Goal: Task Accomplishment & Management: Manage account settings

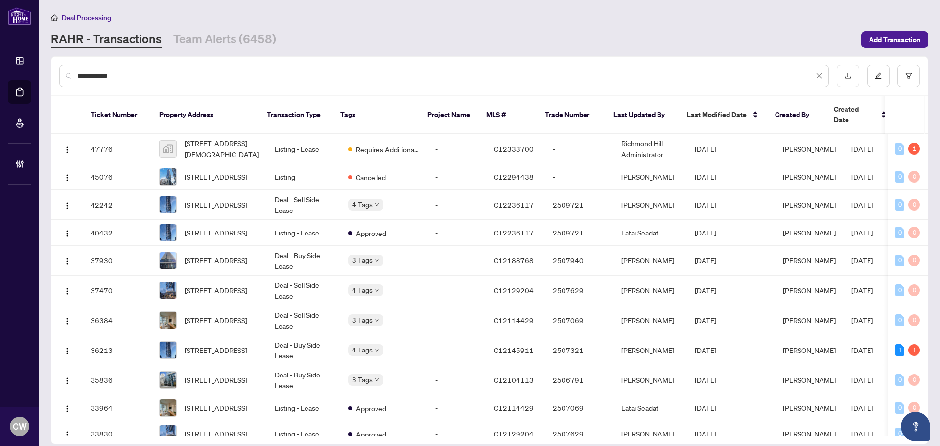
click at [128, 78] on input "**********" at bounding box center [445, 75] width 736 height 11
drag, startPoint x: 128, startPoint y: 78, endPoint x: 80, endPoint y: 78, distance: 48.0
click at [80, 78] on input "**********" at bounding box center [445, 75] width 736 height 11
type input "*******"
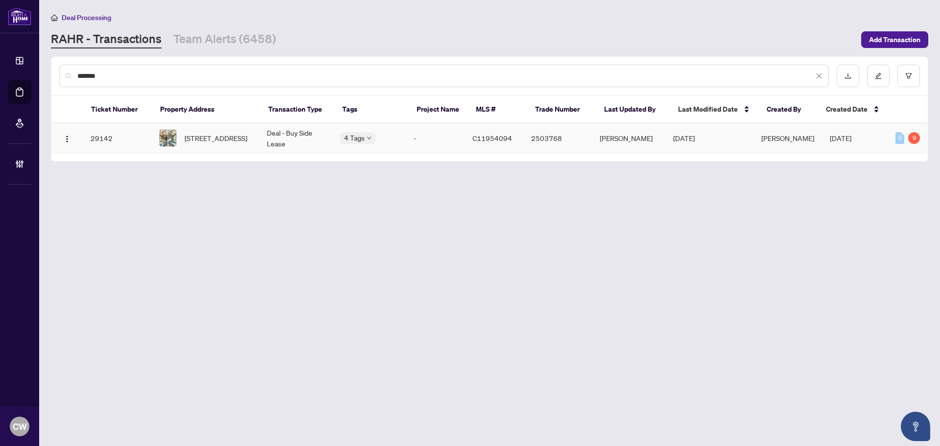
click at [222, 133] on span "[STREET_ADDRESS]" at bounding box center [216, 138] width 63 height 11
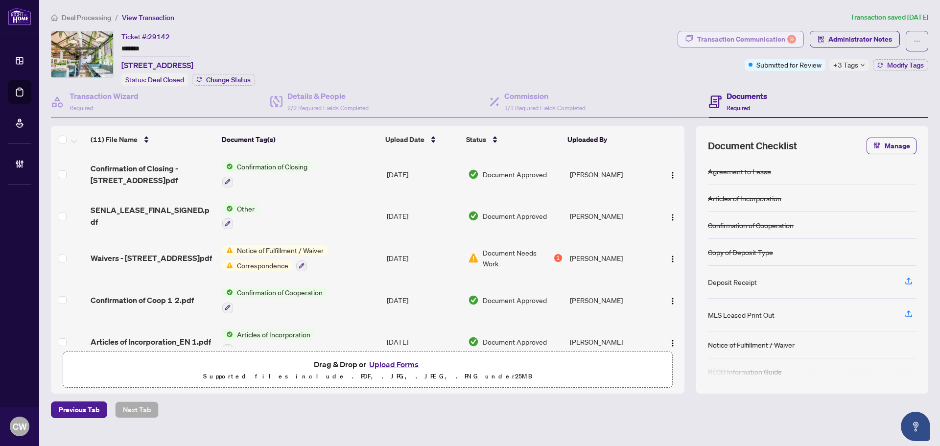
click at [770, 39] on div "Transaction Communication 9" at bounding box center [746, 39] width 99 height 16
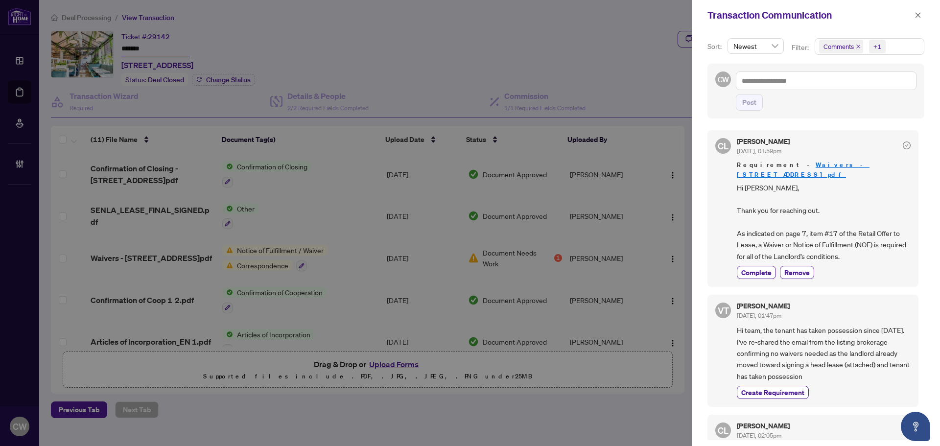
click at [856, 46] on icon "close" at bounding box center [858, 46] width 5 height 5
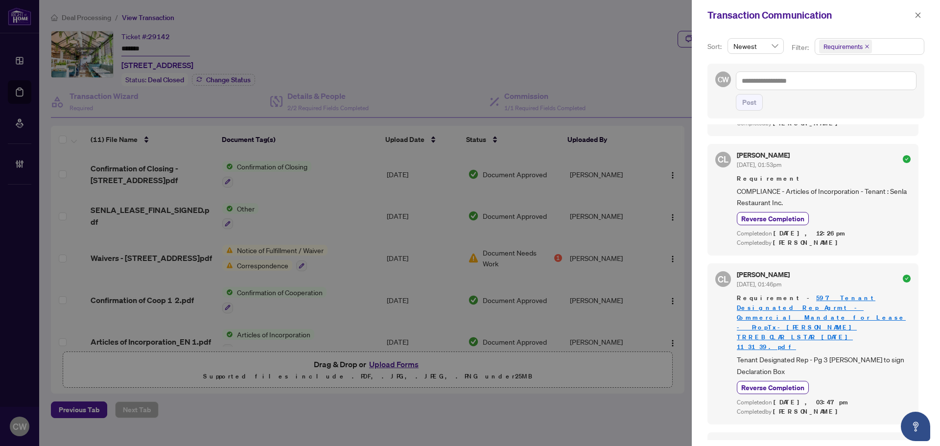
scroll to position [1032, 0]
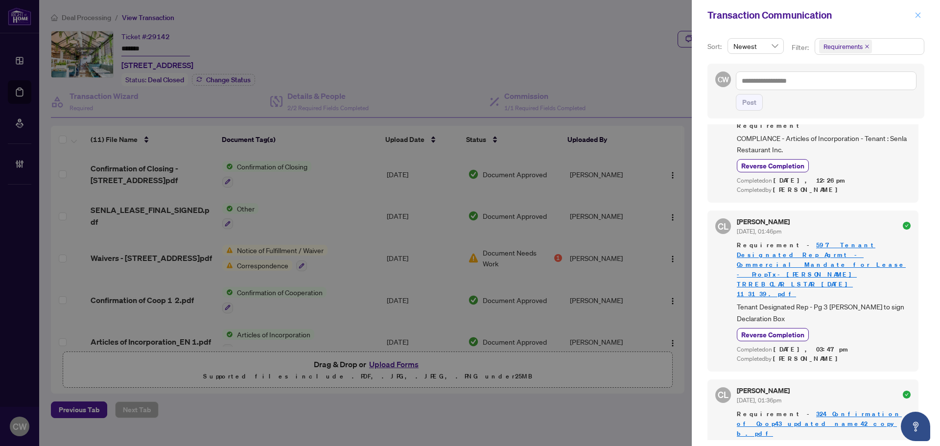
click at [918, 18] on icon "close" at bounding box center [917, 15] width 7 height 7
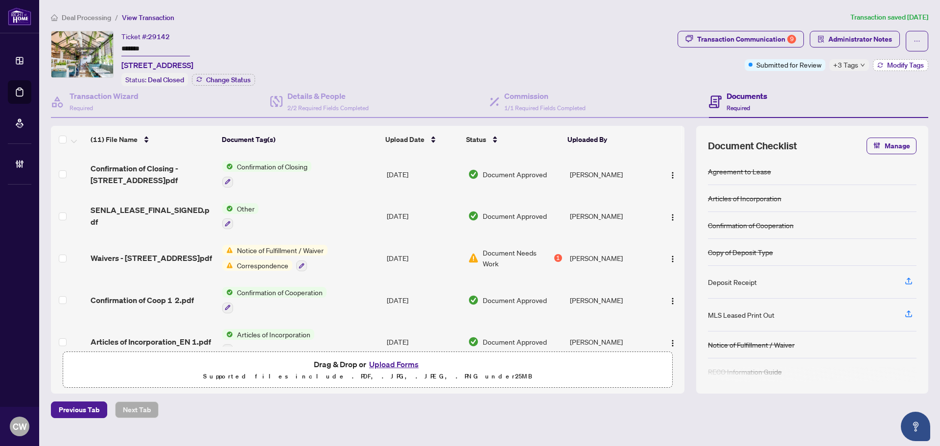
click at [877, 70] on button "Modify Tags" at bounding box center [900, 65] width 55 height 12
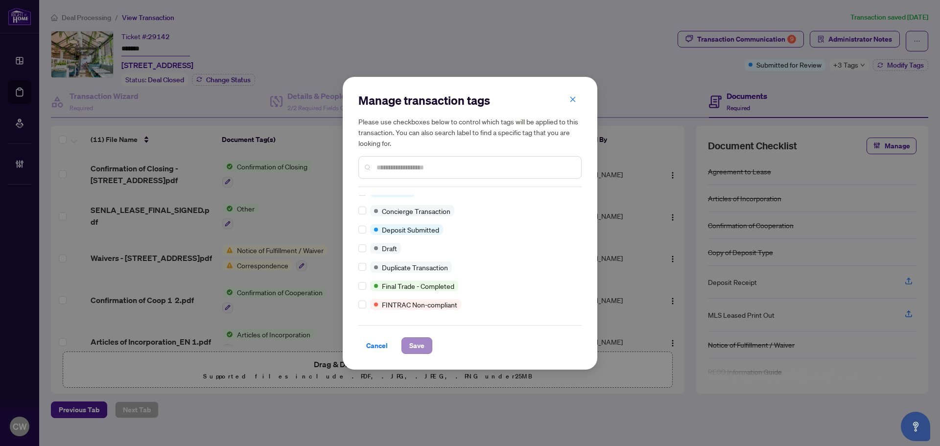
scroll to position [0, 0]
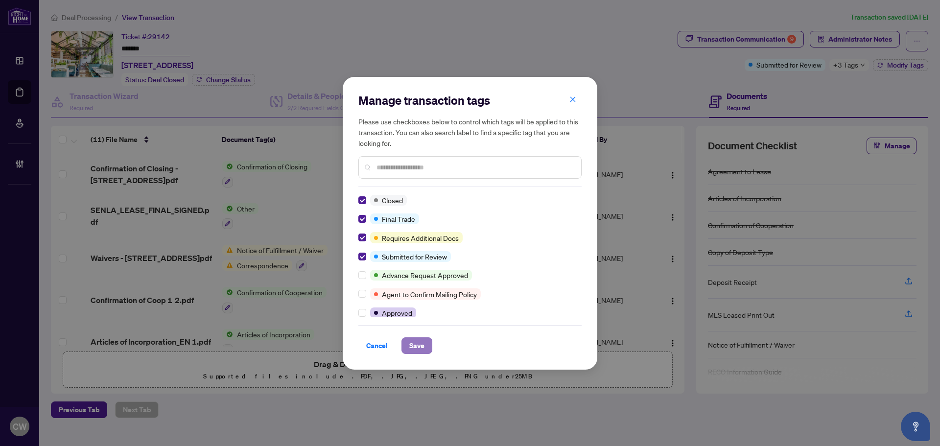
click at [419, 348] on span "Save" at bounding box center [416, 346] width 15 height 16
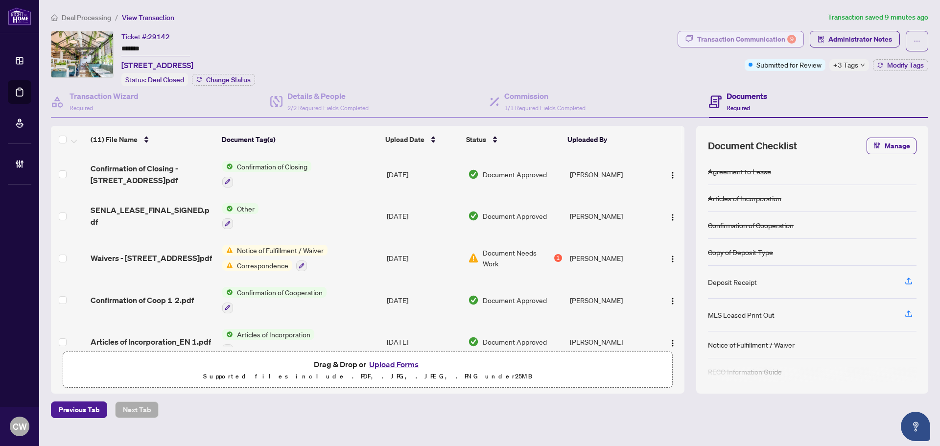
click at [766, 38] on div "Transaction Communication 9" at bounding box center [746, 39] width 99 height 16
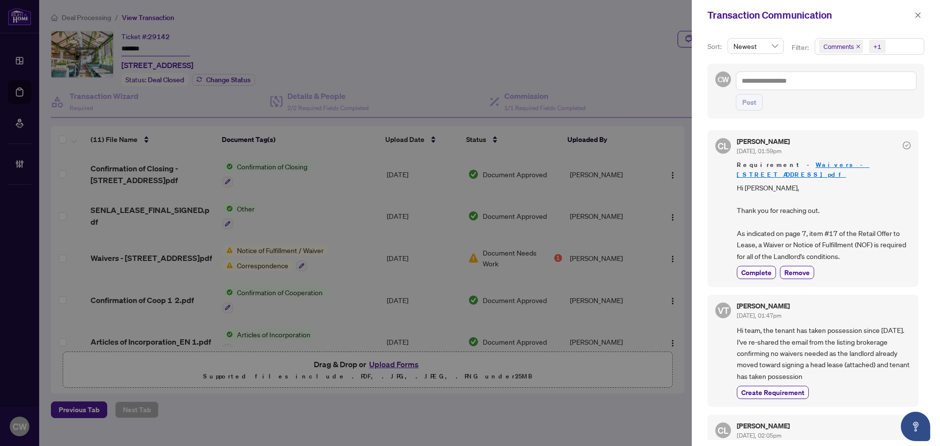
click at [856, 46] on icon "close" at bounding box center [858, 46] width 5 height 5
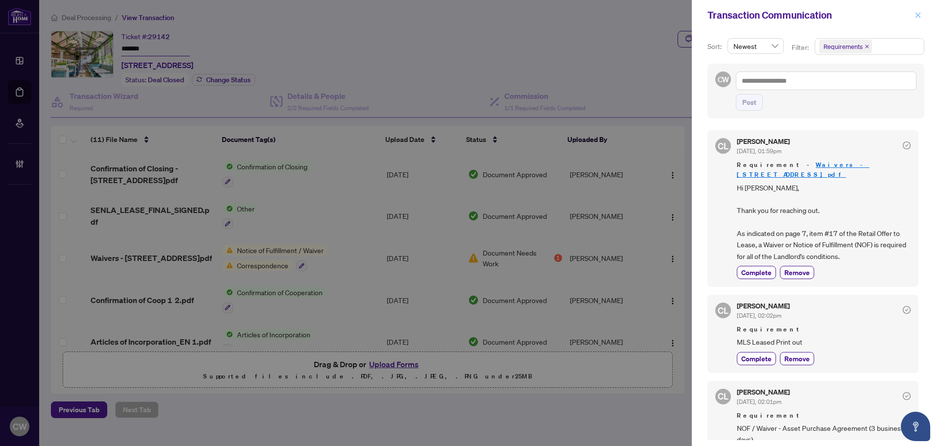
click at [919, 12] on icon "close" at bounding box center [917, 15] width 7 height 7
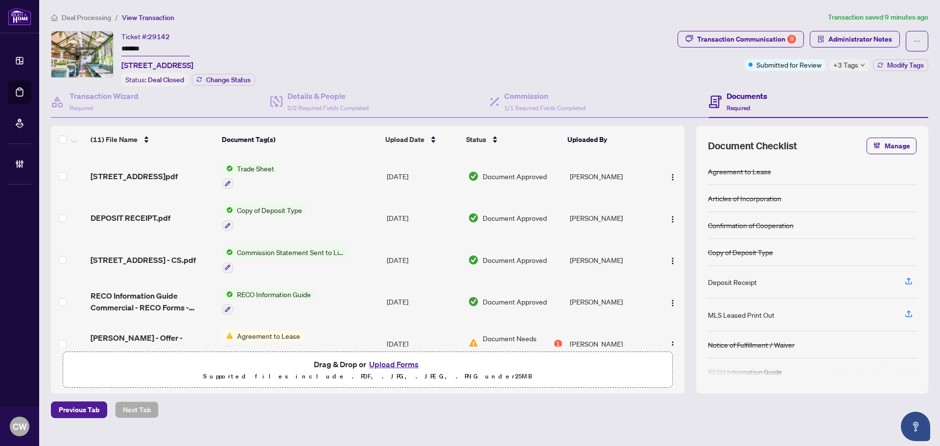
scroll to position [269, 0]
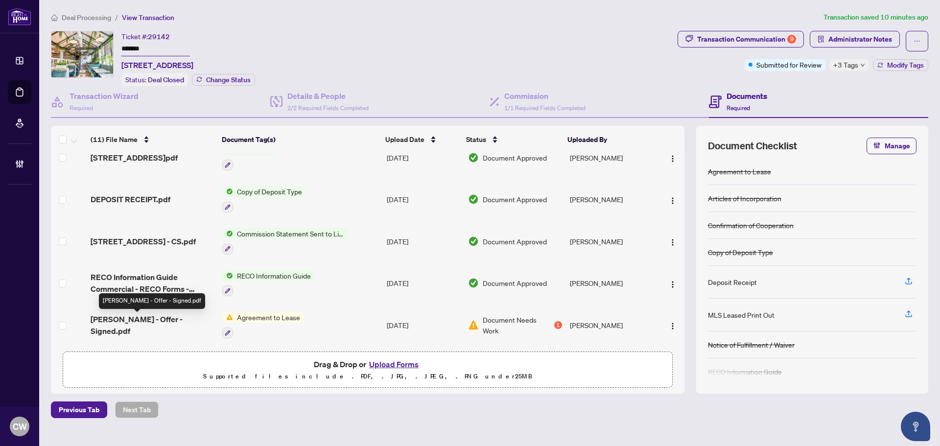
click at [151, 318] on span "[PERSON_NAME] - Offer - Signed.pdf" at bounding box center [153, 324] width 124 height 23
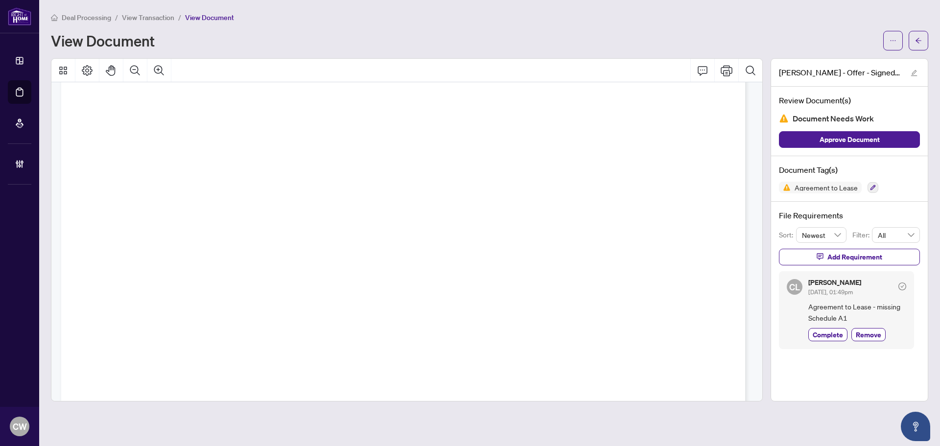
scroll to position [9787, 0]
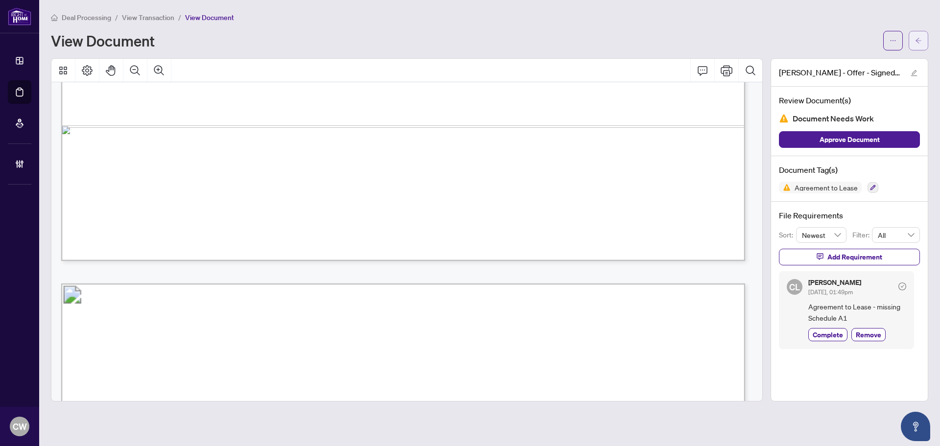
click at [922, 39] on button "button" at bounding box center [918, 41] width 20 height 20
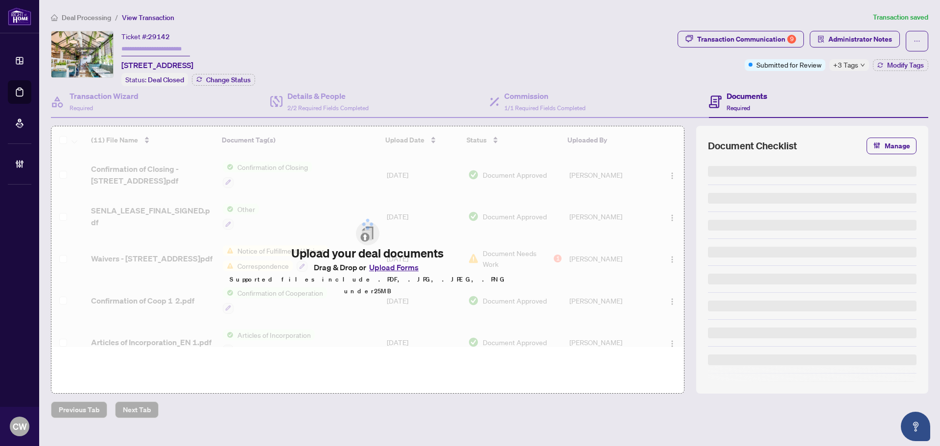
type input "*******"
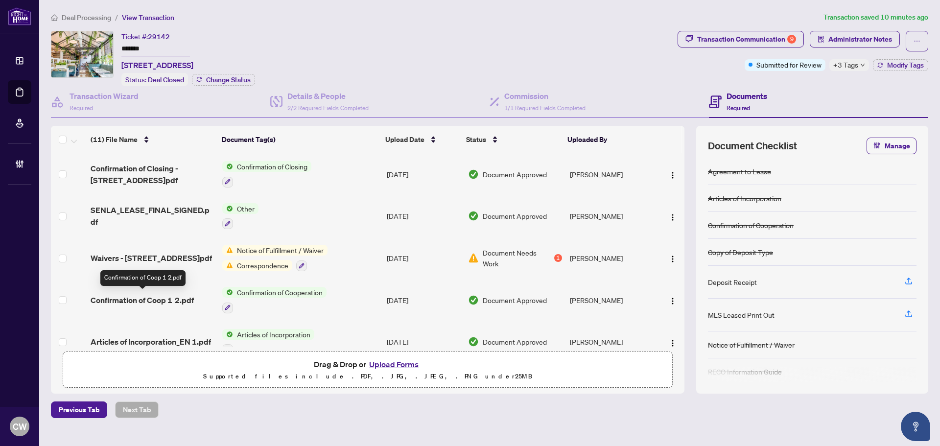
click at [165, 299] on span "Confirmation of Coop 1 2.pdf" at bounding box center [142, 300] width 103 height 12
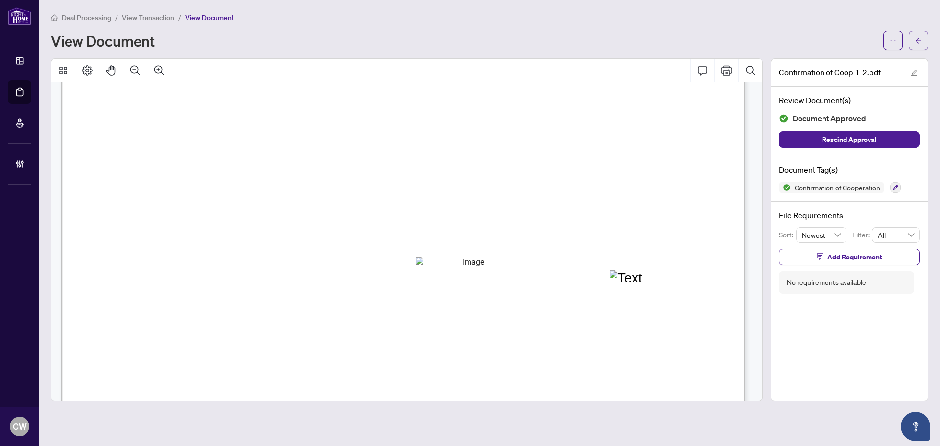
scroll to position [1028, 0]
click at [922, 44] on button "button" at bounding box center [918, 41] width 20 height 20
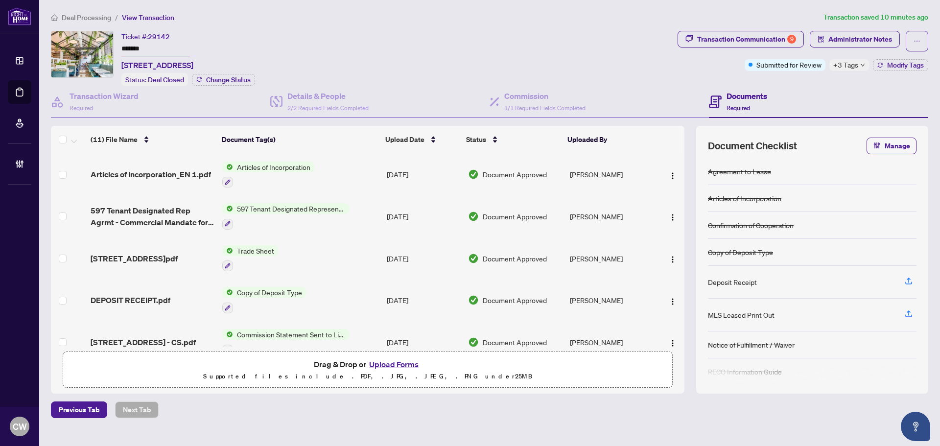
scroll to position [196, 0]
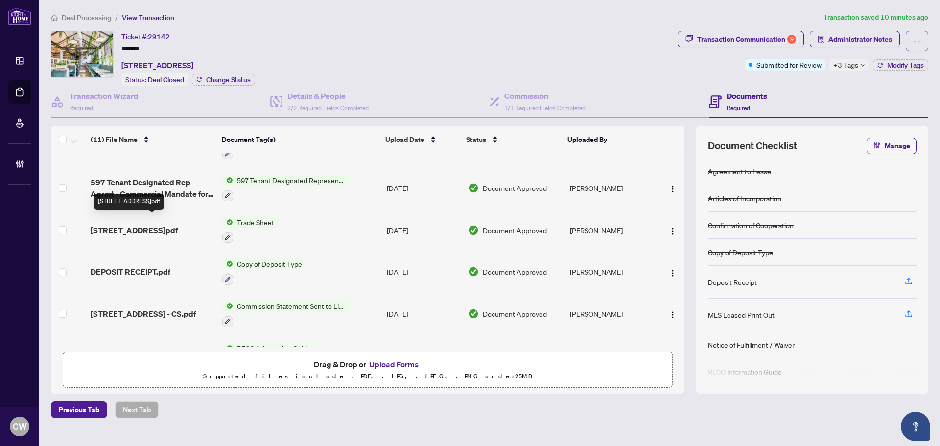
click at [149, 224] on span "[STREET_ADDRESS]pdf" at bounding box center [134, 230] width 87 height 12
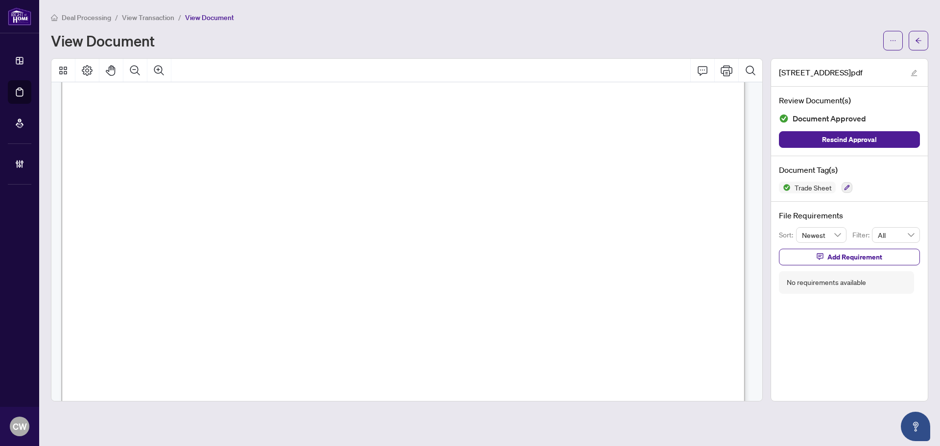
scroll to position [294, 0]
click at [914, 44] on button "button" at bounding box center [918, 41] width 20 height 20
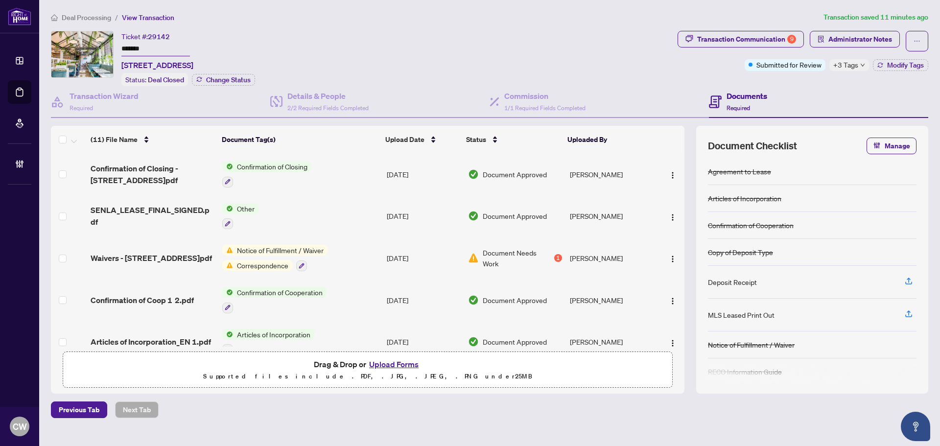
click at [390, 362] on button "Upload Forms" at bounding box center [393, 364] width 55 height 13
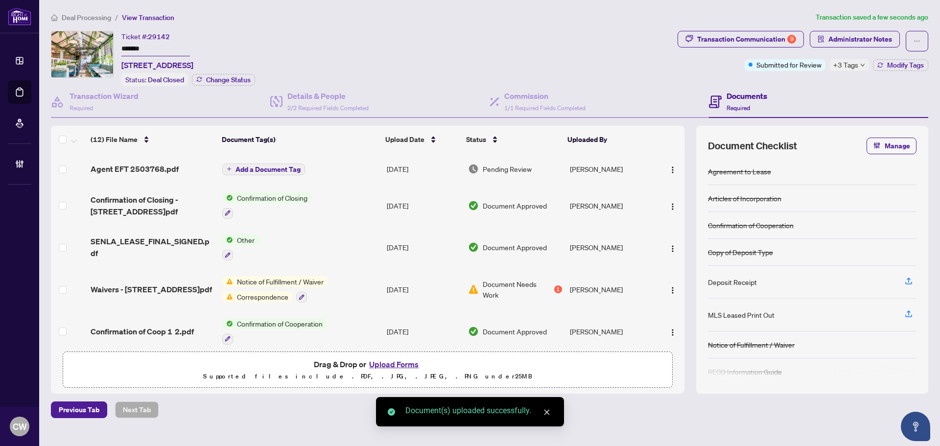
click at [284, 171] on span "Add a Document Tag" at bounding box center [267, 169] width 65 height 7
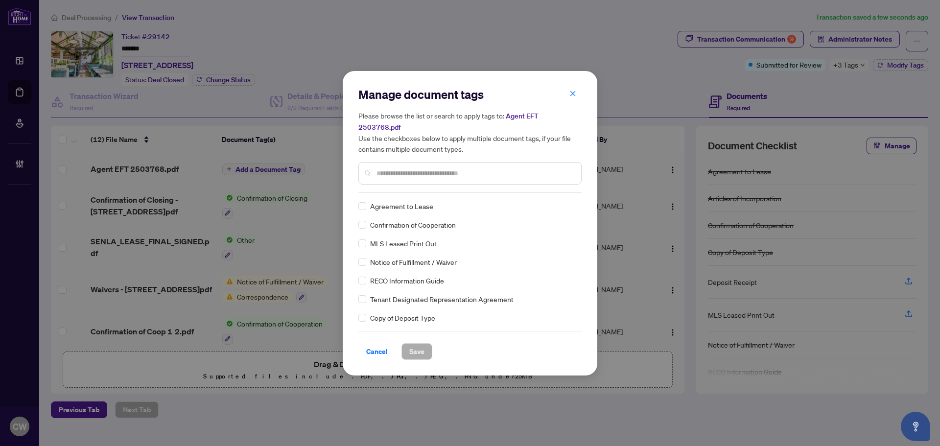
click at [404, 178] on div at bounding box center [469, 173] width 223 height 23
click at [395, 168] on input "text" at bounding box center [474, 173] width 197 height 11
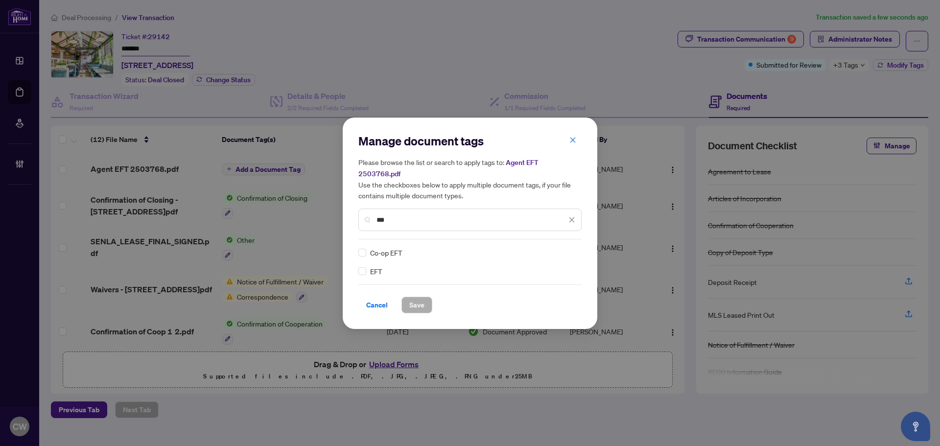
type input "***"
click at [561, 248] on img at bounding box center [561, 253] width 10 height 10
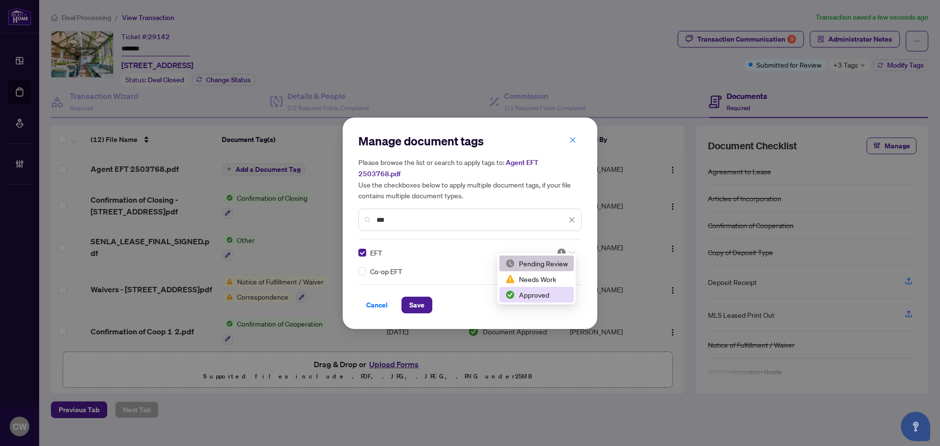
click at [545, 292] on div "Approved" at bounding box center [536, 294] width 63 height 11
drag, startPoint x: 416, startPoint y: 293, endPoint x: 433, endPoint y: 290, distance: 17.9
click at [416, 297] on span "Save" at bounding box center [416, 305] width 15 height 16
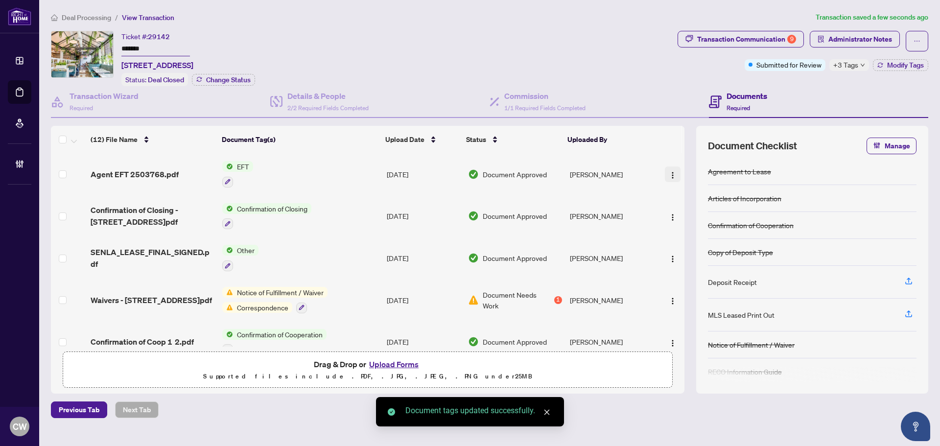
click at [672, 169] on span "button" at bounding box center [673, 174] width 8 height 11
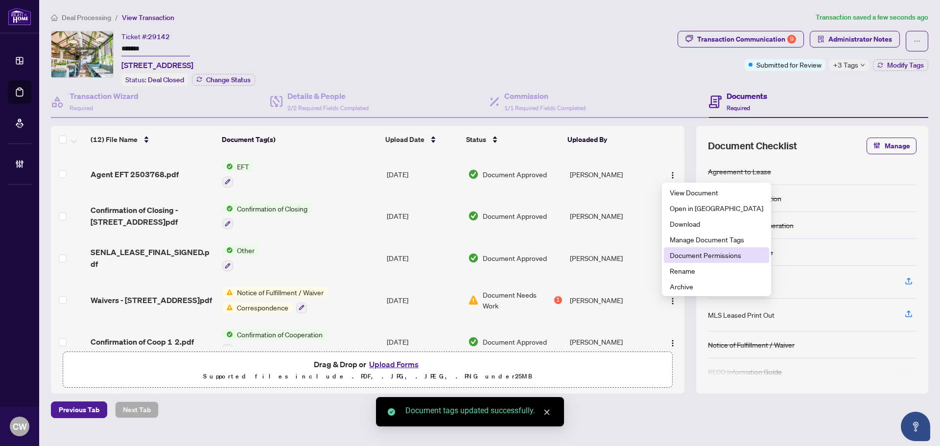
click at [698, 261] on li "Document Permissions" at bounding box center [716, 255] width 105 height 16
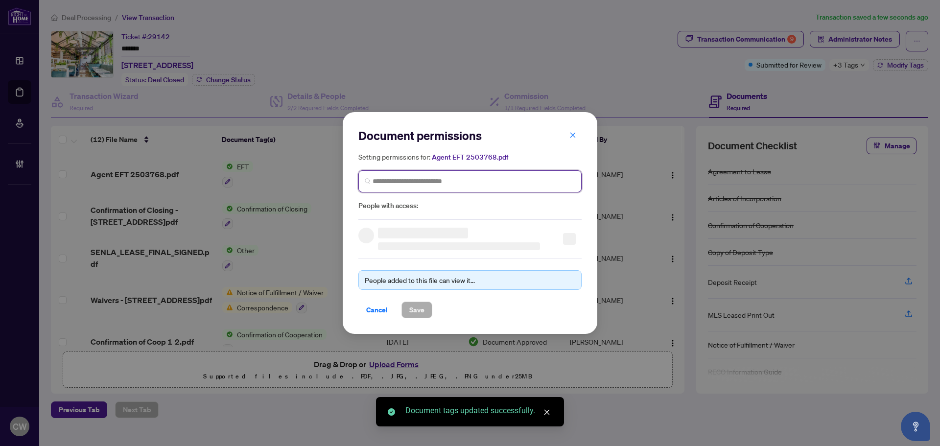
click at [483, 181] on input "search" at bounding box center [473, 181] width 203 height 10
paste input "**********"
type input "**********"
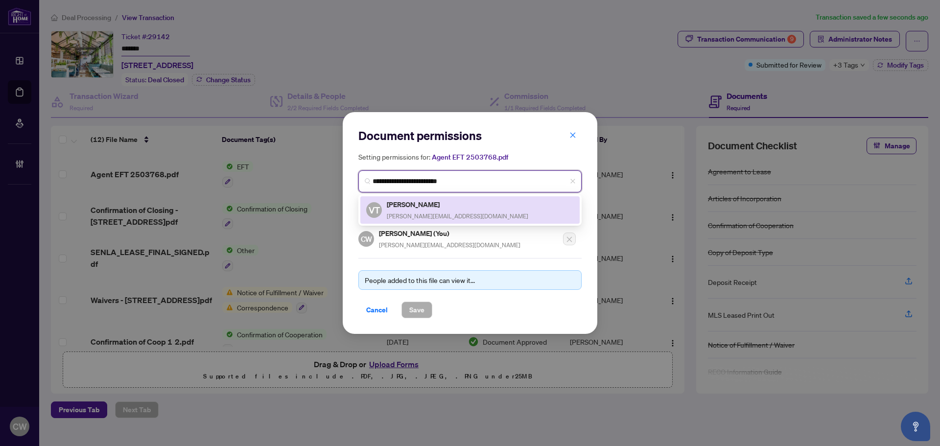
click at [431, 210] on div "[PERSON_NAME] [PERSON_NAME][EMAIL_ADDRESS][DOMAIN_NAME]" at bounding box center [457, 210] width 141 height 23
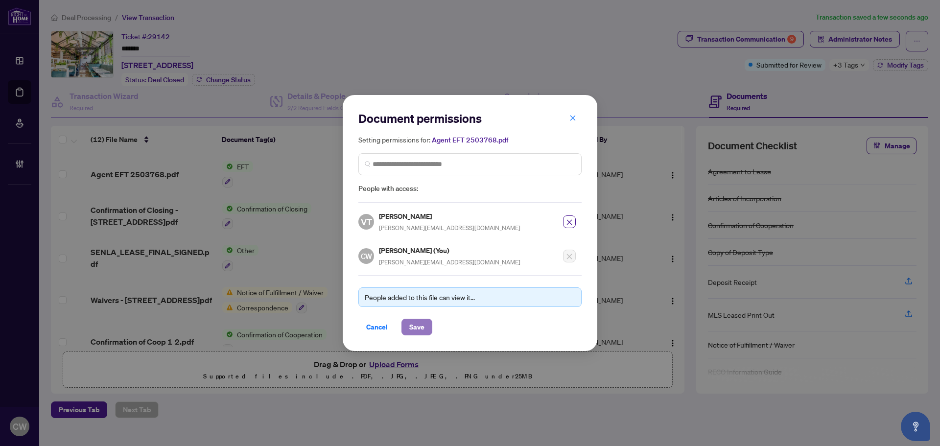
click at [420, 327] on span "Save" at bounding box center [416, 327] width 15 height 16
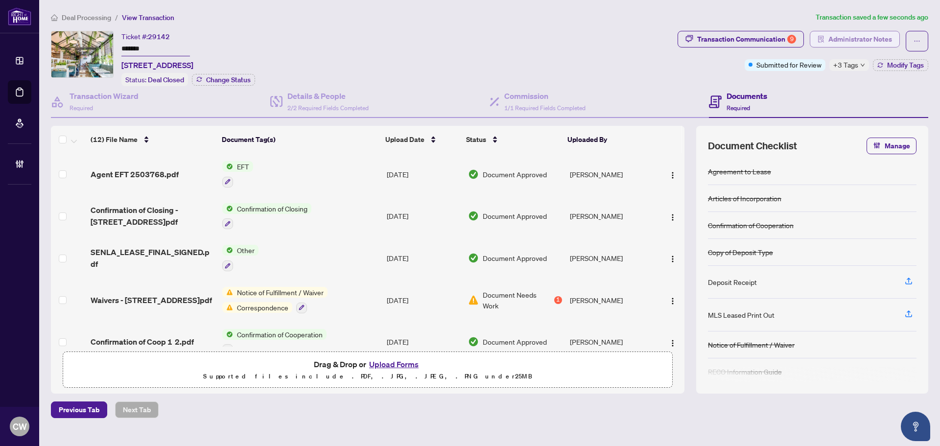
click at [860, 36] on span "Administrator Notes" at bounding box center [860, 39] width 64 height 16
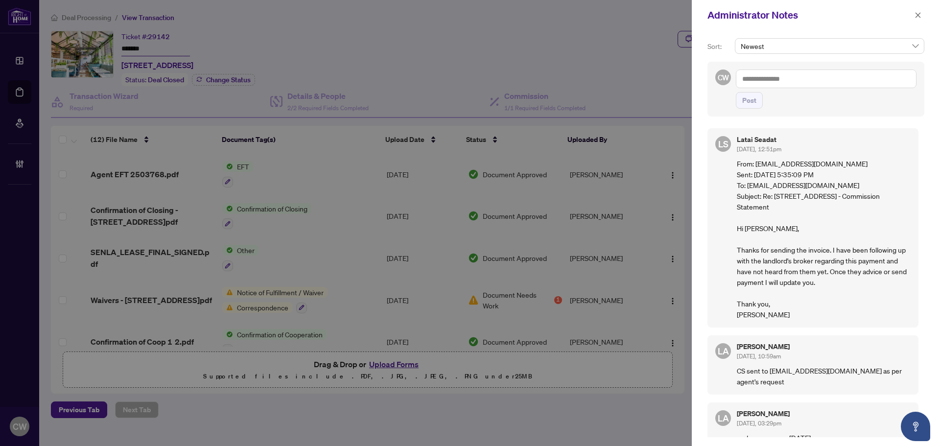
click at [802, 78] on textarea at bounding box center [826, 78] width 181 height 19
paste textarea "**********"
type textarea "**********"
click at [754, 98] on span "Post" at bounding box center [749, 100] width 14 height 16
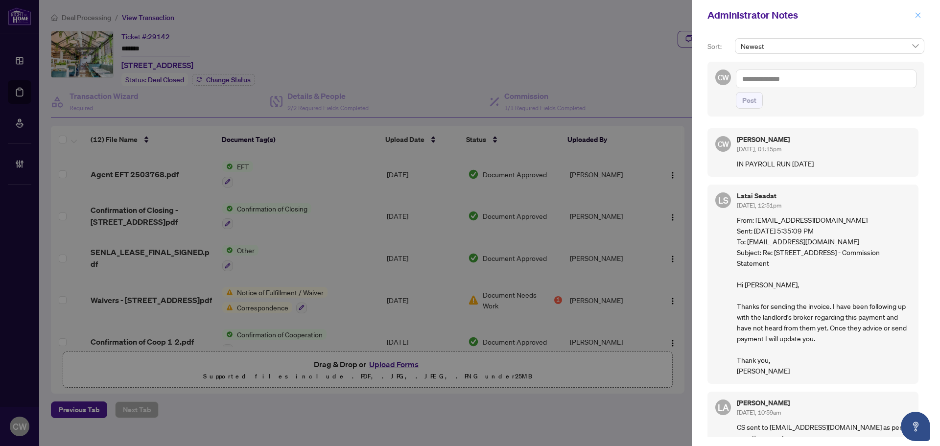
click at [915, 18] on icon "close" at bounding box center [917, 14] width 5 height 5
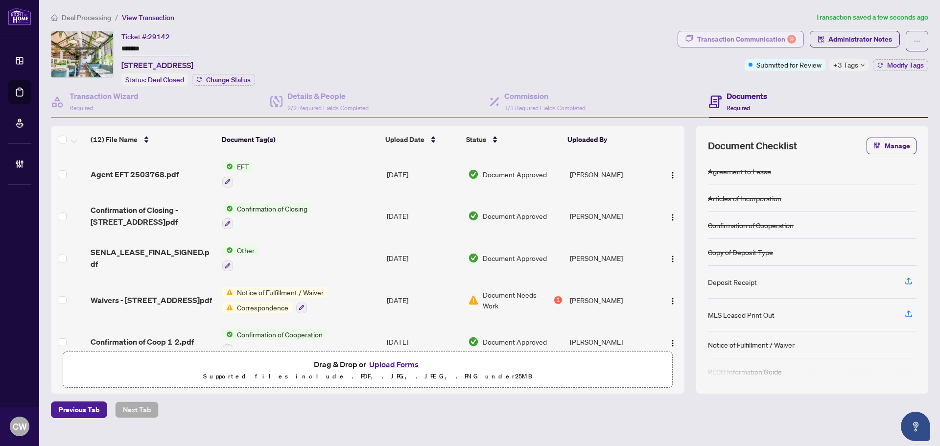
click at [749, 38] on div "Transaction Communication 9" at bounding box center [746, 39] width 99 height 16
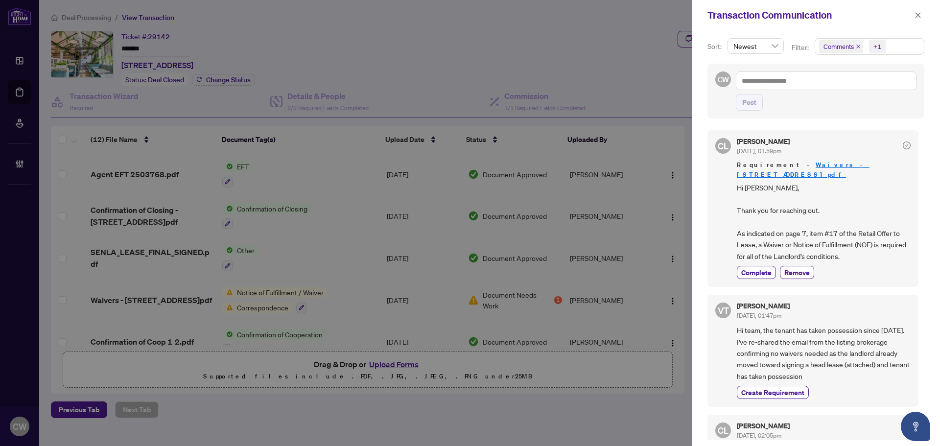
click at [857, 45] on icon "close" at bounding box center [858, 46] width 5 height 5
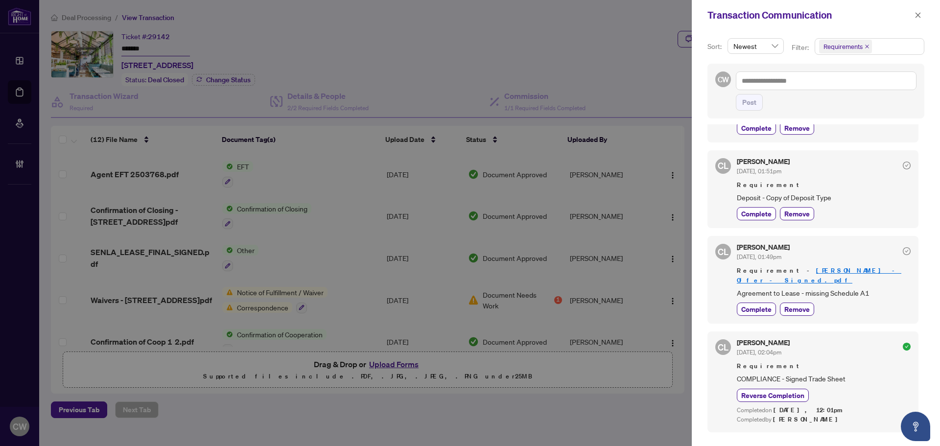
scroll to position [685, 0]
click at [919, 16] on icon "close" at bounding box center [917, 15] width 7 height 7
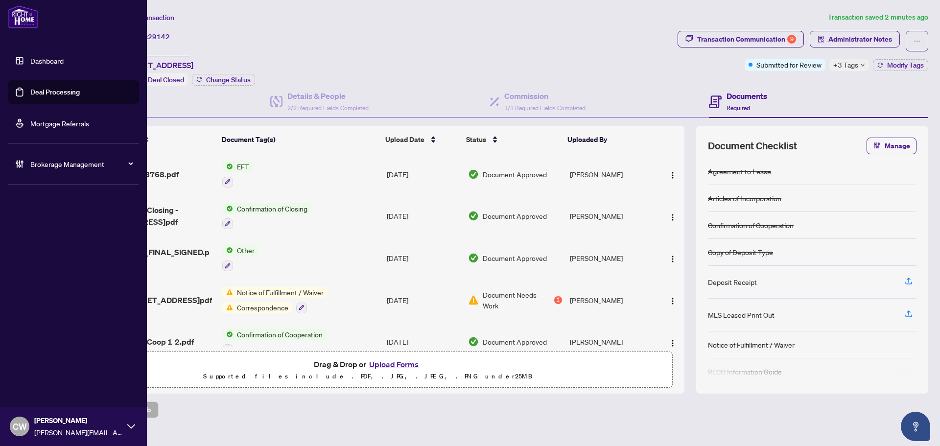
click at [30, 88] on link "Deal Processing" at bounding box center [54, 92] width 49 height 9
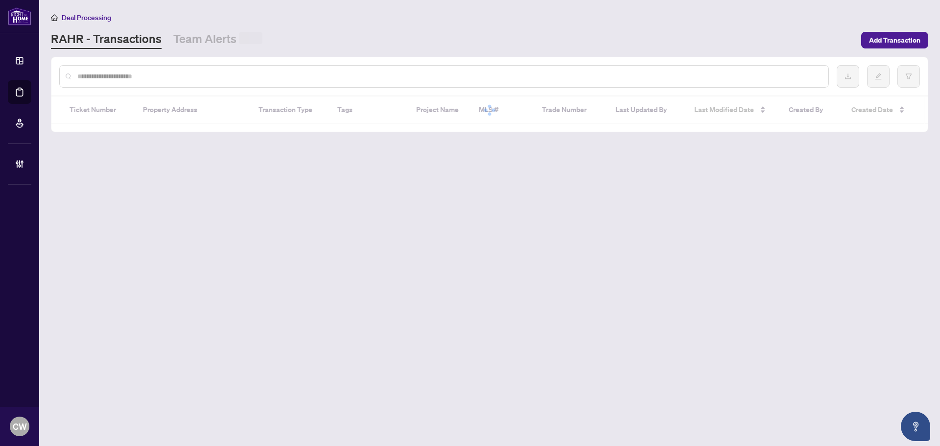
click at [181, 71] on input "text" at bounding box center [448, 76] width 743 height 11
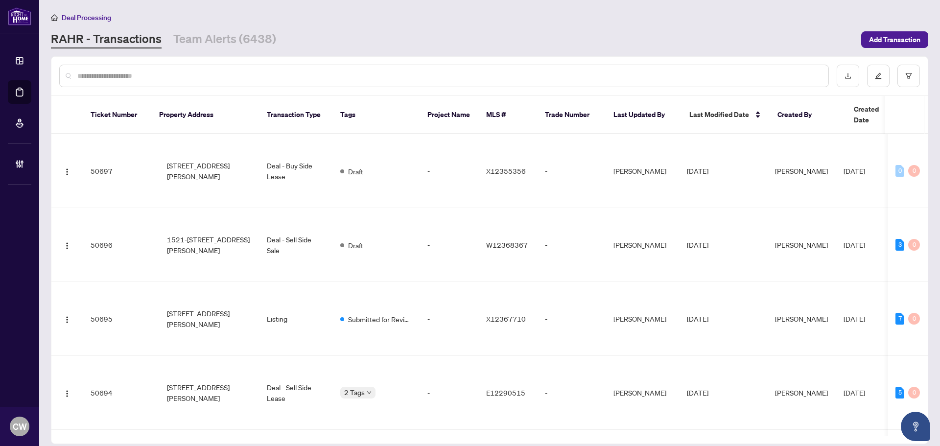
paste input "*******"
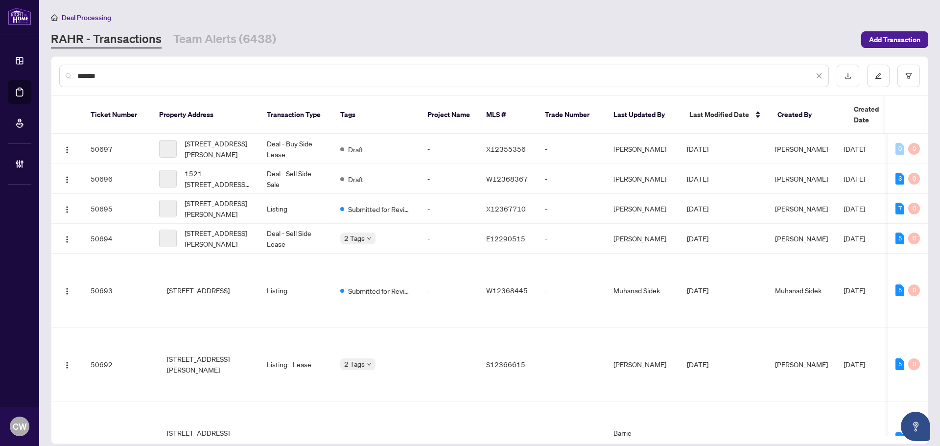
type input "*******"
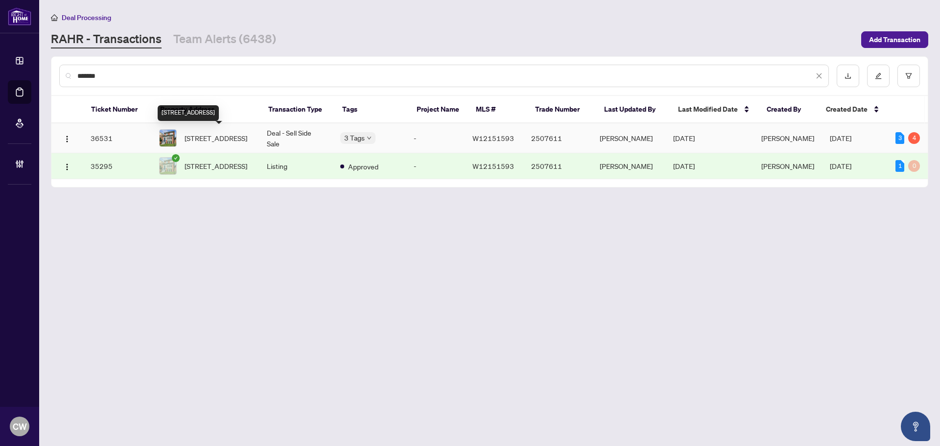
click at [219, 138] on span "[STREET_ADDRESS]" at bounding box center [216, 138] width 63 height 11
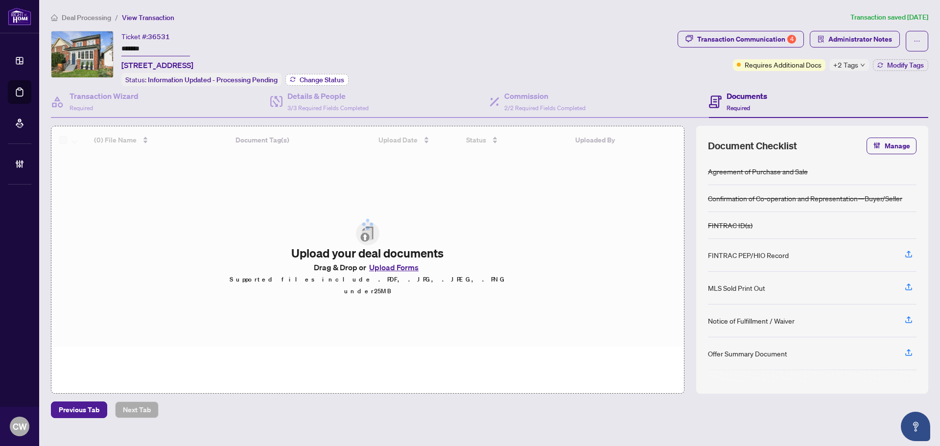
click at [318, 79] on span "Change Status" at bounding box center [322, 79] width 45 height 7
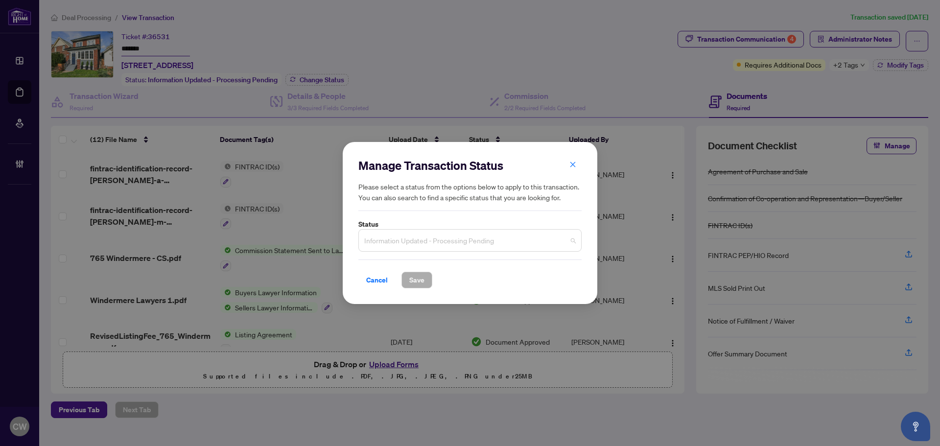
click at [406, 241] on span "Information Updated - Processing Pending" at bounding box center [469, 240] width 211 height 19
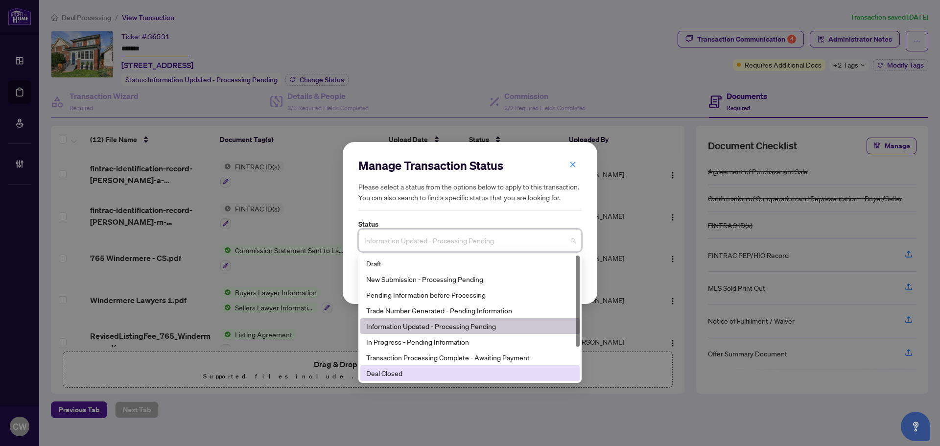
click at [417, 376] on div "Deal Closed" at bounding box center [470, 373] width 208 height 11
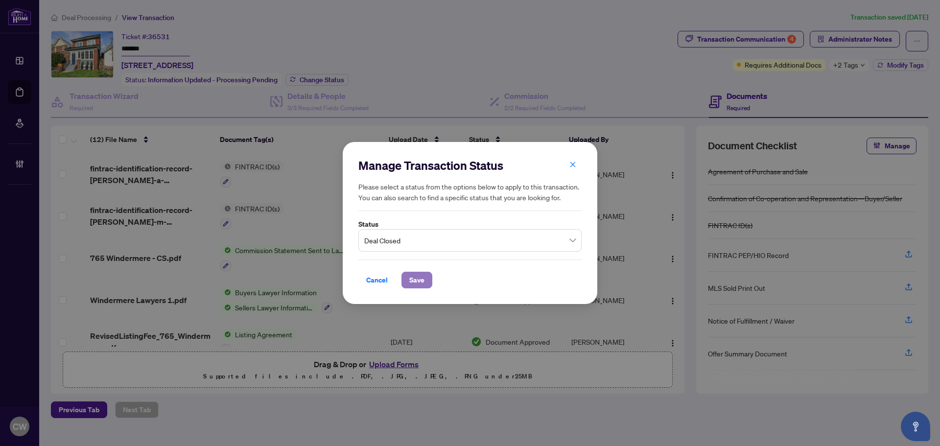
click at [419, 281] on span "Save" at bounding box center [416, 280] width 15 height 16
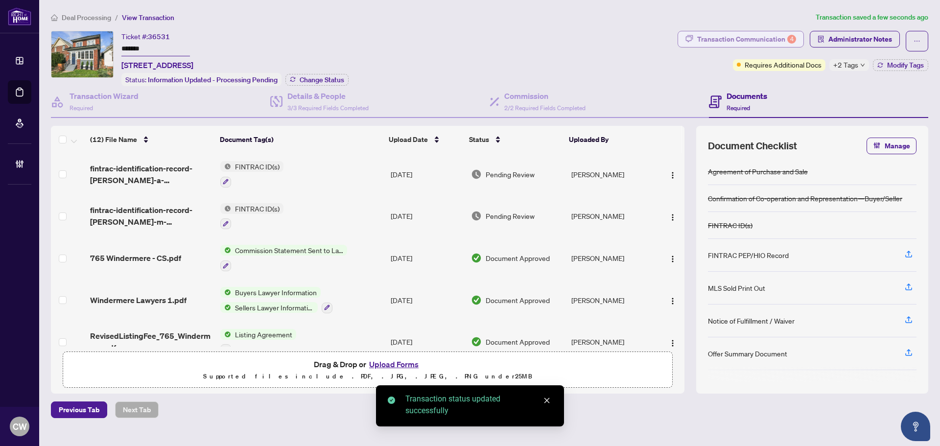
click at [757, 40] on div "Transaction Communication 4" at bounding box center [746, 39] width 99 height 16
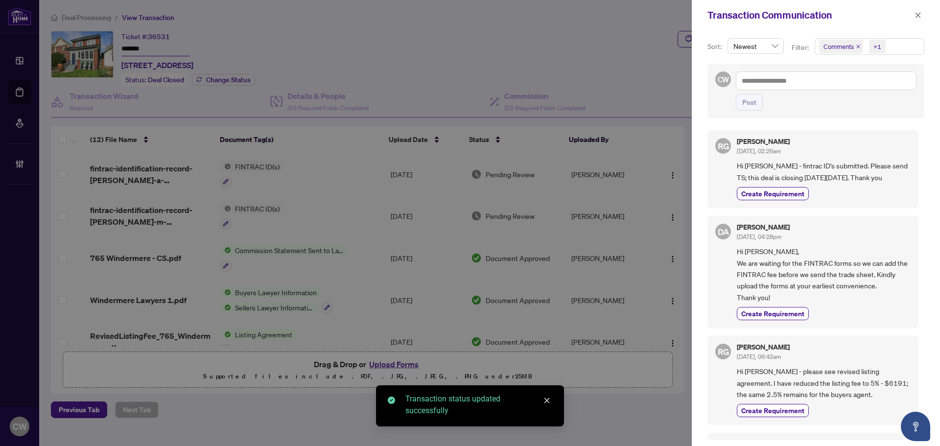
click at [856, 48] on icon "close" at bounding box center [858, 47] width 4 height 4
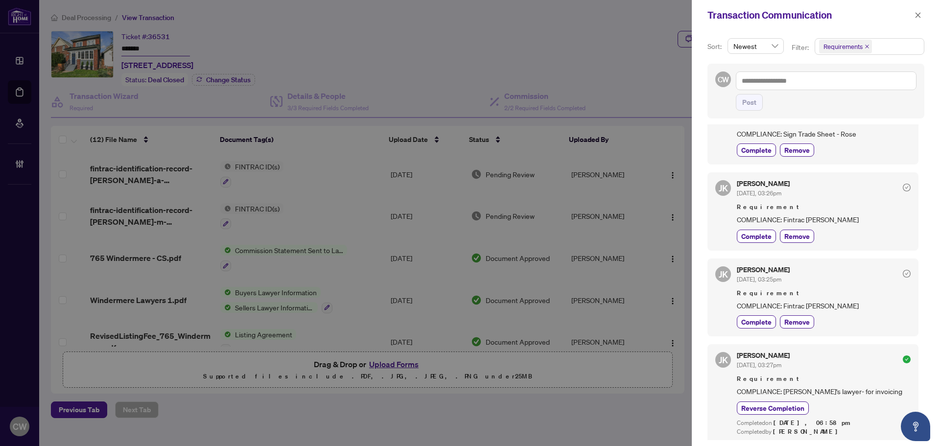
scroll to position [147, 0]
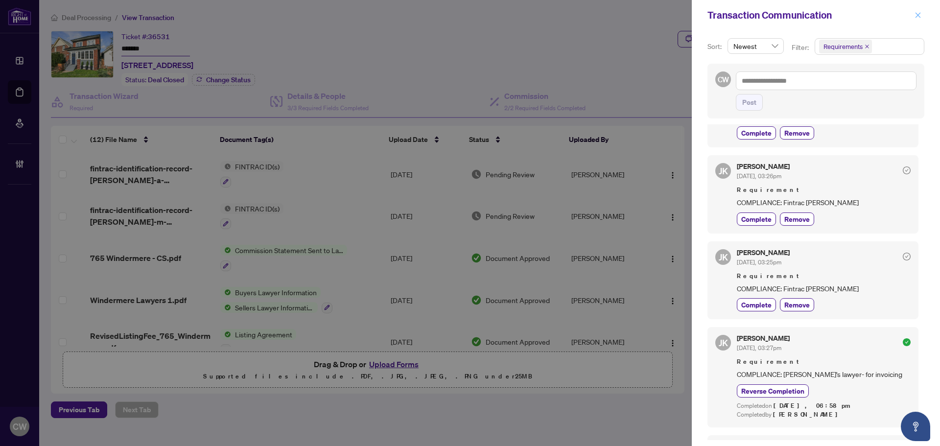
click at [920, 11] on span "button" at bounding box center [917, 15] width 7 height 16
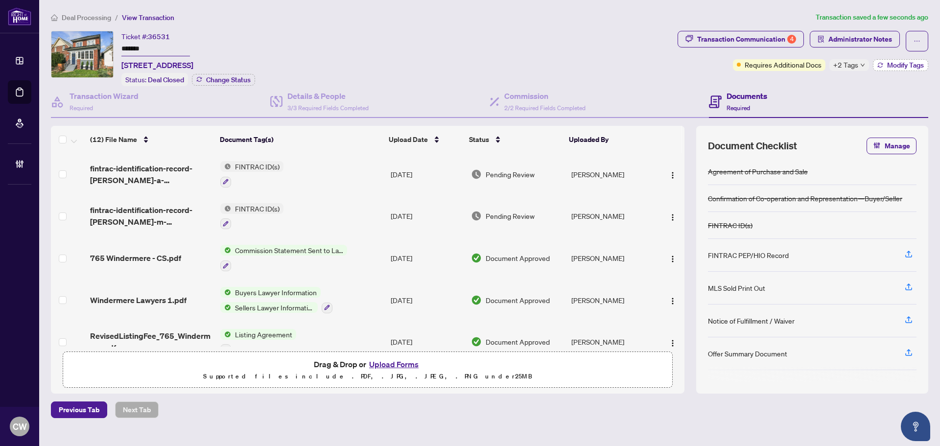
click at [890, 63] on span "Modify Tags" at bounding box center [905, 65] width 37 height 7
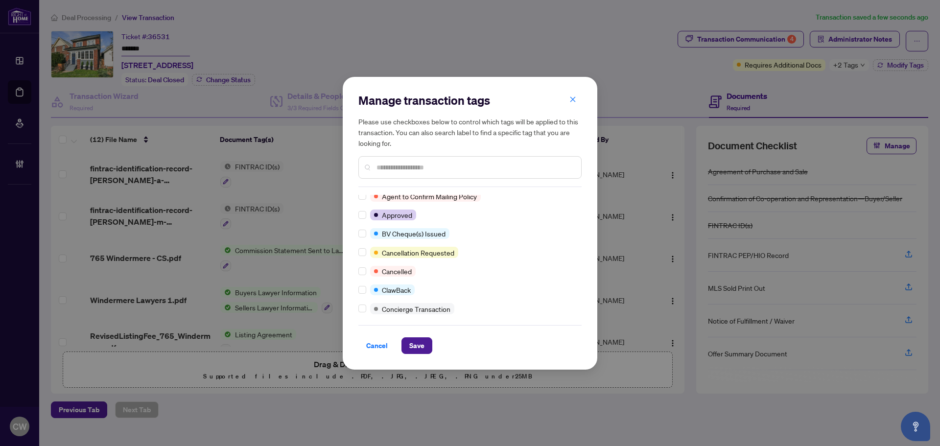
scroll to position [0, 0]
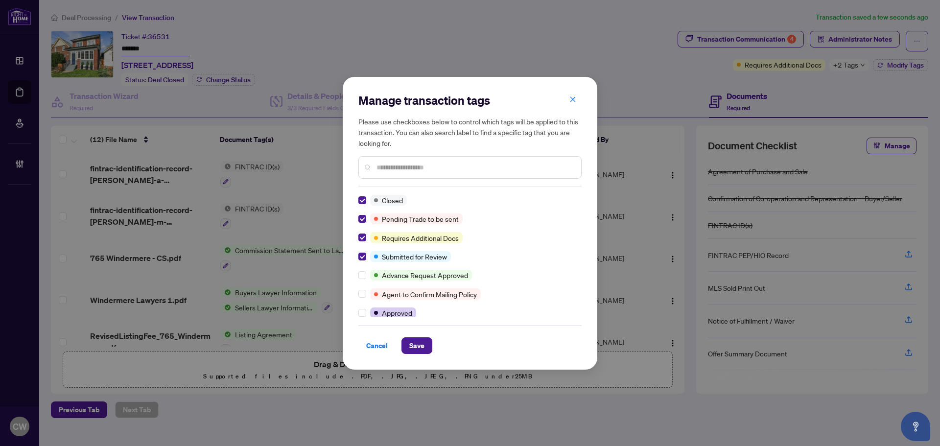
drag, startPoint x: 418, startPoint y: 345, endPoint x: 431, endPoint y: 337, distance: 15.6
click at [418, 346] on span "Save" at bounding box center [416, 346] width 15 height 16
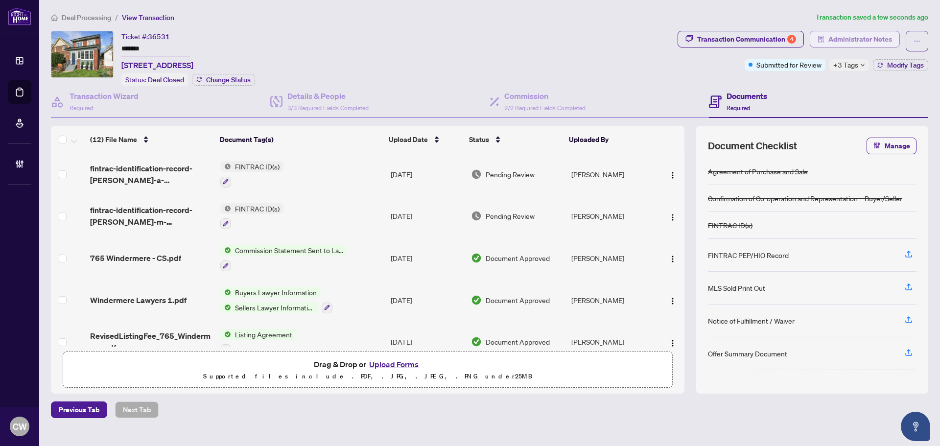
click at [856, 41] on span "Administrator Notes" at bounding box center [860, 39] width 64 height 16
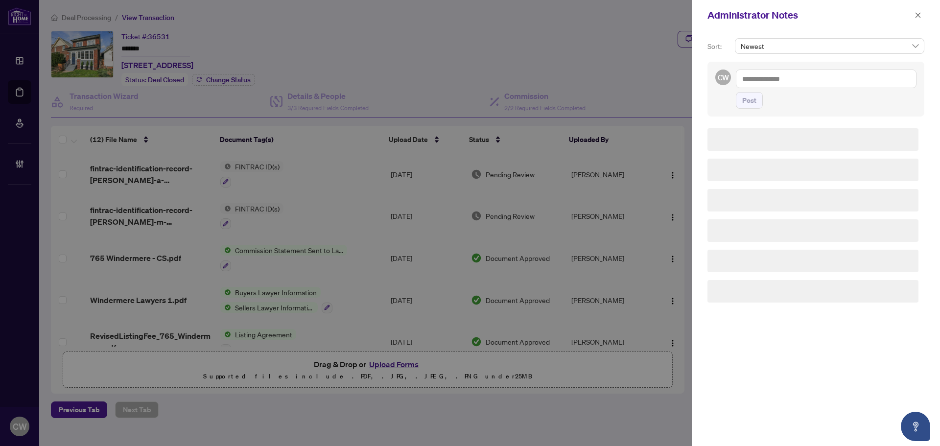
click at [810, 78] on textarea at bounding box center [826, 78] width 181 height 19
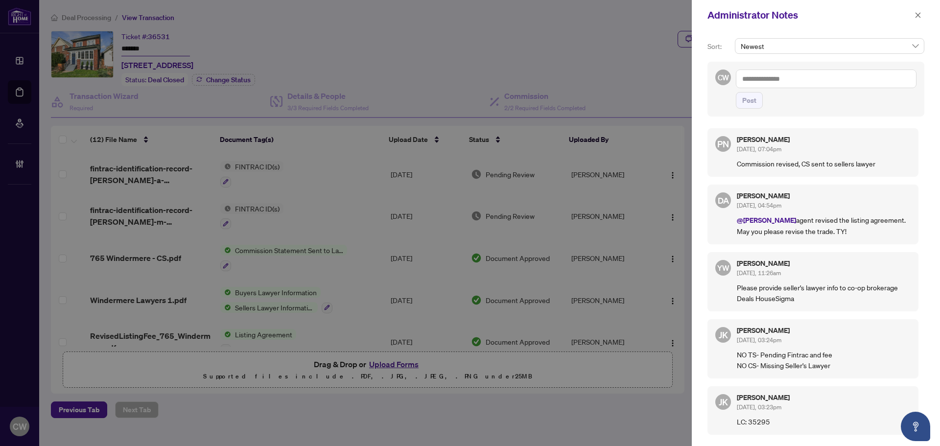
paste textarea "**********"
type textarea "**********"
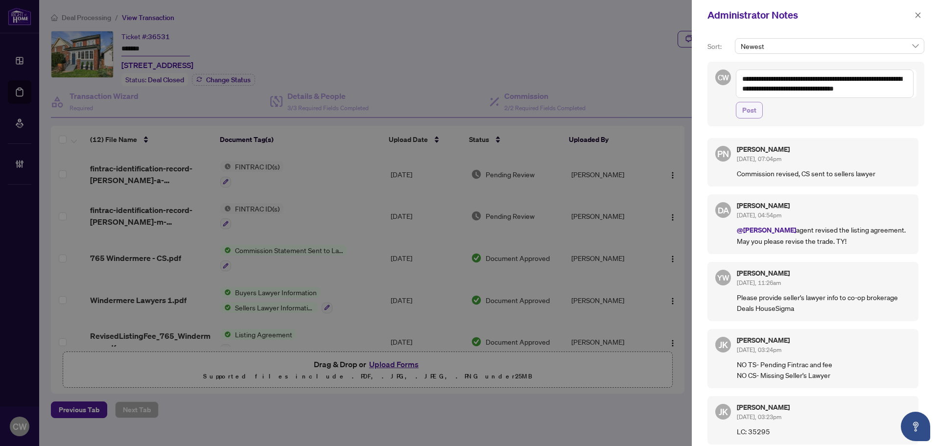
click at [757, 113] on button "Post" at bounding box center [749, 110] width 27 height 17
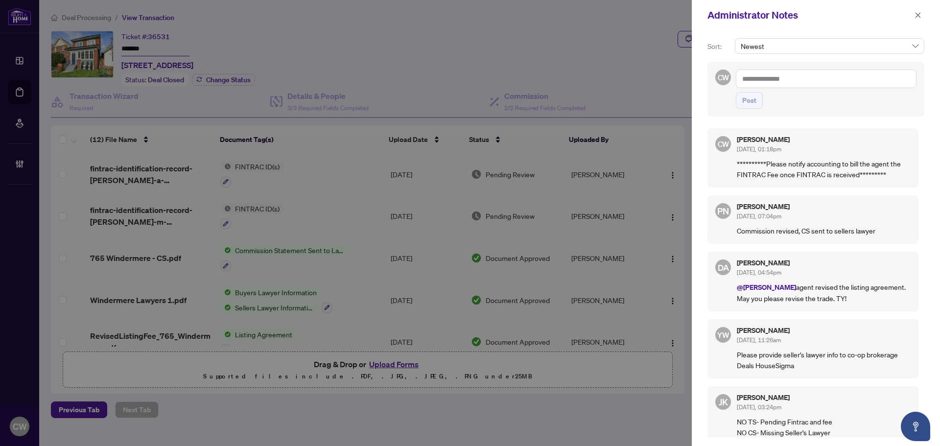
drag, startPoint x: 920, startPoint y: 14, endPoint x: 903, endPoint y: 17, distance: 17.4
click at [921, 14] on icon "close" at bounding box center [917, 15] width 7 height 7
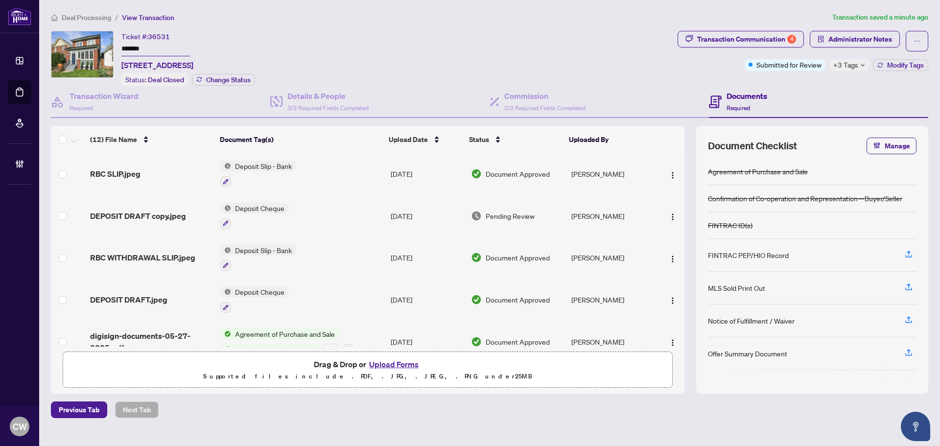
scroll to position [311, 0]
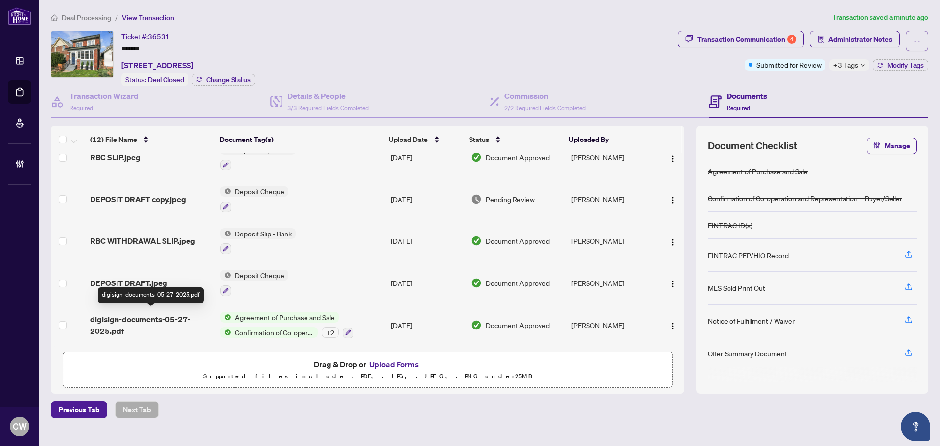
click at [126, 313] on span "digisign-documents-05-27-2025.pdf" at bounding box center [151, 324] width 122 height 23
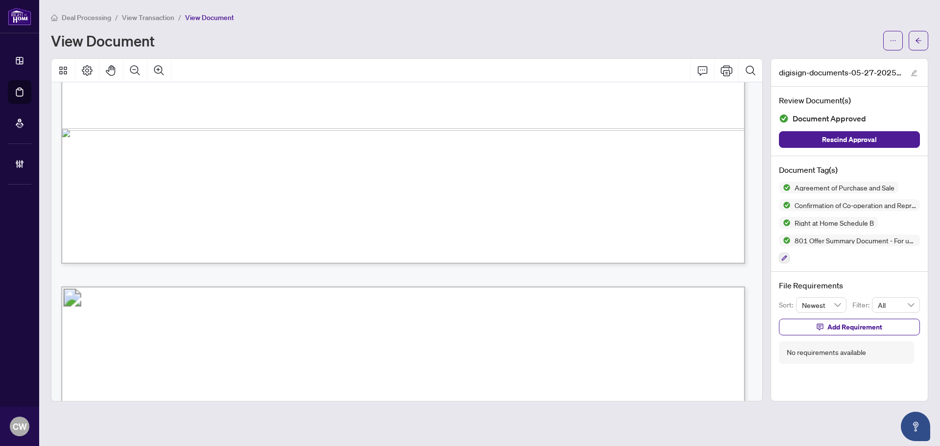
scroll to position [734, 0]
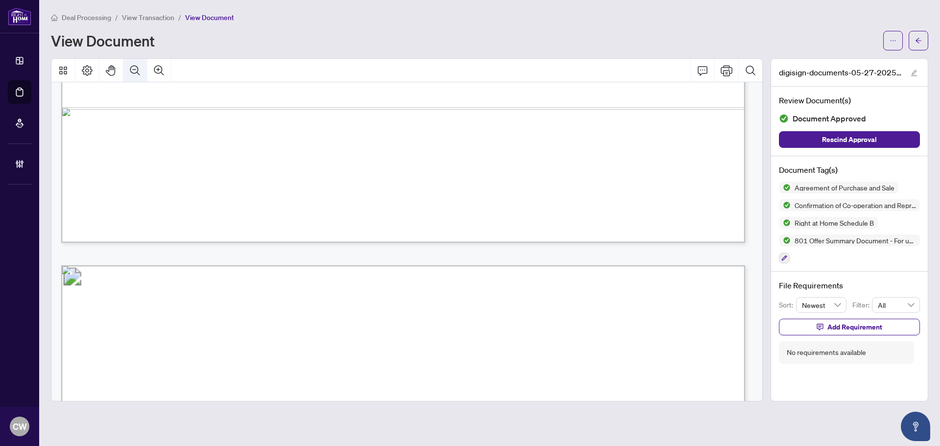
click at [137, 74] on icon "Zoom Out" at bounding box center [135, 71] width 12 height 12
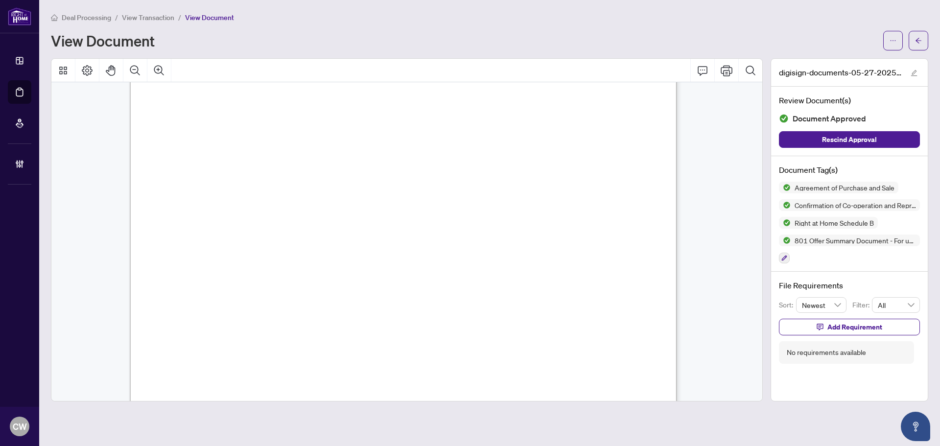
scroll to position [3128, 0]
click at [921, 42] on icon "arrow-left" at bounding box center [918, 40] width 7 height 7
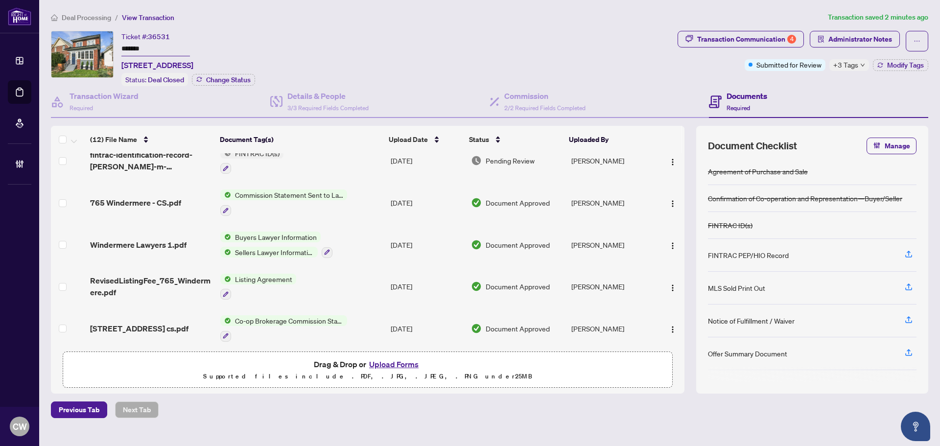
scroll to position [98, 0]
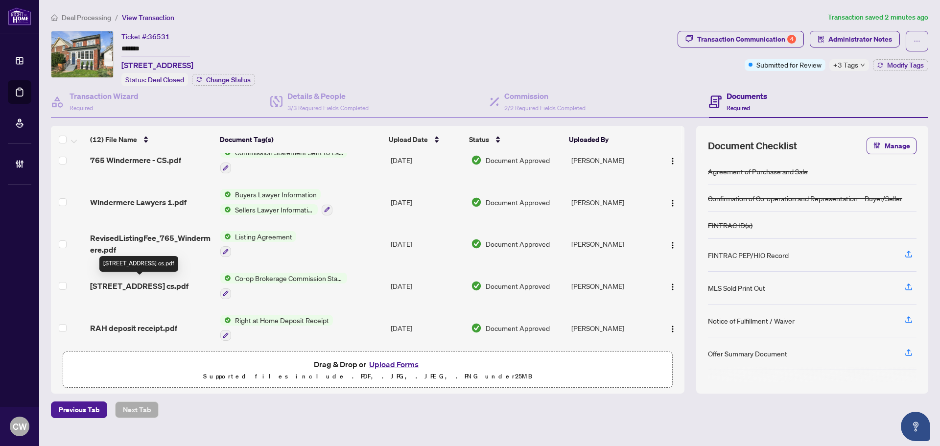
click at [139, 284] on span "[STREET_ADDRESS] cs.pdf" at bounding box center [139, 286] width 98 height 12
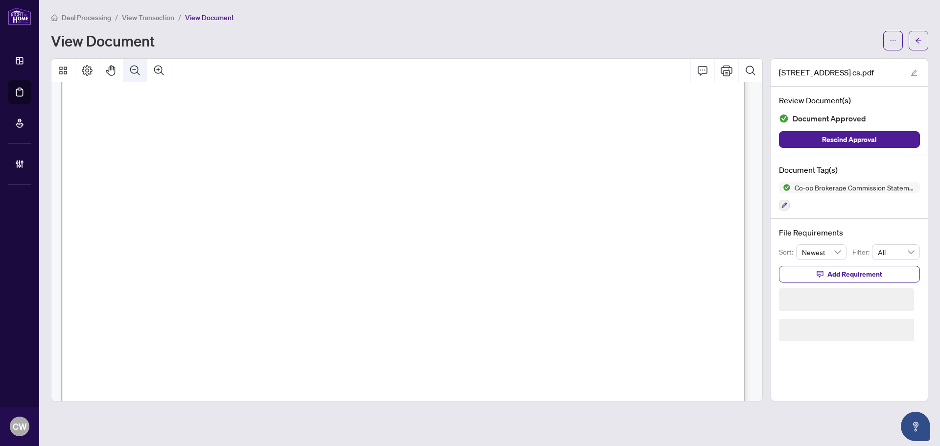
click at [134, 71] on icon "Zoom Out" at bounding box center [135, 71] width 12 height 12
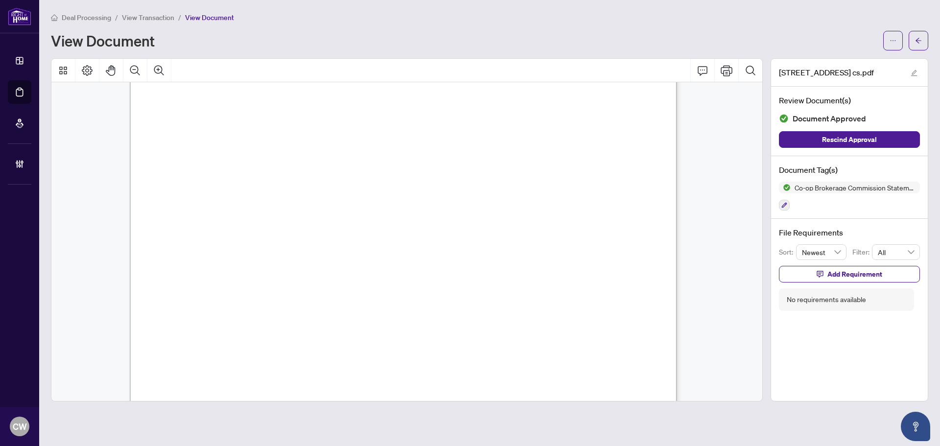
scroll to position [17, 0]
click at [926, 39] on button "button" at bounding box center [918, 41] width 20 height 20
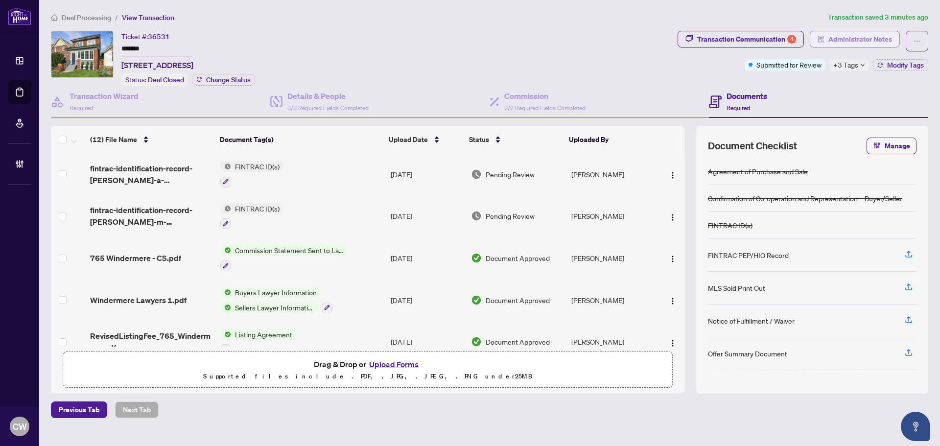
click at [860, 39] on span "Administrator Notes" at bounding box center [860, 39] width 64 height 16
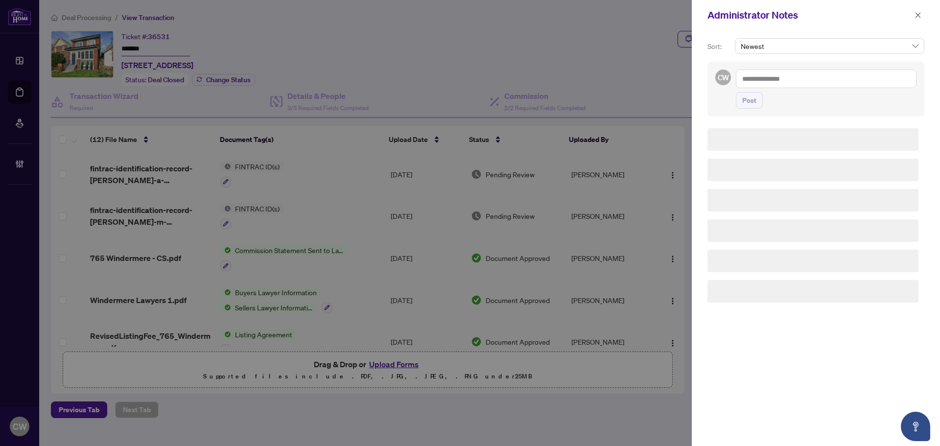
click at [769, 86] on textarea at bounding box center [826, 78] width 181 height 19
paste textarea "**********"
type textarea "**********"
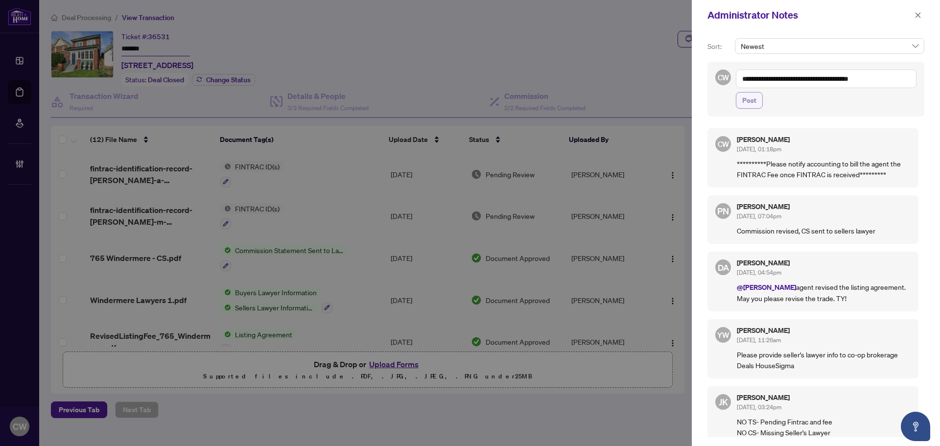
click at [745, 101] on span "Post" at bounding box center [749, 100] width 14 height 16
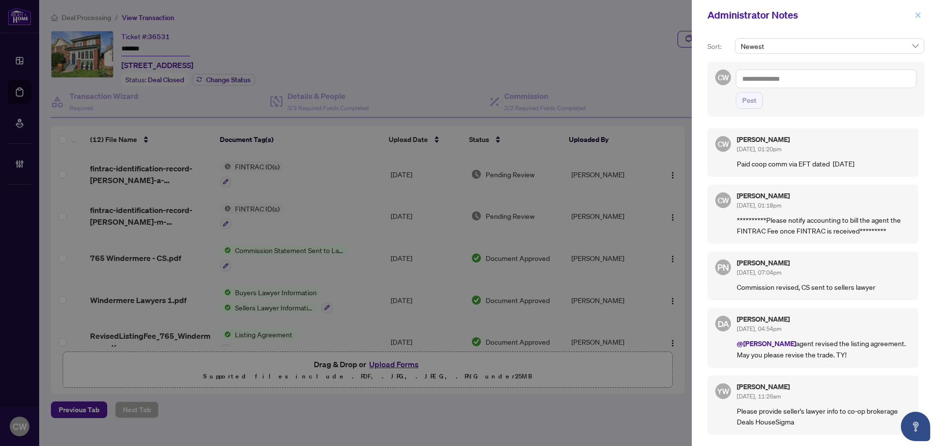
click at [918, 15] on icon "close" at bounding box center [917, 14] width 5 height 5
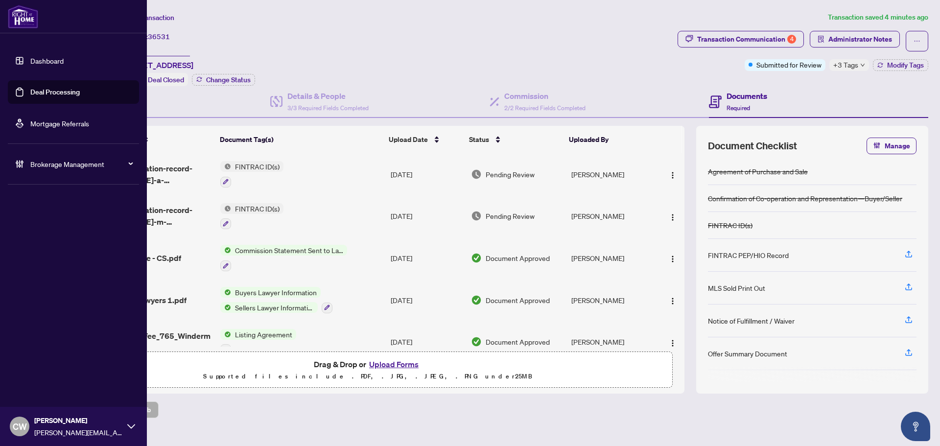
click at [32, 90] on link "Deal Processing" at bounding box center [54, 92] width 49 height 9
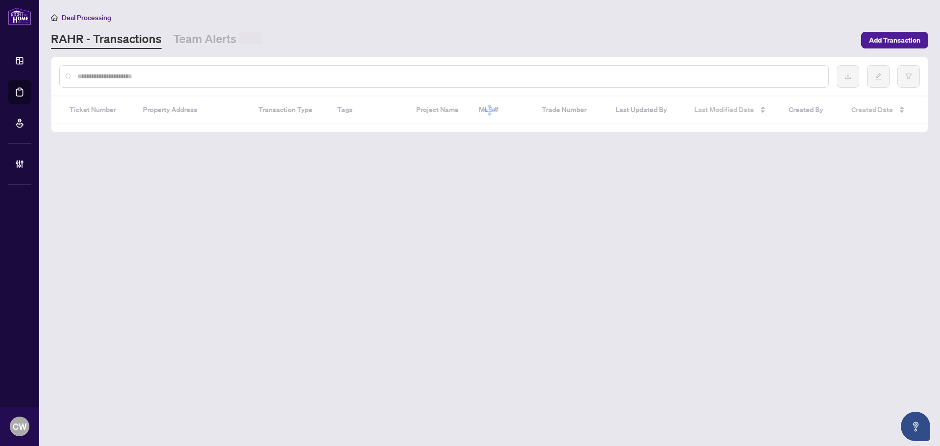
click at [187, 75] on input "text" at bounding box center [448, 76] width 743 height 11
paste input "*******"
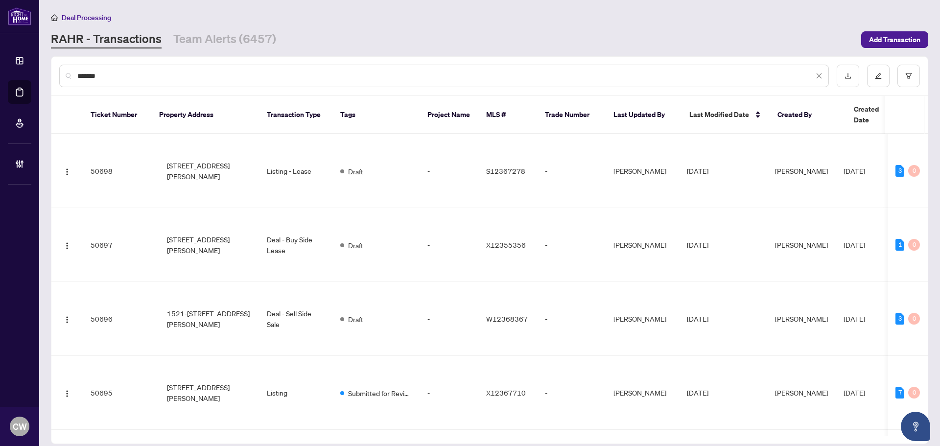
type input "*******"
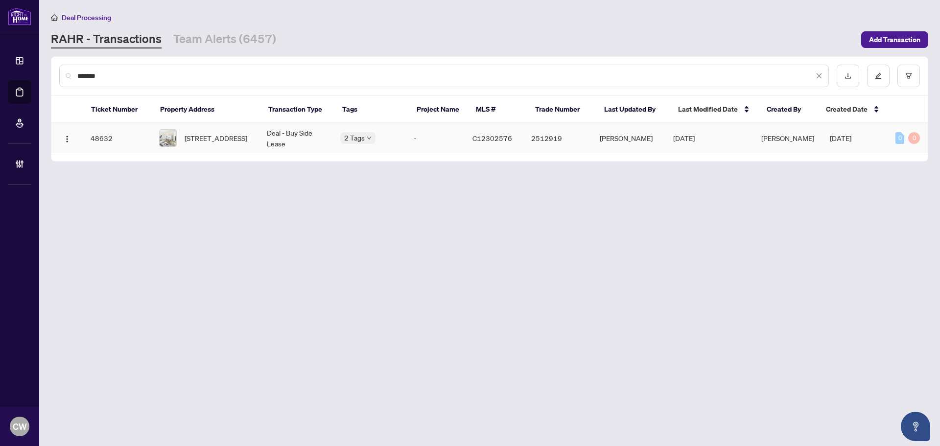
click at [197, 136] on span "[STREET_ADDRESS]" at bounding box center [216, 138] width 63 height 11
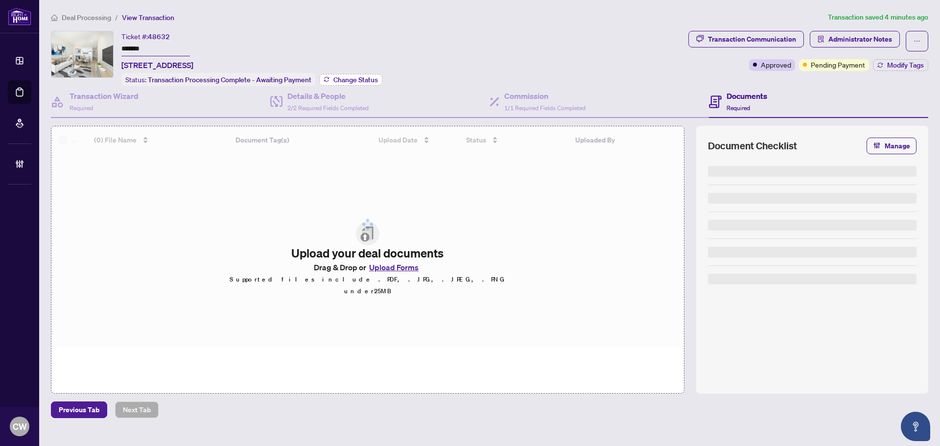
click at [359, 74] on button "Change Status" at bounding box center [350, 80] width 63 height 12
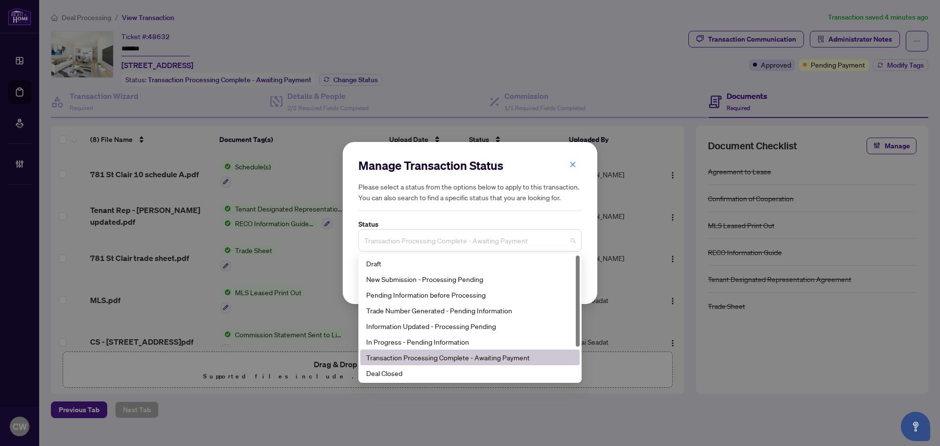
click at [446, 243] on span "Transaction Processing Complete - Awaiting Payment" at bounding box center [469, 240] width 211 height 19
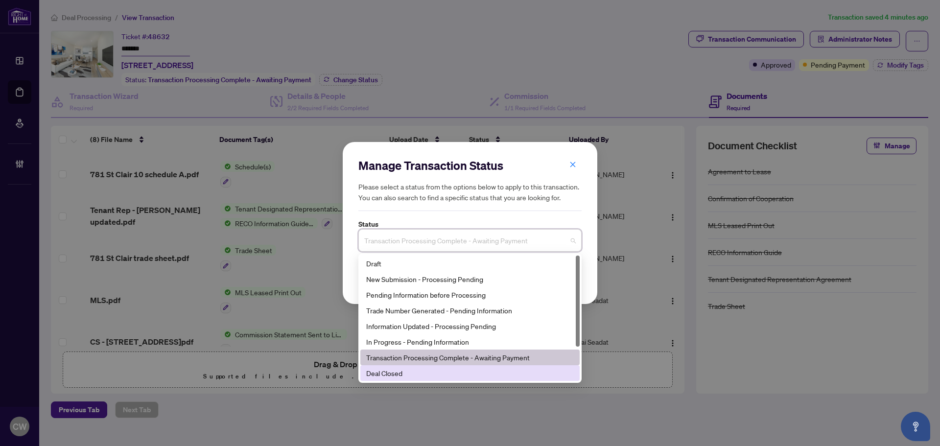
click at [393, 372] on div "Deal Closed" at bounding box center [470, 373] width 208 height 11
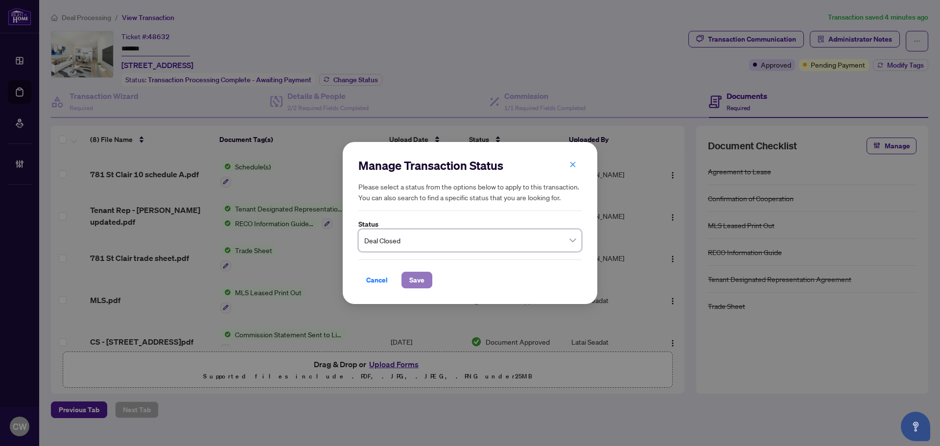
click at [422, 275] on span "Save" at bounding box center [416, 280] width 15 height 16
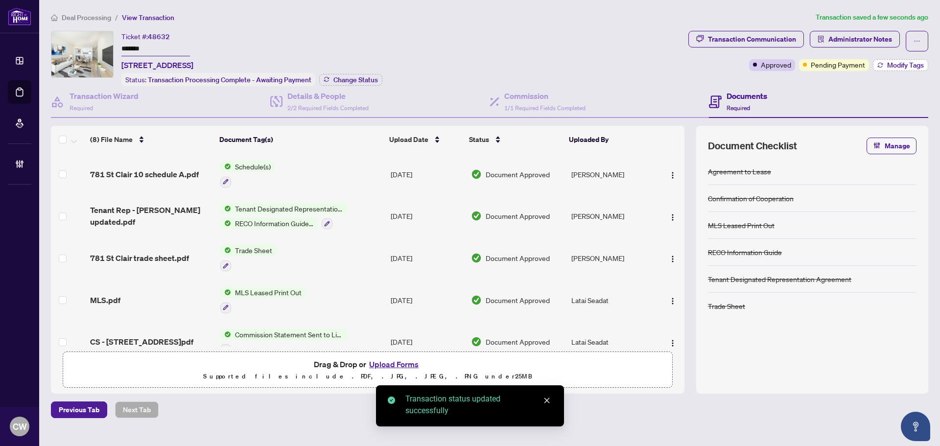
click at [906, 64] on span "Modify Tags" at bounding box center [905, 65] width 37 height 7
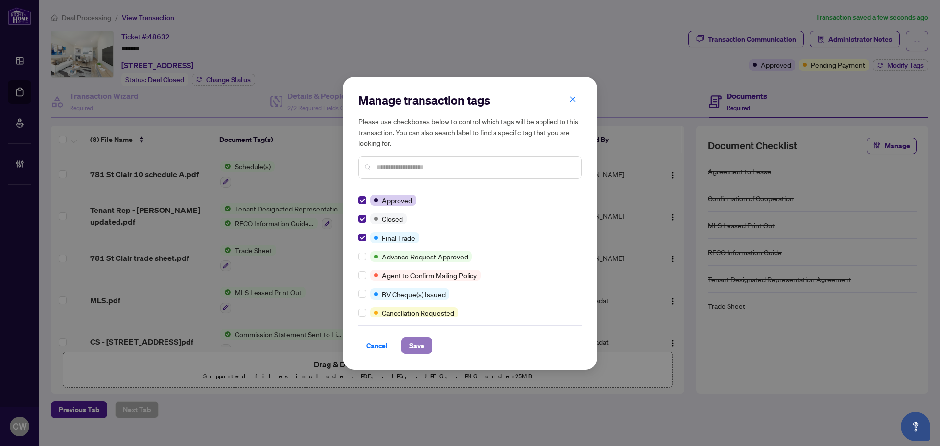
click at [419, 340] on span "Save" at bounding box center [416, 346] width 15 height 16
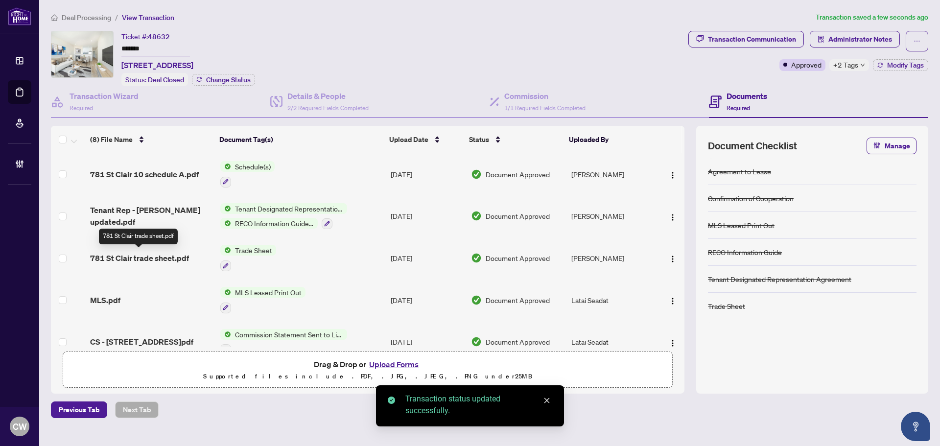
click at [172, 254] on span "781 St Clair trade sheet.pdf" at bounding box center [139, 258] width 99 height 12
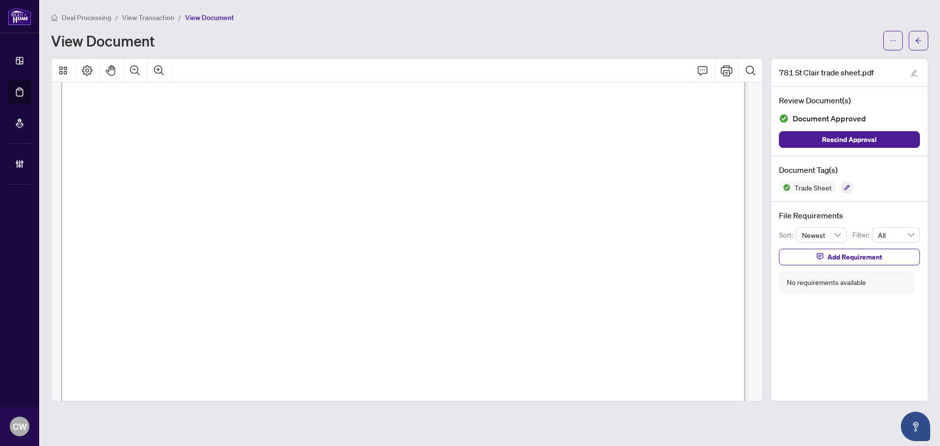
scroll to position [245, 0]
click at [925, 44] on button "button" at bounding box center [918, 41] width 20 height 20
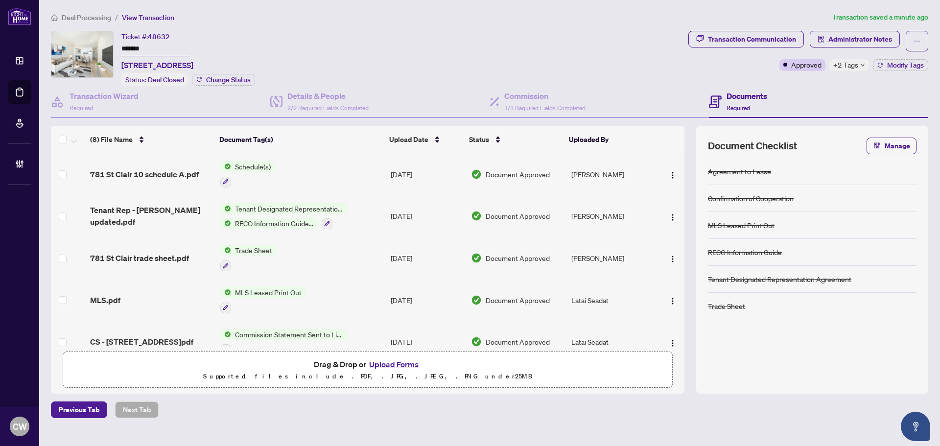
click at [398, 365] on button "Upload Forms" at bounding box center [393, 364] width 55 height 13
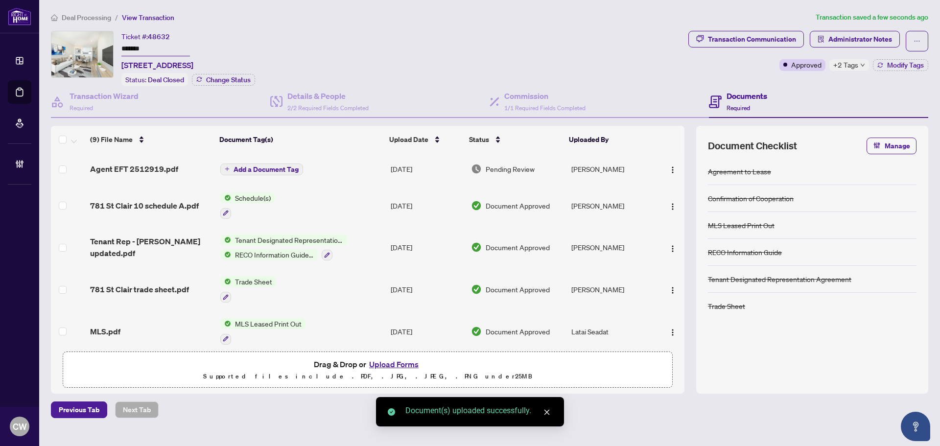
click at [277, 166] on span "Add a Document Tag" at bounding box center [265, 169] width 65 height 7
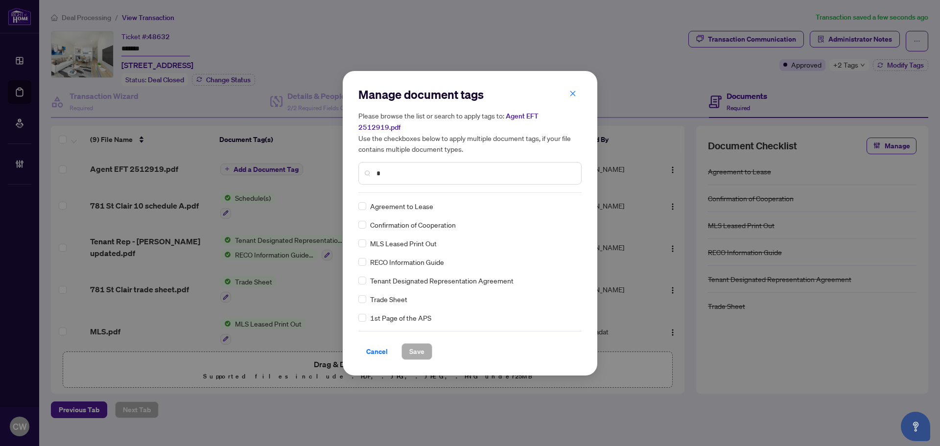
click at [394, 168] on input "*" at bounding box center [474, 173] width 197 height 11
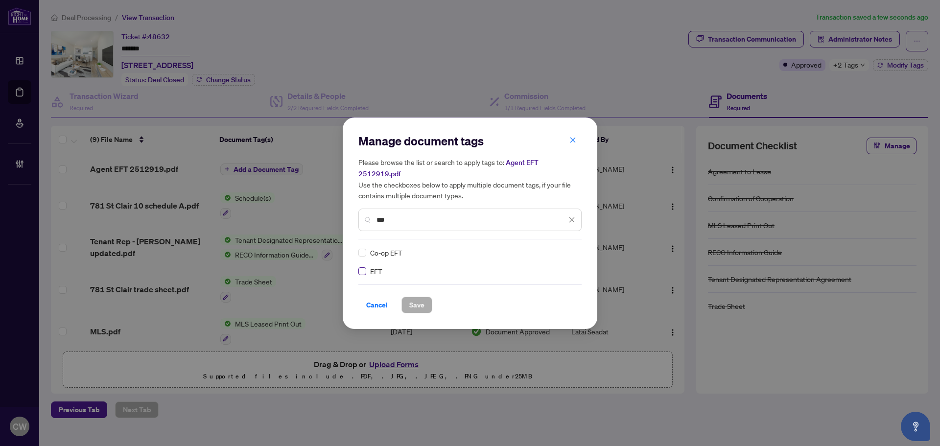
type input "***"
drag, startPoint x: 565, startPoint y: 249, endPoint x: 560, endPoint y: 253, distance: 7.0
click at [566, 249] on img at bounding box center [561, 253] width 10 height 10
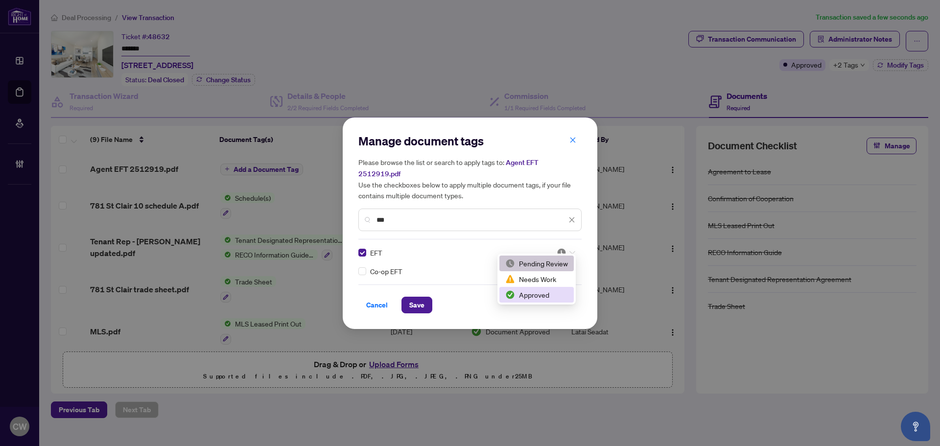
click at [542, 294] on div "Approved" at bounding box center [536, 294] width 63 height 11
click at [425, 298] on button "Save" at bounding box center [416, 305] width 31 height 17
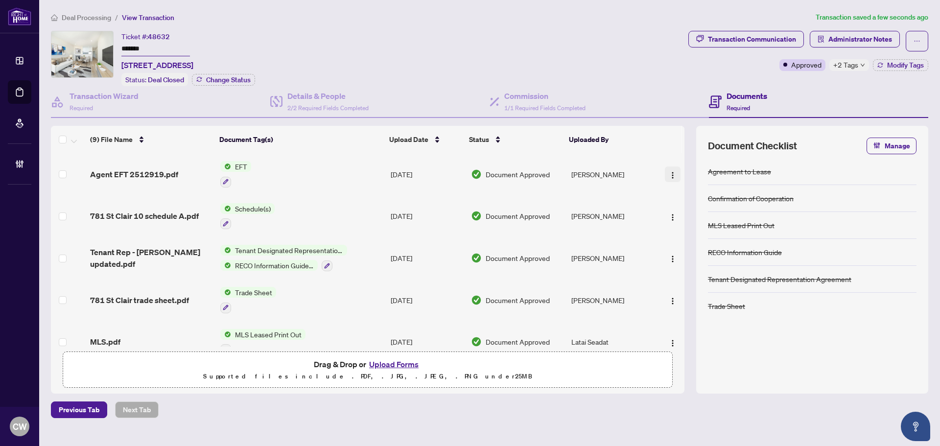
click at [669, 175] on img "button" at bounding box center [673, 175] width 8 height 8
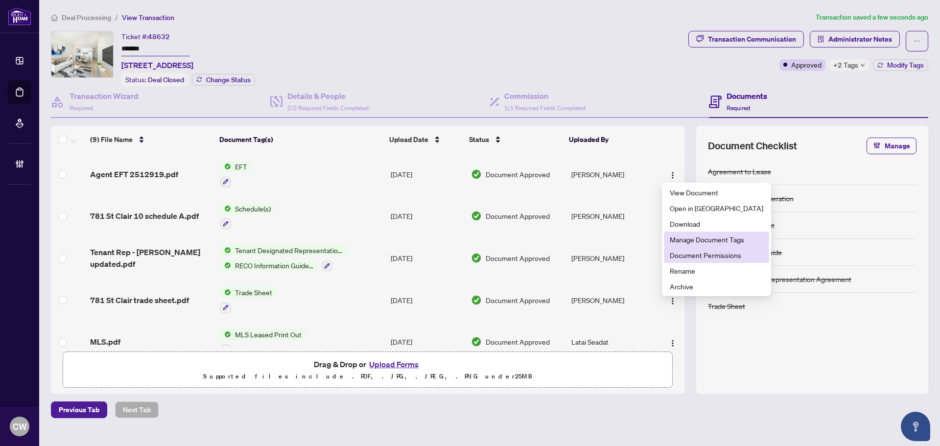
click at [696, 252] on span "Document Permissions" at bounding box center [716, 255] width 93 height 11
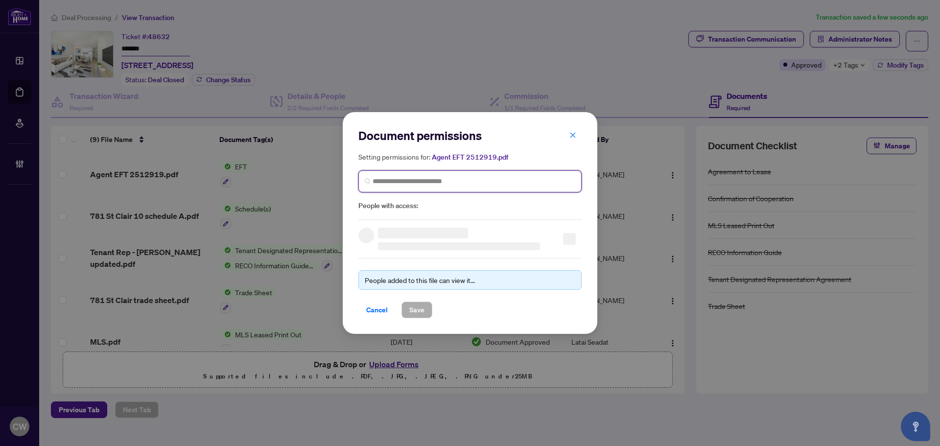
click at [486, 180] on input "search" at bounding box center [473, 181] width 203 height 10
paste input "**********"
type input "**********"
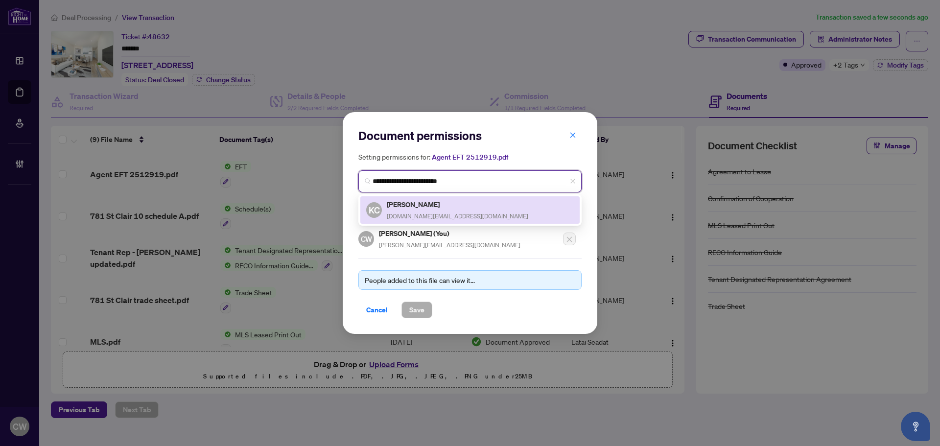
click at [407, 204] on h5 "[PERSON_NAME]" at bounding box center [457, 204] width 141 height 11
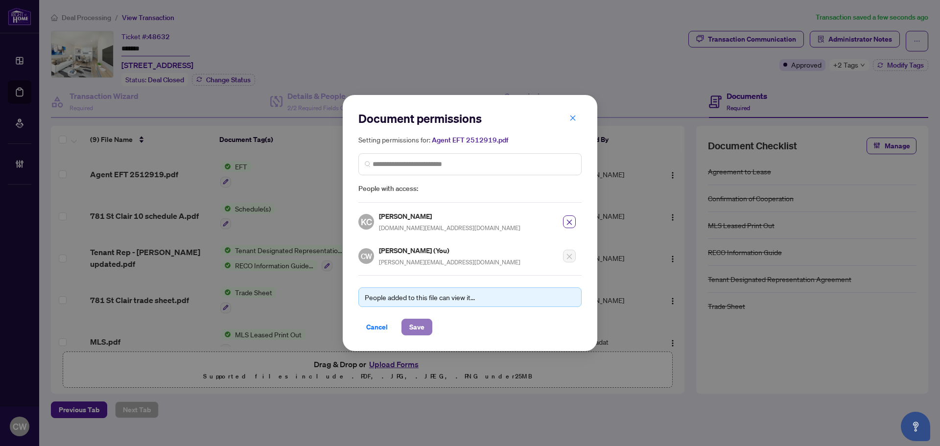
click at [416, 331] on span "Save" at bounding box center [416, 327] width 15 height 16
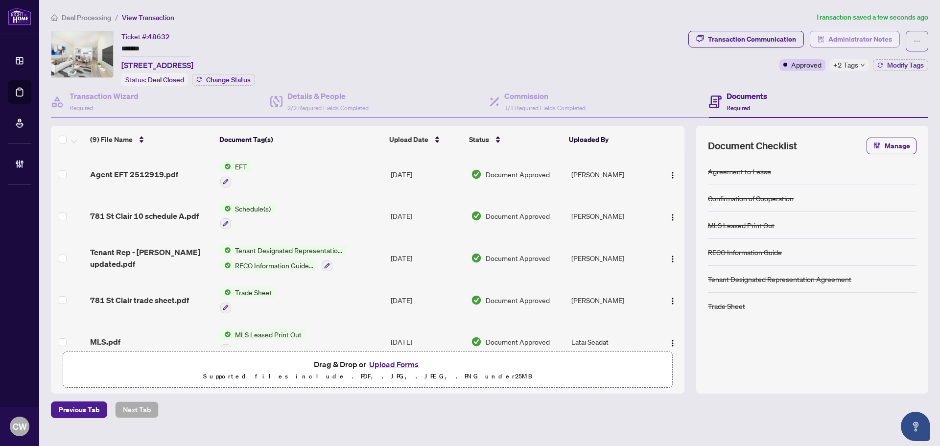
click at [843, 39] on span "Administrator Notes" at bounding box center [860, 39] width 64 height 16
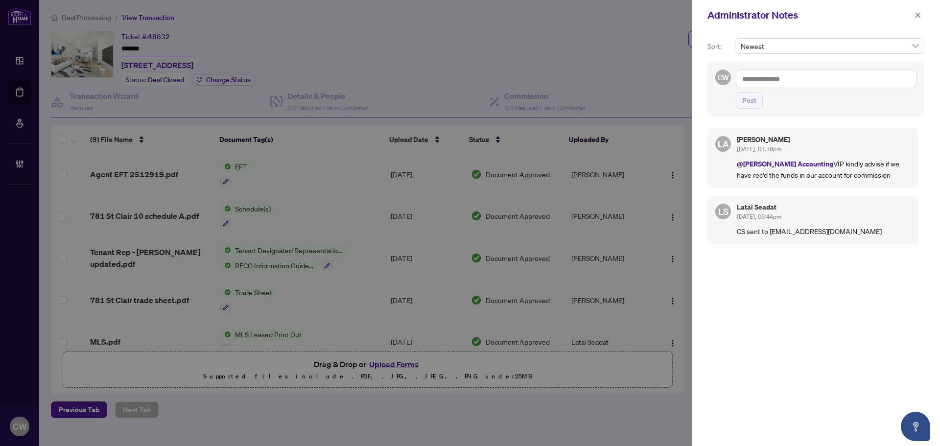
click at [773, 76] on textarea at bounding box center [826, 78] width 181 height 19
paste textarea "**********"
type textarea "**********"
drag, startPoint x: 753, startPoint y: 104, endPoint x: 757, endPoint y: 100, distance: 5.2
click at [753, 104] on span "Post" at bounding box center [749, 100] width 14 height 16
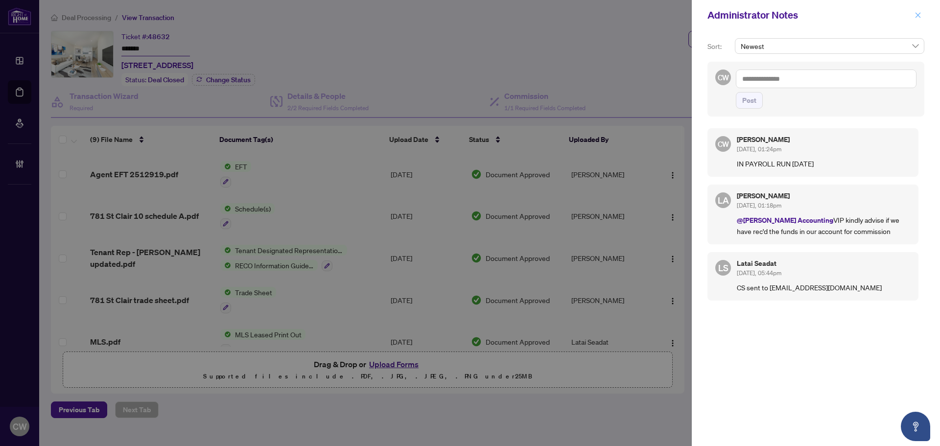
click at [915, 15] on icon "close" at bounding box center [917, 15] width 7 height 7
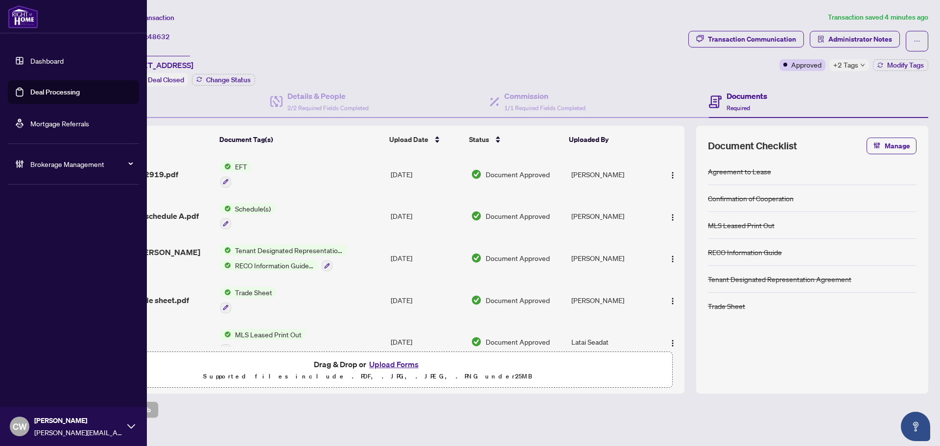
drag, startPoint x: 37, startPoint y: 94, endPoint x: 136, endPoint y: 94, distance: 99.4
click at [37, 94] on link "Deal Processing" at bounding box center [54, 92] width 49 height 9
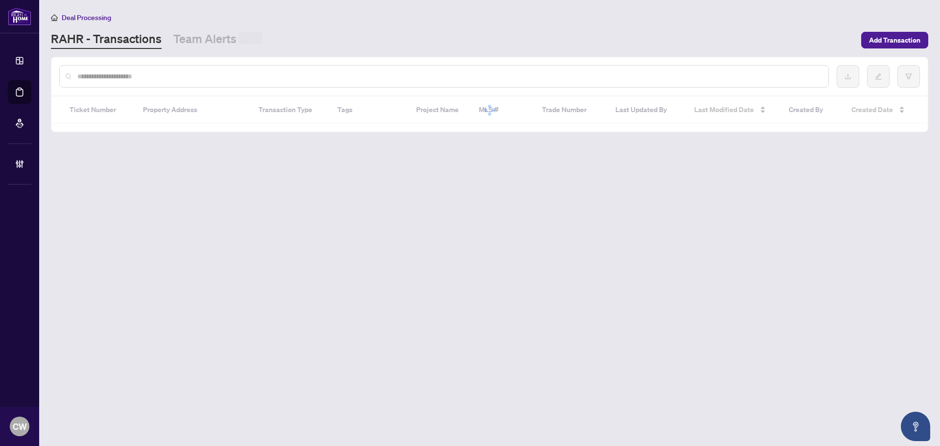
click at [207, 74] on input "text" at bounding box center [448, 76] width 743 height 11
paste input "*******"
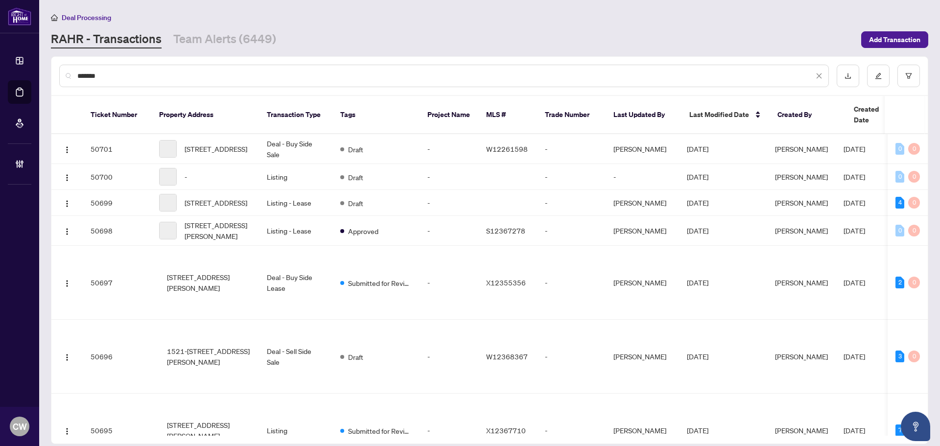
type input "*******"
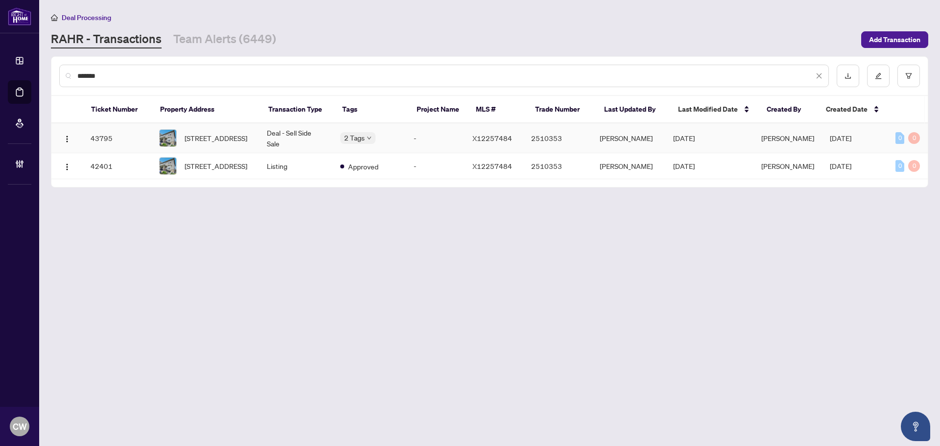
click at [223, 138] on span "[STREET_ADDRESS]" at bounding box center [216, 138] width 63 height 11
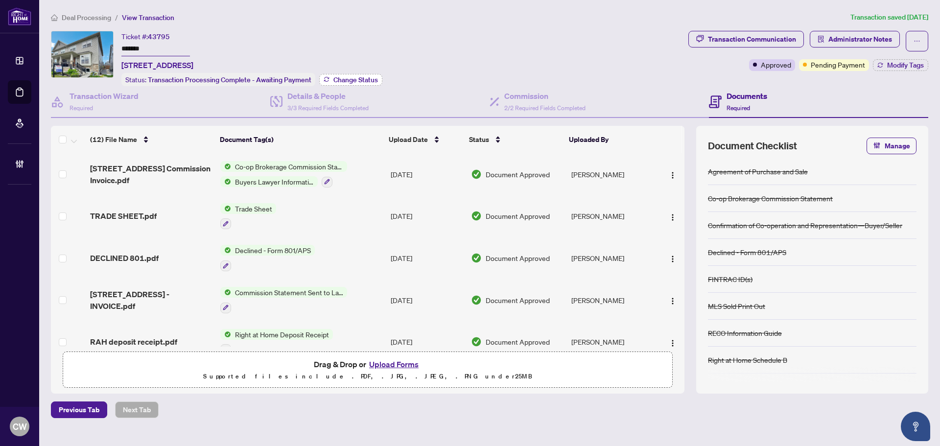
click at [356, 78] on span "Change Status" at bounding box center [355, 79] width 45 height 7
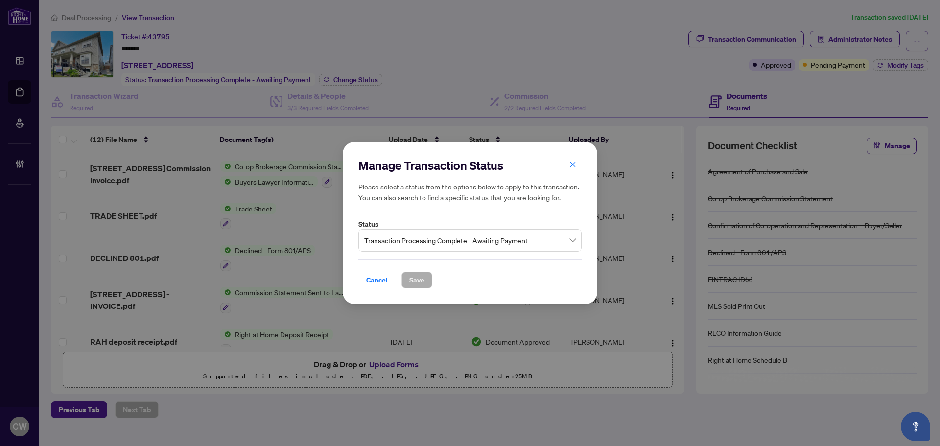
click at [405, 239] on span "Transaction Processing Complete - Awaiting Payment" at bounding box center [469, 240] width 211 height 19
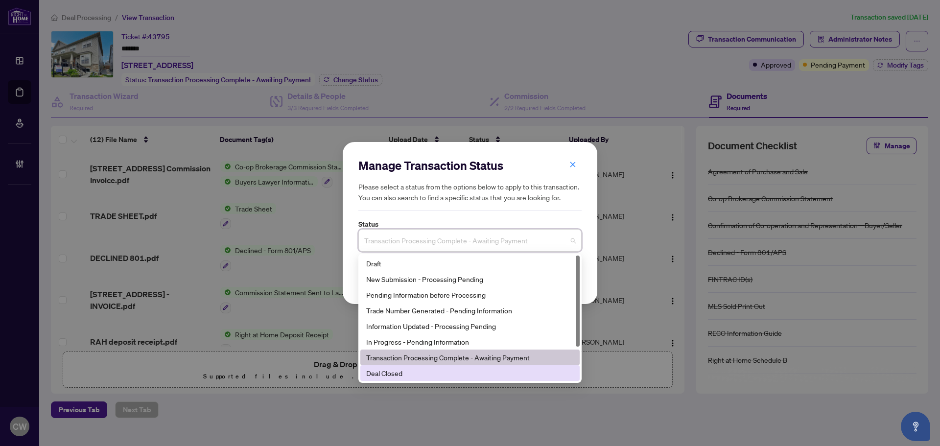
click at [425, 370] on div "Deal Closed" at bounding box center [470, 373] width 208 height 11
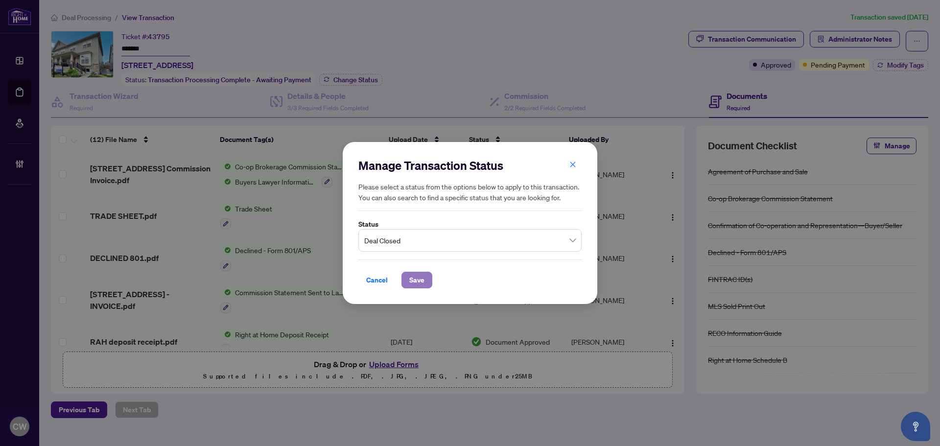
click at [415, 279] on span "Save" at bounding box center [416, 280] width 15 height 16
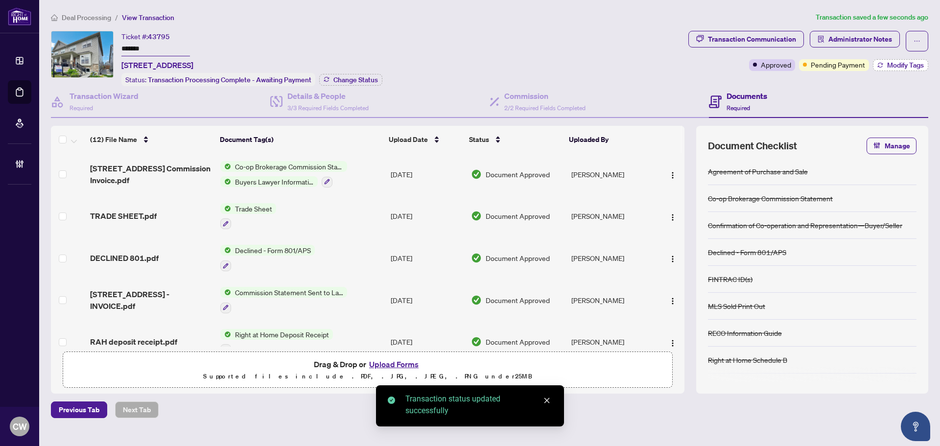
click at [900, 68] on span "Modify Tags" at bounding box center [905, 65] width 37 height 7
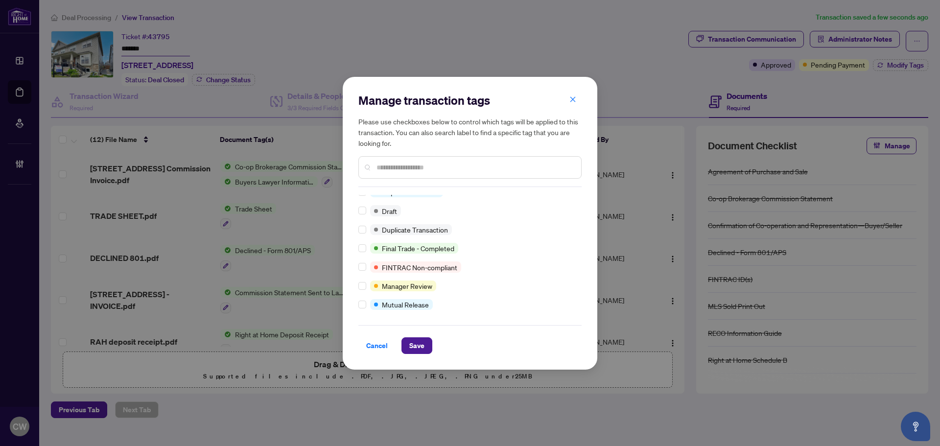
scroll to position [8, 0]
click at [421, 349] on span "Save" at bounding box center [416, 346] width 15 height 16
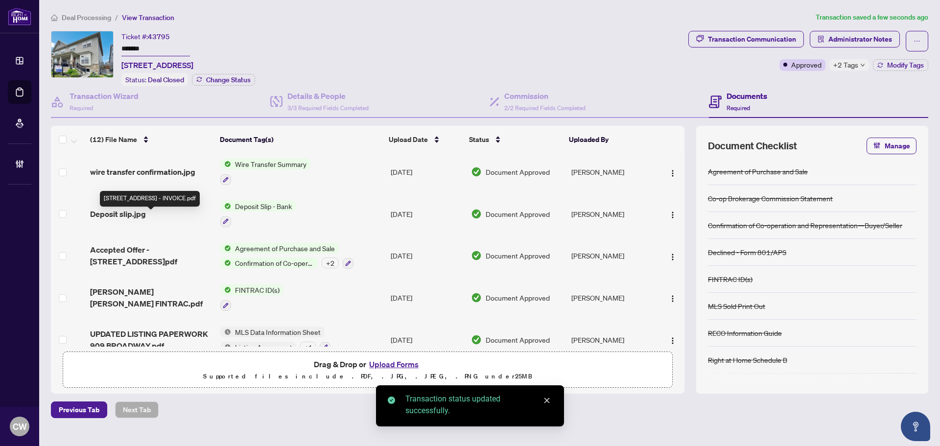
scroll to position [311, 0]
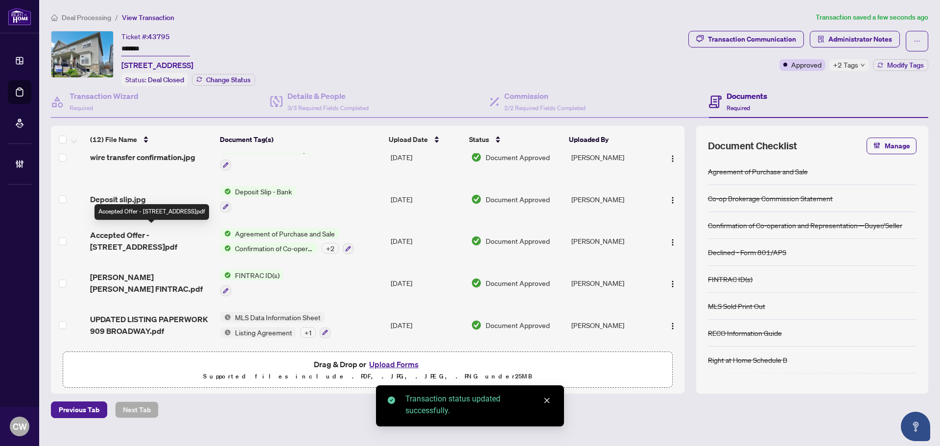
click at [161, 229] on span "Accepted Offer - [STREET_ADDRESS]pdf" at bounding box center [151, 240] width 122 height 23
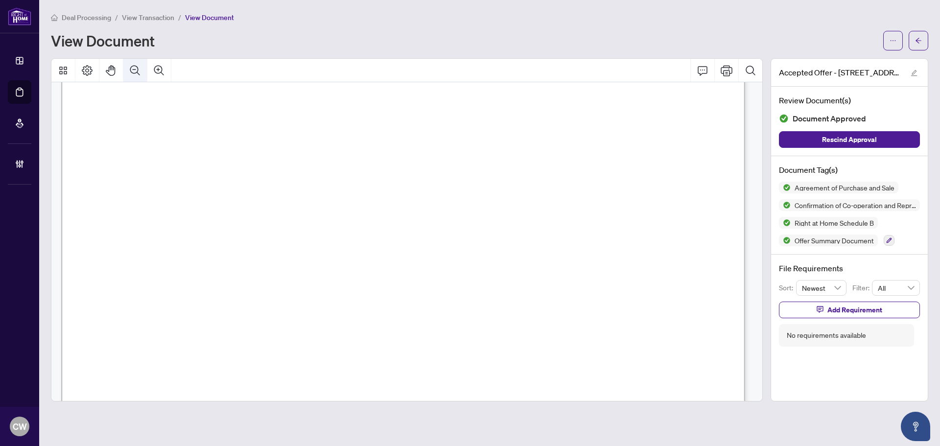
click at [138, 68] on icon "Zoom Out" at bounding box center [135, 70] width 10 height 10
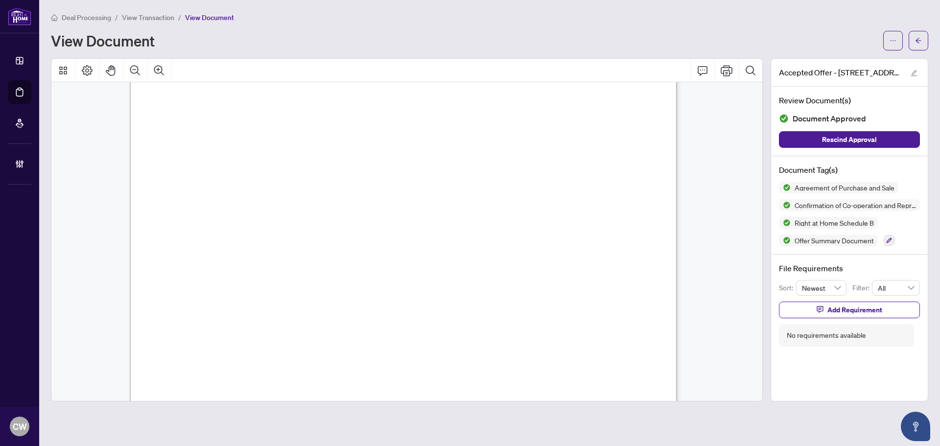
scroll to position [3882, 0]
drag, startPoint x: 920, startPoint y: 49, endPoint x: 889, endPoint y: 0, distance: 57.7
click at [920, 49] on button "button" at bounding box center [918, 41] width 20 height 20
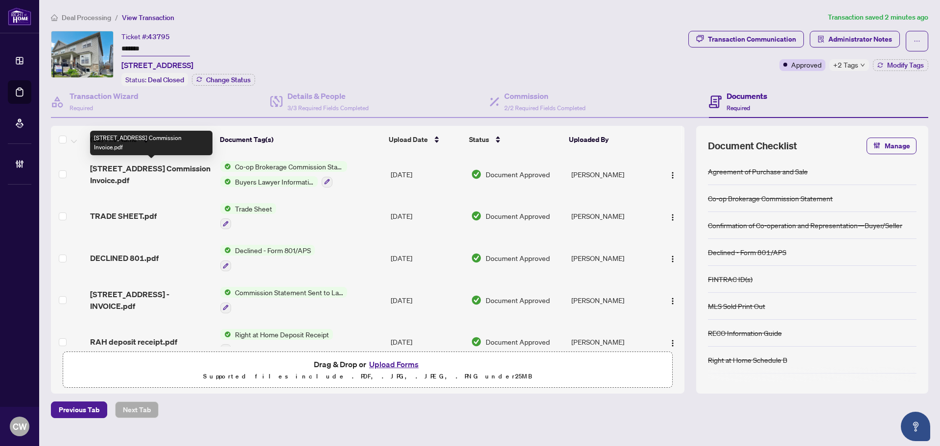
click at [152, 171] on span "[STREET_ADDRESS] Commission Invoice.pdf" at bounding box center [151, 173] width 122 height 23
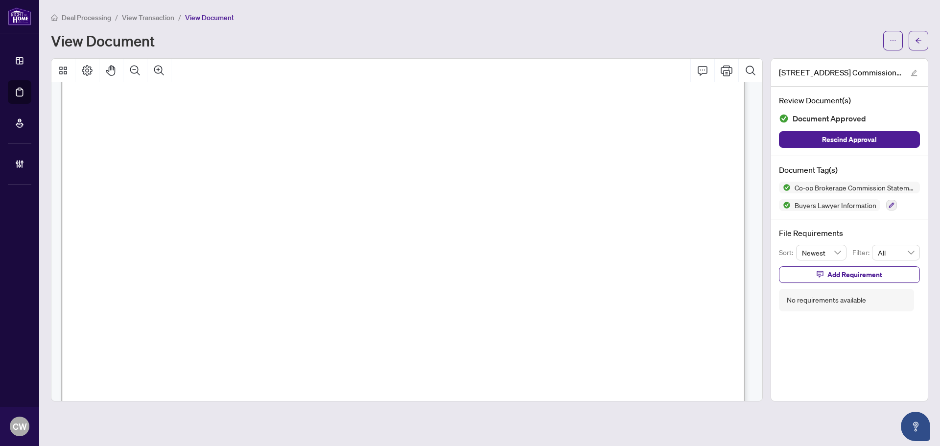
scroll to position [245, 0]
click at [139, 72] on icon "Zoom Out" at bounding box center [135, 71] width 12 height 12
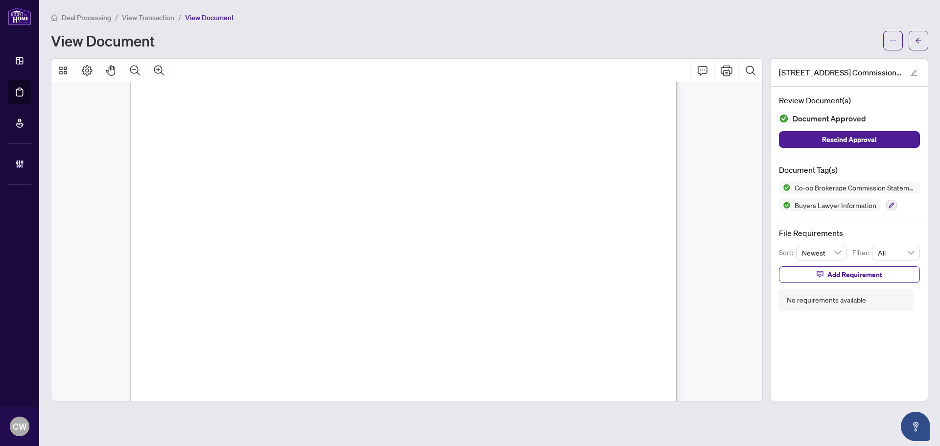
scroll to position [409, 0]
drag, startPoint x: 217, startPoint y: 197, endPoint x: 222, endPoint y: 209, distance: 13.6
click at [217, 197] on div "Commission Invoice [DATE] RIGHT AT HOME REALTY Re: [STREET_ADDRESS] closing sch…" at bounding box center [629, 329] width 999 height 1293
drag, startPoint x: 916, startPoint y: 42, endPoint x: 421, endPoint y: 0, distance: 496.5
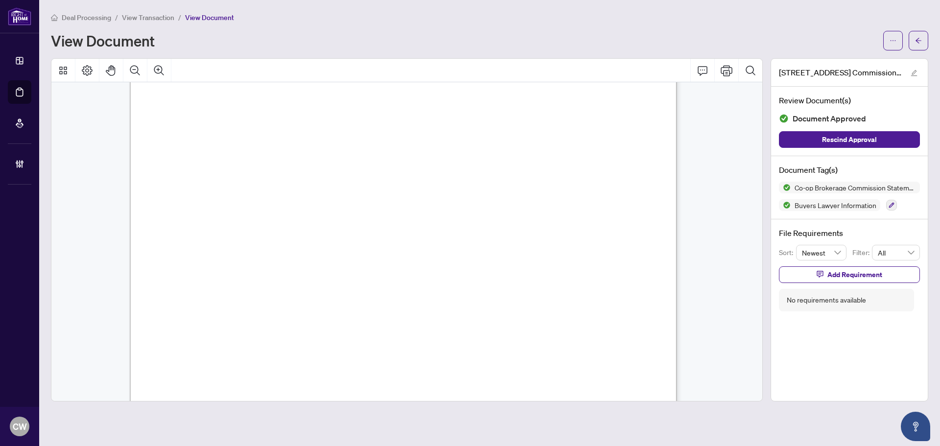
click at [916, 42] on icon "arrow-left" at bounding box center [918, 40] width 7 height 7
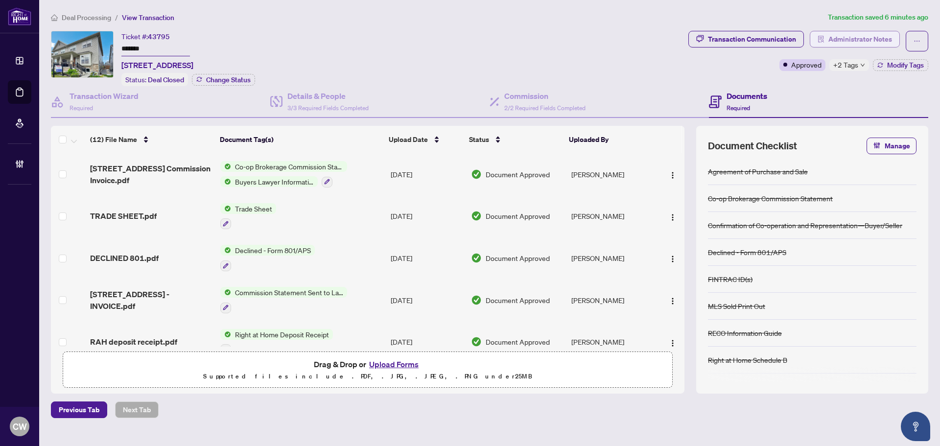
click at [860, 36] on span "Administrator Notes" at bounding box center [860, 39] width 64 height 16
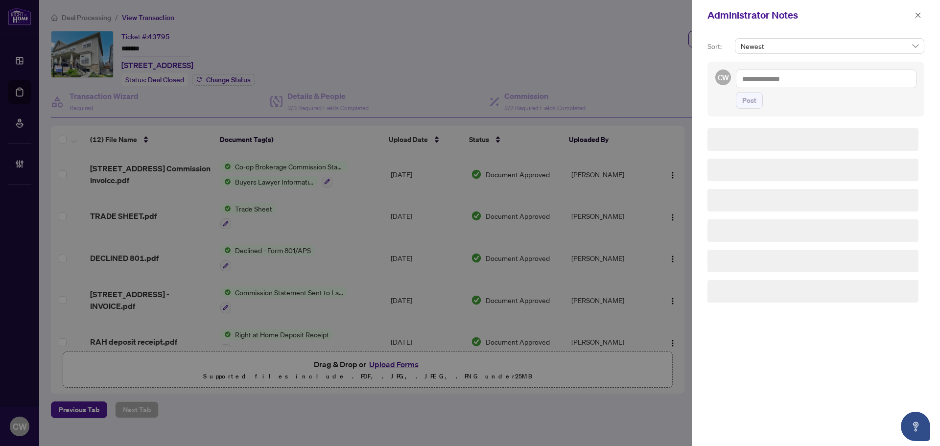
click at [822, 78] on textarea at bounding box center [826, 78] width 181 height 19
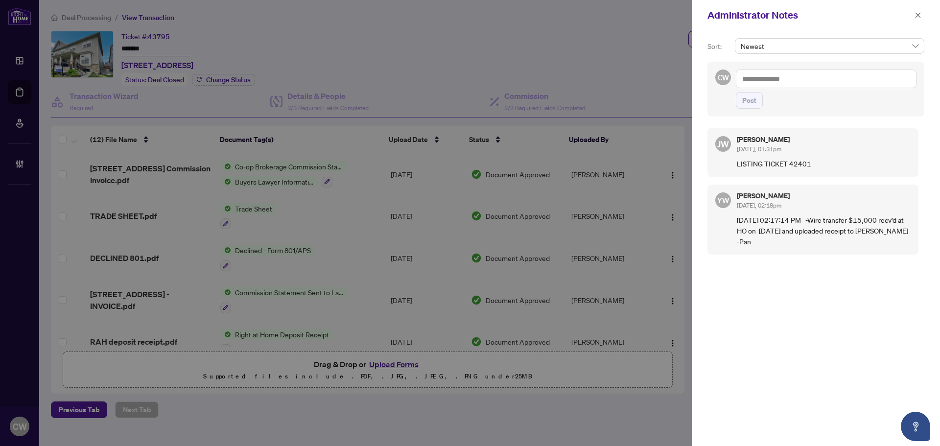
paste textarea "**********"
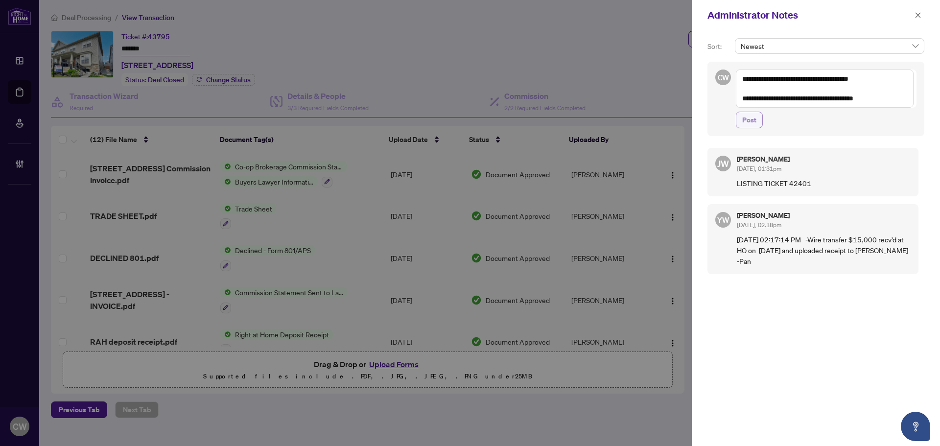
type textarea "**********"
click at [751, 120] on span "Post" at bounding box center [749, 120] width 14 height 16
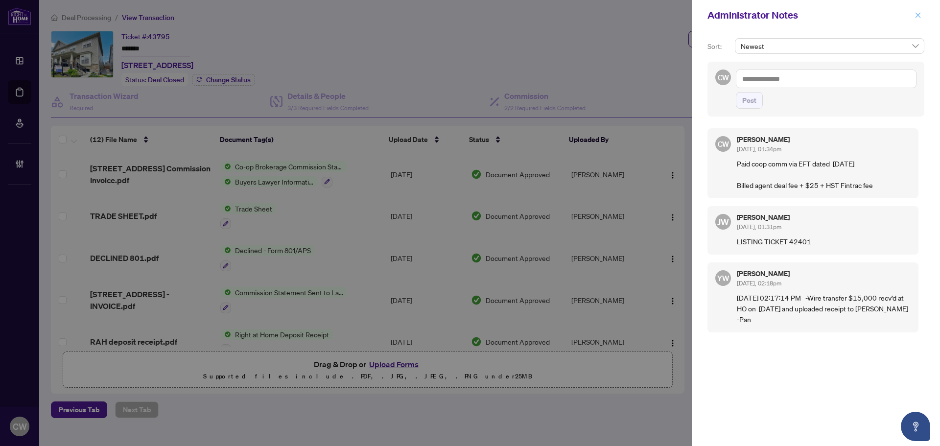
click at [920, 17] on icon "close" at bounding box center [917, 14] width 5 height 5
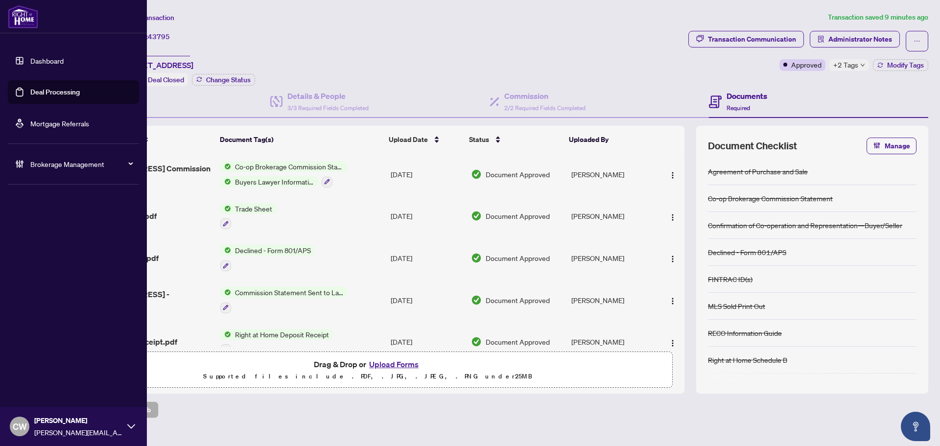
click at [42, 91] on link "Deal Processing" at bounding box center [54, 92] width 49 height 9
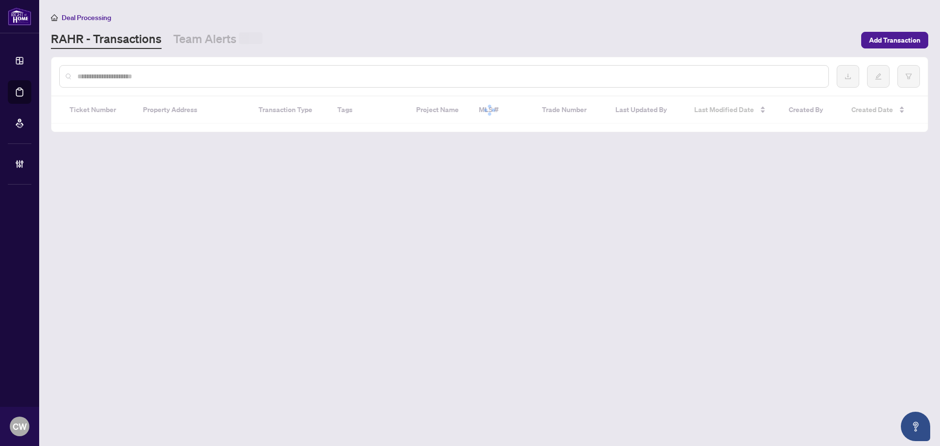
click at [179, 76] on input "text" at bounding box center [448, 76] width 743 height 11
paste input "*******"
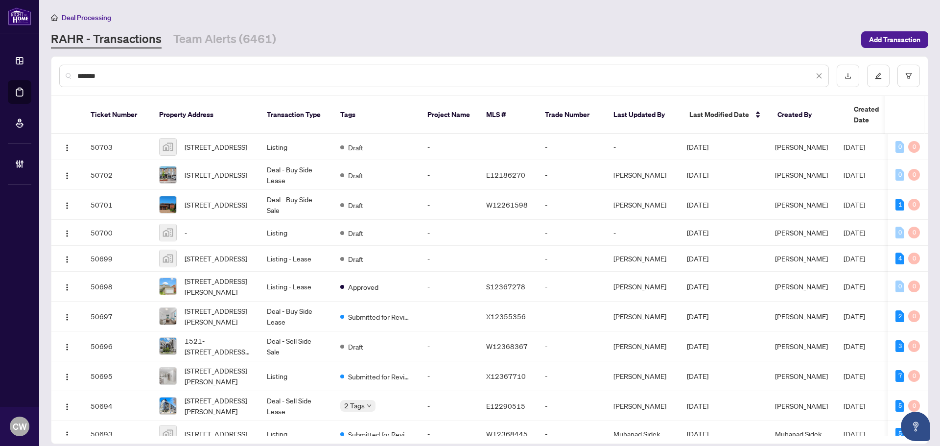
type input "*******"
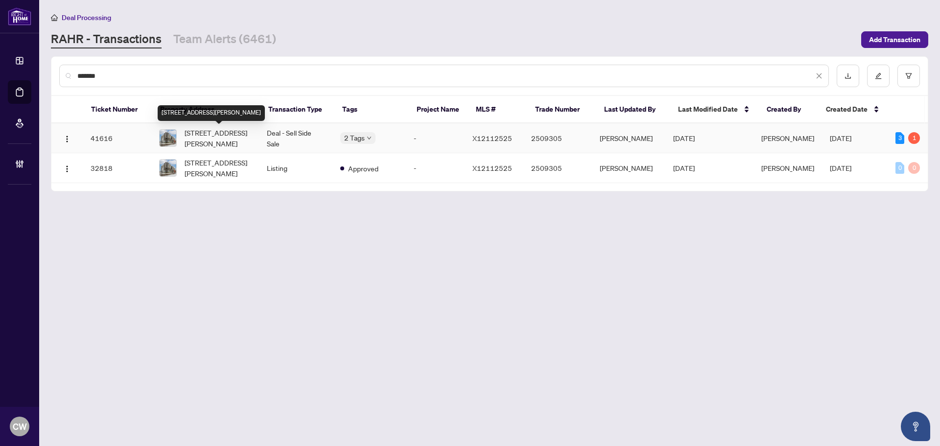
click at [212, 133] on span "[STREET_ADDRESS][PERSON_NAME]" at bounding box center [218, 138] width 67 height 22
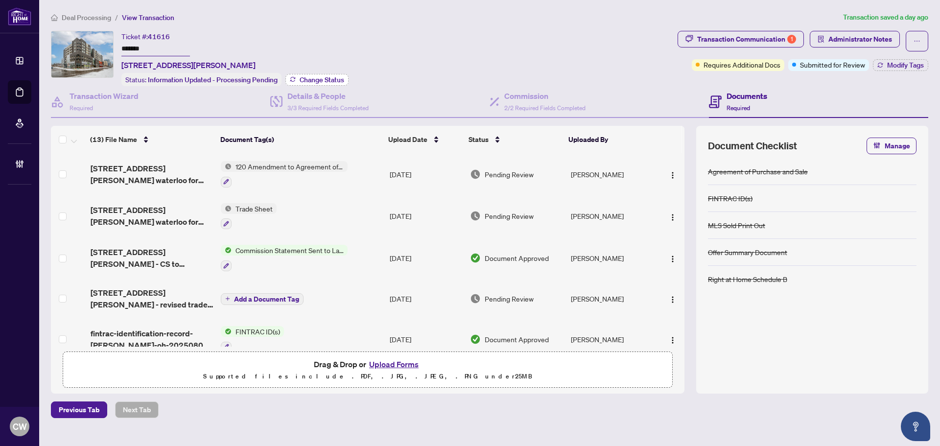
click at [321, 77] on span "Change Status" at bounding box center [322, 79] width 45 height 7
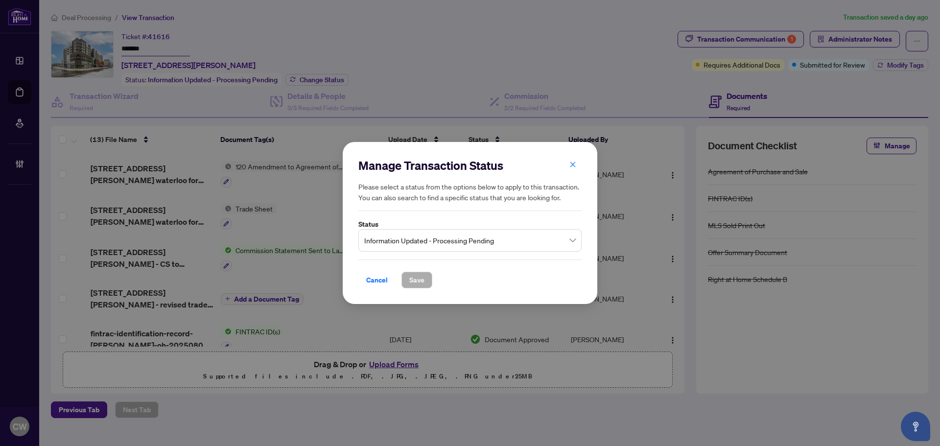
drag, startPoint x: 421, startPoint y: 236, endPoint x: 424, endPoint y: 229, distance: 8.2
click at [422, 236] on span "Information Updated - Processing Pending" at bounding box center [469, 240] width 211 height 19
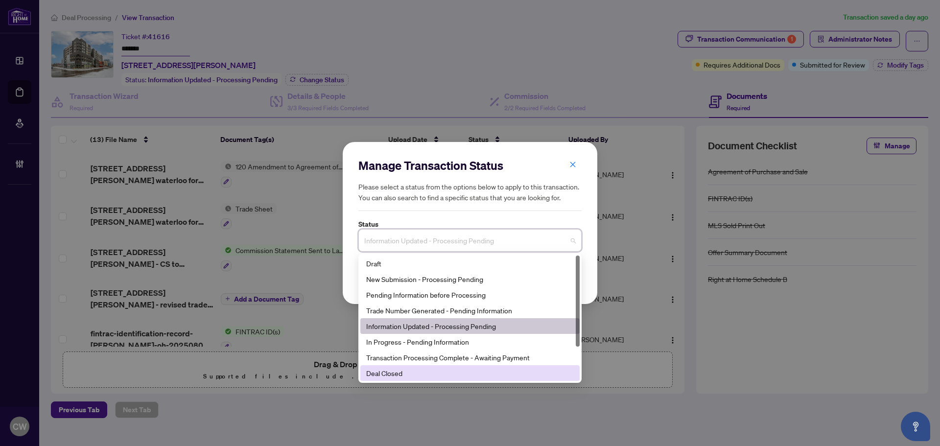
click at [405, 375] on div "Deal Closed" at bounding box center [470, 373] width 208 height 11
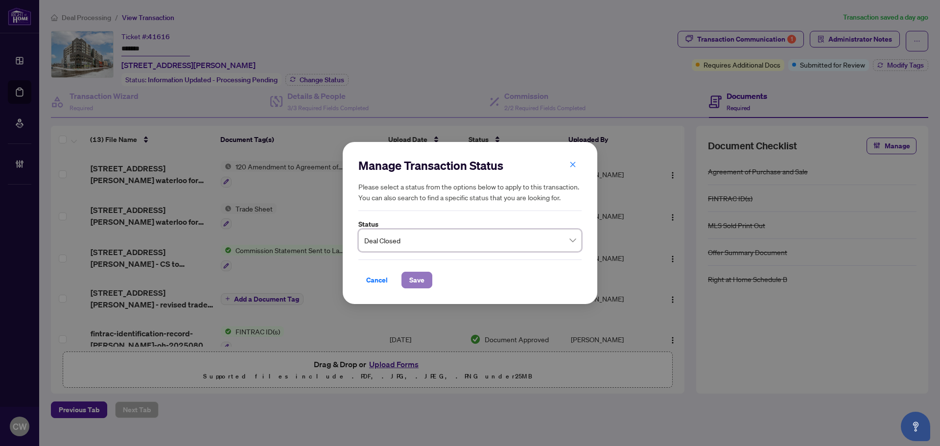
click at [415, 279] on span "Save" at bounding box center [416, 280] width 15 height 16
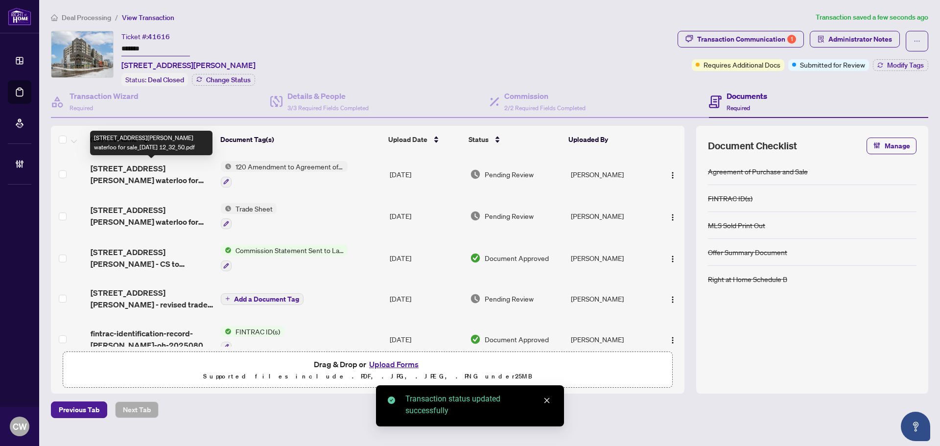
click at [153, 168] on span "[STREET_ADDRESS][PERSON_NAME] waterloo for sale_[DATE] 12_32_50.pdf" at bounding box center [152, 173] width 122 height 23
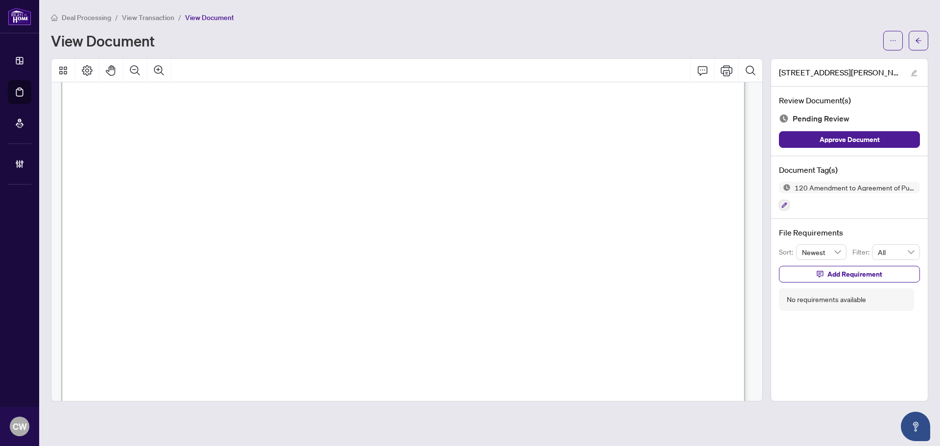
scroll to position [343, 0]
drag, startPoint x: 918, startPoint y: 43, endPoint x: 34, endPoint y: 100, distance: 885.3
click at [918, 43] on icon "arrow-left" at bounding box center [918, 40] width 7 height 7
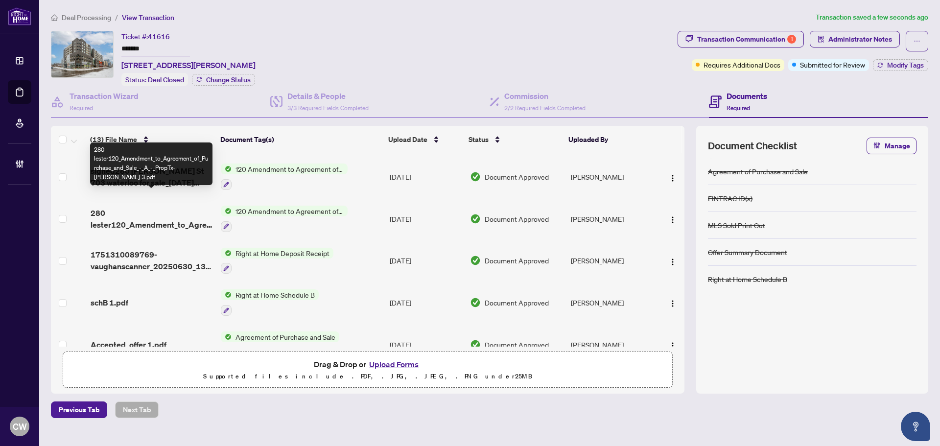
scroll to position [350, 0]
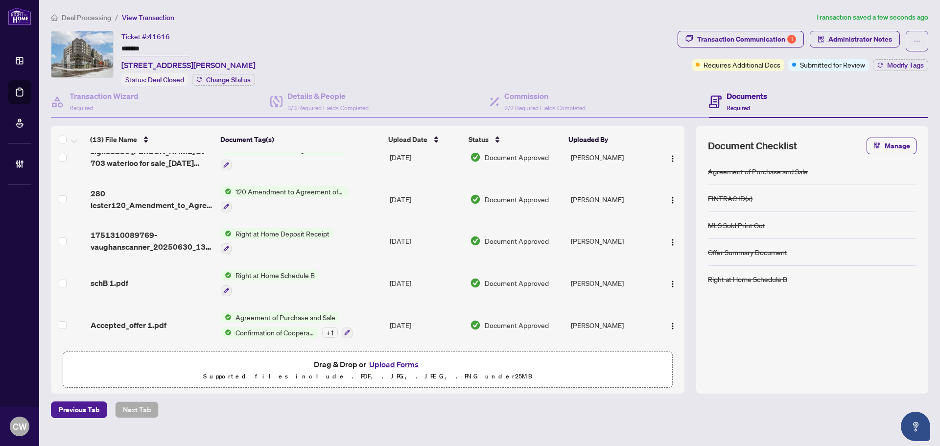
click at [235, 317] on span "Agreement of Purchase and Sale" at bounding box center [285, 317] width 108 height 11
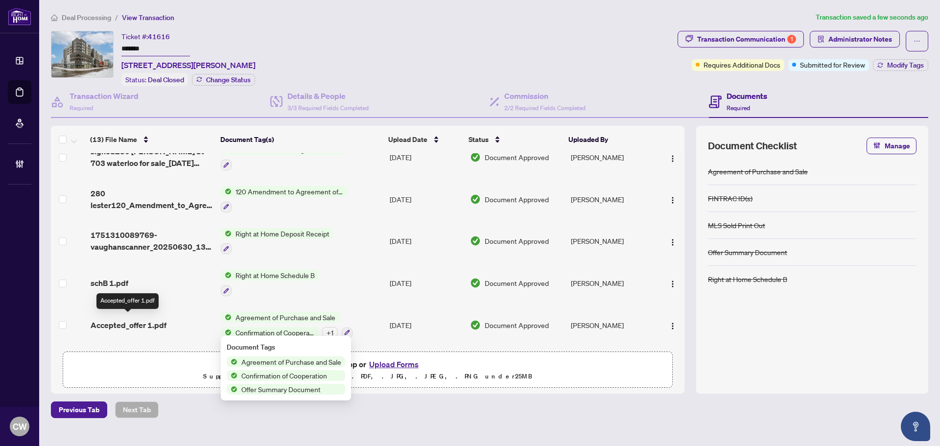
click at [149, 319] on span "Accepted_offer 1.pdf" at bounding box center [129, 325] width 76 height 12
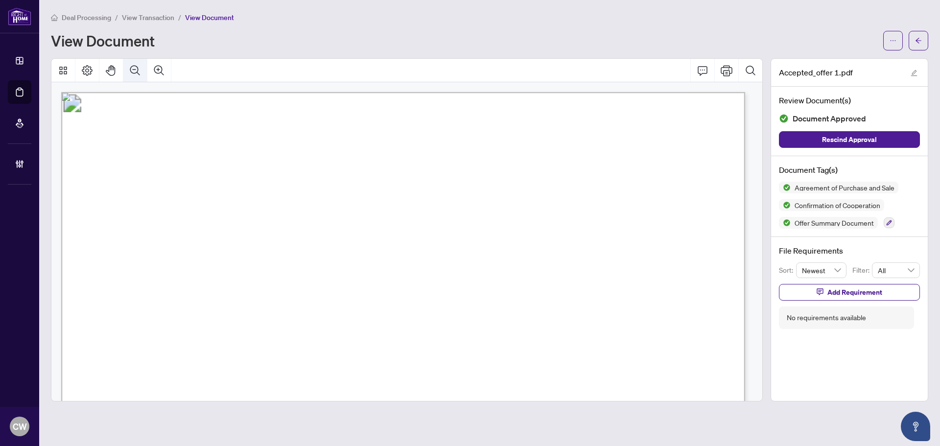
click at [134, 72] on icon "Zoom Out" at bounding box center [135, 71] width 12 height 12
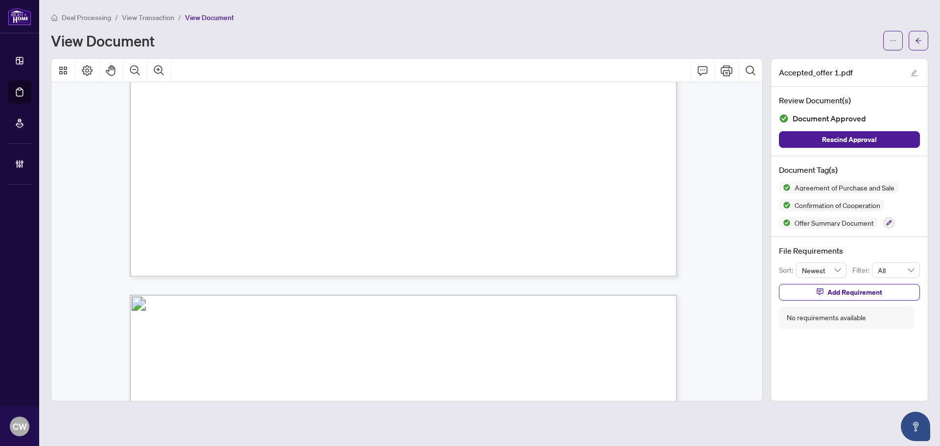
scroll to position [3181, 0]
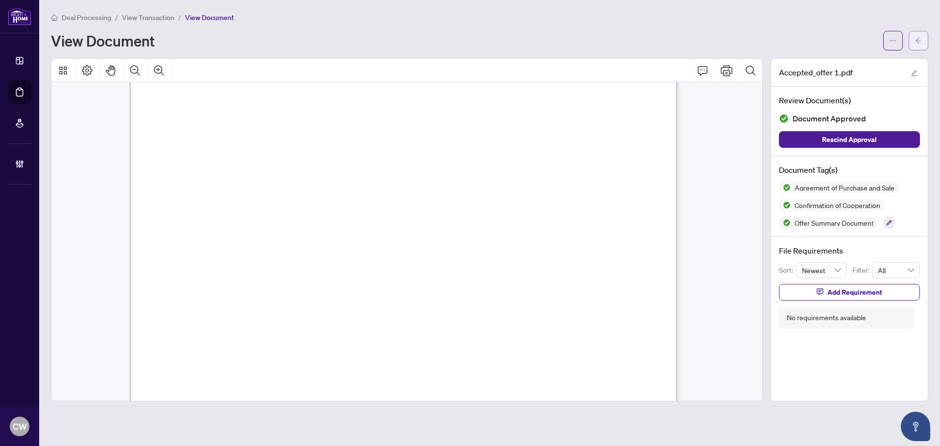
click at [913, 46] on button "button" at bounding box center [918, 41] width 20 height 20
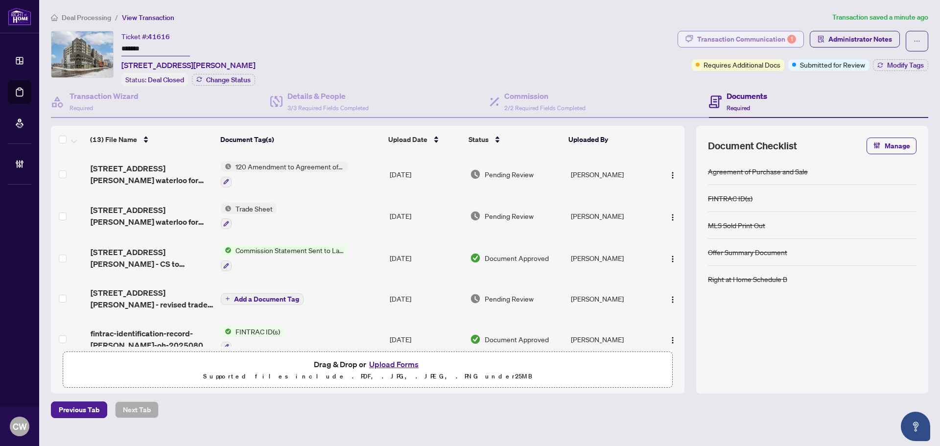
click at [754, 45] on div "Transaction Communication 1" at bounding box center [746, 39] width 99 height 16
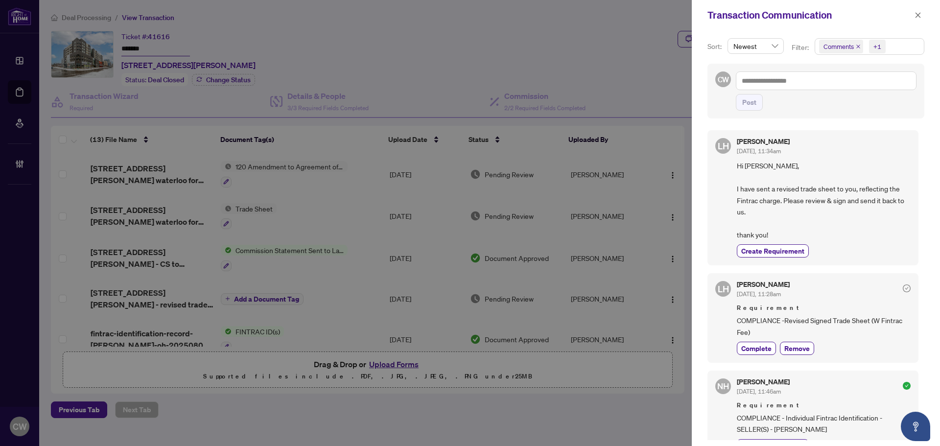
click at [857, 46] on icon "close" at bounding box center [858, 46] width 5 height 5
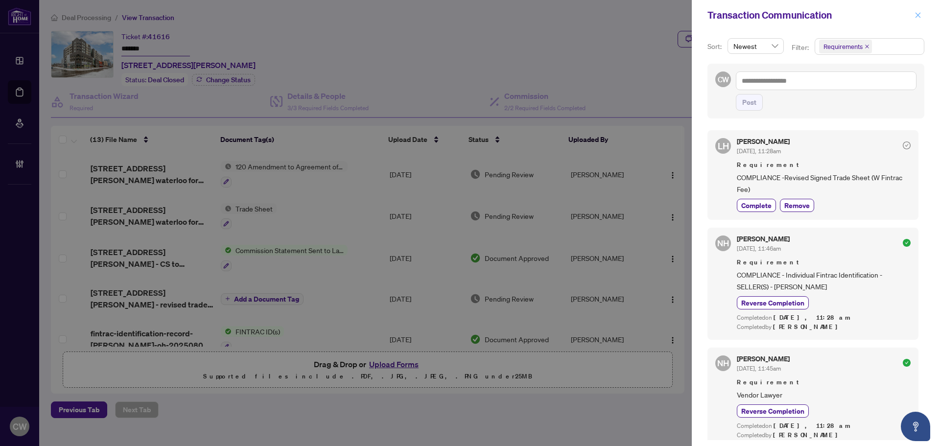
click at [917, 15] on icon "close" at bounding box center [917, 14] width 5 height 5
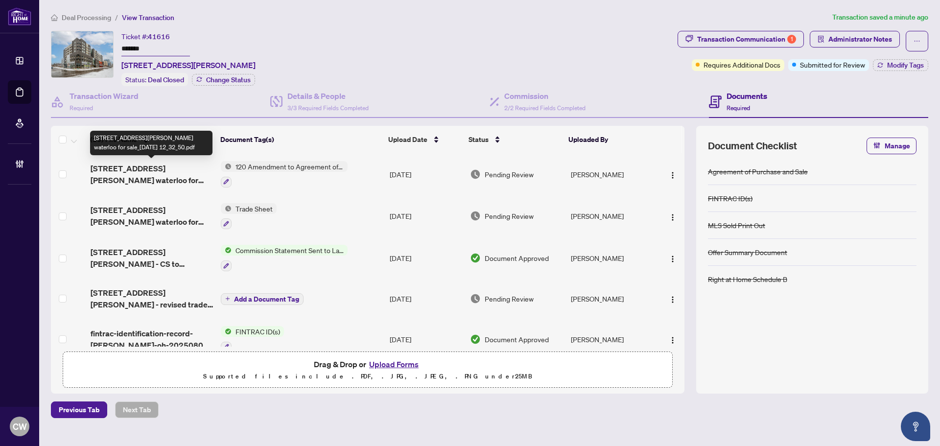
click at [136, 213] on span "[STREET_ADDRESS][PERSON_NAME] waterloo for sale_[DATE] 01_24_21.pdf" at bounding box center [152, 215] width 122 height 23
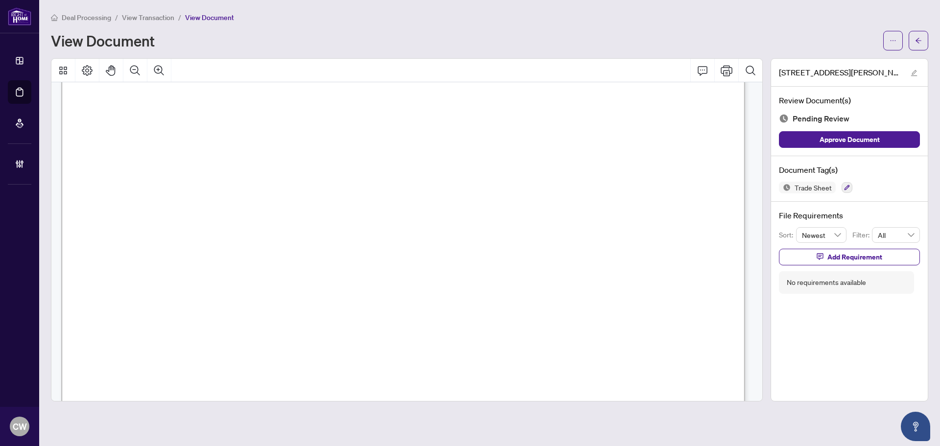
scroll to position [343, 0]
click at [915, 31] on button "button" at bounding box center [918, 41] width 20 height 20
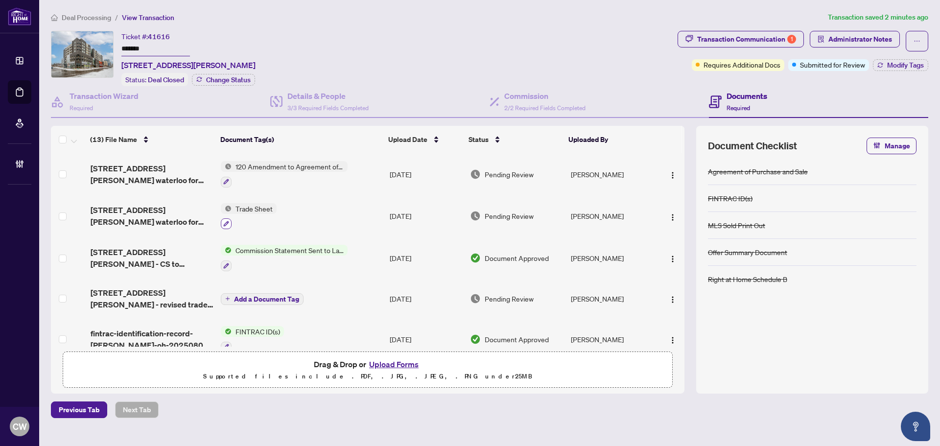
click at [227, 218] on button "button" at bounding box center [226, 223] width 11 height 11
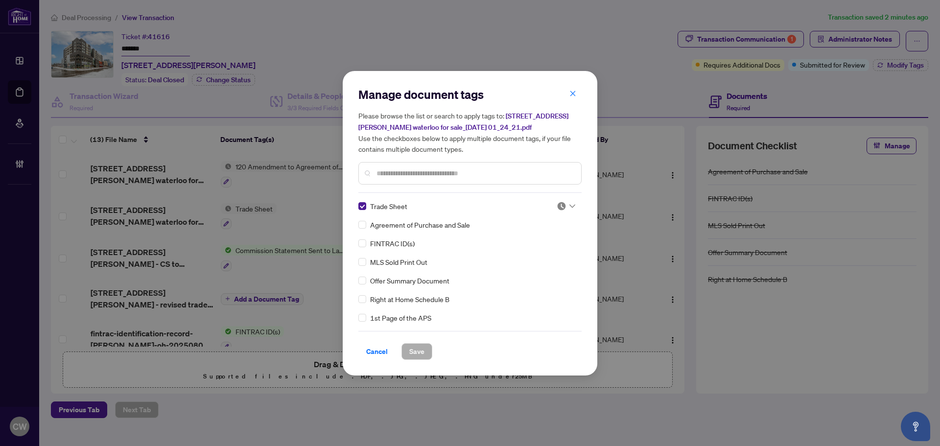
click at [563, 204] on img at bounding box center [561, 206] width 10 height 10
click at [546, 256] on div "Approved" at bounding box center [533, 253] width 63 height 11
click at [423, 352] on span "Save" at bounding box center [416, 352] width 15 height 16
click at [777, 45] on div "Manage document tags Please browse the list or search to apply tags to: [STREET…" at bounding box center [470, 223] width 940 height 446
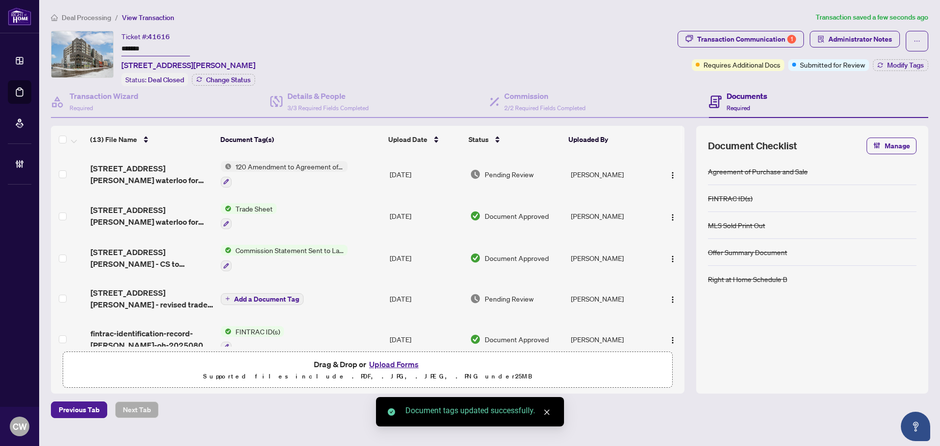
click at [773, 42] on div "Transaction Communication 1" at bounding box center [746, 39] width 99 height 16
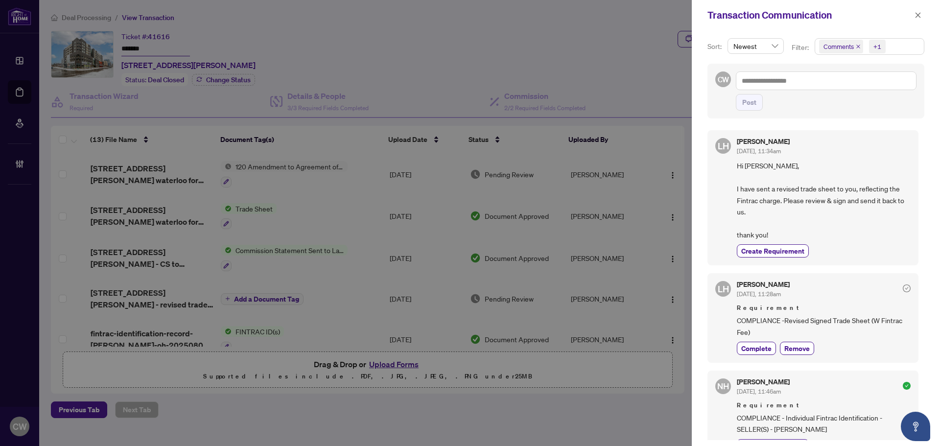
click at [856, 45] on icon "close" at bounding box center [858, 46] width 5 height 5
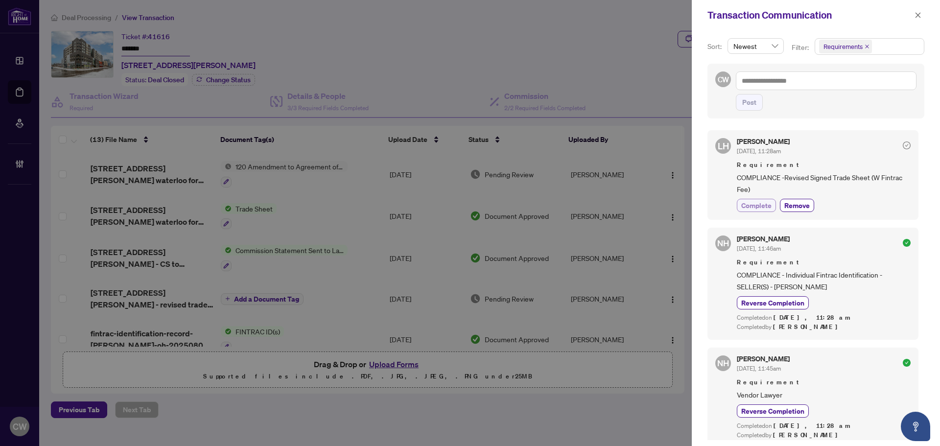
click at [754, 205] on span "Complete" at bounding box center [756, 205] width 30 height 10
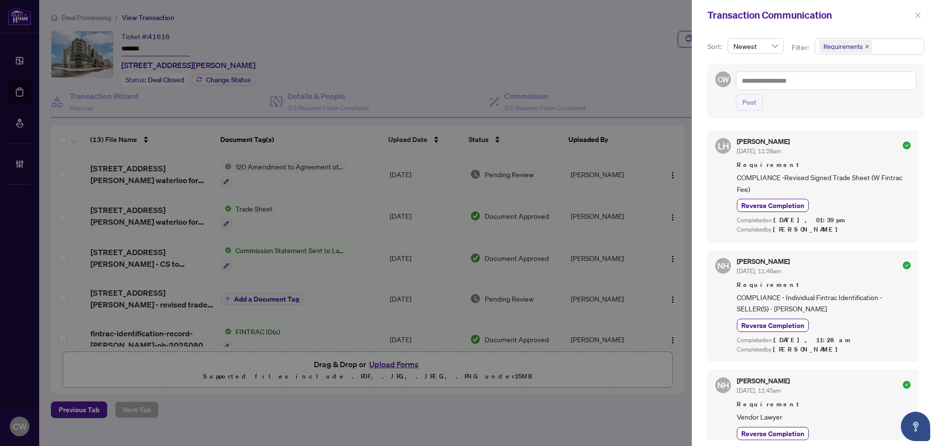
click at [915, 14] on icon "close" at bounding box center [917, 15] width 7 height 7
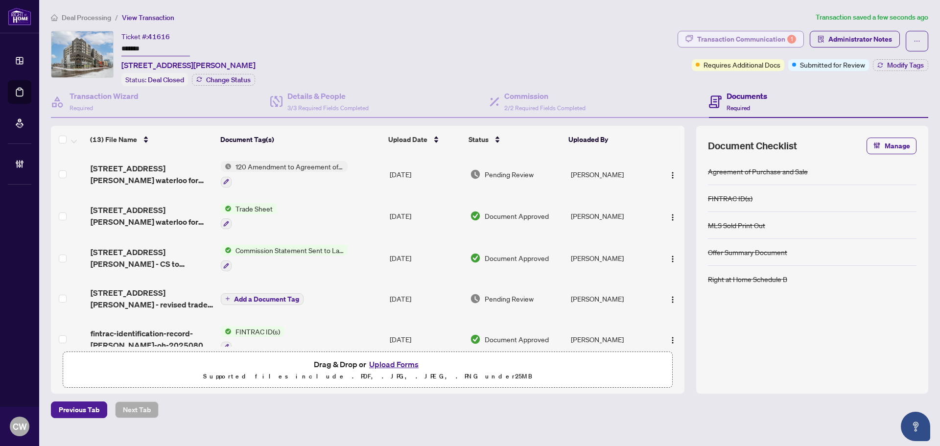
click at [748, 45] on div "Transaction Communication 1" at bounding box center [746, 39] width 99 height 16
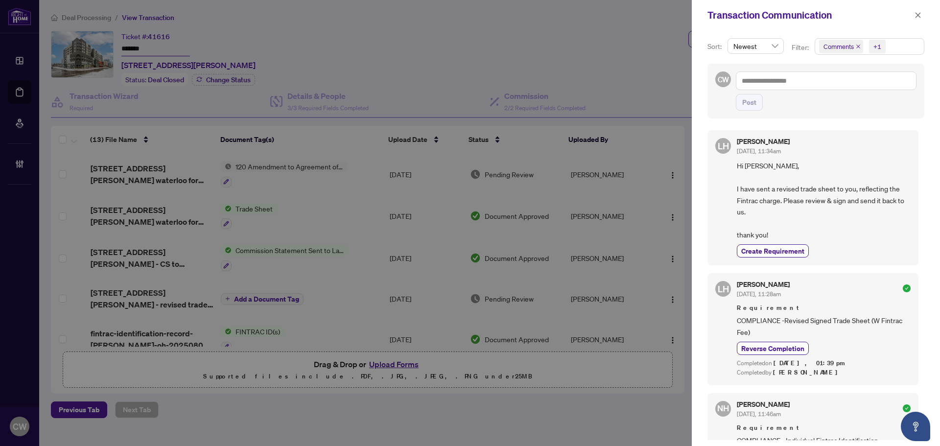
click at [859, 46] on icon "close" at bounding box center [858, 46] width 5 height 5
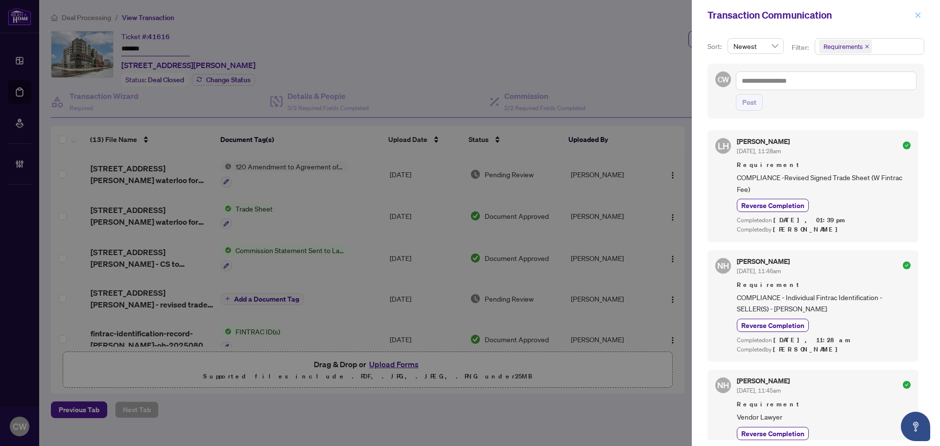
click at [920, 14] on icon "close" at bounding box center [917, 14] width 5 height 5
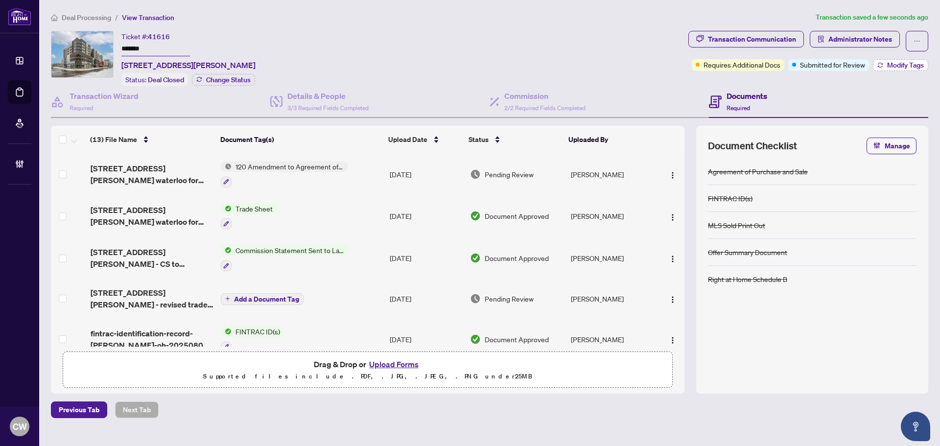
click at [897, 64] on span "Modify Tags" at bounding box center [905, 65] width 37 height 7
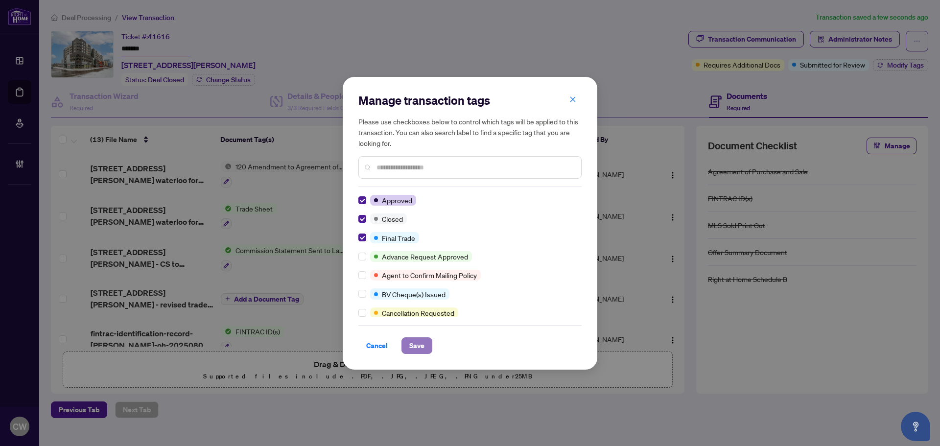
click at [423, 348] on span "Save" at bounding box center [416, 346] width 15 height 16
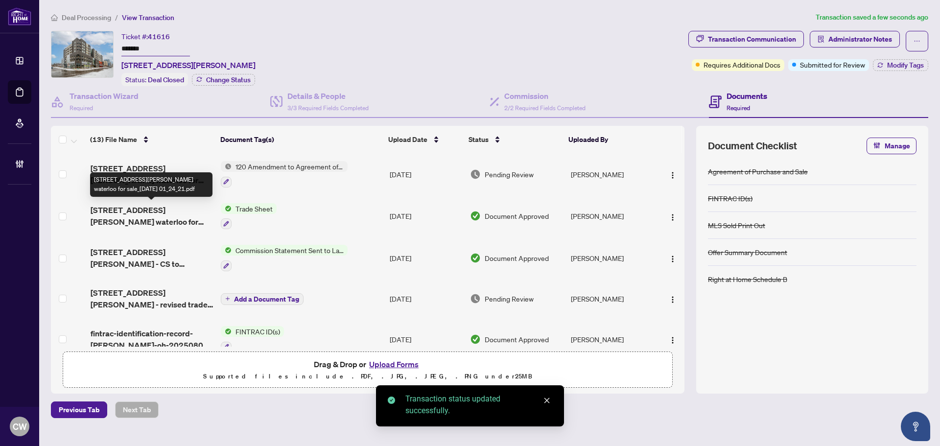
click at [156, 211] on span "[STREET_ADDRESS][PERSON_NAME] waterloo for sale_[DATE] 01_24_21.pdf" at bounding box center [152, 215] width 122 height 23
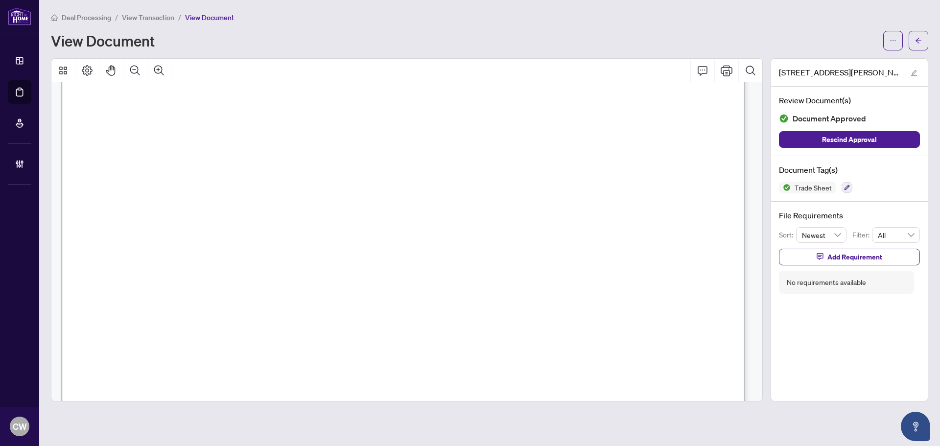
scroll to position [343, 0]
click at [921, 40] on icon "arrow-left" at bounding box center [918, 40] width 7 height 7
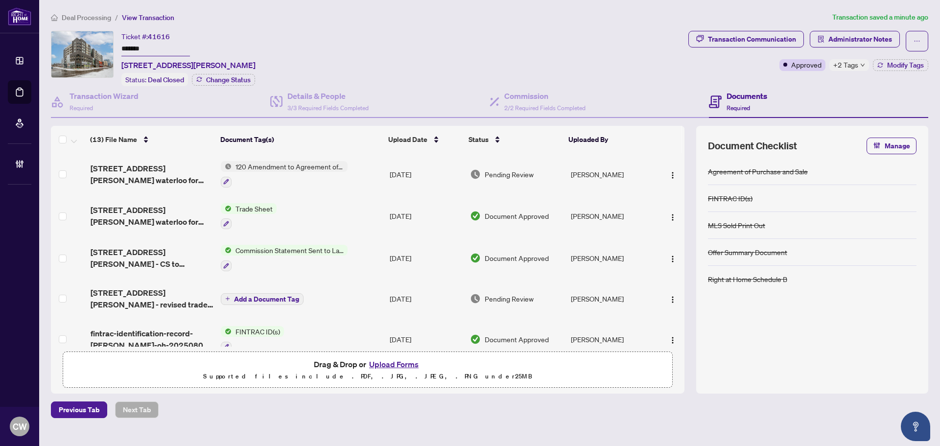
click at [389, 362] on button "Upload Forms" at bounding box center [393, 364] width 55 height 13
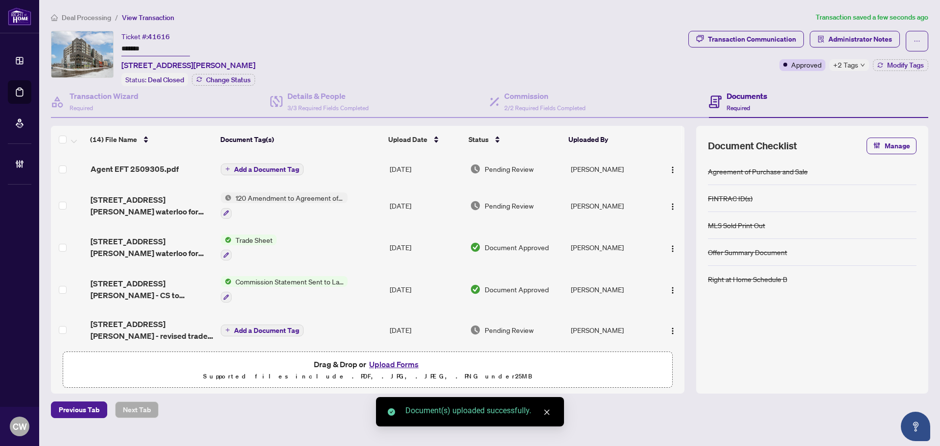
click at [278, 168] on span "Add a Document Tag" at bounding box center [266, 169] width 65 height 7
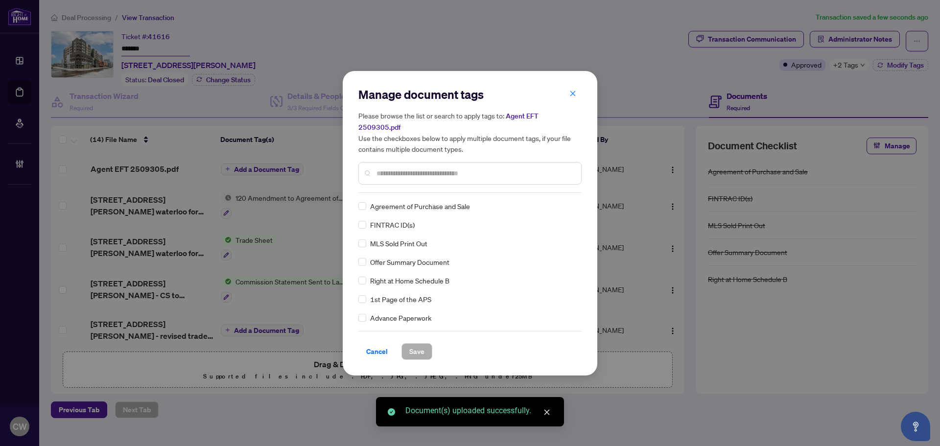
click at [403, 169] on input "text" at bounding box center [474, 173] width 197 height 11
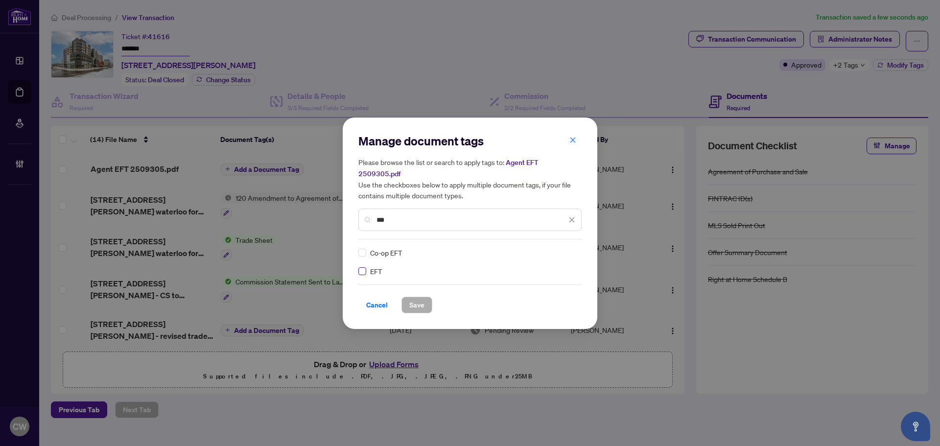
type input "***"
drag, startPoint x: 568, startPoint y: 248, endPoint x: 564, endPoint y: 252, distance: 5.9
click at [567, 248] on div at bounding box center [565, 253] width 19 height 10
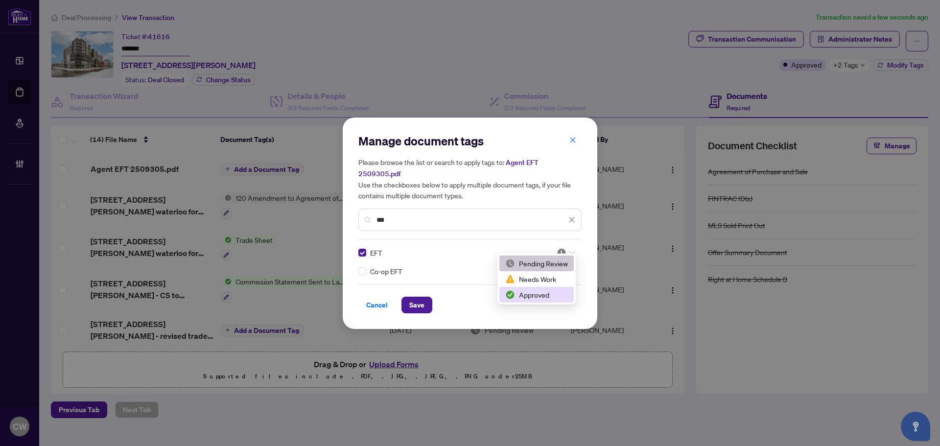
click at [554, 288] on div "Approved" at bounding box center [536, 295] width 74 height 16
click at [408, 297] on button "Save" at bounding box center [416, 305] width 31 height 17
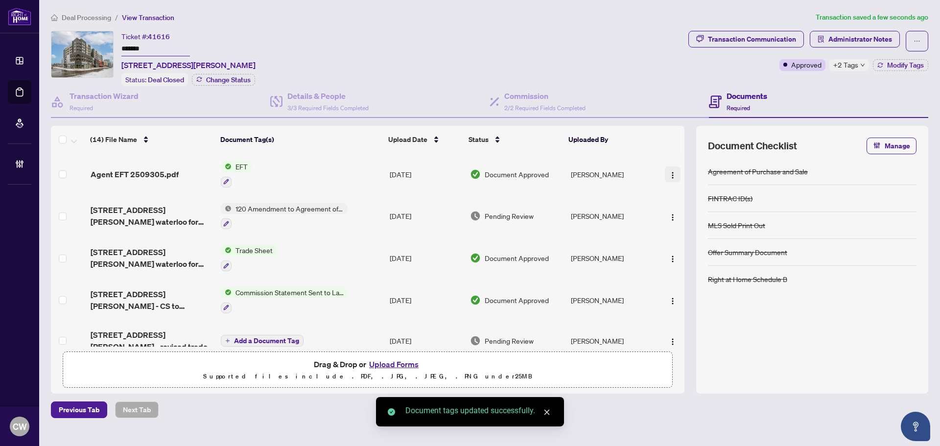
click at [671, 169] on span "button" at bounding box center [673, 174] width 8 height 11
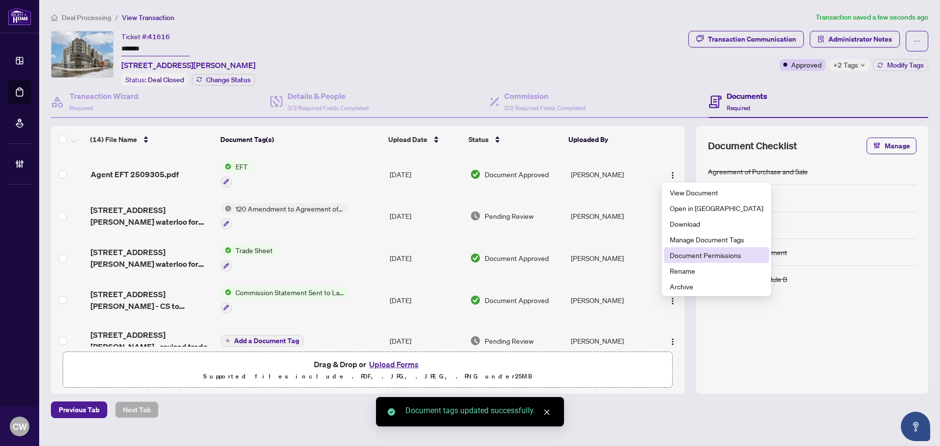
click at [681, 257] on span "Document Permissions" at bounding box center [716, 255] width 93 height 11
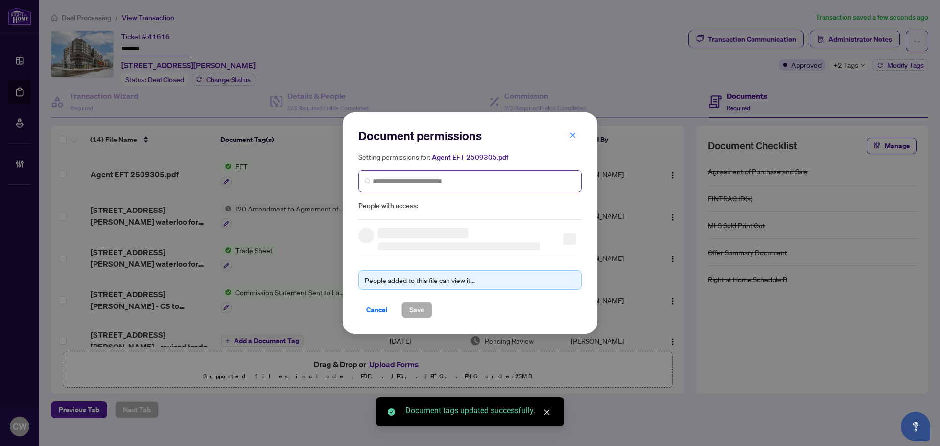
click at [488, 188] on span at bounding box center [469, 181] width 223 height 22
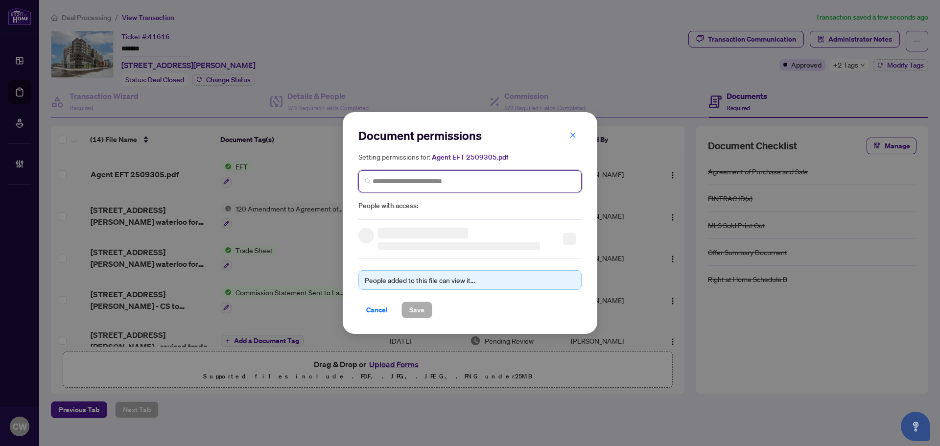
paste input "**********"
type input "**********"
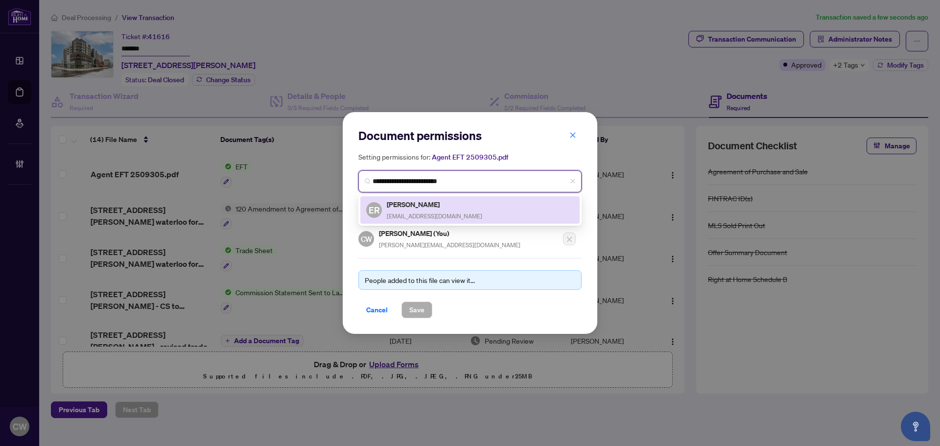
click at [437, 209] on div "[PERSON_NAME] [EMAIL_ADDRESS][DOMAIN_NAME]" at bounding box center [434, 210] width 95 height 23
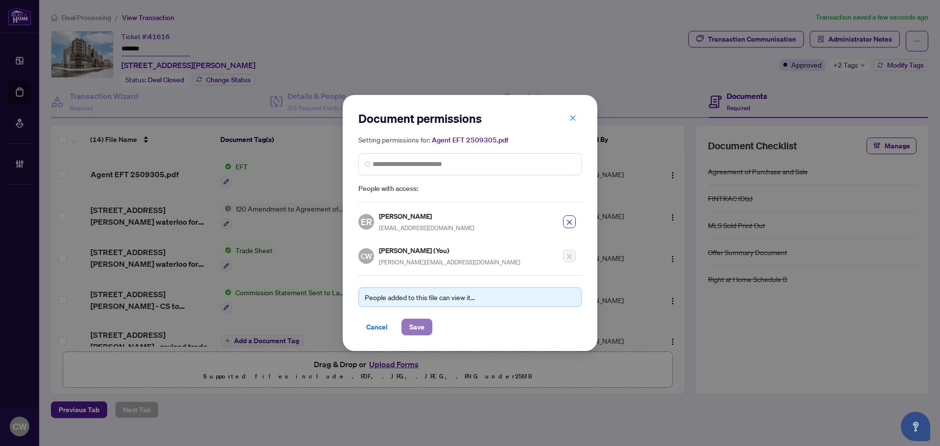
click at [422, 328] on span "Save" at bounding box center [416, 327] width 15 height 16
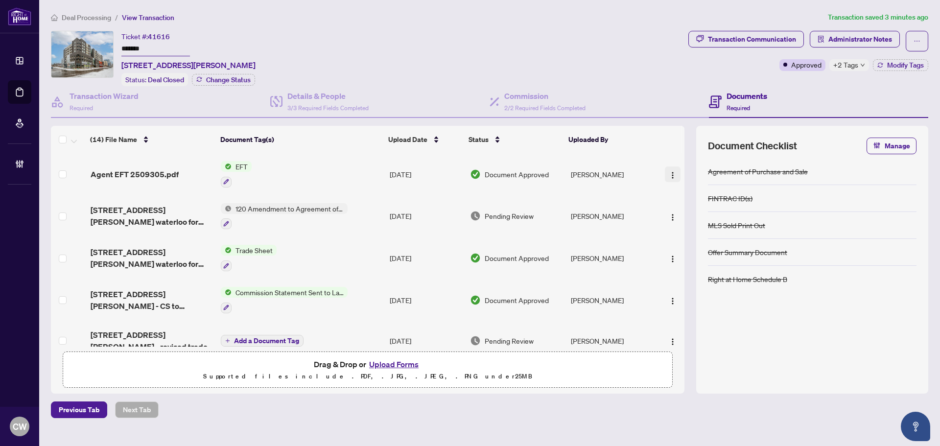
click at [669, 174] on img "button" at bounding box center [673, 175] width 8 height 8
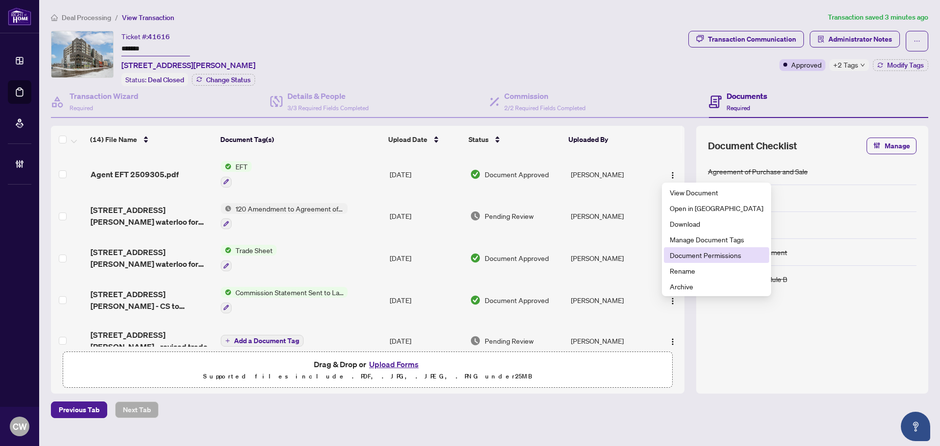
click at [685, 255] on span "Document Permissions" at bounding box center [716, 255] width 93 height 11
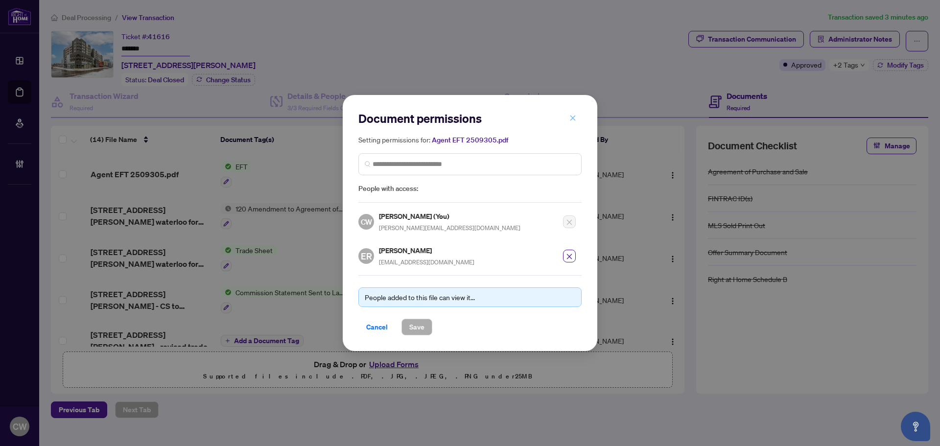
click at [575, 117] on icon "close" at bounding box center [572, 118] width 7 height 7
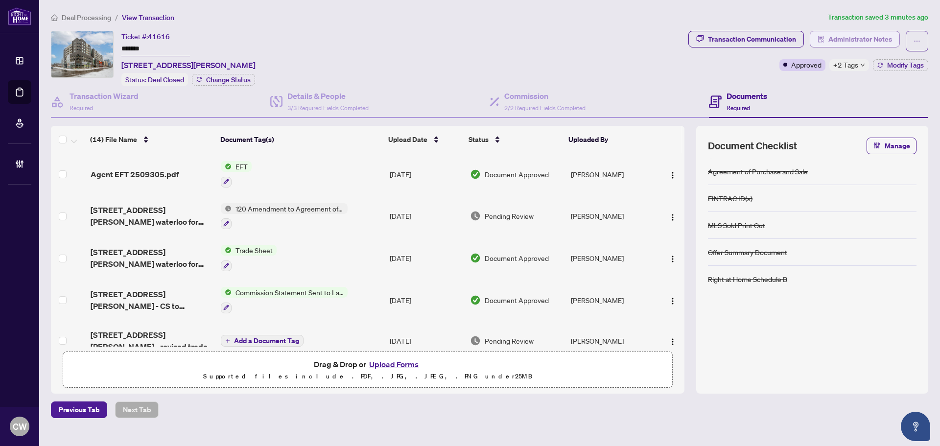
click at [873, 35] on span "Administrator Notes" at bounding box center [860, 39] width 64 height 16
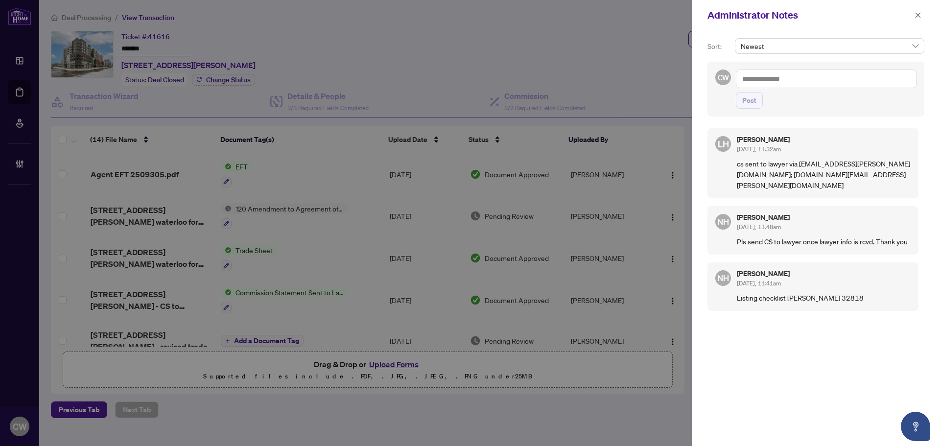
click at [819, 82] on textarea at bounding box center [826, 78] width 181 height 19
paste textarea "**********"
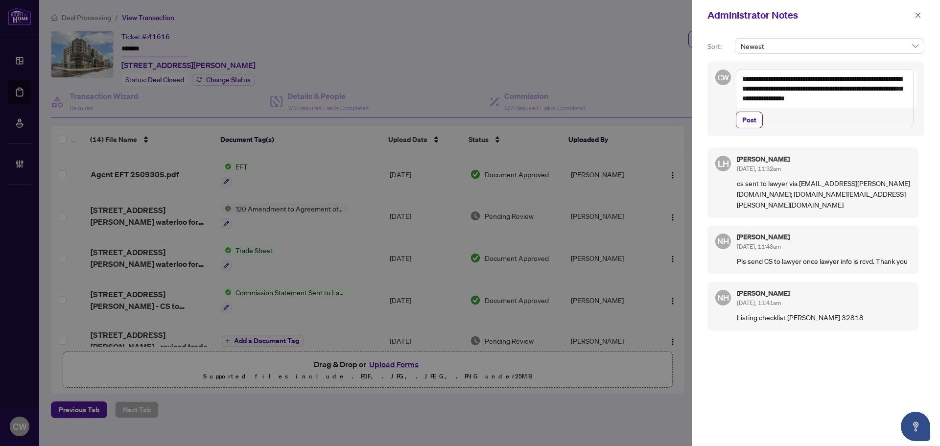
paste textarea "**********"
type textarea "**********"
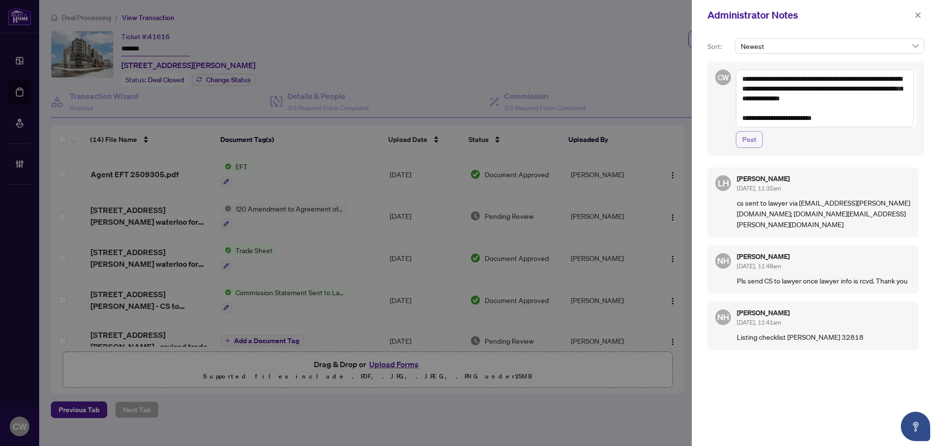
click at [752, 139] on span "Post" at bounding box center [749, 140] width 14 height 16
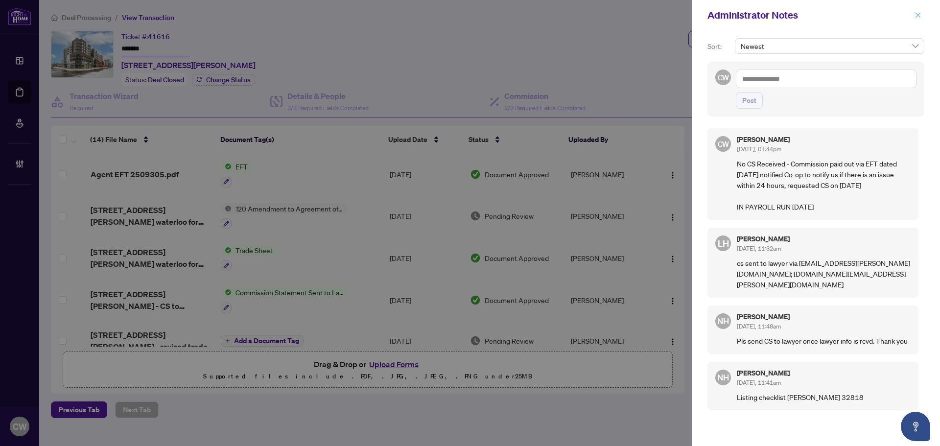
click at [920, 18] on icon "close" at bounding box center [917, 14] width 5 height 5
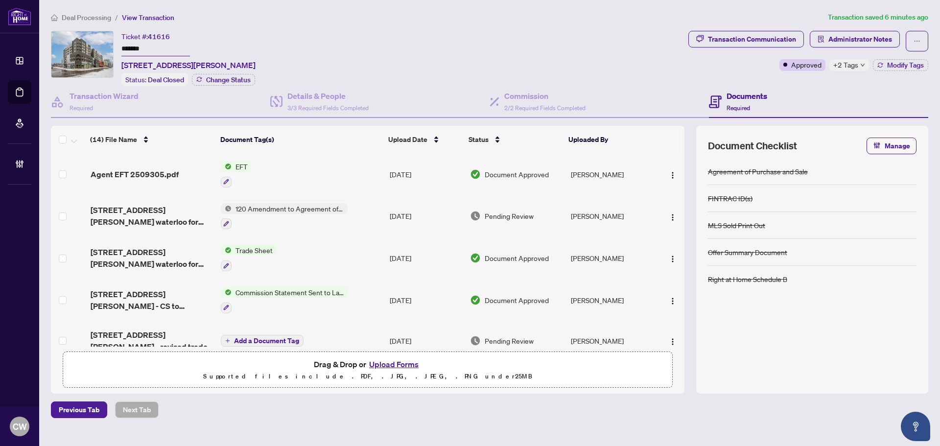
click at [0, 0] on link "Deal Processing" at bounding box center [0, 0] width 0 height 0
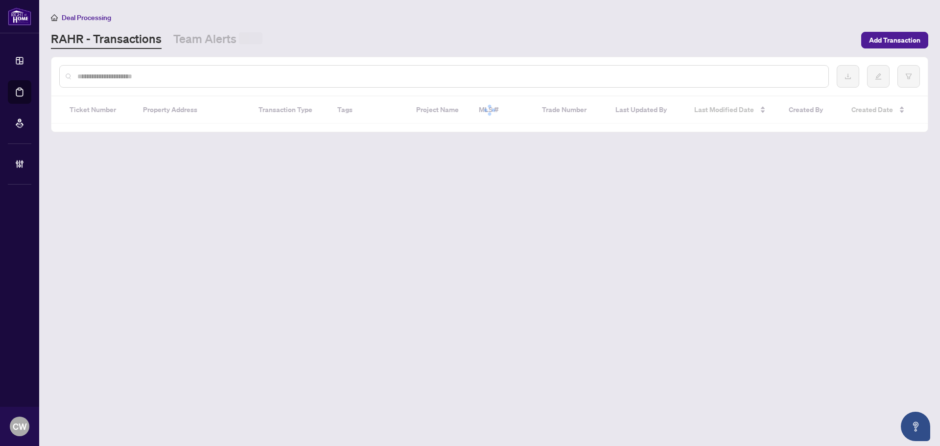
click at [171, 78] on input "text" at bounding box center [448, 76] width 743 height 11
paste input "*******"
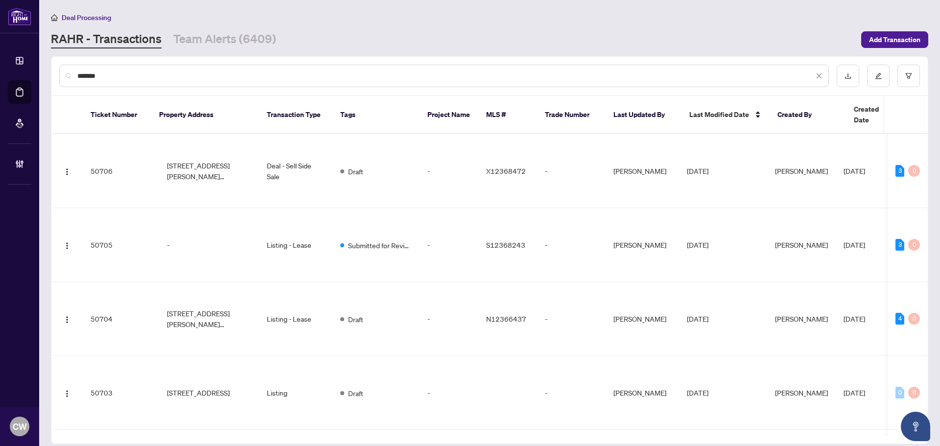
type input "*******"
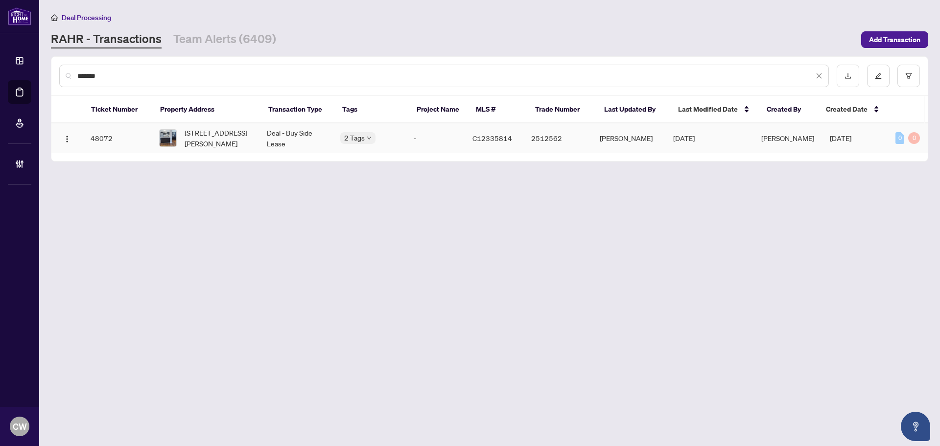
click at [183, 144] on div "[STREET_ADDRESS][PERSON_NAME]" at bounding box center [205, 138] width 92 height 22
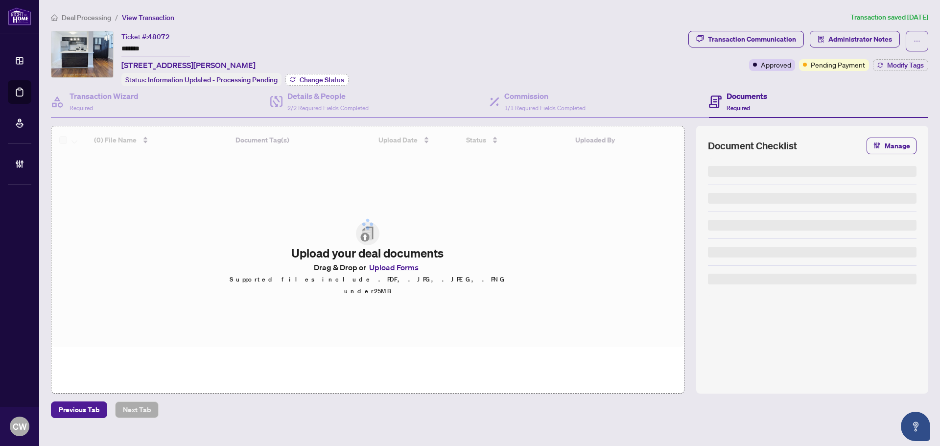
click at [316, 80] on span "Change Status" at bounding box center [322, 79] width 45 height 7
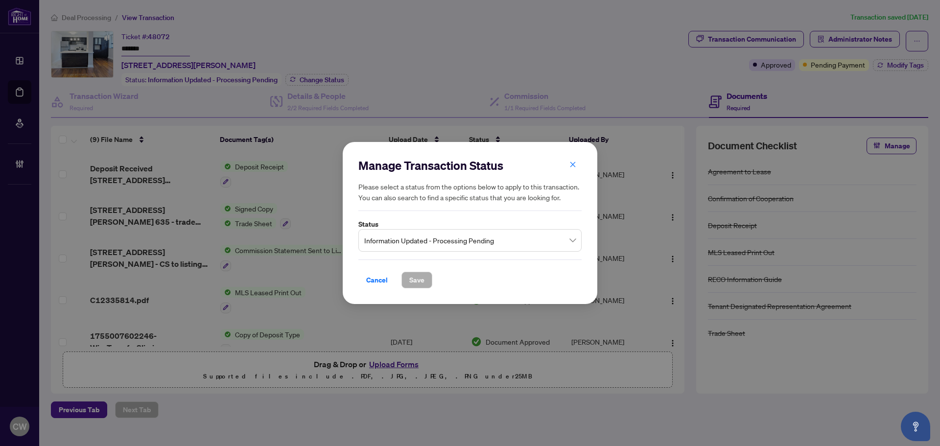
click at [408, 244] on span "Information Updated - Processing Pending" at bounding box center [469, 240] width 211 height 19
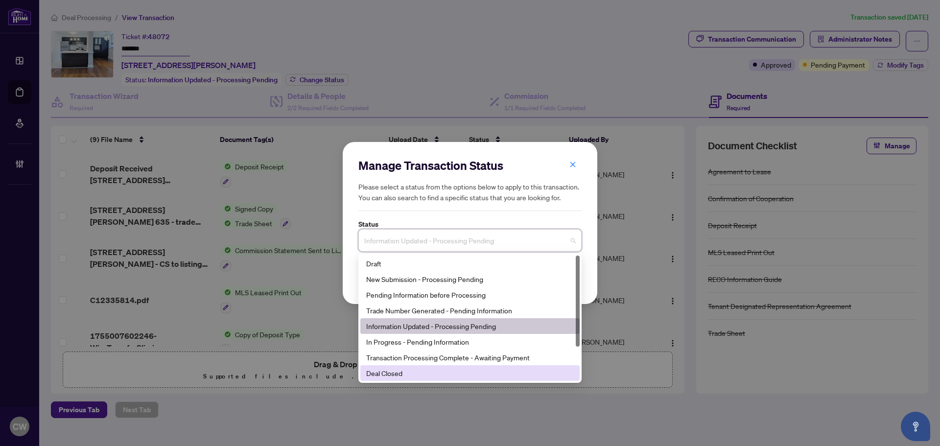
click at [417, 369] on div "Deal Closed" at bounding box center [470, 373] width 208 height 11
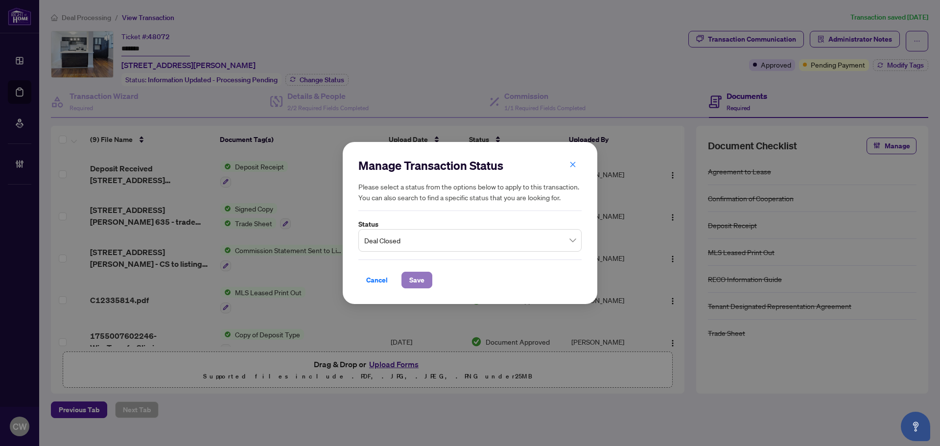
click at [422, 280] on span "Save" at bounding box center [416, 280] width 15 height 16
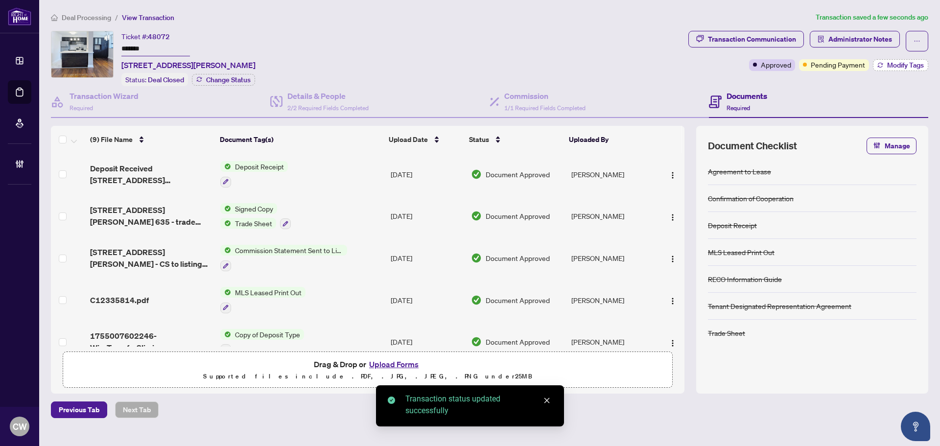
click at [899, 63] on span "Modify Tags" at bounding box center [905, 65] width 37 height 7
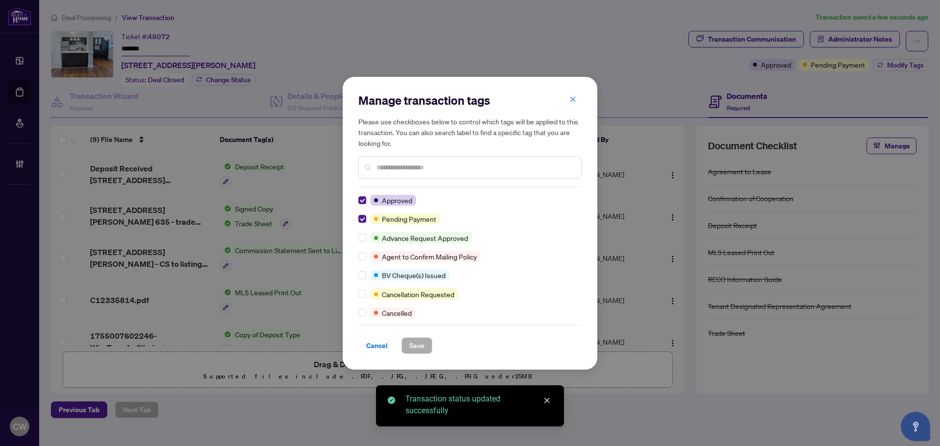
click at [368, 218] on div at bounding box center [364, 218] width 12 height 11
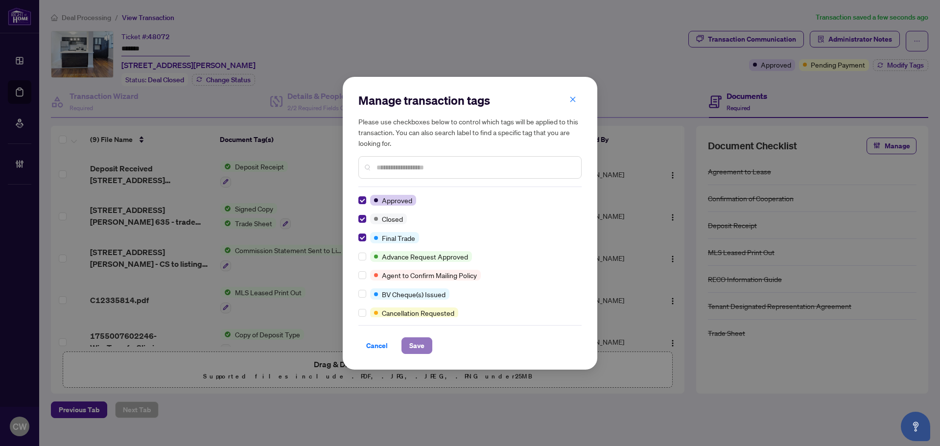
click at [420, 350] on span "Save" at bounding box center [416, 346] width 15 height 16
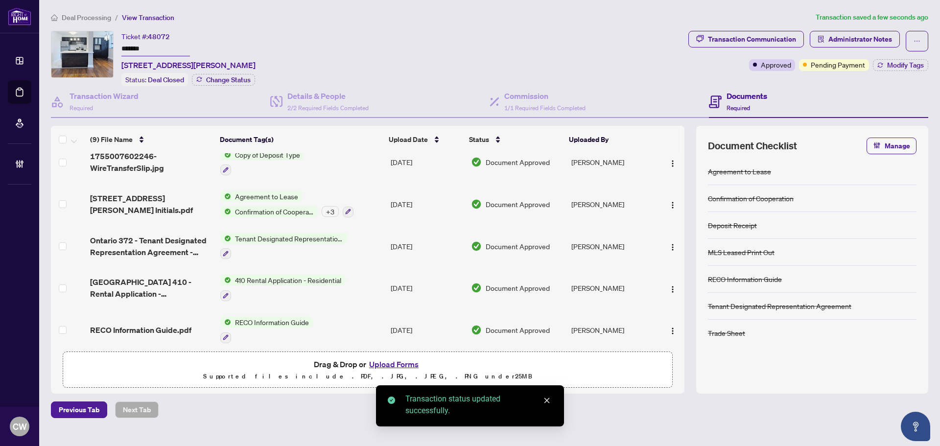
scroll to position [185, 0]
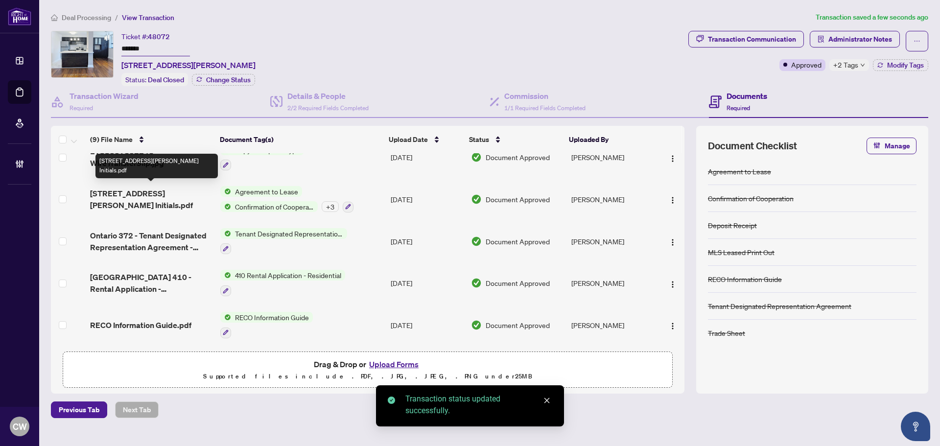
click at [146, 192] on span "[STREET_ADDRESS][PERSON_NAME] Initials.pdf" at bounding box center [151, 198] width 122 height 23
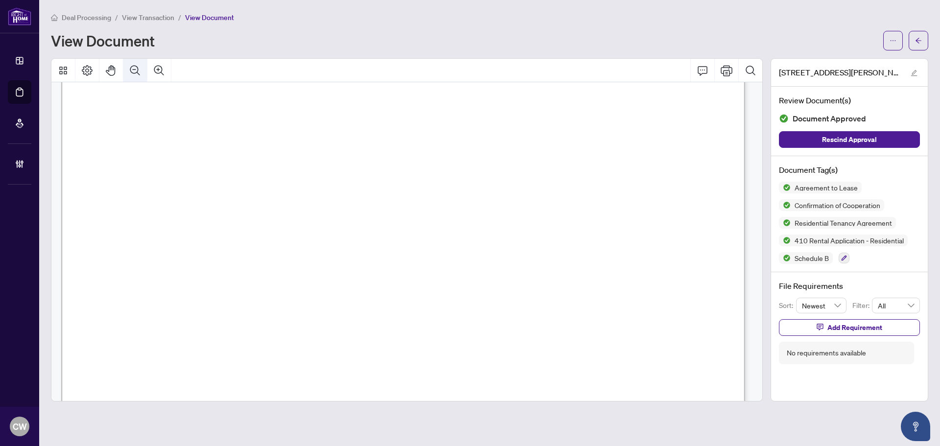
click at [133, 69] on icon "Zoom Out" at bounding box center [135, 71] width 12 height 12
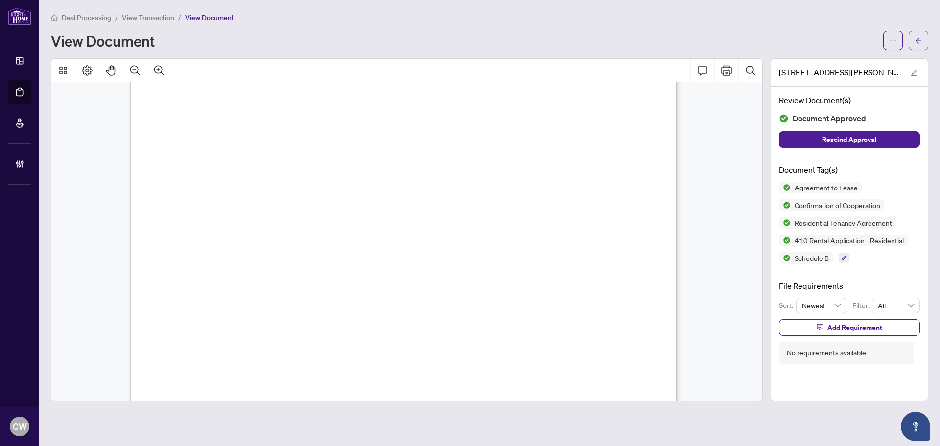
scroll to position [14787, 0]
click at [915, 37] on icon "arrow-left" at bounding box center [918, 40] width 7 height 7
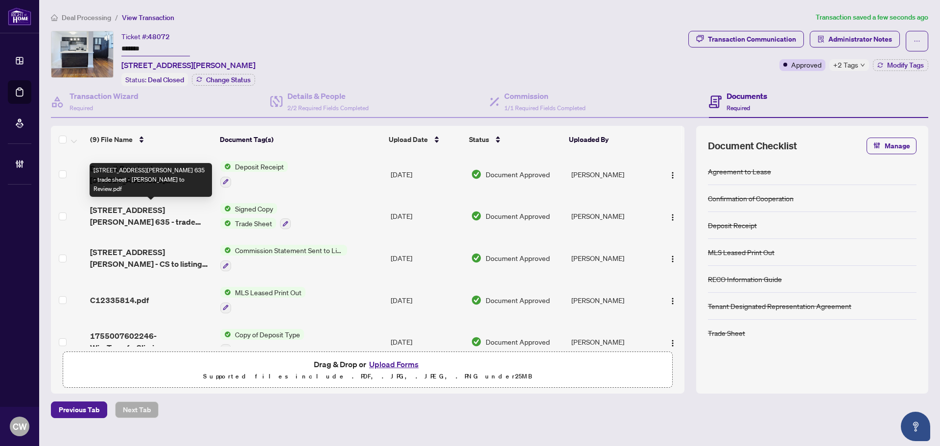
click at [144, 210] on span "[STREET_ADDRESS][PERSON_NAME] 635 - trade sheet - [PERSON_NAME] to Review.pdf" at bounding box center [151, 215] width 122 height 23
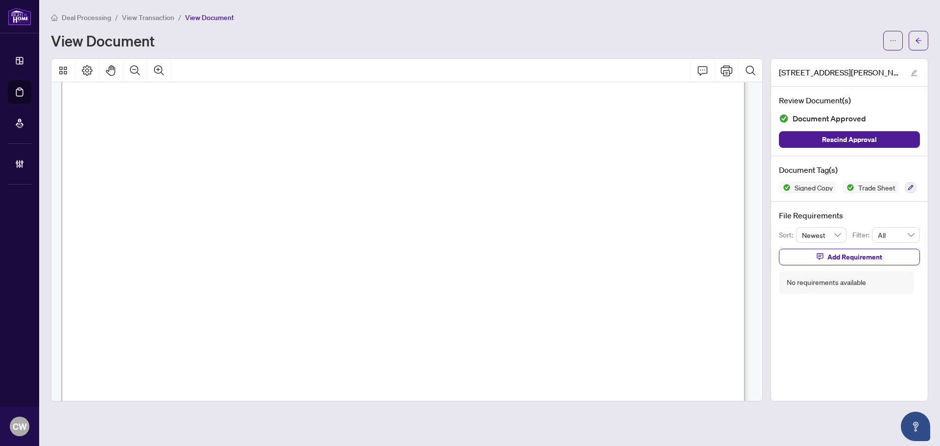
scroll to position [245, 0]
click at [921, 41] on icon "arrow-left" at bounding box center [918, 40] width 6 height 5
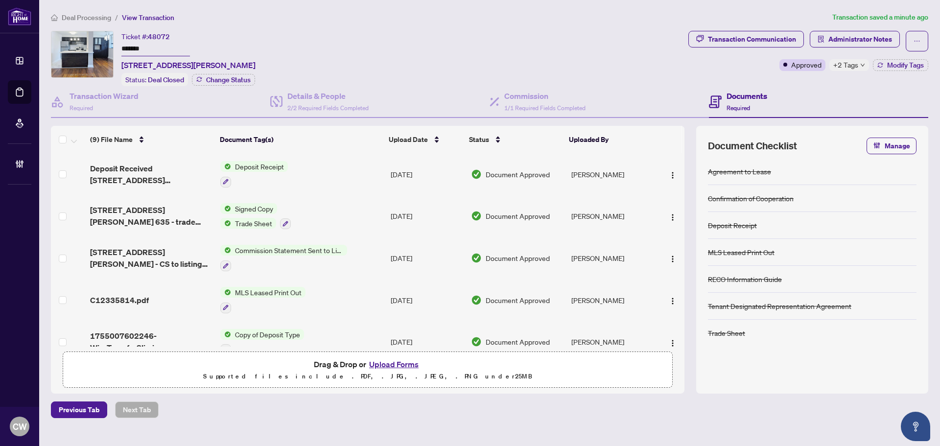
click at [393, 362] on button "Upload Forms" at bounding box center [393, 364] width 55 height 13
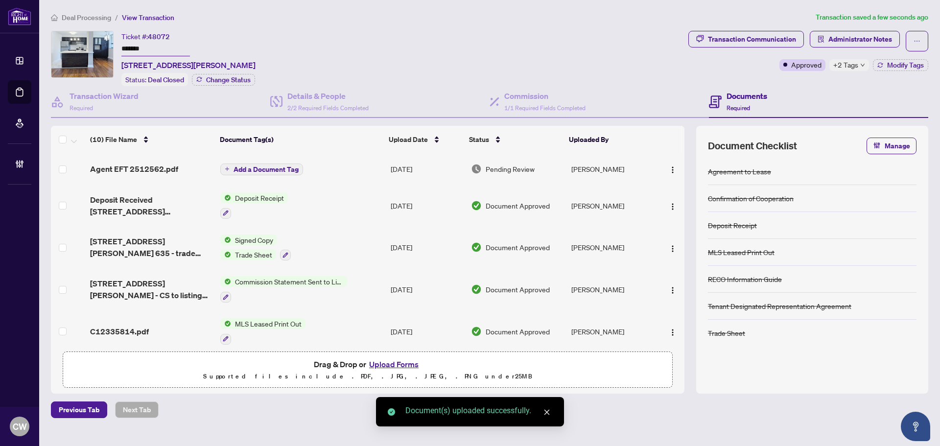
click at [279, 166] on span "Add a Document Tag" at bounding box center [265, 169] width 65 height 7
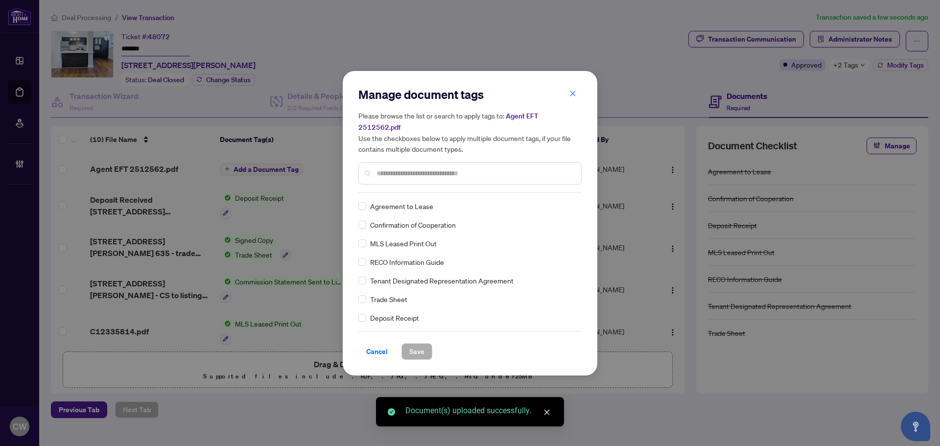
click at [396, 169] on input "text" at bounding box center [474, 173] width 197 height 11
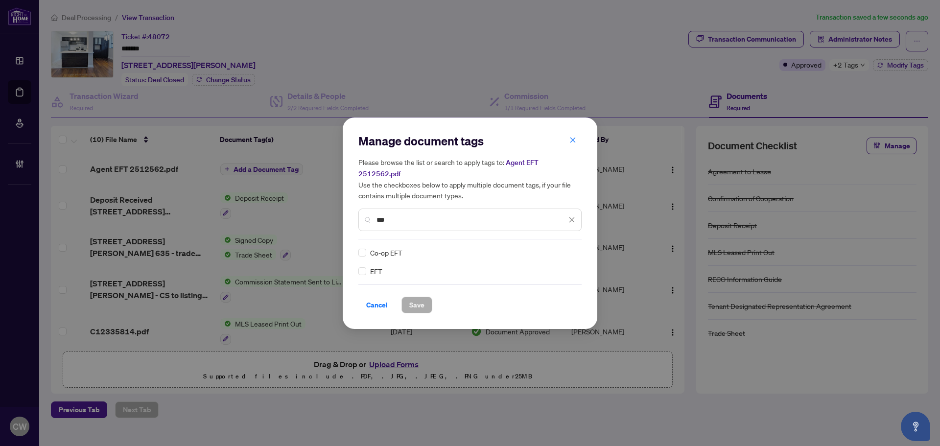
type input "***"
click at [561, 248] on img at bounding box center [561, 253] width 10 height 10
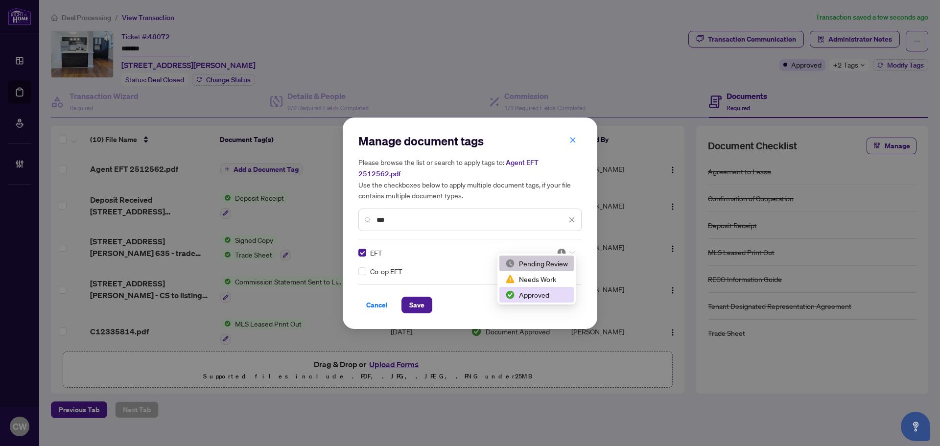
click at [555, 294] on div "Approved" at bounding box center [536, 294] width 63 height 11
click at [421, 297] on span "Save" at bounding box center [416, 305] width 15 height 16
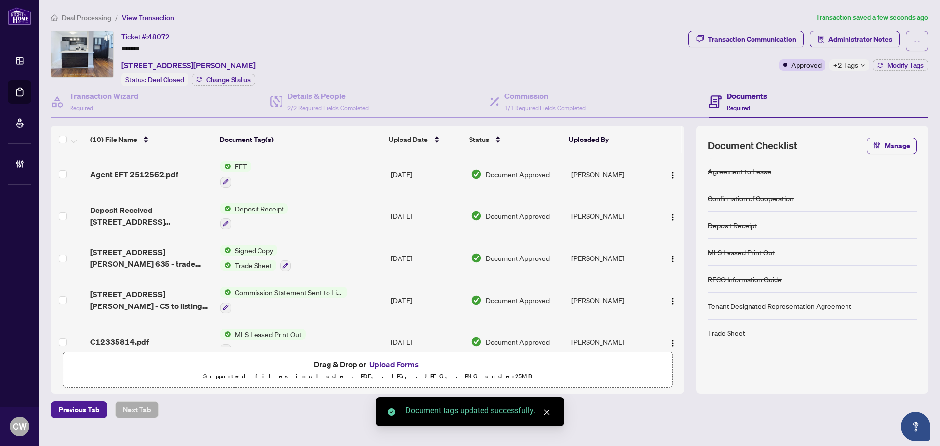
click at [671, 169] on span "button" at bounding box center [673, 174] width 8 height 11
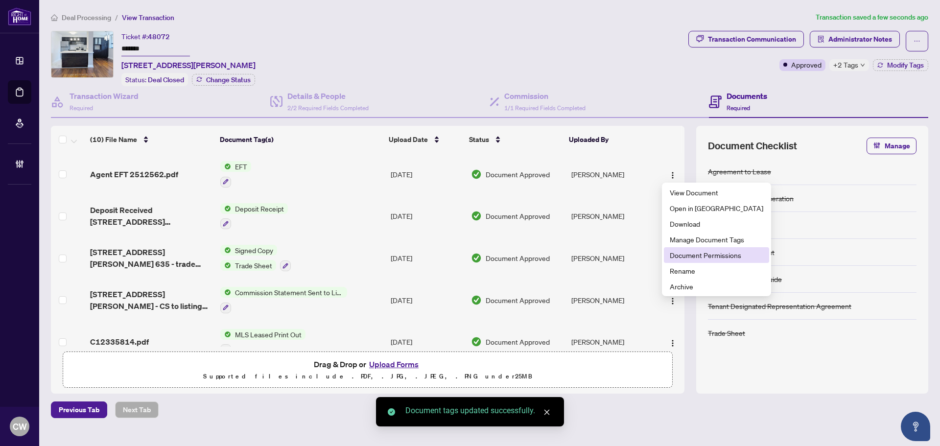
click at [695, 255] on span "Document Permissions" at bounding box center [716, 255] width 93 height 11
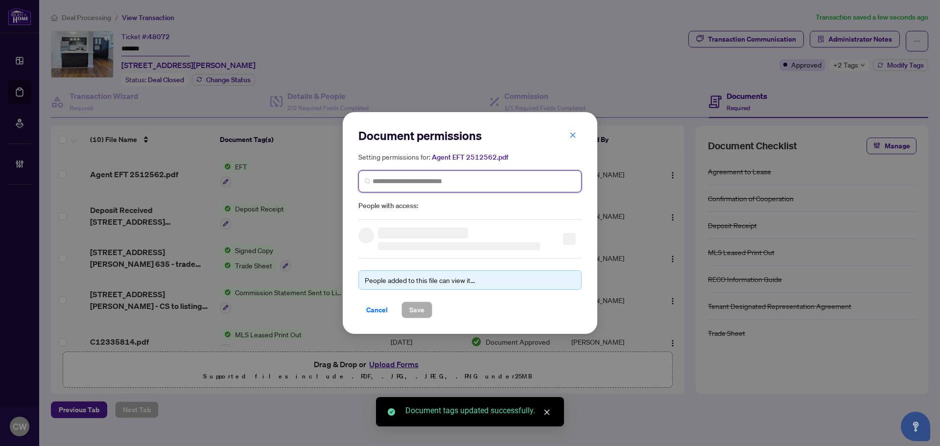
drag, startPoint x: 410, startPoint y: 182, endPoint x: 422, endPoint y: 183, distance: 11.8
click at [411, 182] on input "search" at bounding box center [473, 181] width 203 height 10
paste input "**********"
type input "**********"
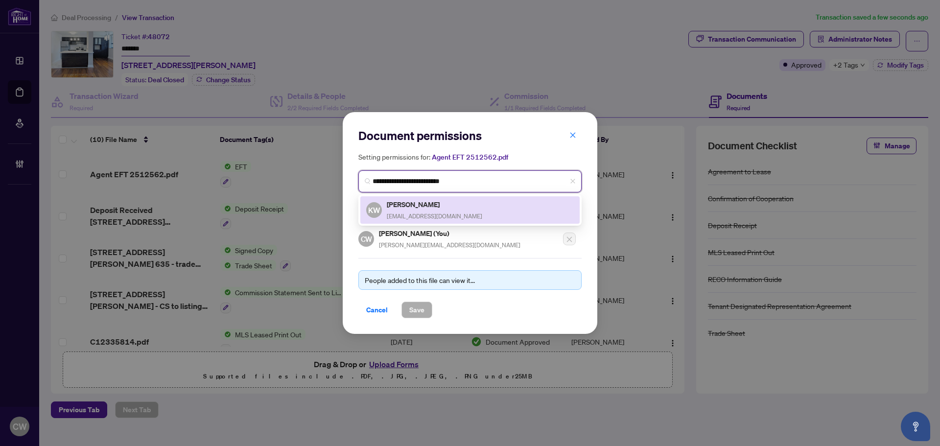
click at [408, 214] on span "[EMAIL_ADDRESS][DOMAIN_NAME]" at bounding box center [434, 215] width 95 height 7
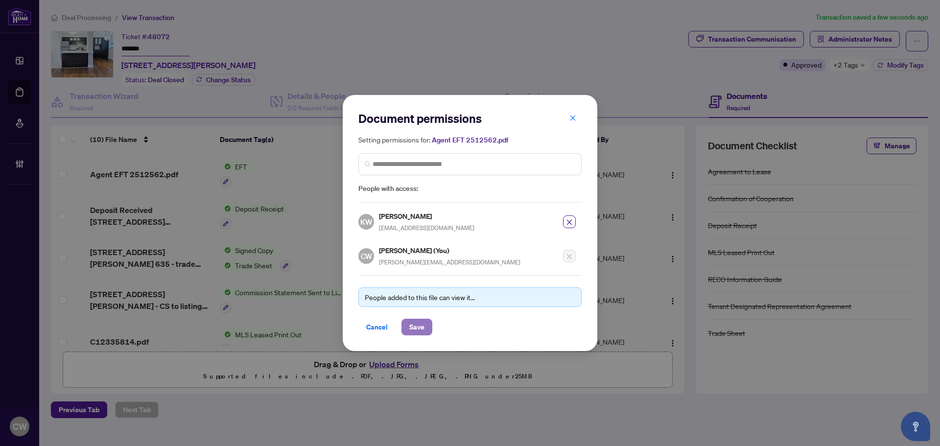
click at [419, 327] on span "Save" at bounding box center [416, 327] width 15 height 16
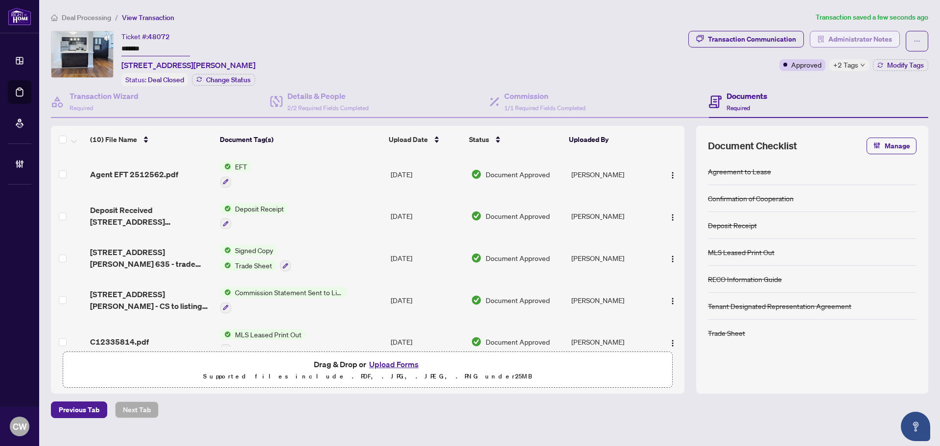
click at [851, 37] on span "Administrator Notes" at bounding box center [860, 39] width 64 height 16
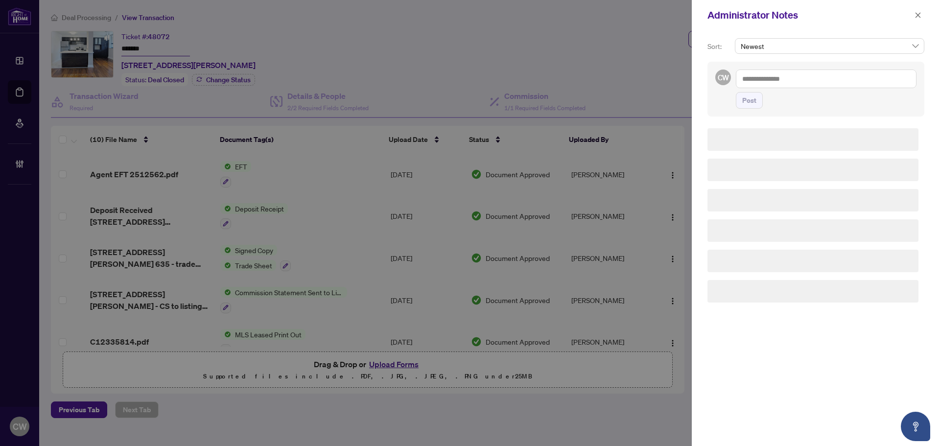
click at [792, 87] on textarea at bounding box center [826, 78] width 181 height 19
paste textarea "**********"
type textarea "**********"
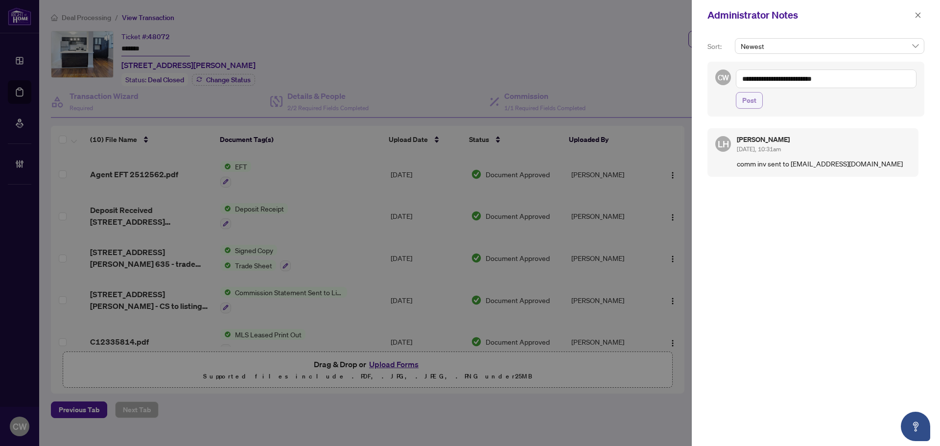
click at [753, 97] on span "Post" at bounding box center [749, 100] width 14 height 16
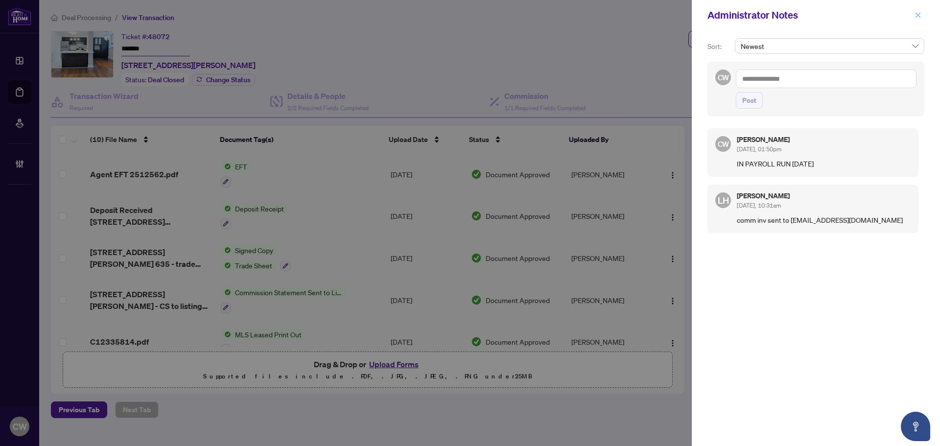
click at [920, 16] on icon "close" at bounding box center [917, 15] width 7 height 7
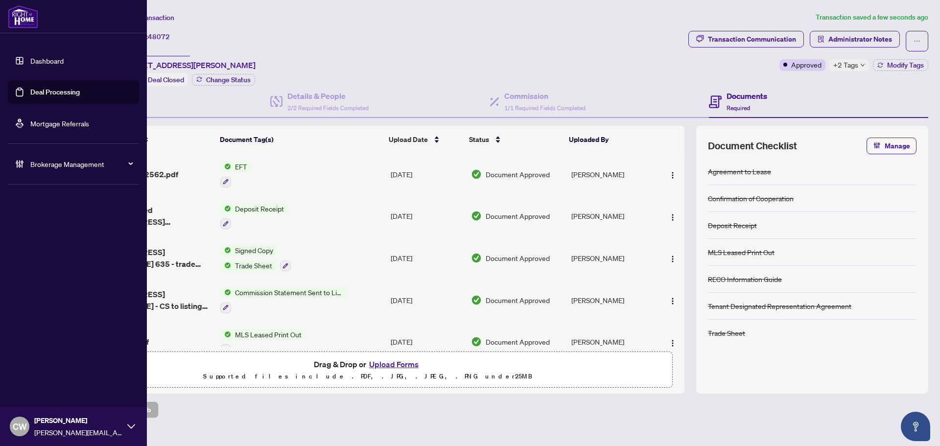
click at [30, 96] on link "Deal Processing" at bounding box center [54, 92] width 49 height 9
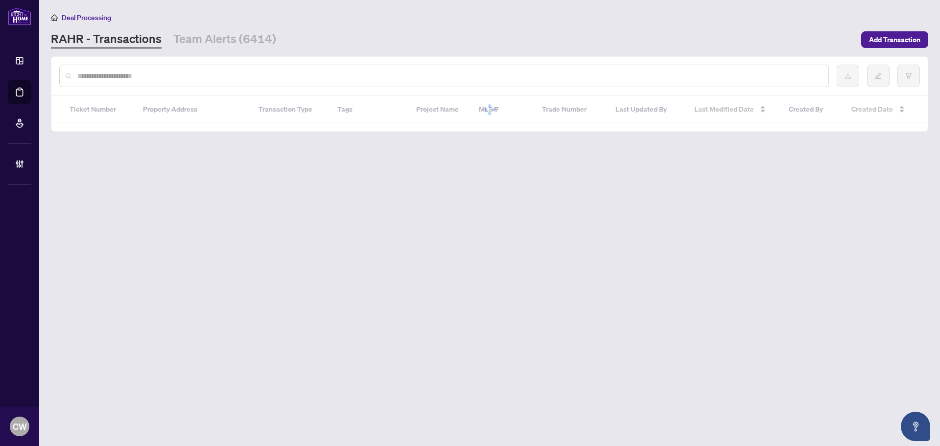
click at [179, 73] on input "text" at bounding box center [448, 75] width 743 height 11
paste input "*******"
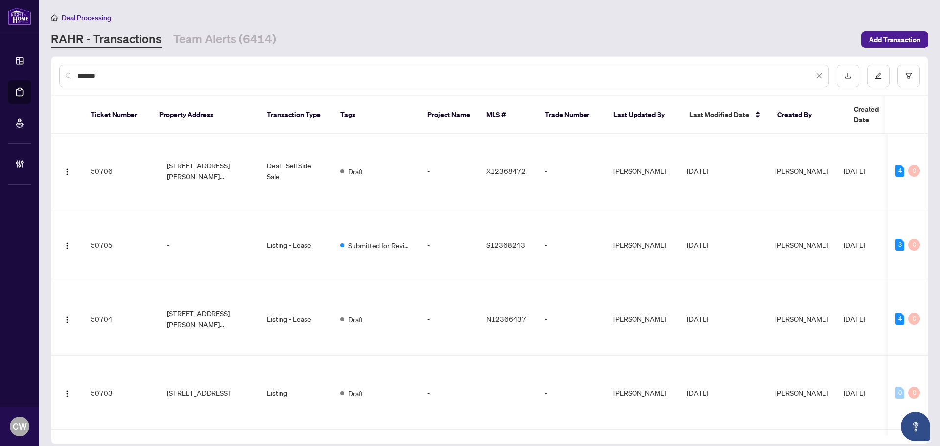
type input "*******"
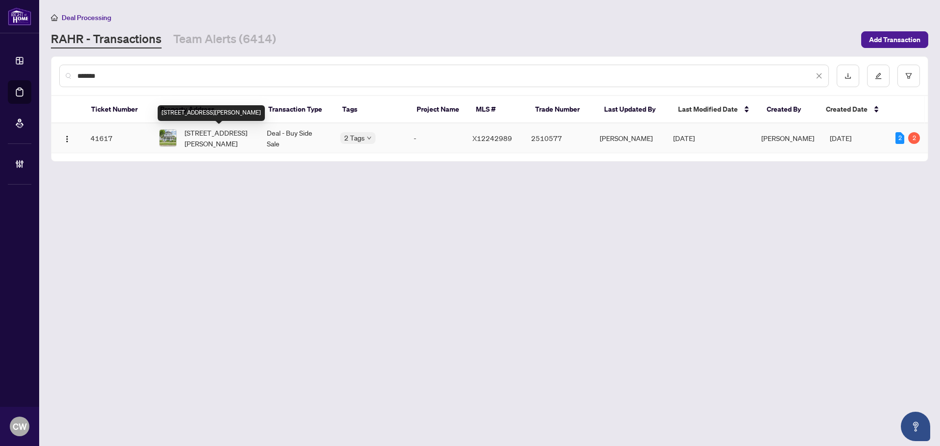
click at [208, 135] on span "[STREET_ADDRESS][PERSON_NAME]" at bounding box center [218, 138] width 67 height 22
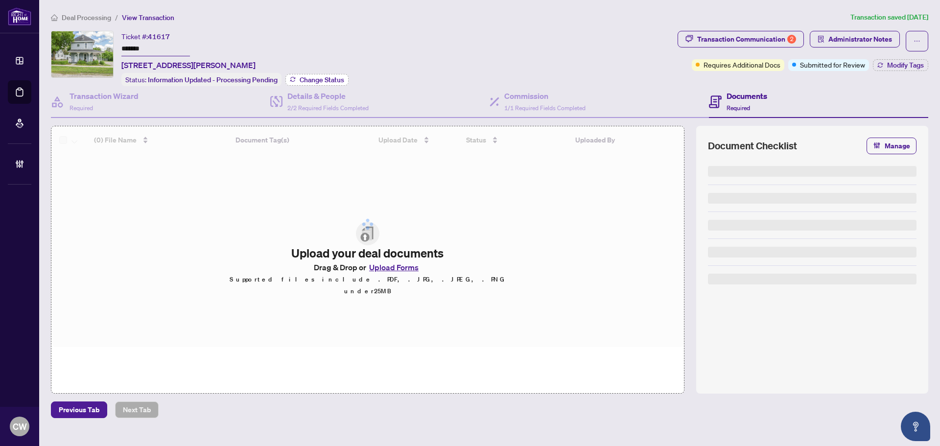
click at [333, 79] on span "Change Status" at bounding box center [322, 79] width 45 height 7
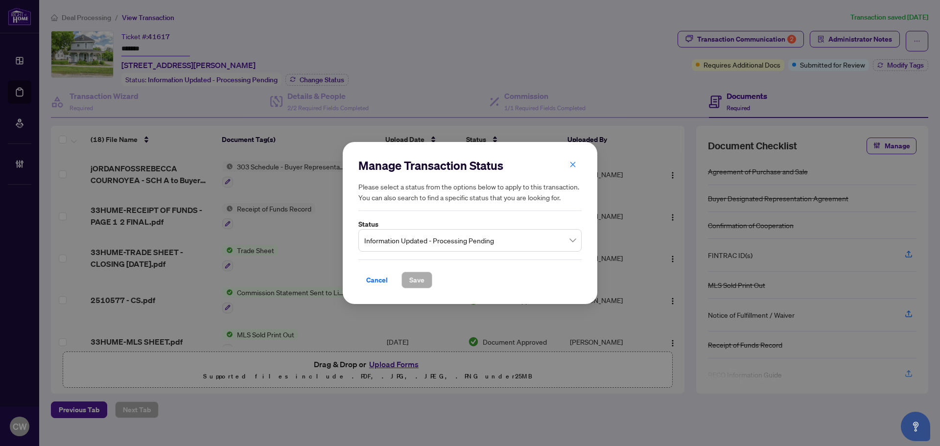
click at [427, 243] on span "Information Updated - Processing Pending" at bounding box center [469, 240] width 211 height 19
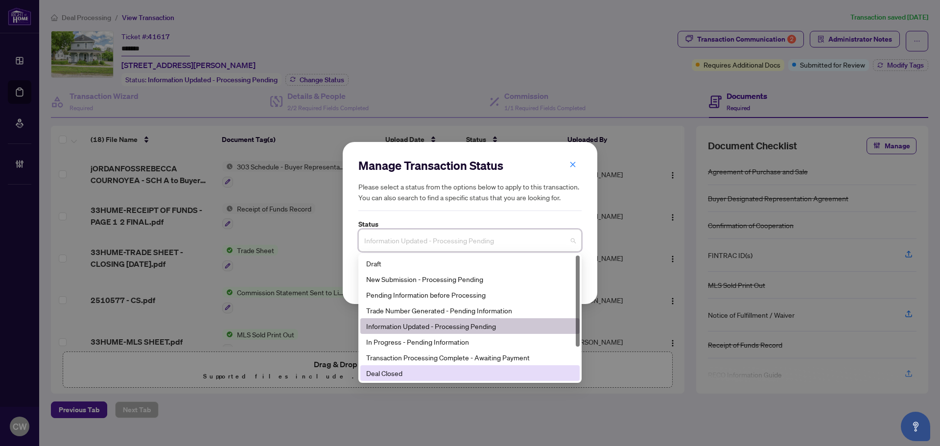
click at [399, 372] on div "Deal Closed" at bounding box center [470, 373] width 208 height 11
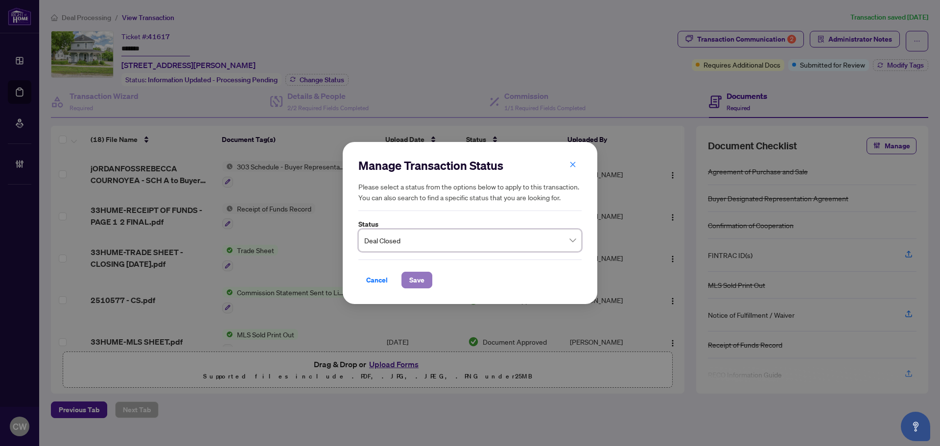
click at [421, 277] on span "Save" at bounding box center [416, 280] width 15 height 16
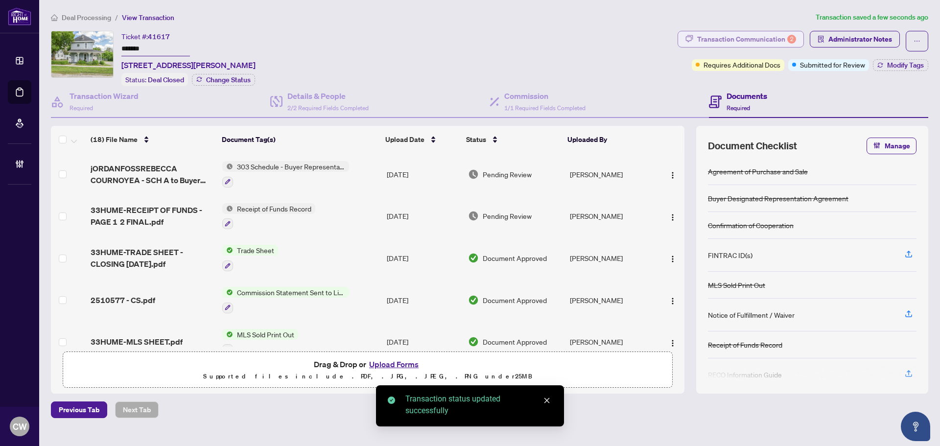
click at [765, 36] on div "Transaction Communication 2" at bounding box center [746, 39] width 99 height 16
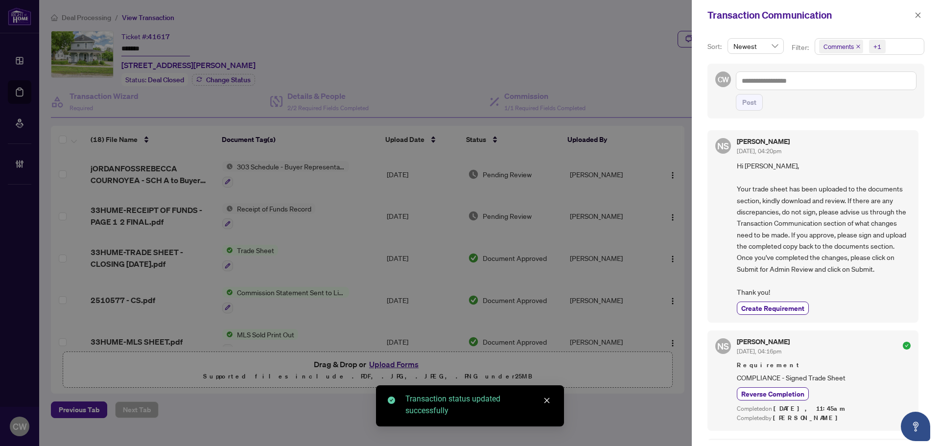
click at [856, 45] on icon "close" at bounding box center [858, 46] width 5 height 5
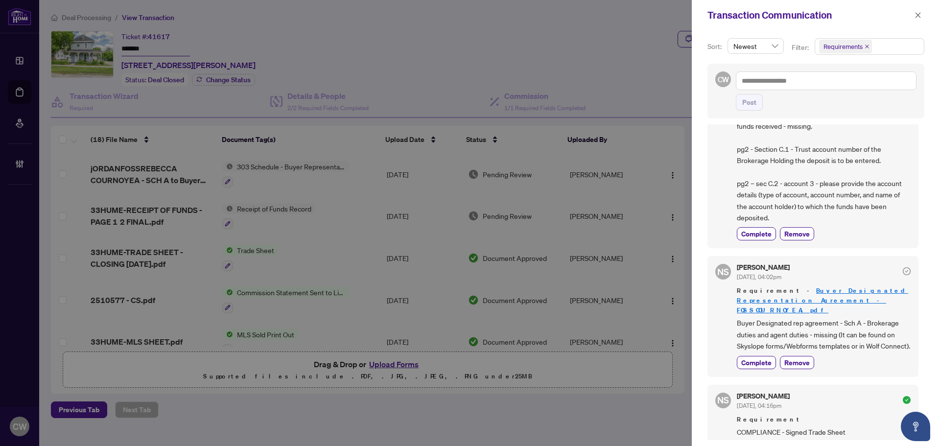
scroll to position [98, 0]
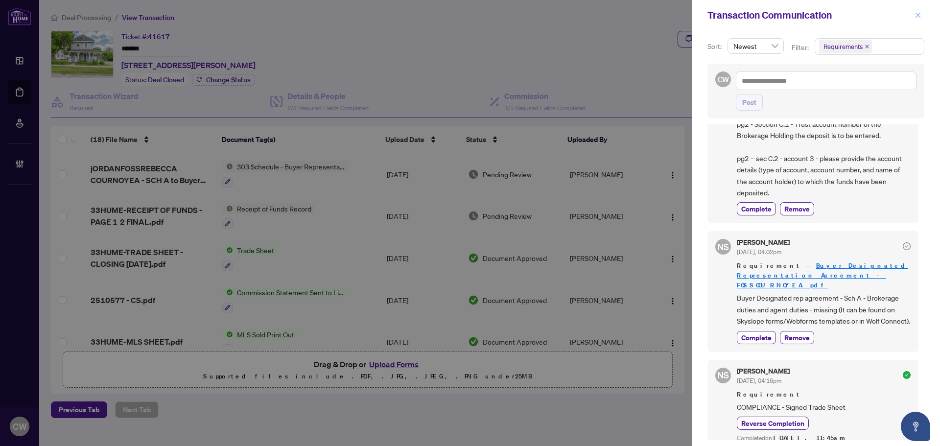
click at [919, 14] on icon "close" at bounding box center [917, 15] width 7 height 7
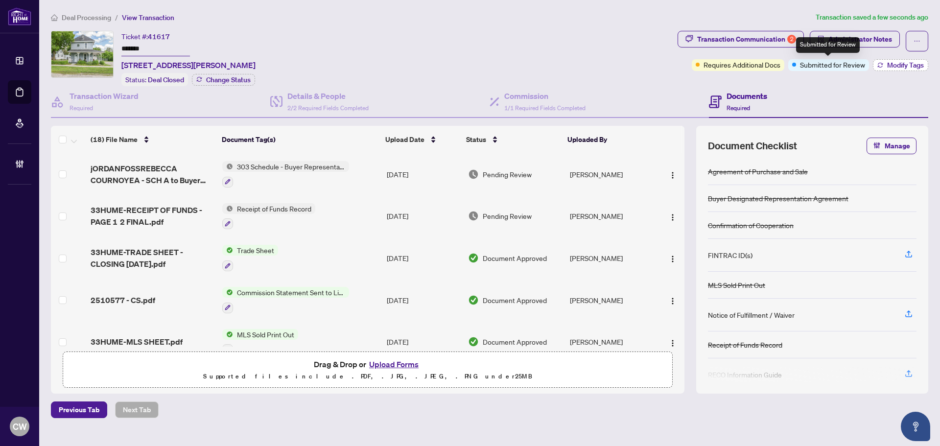
click at [892, 62] on span "Modify Tags" at bounding box center [905, 65] width 37 height 7
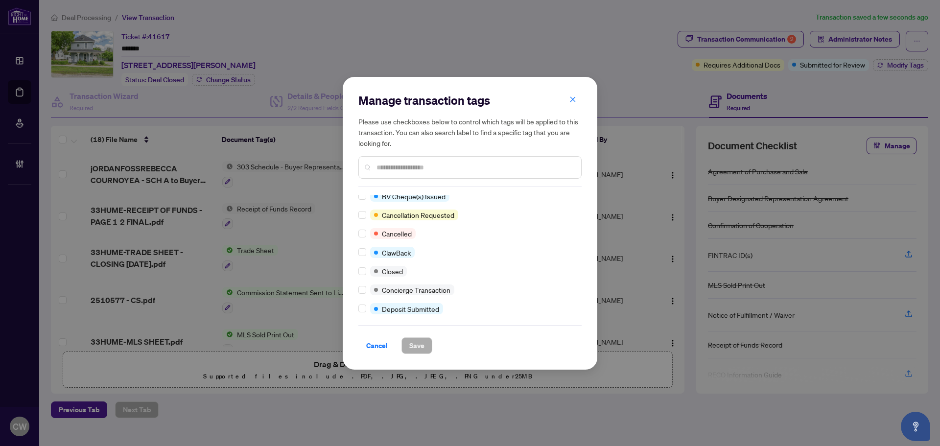
scroll to position [0, 0]
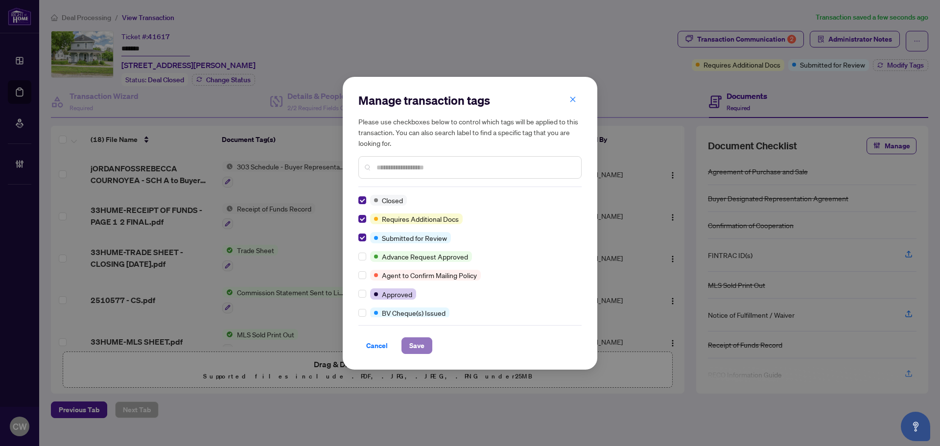
click at [412, 348] on span "Save" at bounding box center [416, 346] width 15 height 16
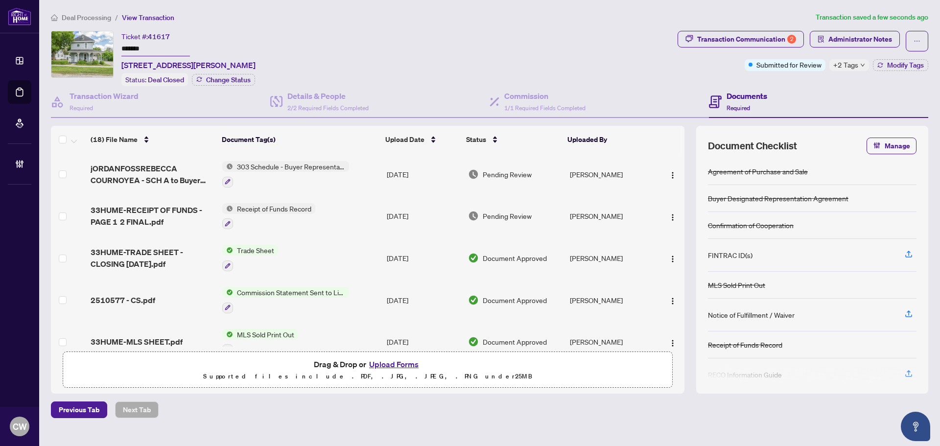
click at [0, 0] on link "Deal Processing" at bounding box center [0, 0] width 0 height 0
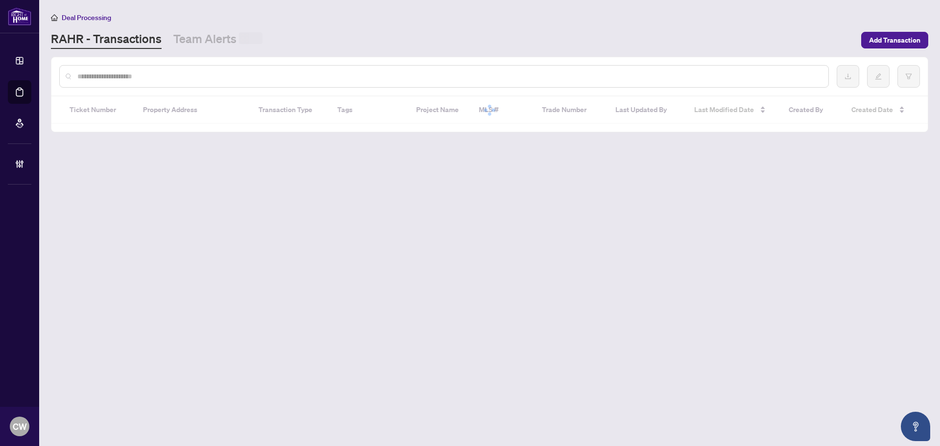
click at [174, 87] on div at bounding box center [443, 76] width 769 height 23
click at [171, 76] on input "text" at bounding box center [448, 76] width 743 height 11
paste input "*******"
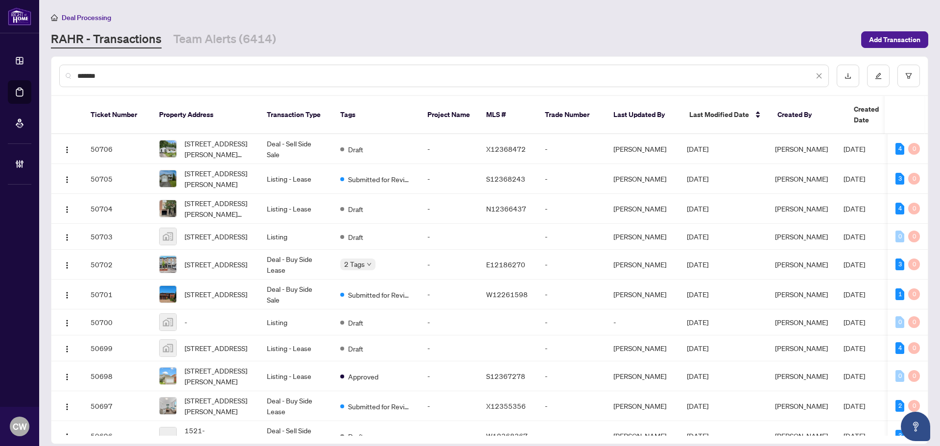
type input "*******"
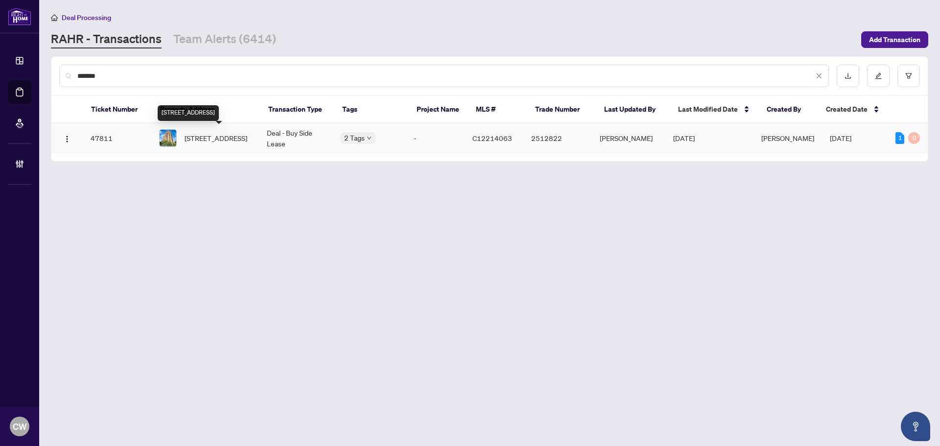
click at [198, 134] on span "[STREET_ADDRESS]" at bounding box center [216, 138] width 63 height 11
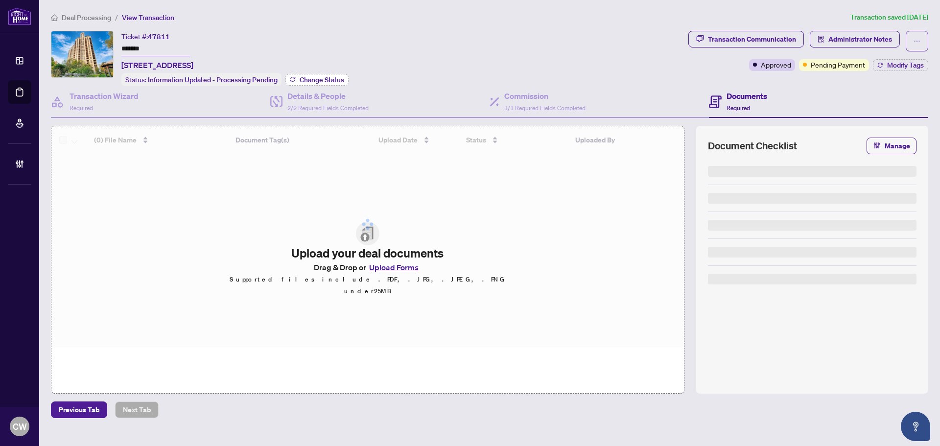
click at [316, 76] on span "Change Status" at bounding box center [322, 79] width 45 height 7
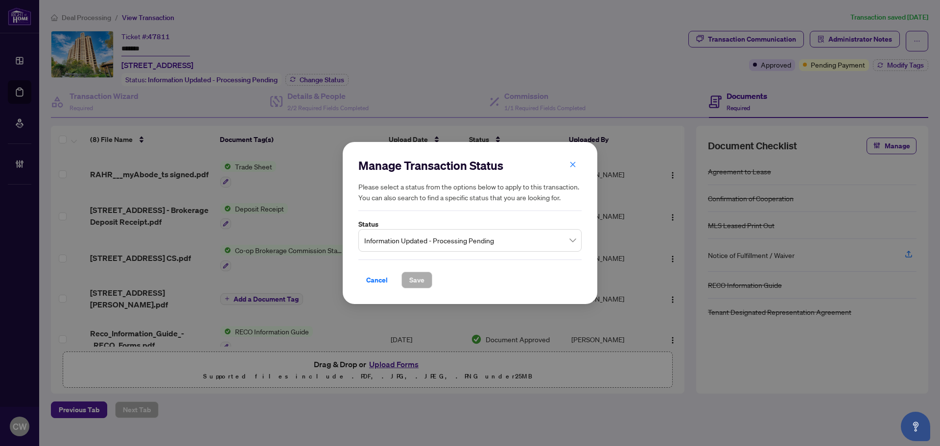
click at [416, 241] on span "Information Updated - Processing Pending" at bounding box center [469, 240] width 211 height 19
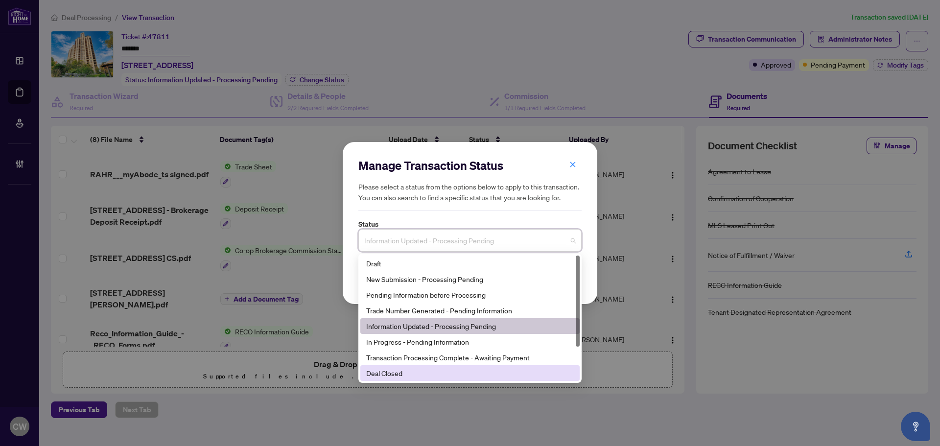
click at [397, 375] on div "Deal Closed" at bounding box center [470, 373] width 208 height 11
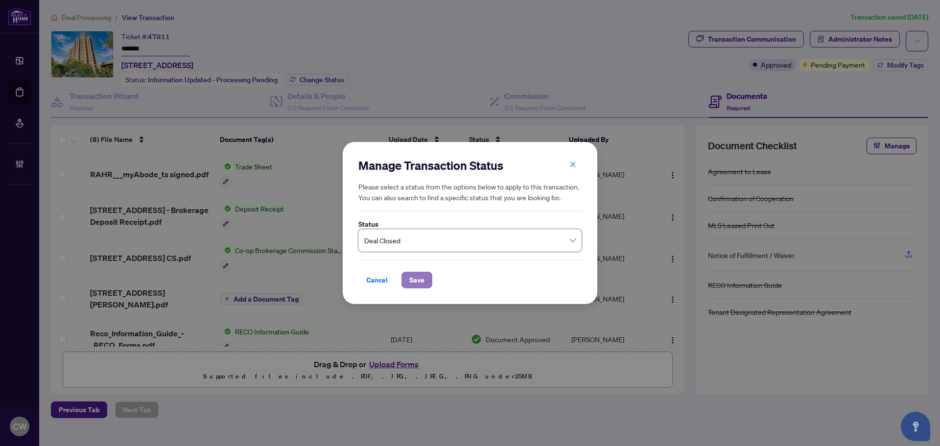
click at [410, 283] on span "Save" at bounding box center [416, 280] width 15 height 16
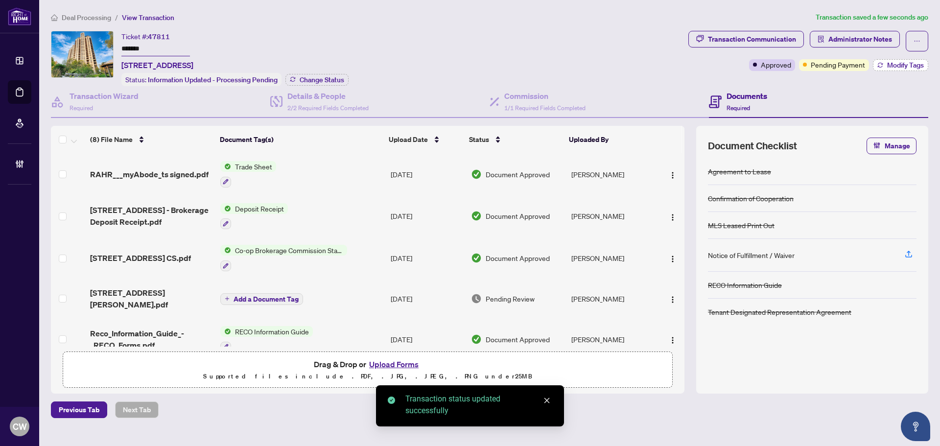
click at [899, 62] on span "Modify Tags" at bounding box center [905, 65] width 37 height 7
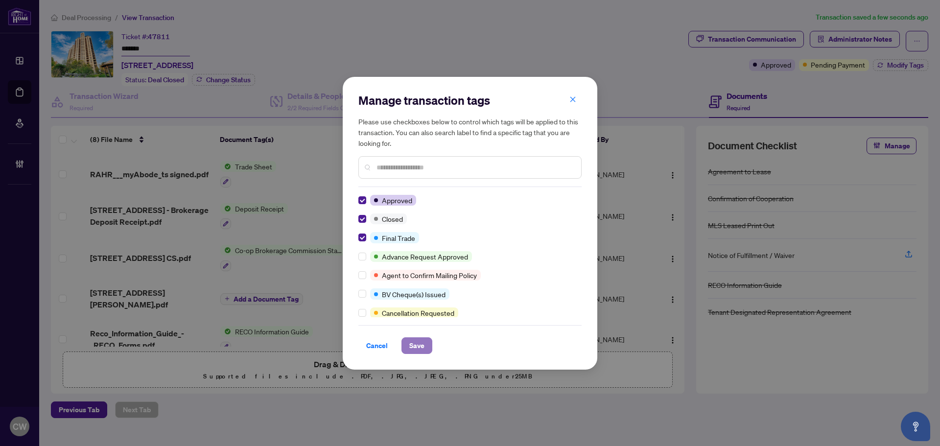
click at [419, 345] on span "Save" at bounding box center [416, 346] width 15 height 16
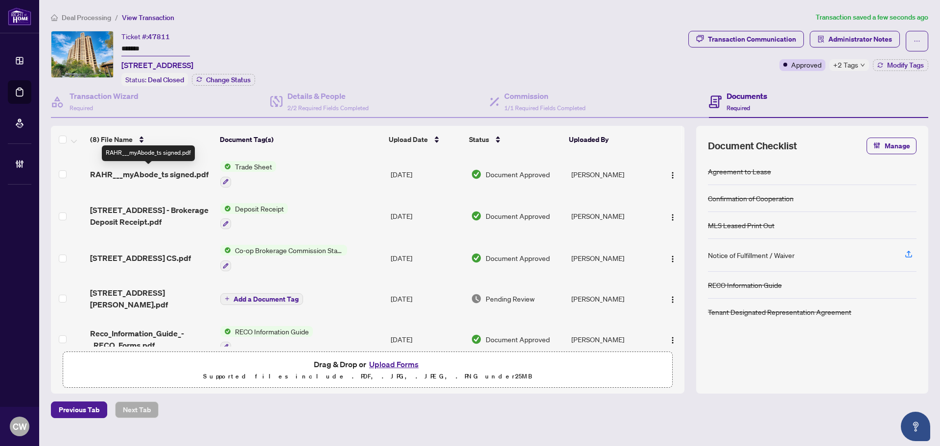
click at [186, 171] on span "RAHR___myAbode_ts signed.pdf" at bounding box center [149, 174] width 118 height 12
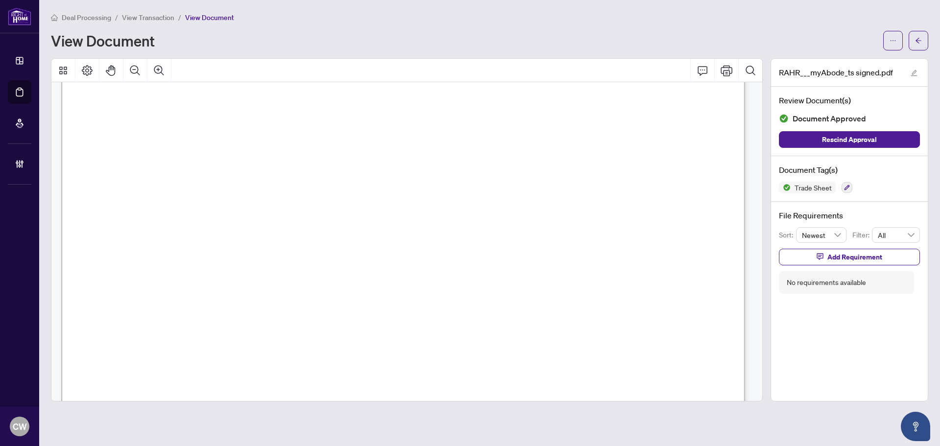
scroll to position [294, 0]
click at [918, 40] on icon "arrow-left" at bounding box center [918, 40] width 7 height 7
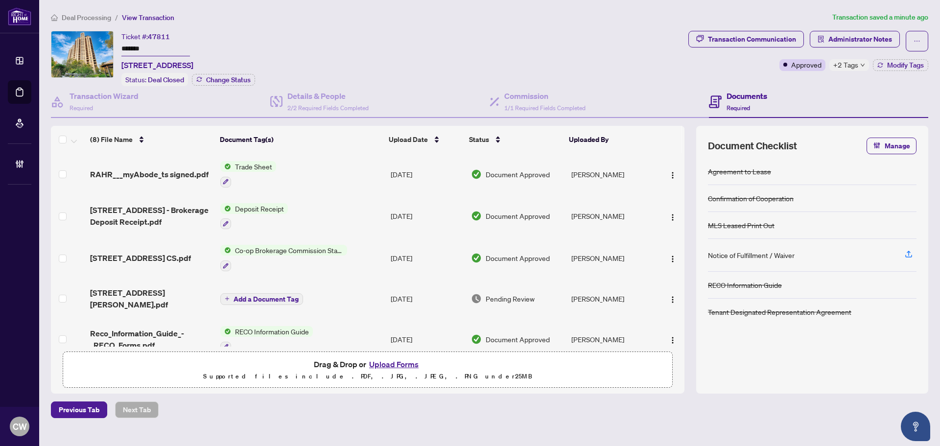
click at [401, 363] on button "Upload Forms" at bounding box center [393, 364] width 55 height 13
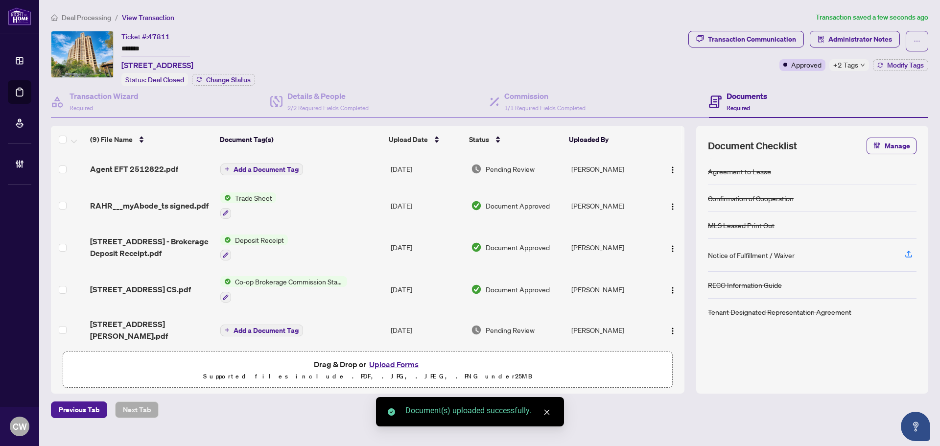
click at [260, 169] on span "Add a Document Tag" at bounding box center [265, 169] width 65 height 7
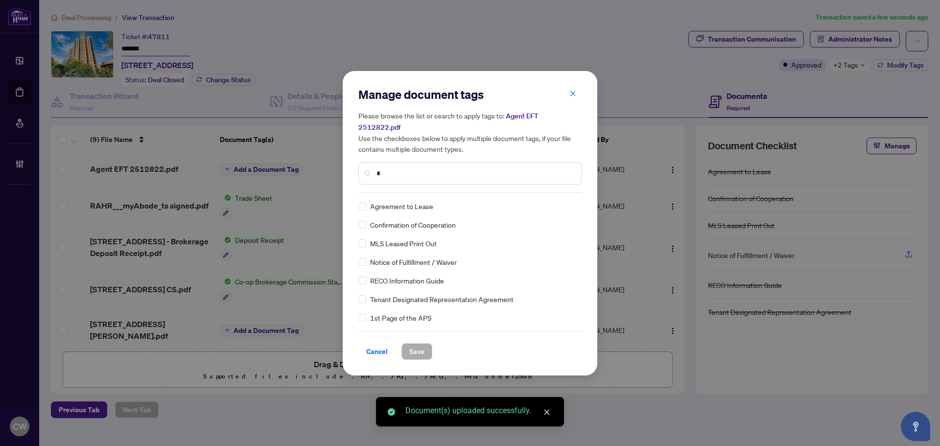
click at [400, 168] on input "*" at bounding box center [474, 173] width 197 height 11
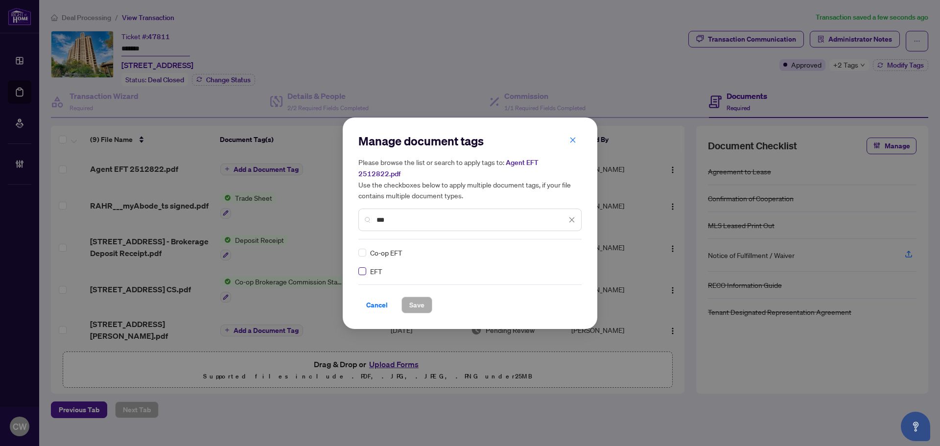
type input "***"
click at [563, 248] on img at bounding box center [561, 253] width 10 height 10
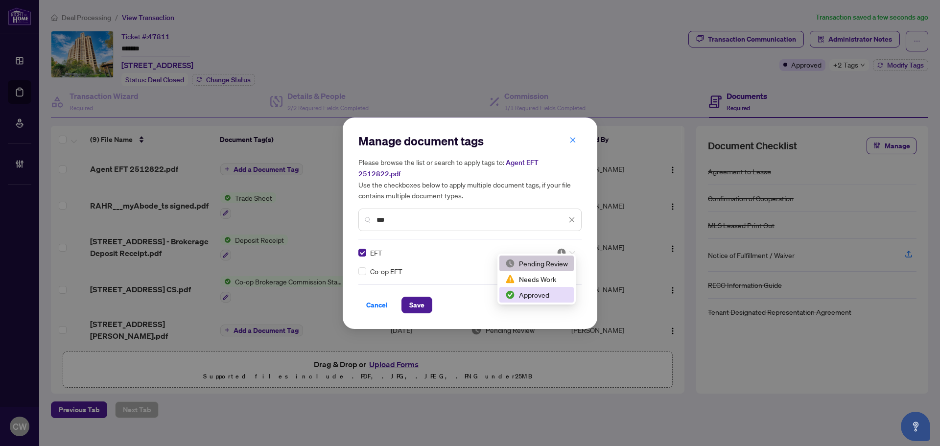
click at [547, 294] on div "Approved" at bounding box center [536, 294] width 63 height 11
click at [419, 297] on span "Save" at bounding box center [416, 305] width 15 height 16
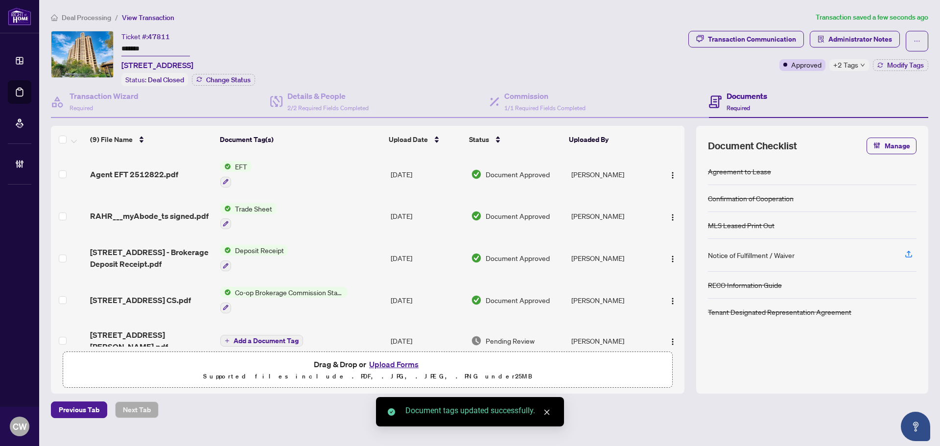
click at [671, 169] on span "button" at bounding box center [673, 174] width 8 height 11
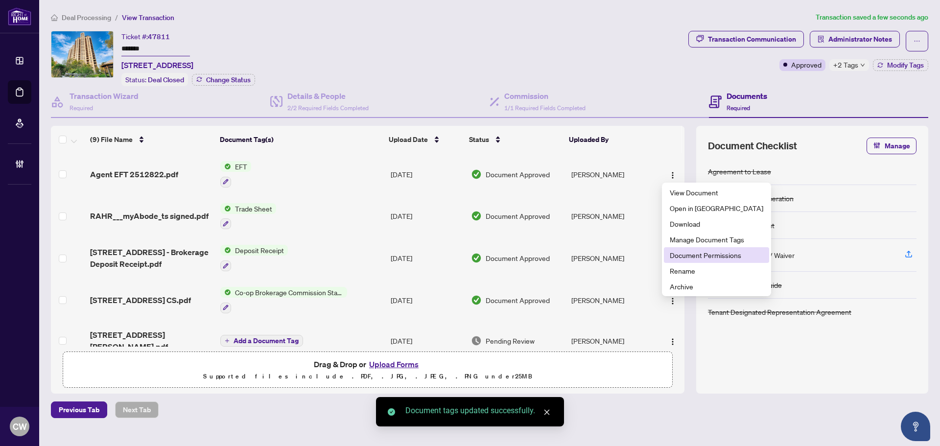
click at [689, 254] on span "Document Permissions" at bounding box center [716, 255] width 93 height 11
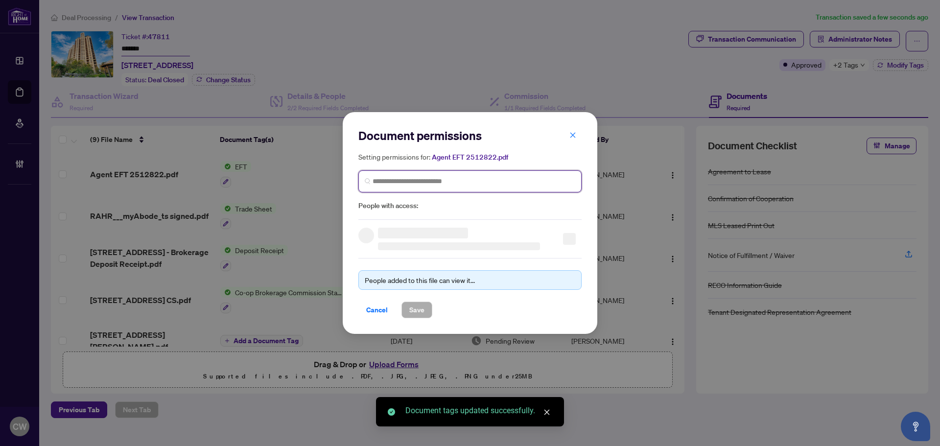
paste input "**********"
click at [471, 176] on input "search" at bounding box center [473, 181] width 203 height 10
type input "**********"
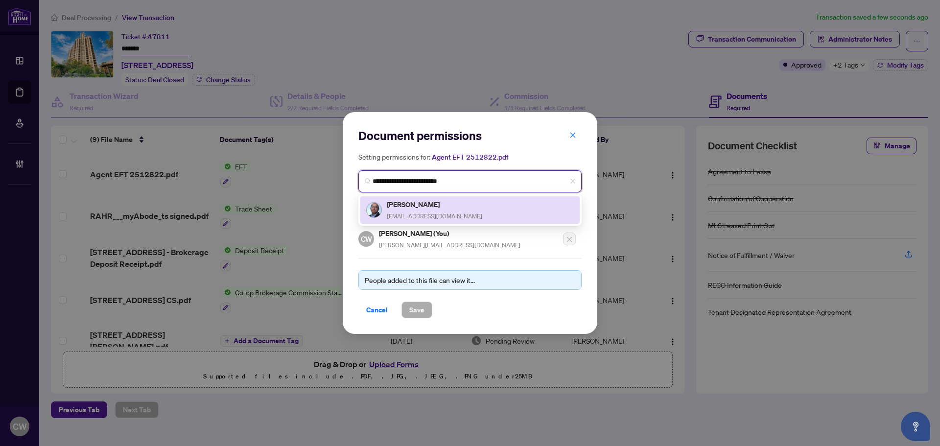
click at [437, 211] on div "[PERSON_NAME] [EMAIL_ADDRESS][DOMAIN_NAME]" at bounding box center [434, 210] width 95 height 23
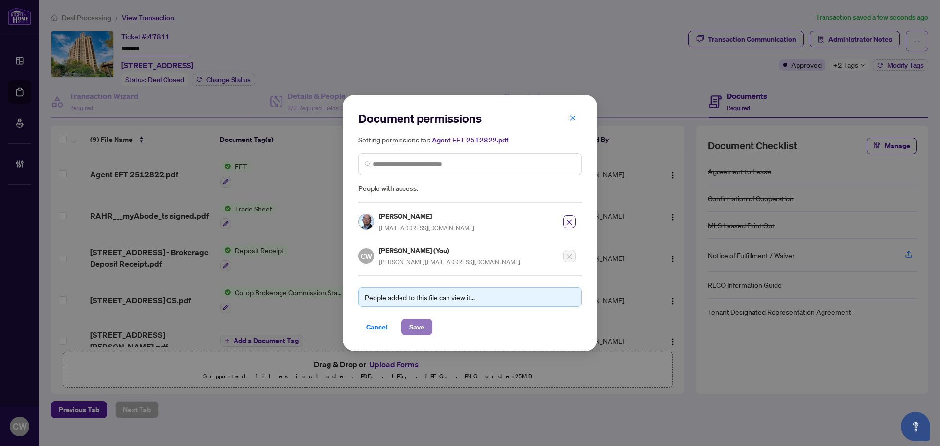
click at [417, 329] on span "Save" at bounding box center [416, 327] width 15 height 16
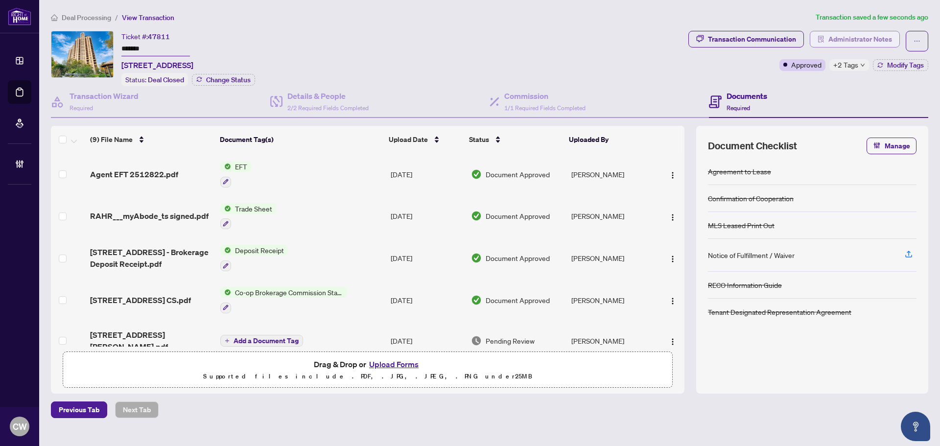
click at [833, 32] on span "Administrator Notes" at bounding box center [860, 39] width 64 height 16
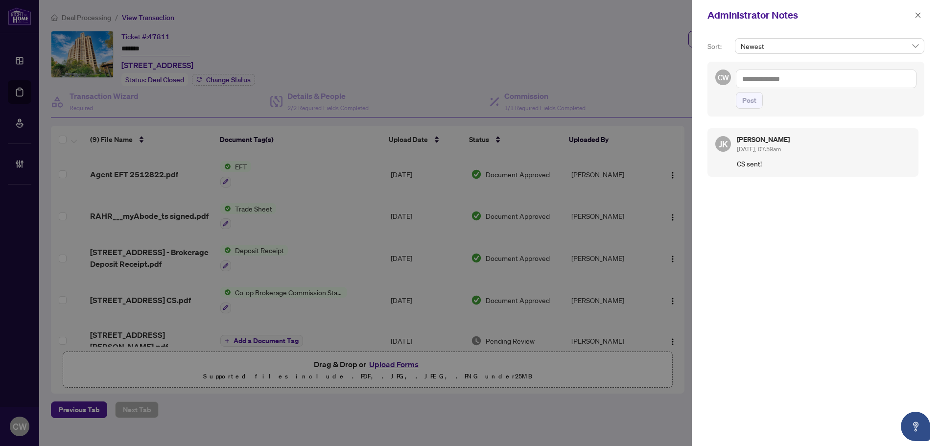
click at [797, 87] on textarea at bounding box center [826, 78] width 181 height 19
paste textarea "**********"
type textarea "**********"
click at [748, 98] on span "Post" at bounding box center [749, 100] width 14 height 16
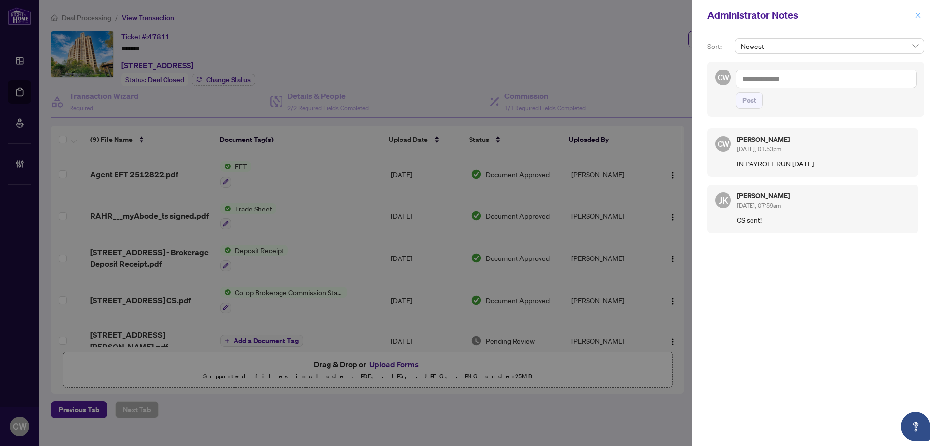
click at [915, 14] on icon "close" at bounding box center [917, 15] width 7 height 7
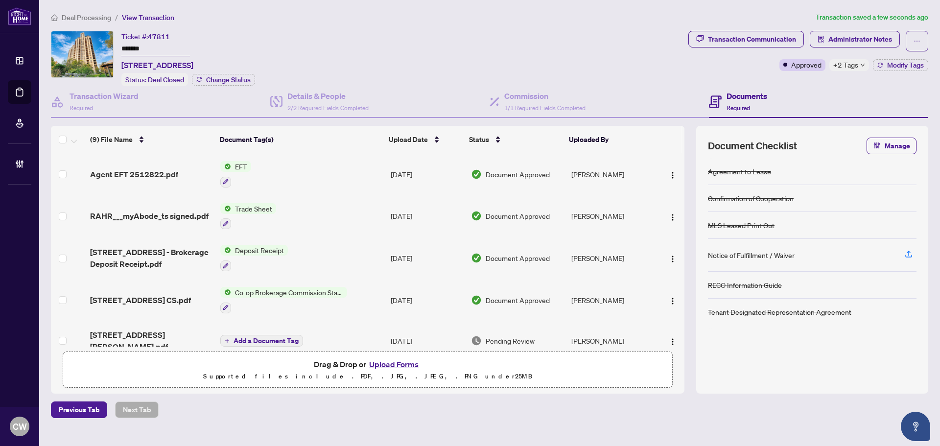
click at [0, 0] on link "Deal Processing" at bounding box center [0, 0] width 0 height 0
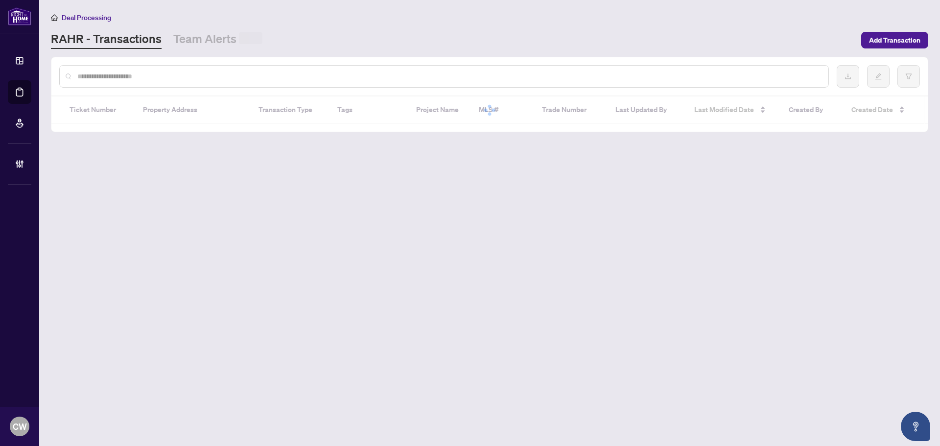
click at [197, 75] on input "text" at bounding box center [448, 76] width 743 height 11
paste input "*******"
type input "*******"
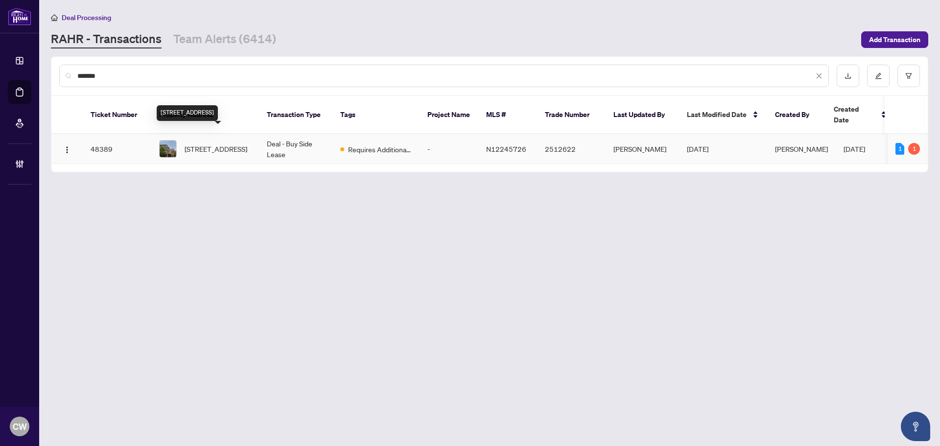
click at [218, 143] on span "[STREET_ADDRESS]" at bounding box center [216, 148] width 63 height 11
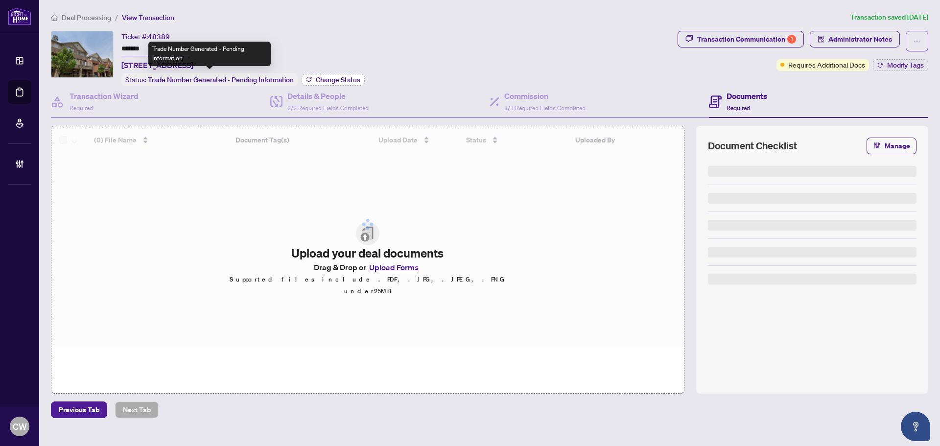
click at [329, 77] on span "Change Status" at bounding box center [338, 79] width 45 height 7
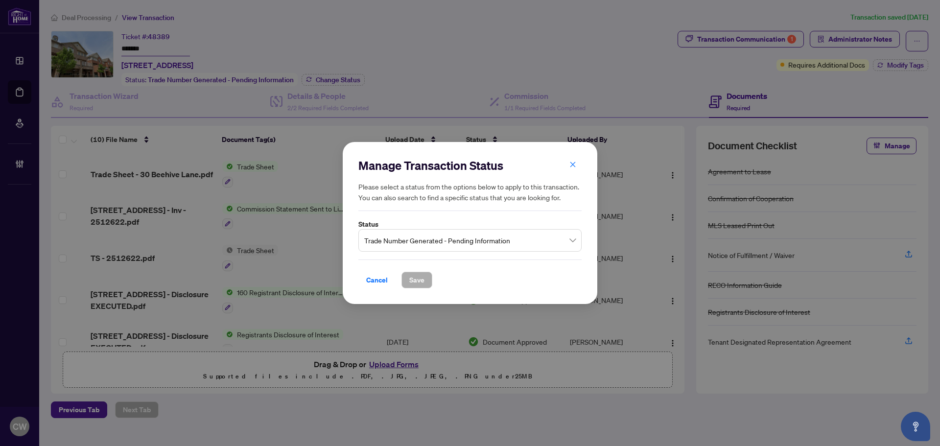
click at [444, 240] on span "Trade Number Generated - Pending Information" at bounding box center [469, 240] width 211 height 19
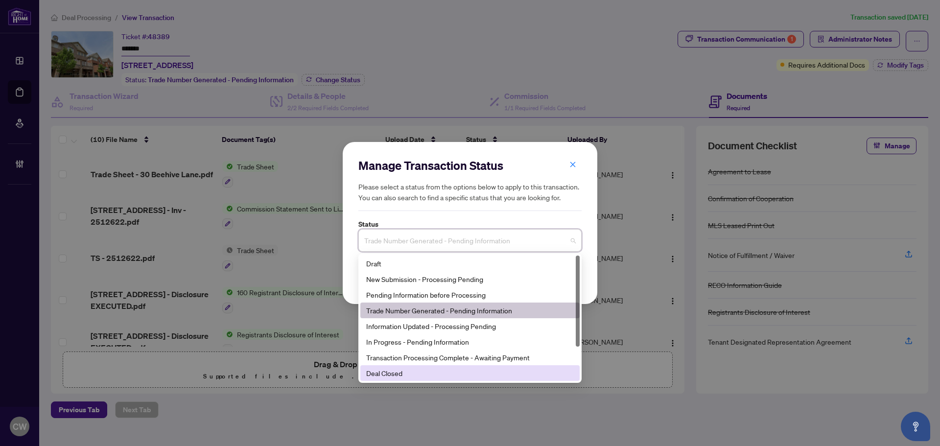
click at [422, 377] on div "Deal Closed" at bounding box center [470, 373] width 208 height 11
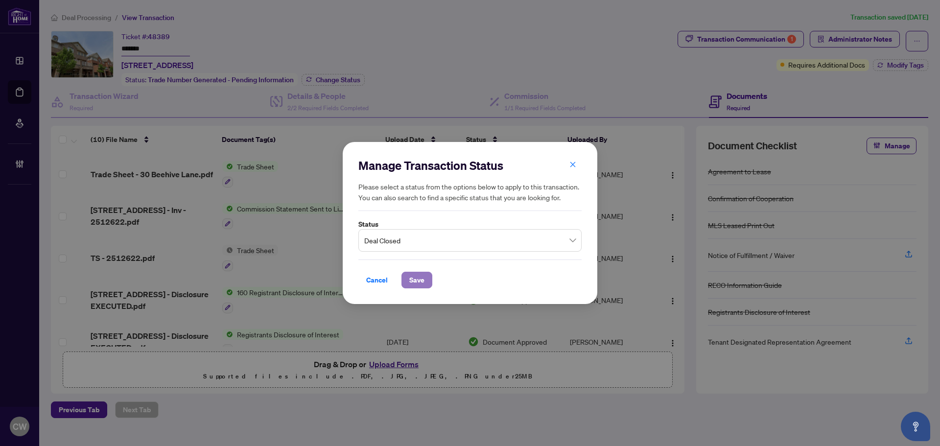
click at [415, 279] on span "Save" at bounding box center [416, 280] width 15 height 16
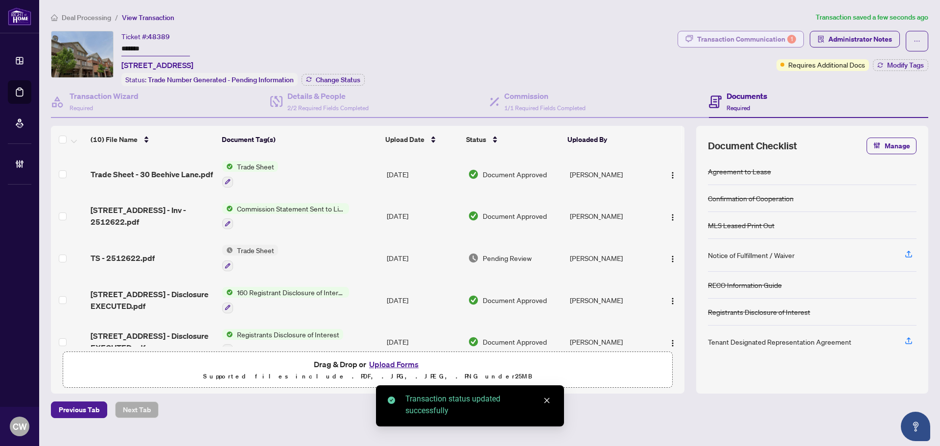
click at [769, 36] on div "Transaction Communication 1" at bounding box center [746, 39] width 99 height 16
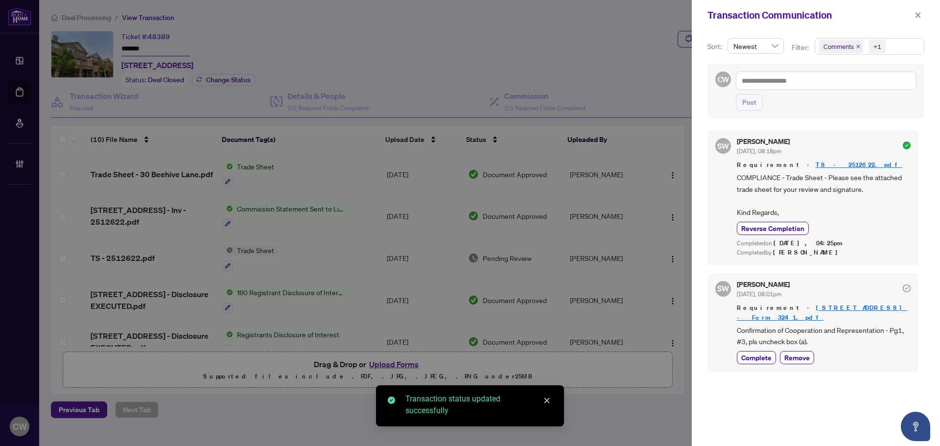
click at [857, 45] on icon "close" at bounding box center [858, 46] width 5 height 5
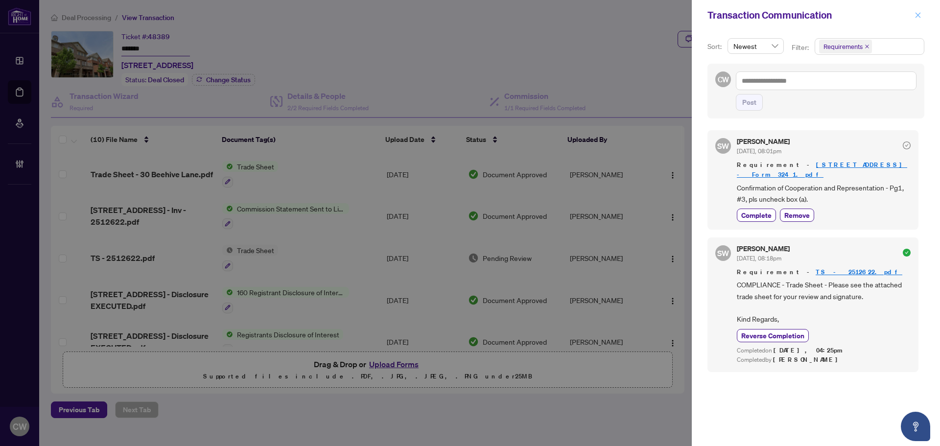
click at [919, 15] on icon "close" at bounding box center [917, 15] width 7 height 7
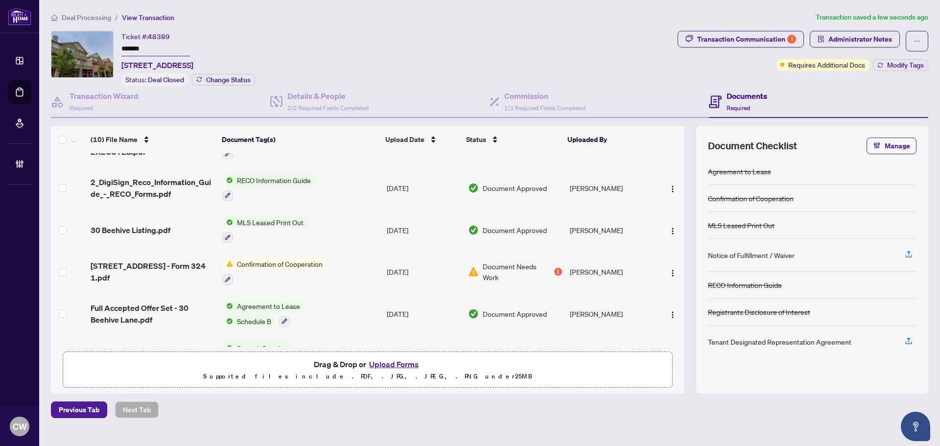
scroll to position [228, 0]
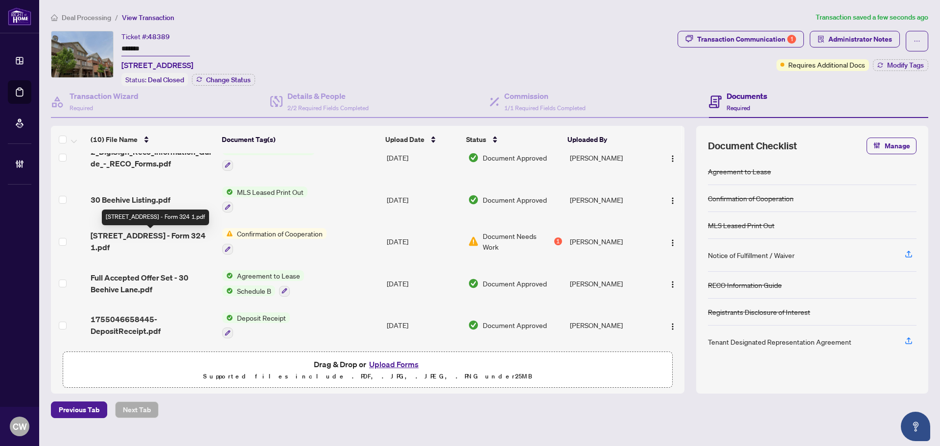
click at [160, 235] on span "[STREET_ADDRESS] - Form 324 1.pdf" at bounding box center [153, 241] width 124 height 23
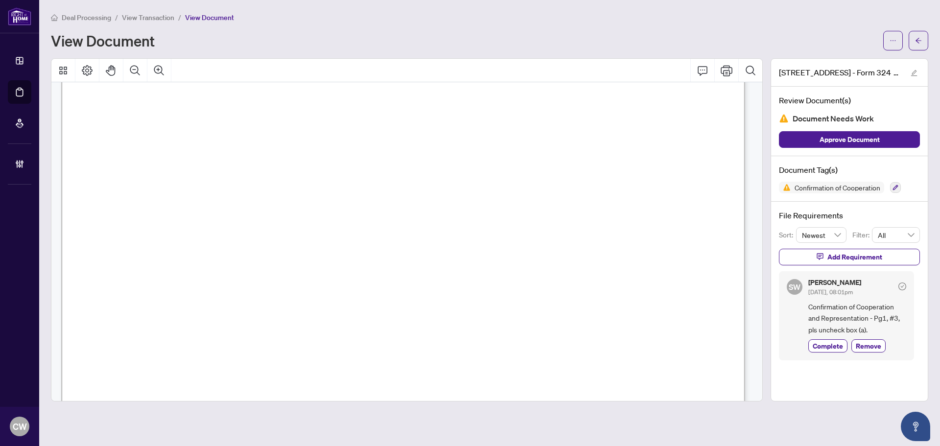
scroll to position [1028, 0]
click at [917, 40] on icon "arrow-left" at bounding box center [918, 40] width 6 height 5
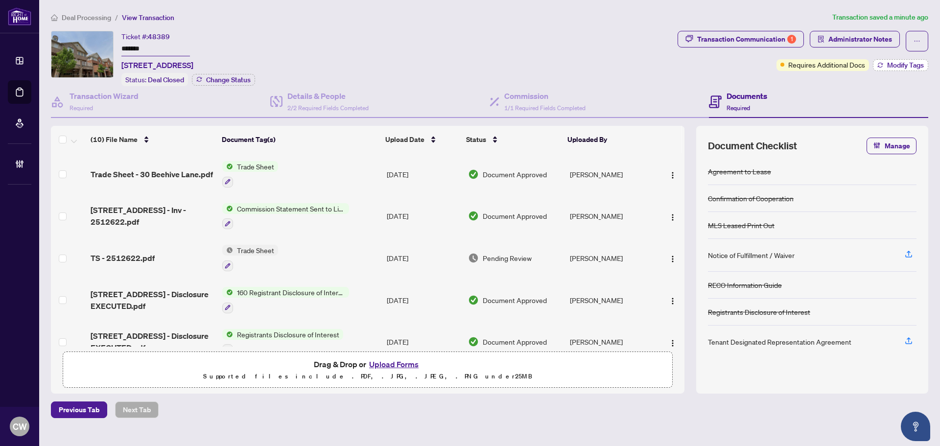
click at [893, 65] on span "Modify Tags" at bounding box center [905, 65] width 37 height 7
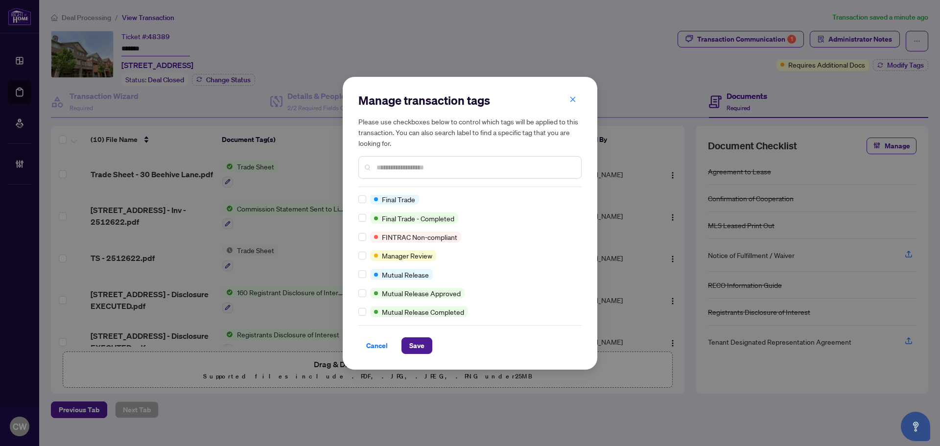
scroll to position [20, 0]
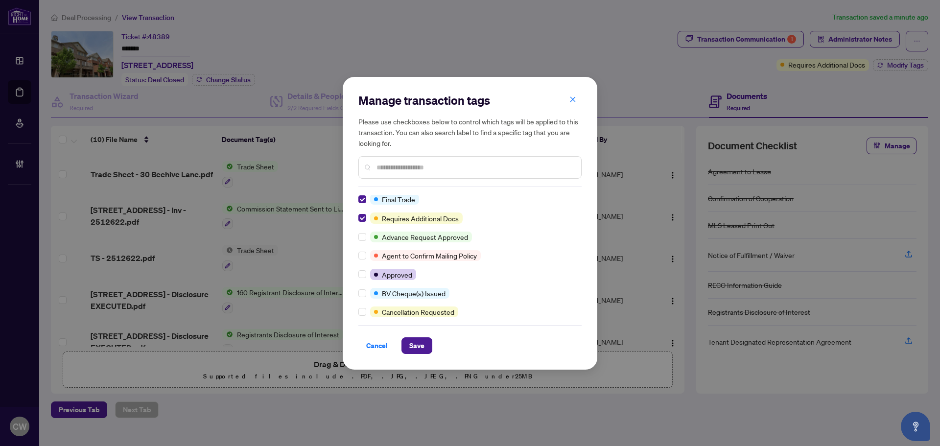
click at [423, 356] on div "Manage transaction tags Please use checkboxes below to control which tags will …" at bounding box center [470, 223] width 254 height 293
click at [423, 347] on span "Save" at bounding box center [416, 346] width 15 height 16
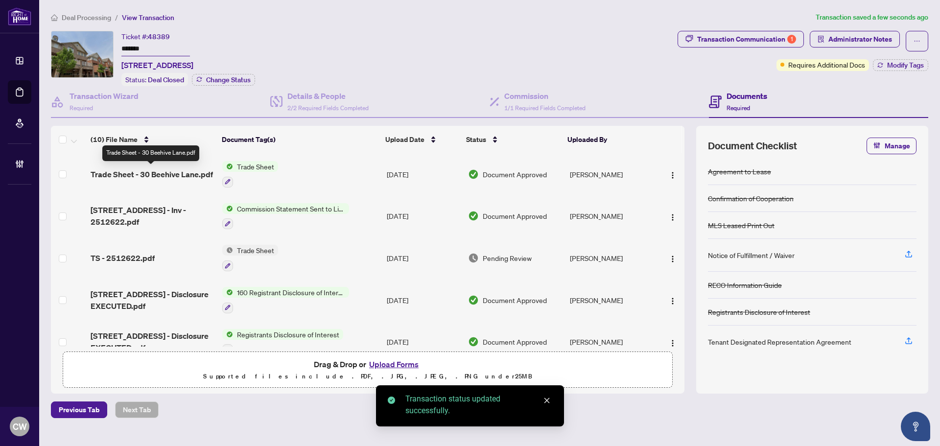
click at [158, 175] on span "Trade Sheet - 30 Beehive Lane.pdf" at bounding box center [152, 174] width 122 height 12
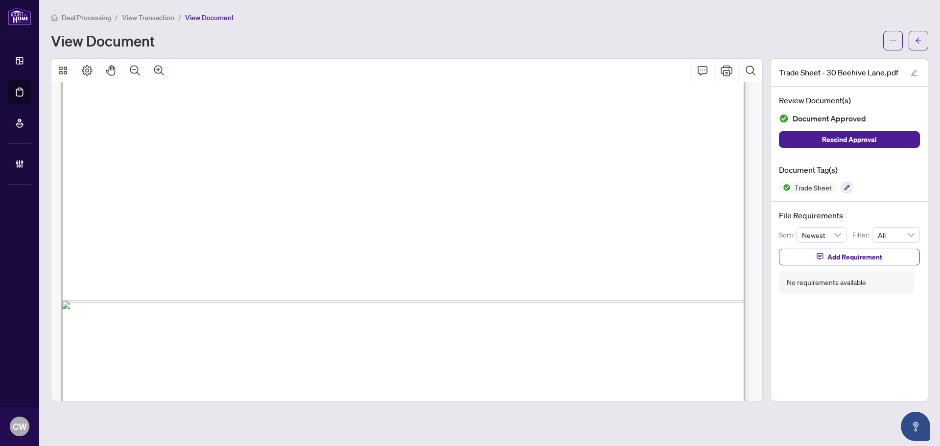
scroll to position [587, 0]
click at [163, 68] on icon "Zoom In" at bounding box center [159, 71] width 12 height 12
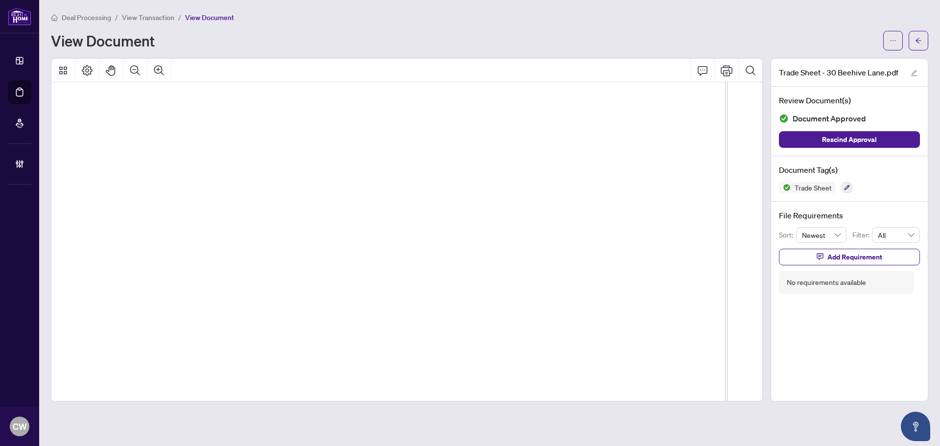
scroll to position [837, 86]
click at [918, 47] on span "button" at bounding box center [918, 41] width 7 height 16
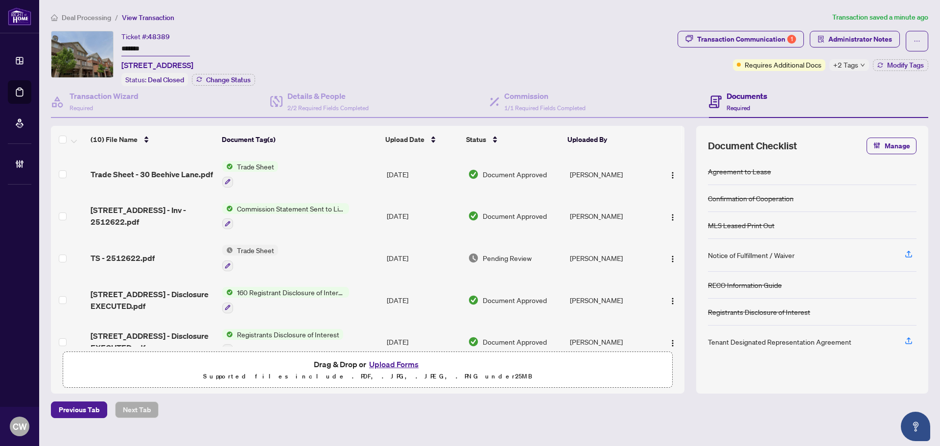
click at [393, 362] on button "Upload Forms" at bounding box center [393, 364] width 55 height 13
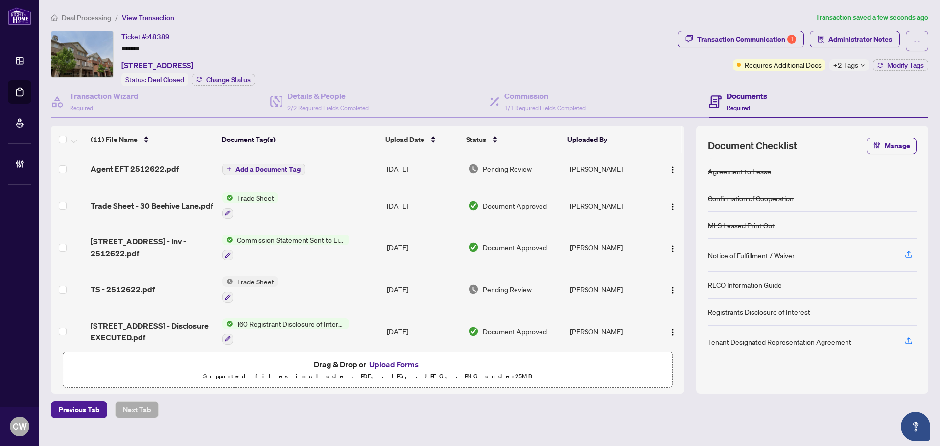
click at [283, 168] on span "Add a Document Tag" at bounding box center [267, 169] width 65 height 7
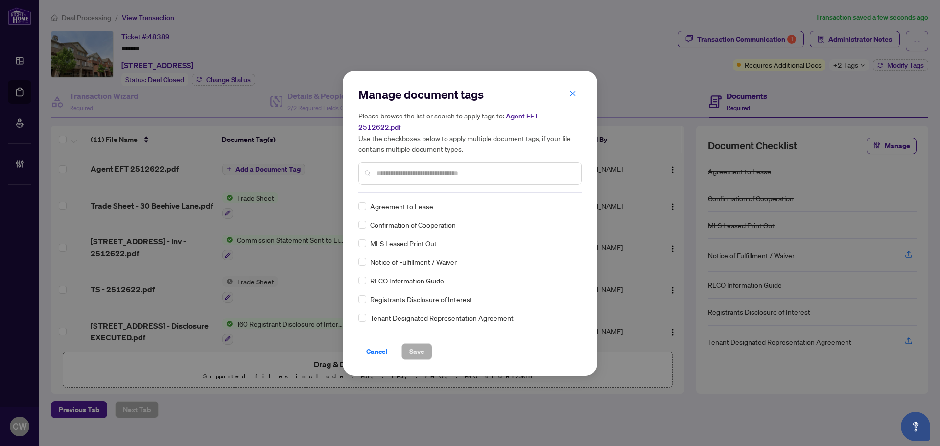
click at [391, 170] on input "text" at bounding box center [474, 173] width 197 height 11
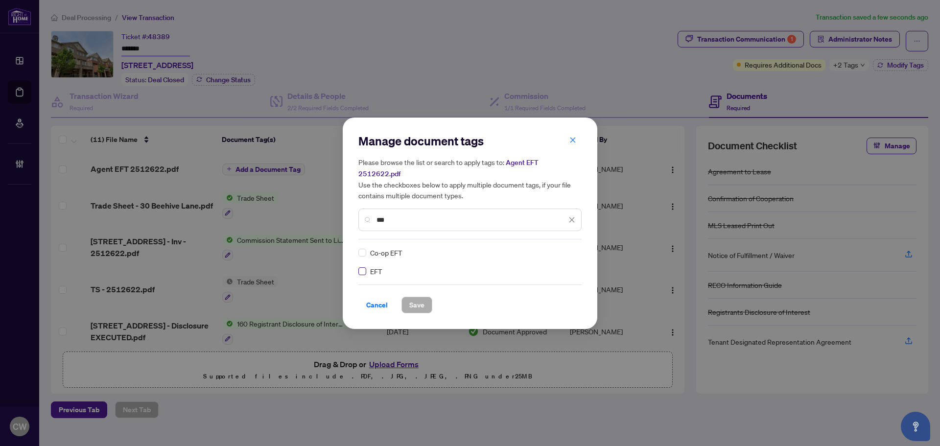
type input "***"
click at [564, 248] on img at bounding box center [561, 253] width 10 height 10
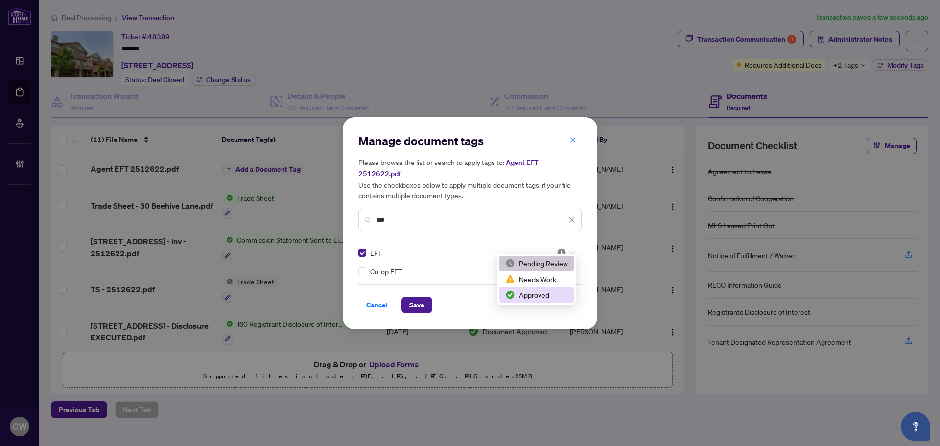
click at [543, 297] on div "Approved" at bounding box center [536, 294] width 63 height 11
click at [420, 297] on span "Save" at bounding box center [416, 305] width 15 height 16
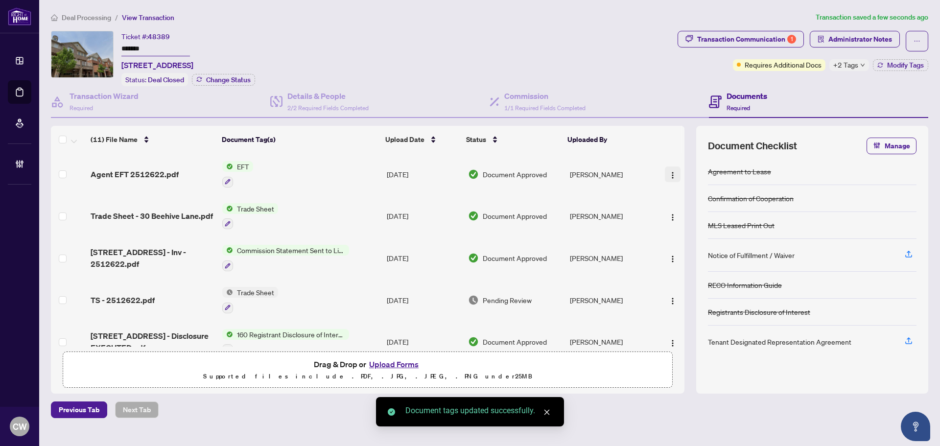
click at [669, 171] on img "button" at bounding box center [673, 175] width 8 height 8
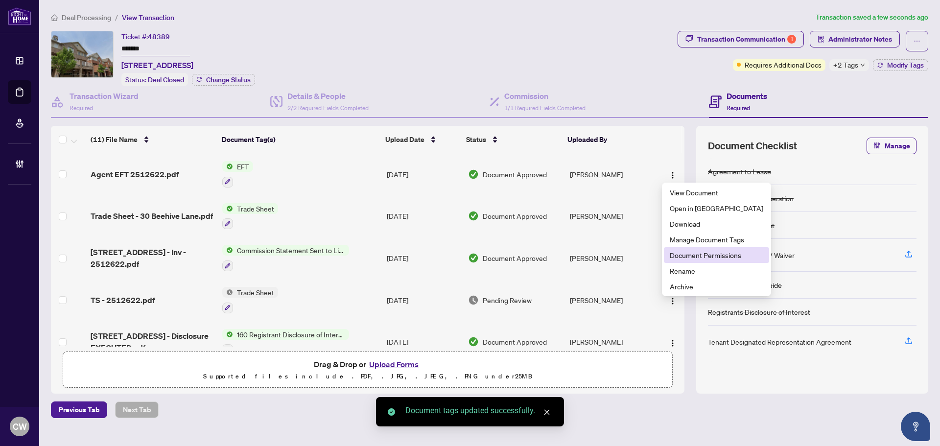
click at [678, 258] on span "Document Permissions" at bounding box center [716, 255] width 93 height 11
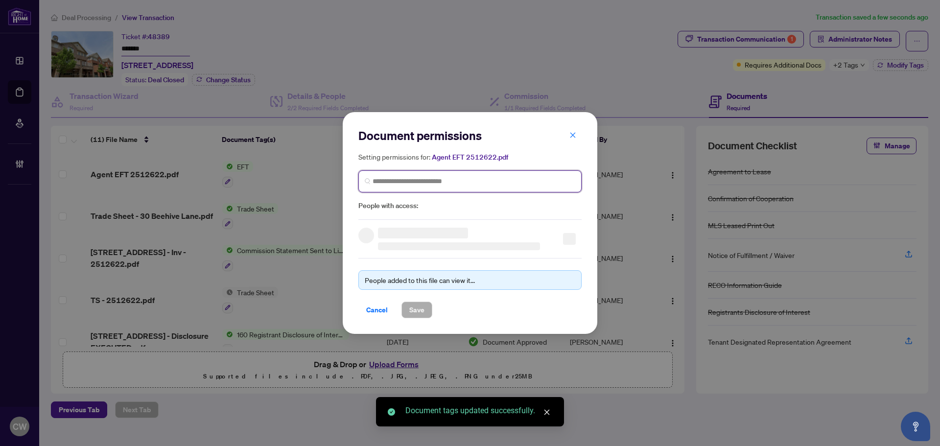
click at [455, 184] on input "search" at bounding box center [473, 181] width 203 height 10
paste input "**********"
type input "**********"
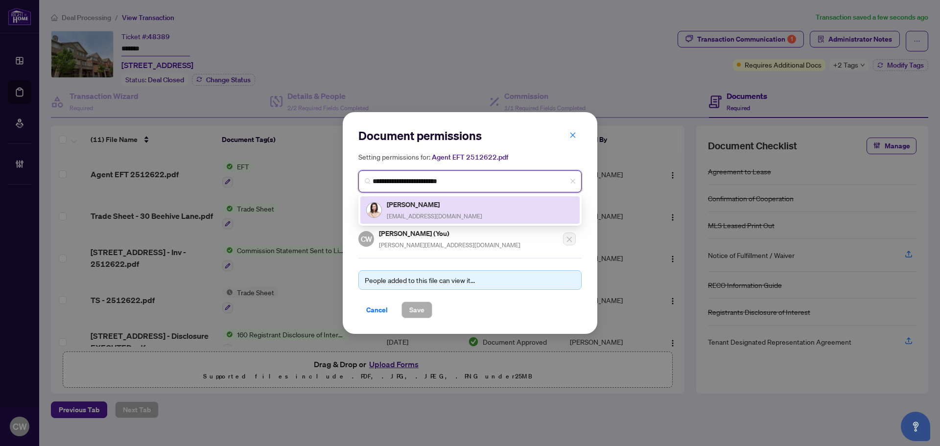
click at [418, 208] on h5 "[PERSON_NAME]" at bounding box center [434, 204] width 95 height 11
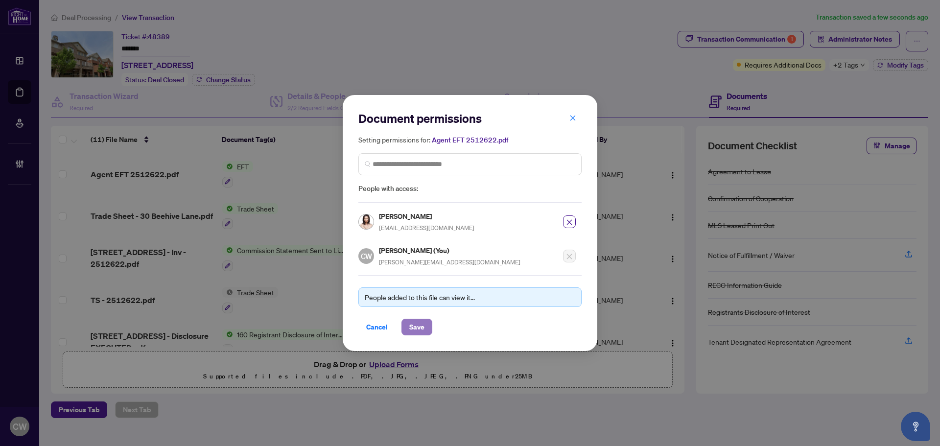
click at [423, 324] on span "Save" at bounding box center [416, 327] width 15 height 16
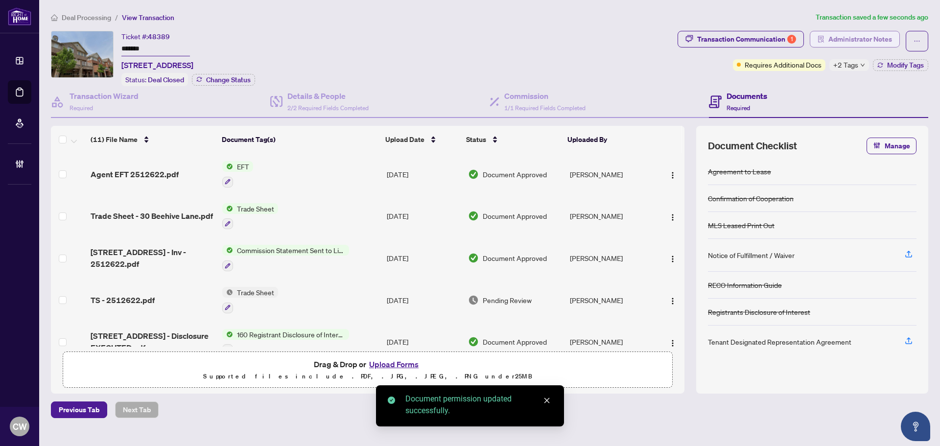
click at [842, 44] on span "Administrator Notes" at bounding box center [860, 39] width 64 height 16
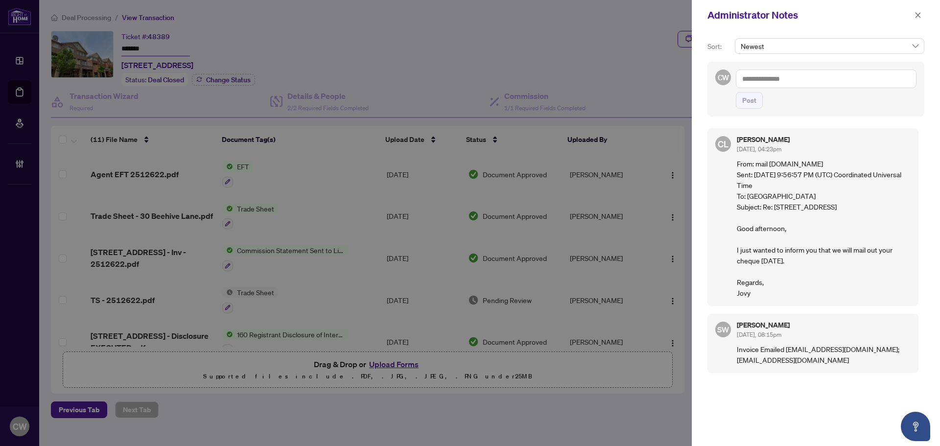
click at [765, 90] on div "Post" at bounding box center [826, 88] width 181 height 39
click at [764, 81] on textarea at bounding box center [826, 78] width 181 height 19
paste textarea "**********"
type textarea "**********"
click at [746, 103] on span "Post" at bounding box center [749, 100] width 14 height 16
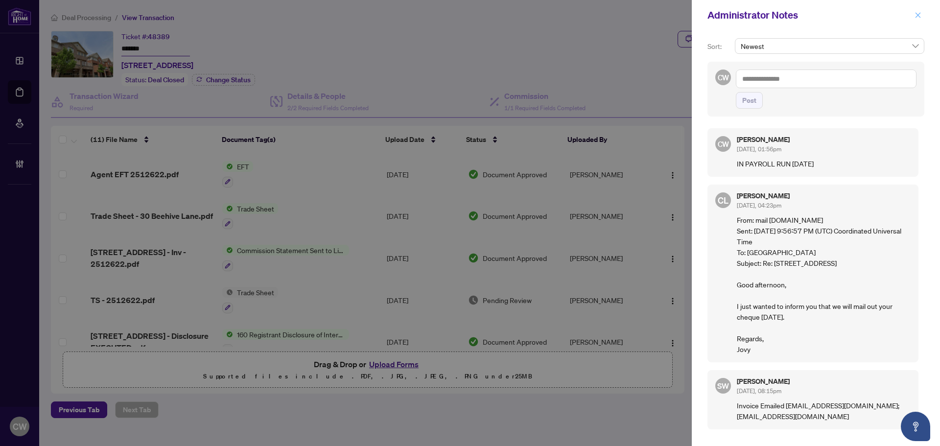
click at [918, 16] on icon "close" at bounding box center [917, 14] width 5 height 5
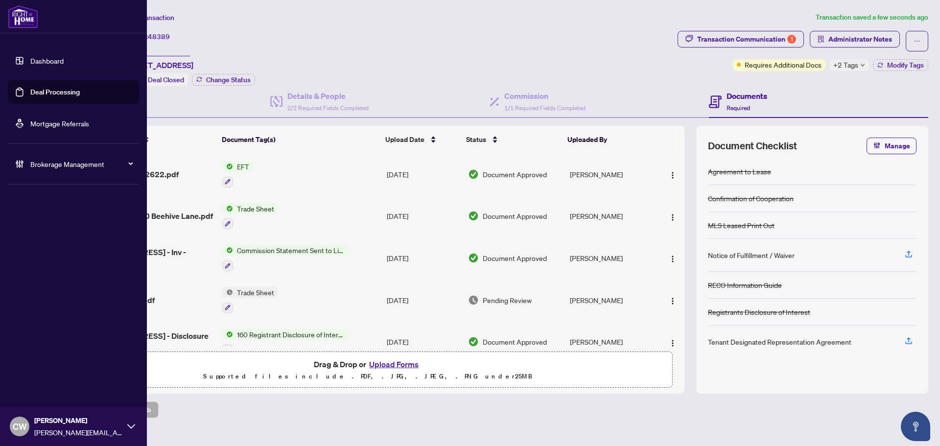
click at [30, 90] on link "Deal Processing" at bounding box center [54, 92] width 49 height 9
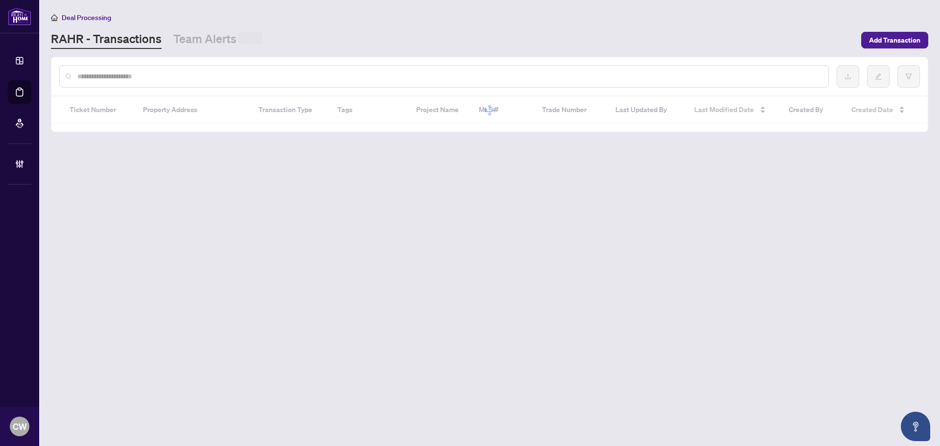
click at [160, 66] on div at bounding box center [443, 76] width 769 height 23
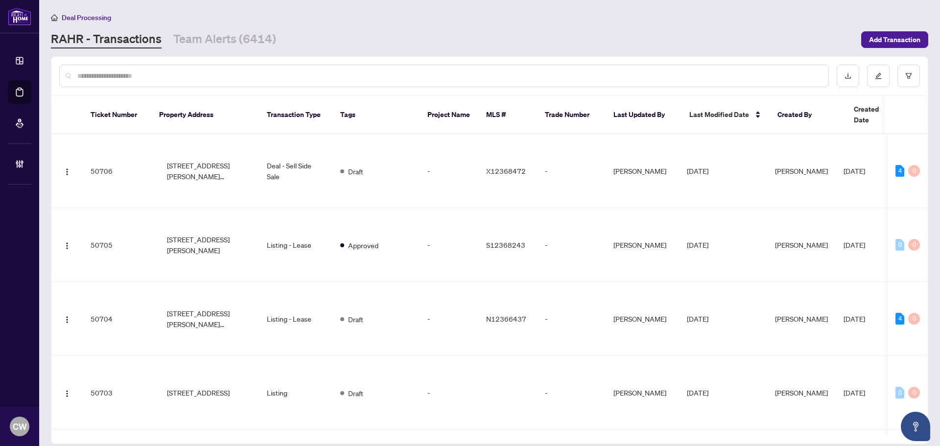
click at [163, 73] on input "text" at bounding box center [448, 75] width 743 height 11
paste input "*******"
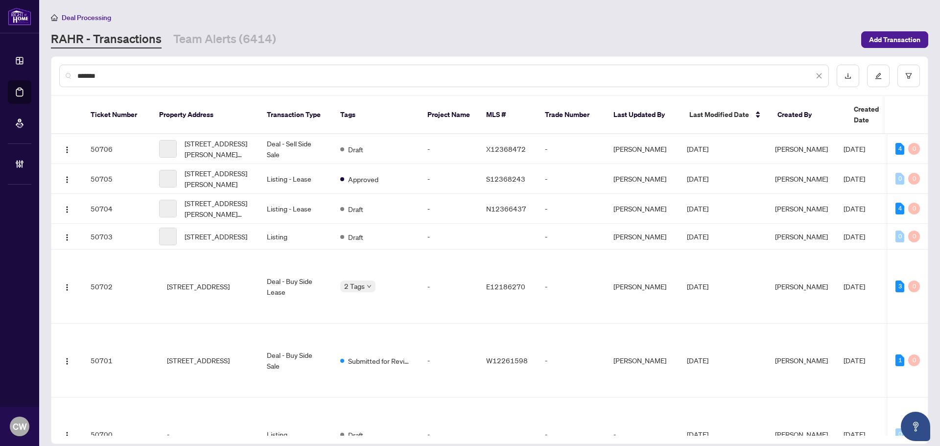
type input "*******"
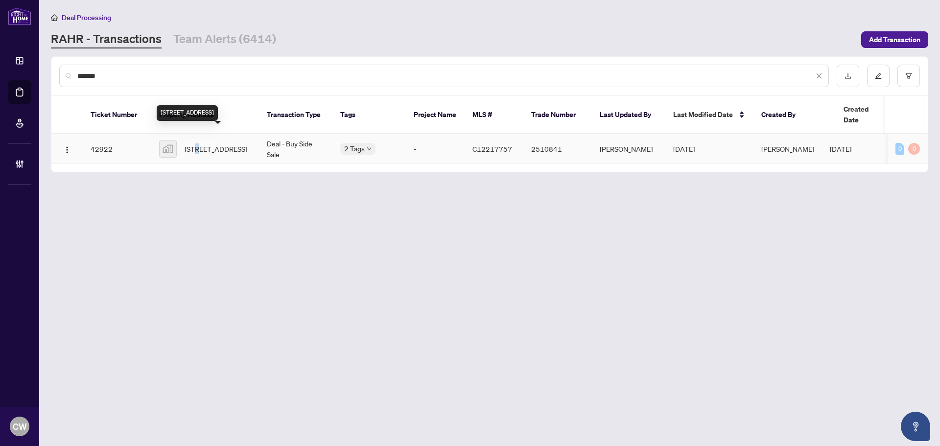
click at [197, 143] on span "[STREET_ADDRESS]" at bounding box center [216, 148] width 63 height 11
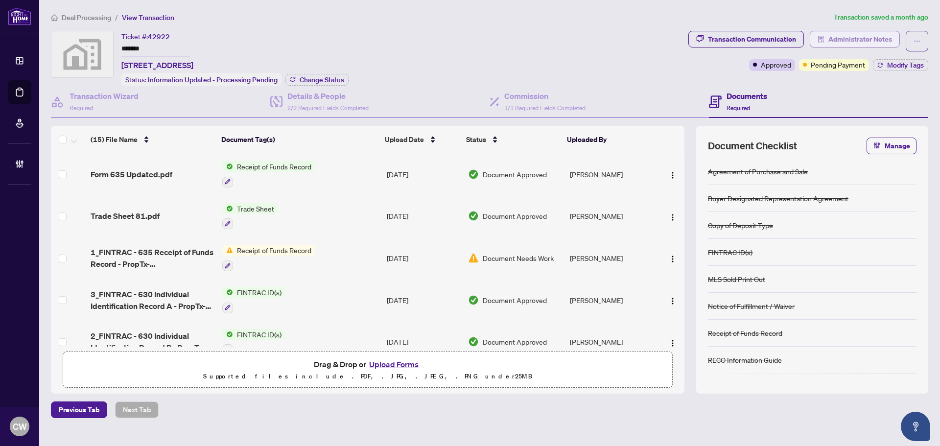
click at [871, 40] on span "Administrator Notes" at bounding box center [860, 39] width 64 height 16
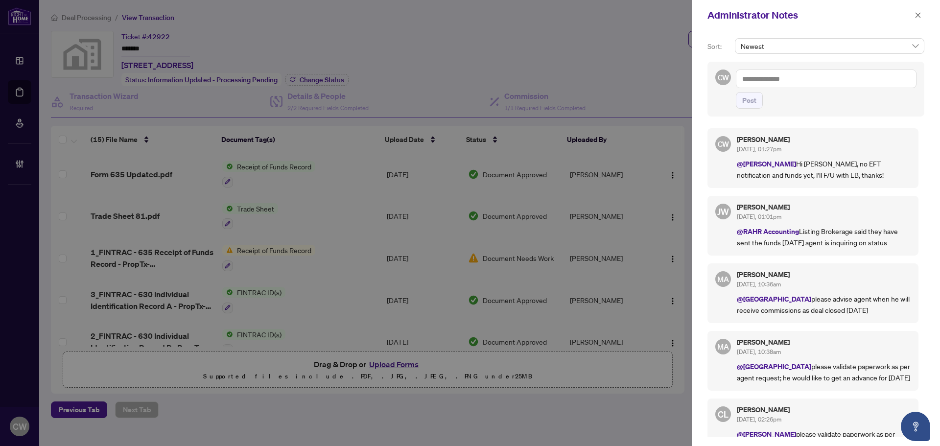
click at [777, 80] on textarea at bounding box center [826, 78] width 181 height 19
paste textarea "**********"
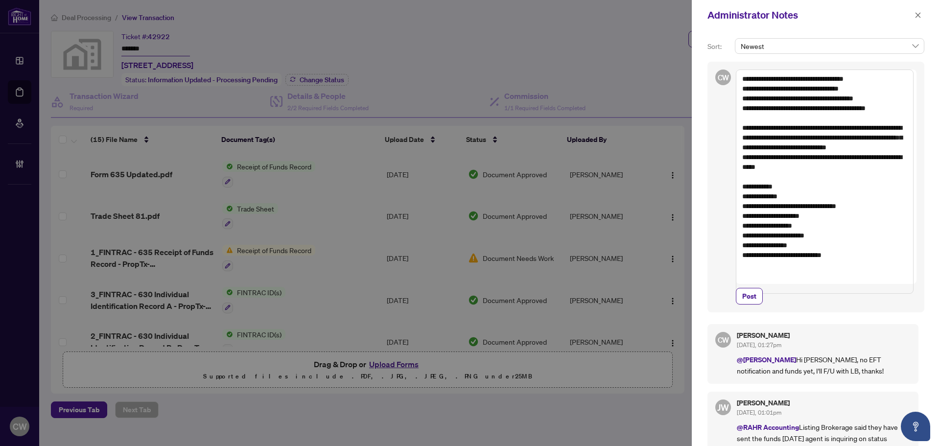
drag, startPoint x: 751, startPoint y: 163, endPoint x: 731, endPoint y: 137, distance: 33.5
click at [731, 137] on div "CW From: century 21 <[EMAIL_ADDRESS][DOMAIN_NAME]> Sent: [DATE] 1:28 PM To: [PE…" at bounding box center [815, 187] width 217 height 251
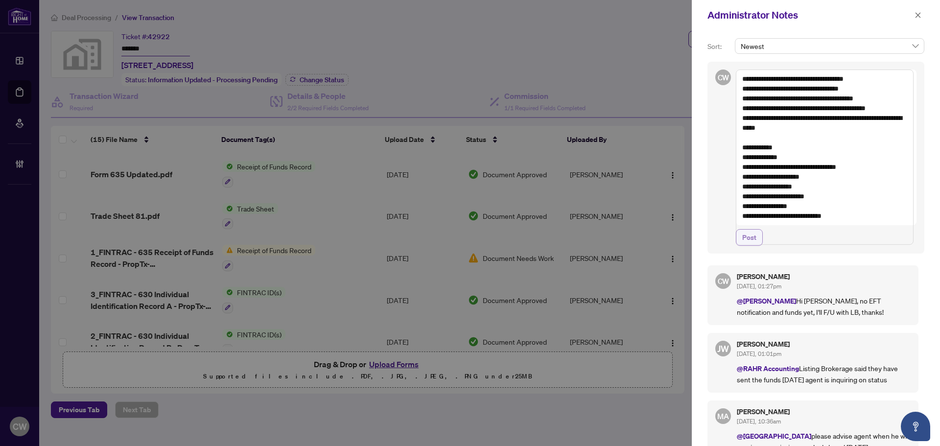
type textarea "**********"
click at [753, 245] on span "Post" at bounding box center [749, 238] width 14 height 16
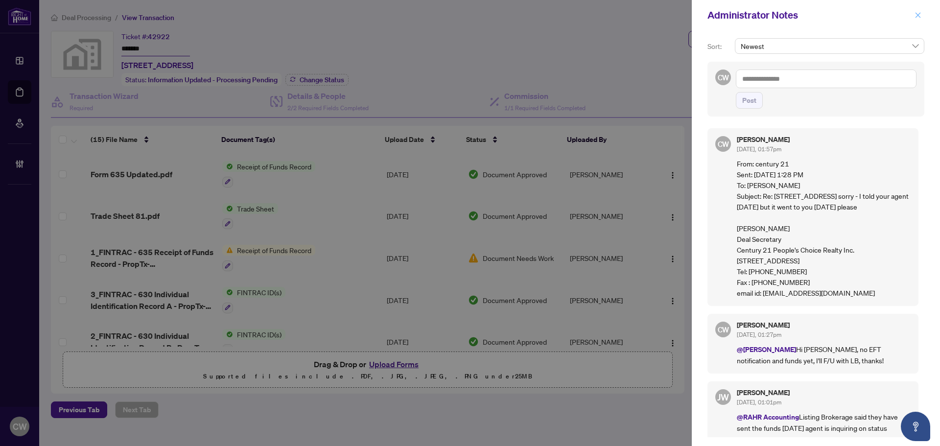
click at [917, 18] on icon "close" at bounding box center [917, 15] width 7 height 7
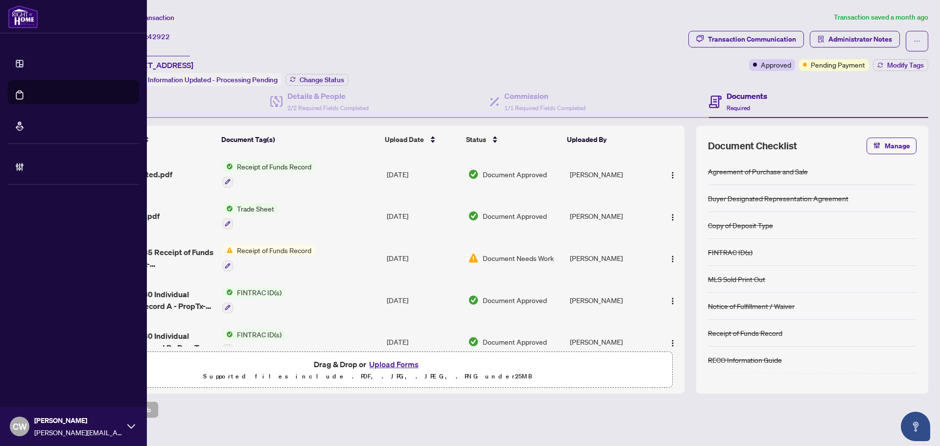
click at [30, 98] on link "Deal Processing" at bounding box center [45, 102] width 49 height 9
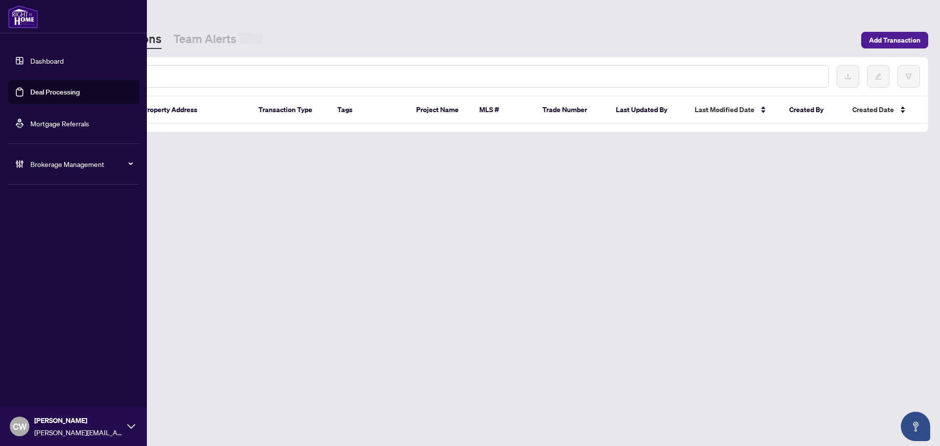
click at [206, 79] on input "text" at bounding box center [448, 76] width 743 height 11
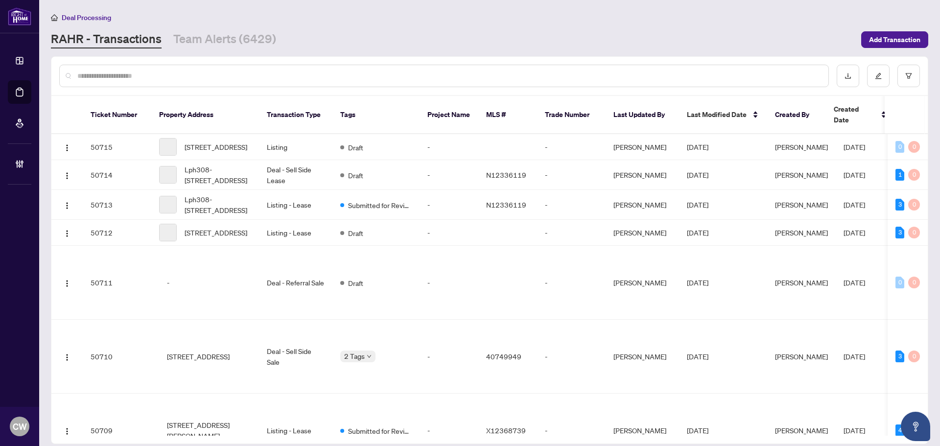
click at [203, 76] on input "text" at bounding box center [448, 75] width 743 height 11
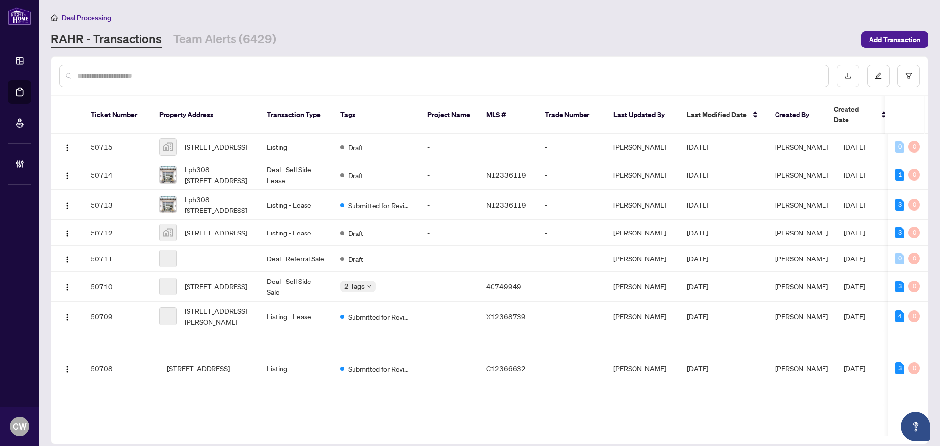
paste input "*******"
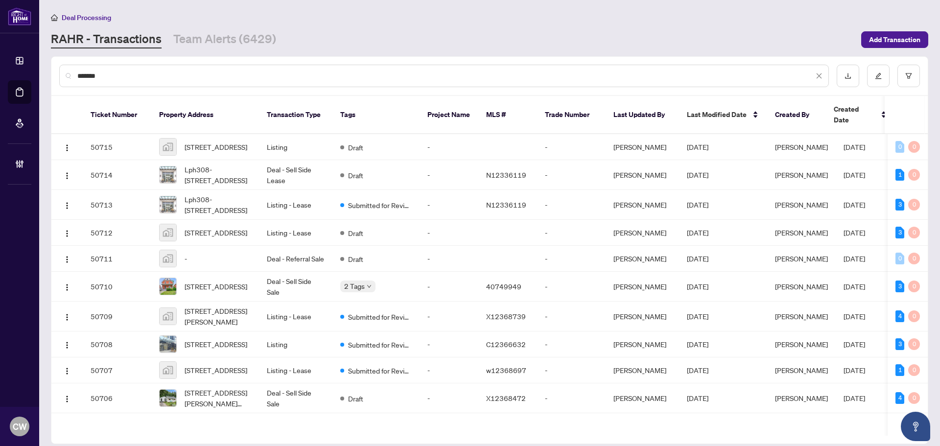
type input "*******"
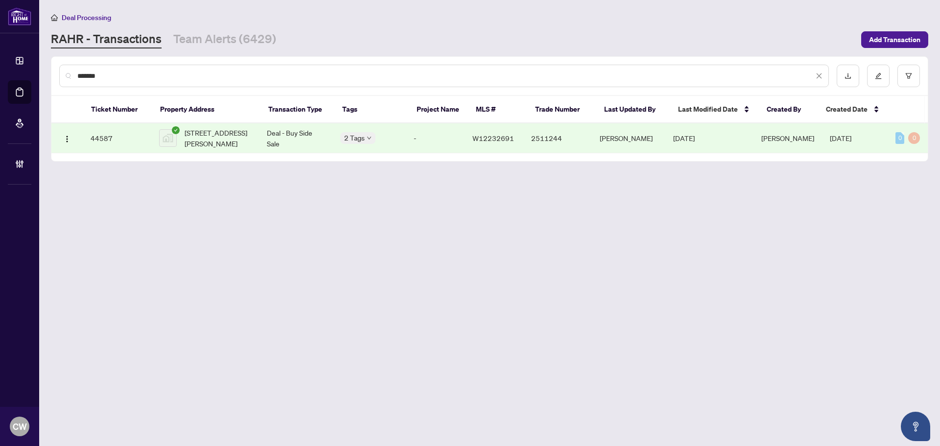
click at [210, 137] on span "[STREET_ADDRESS][PERSON_NAME]" at bounding box center [218, 138] width 67 height 22
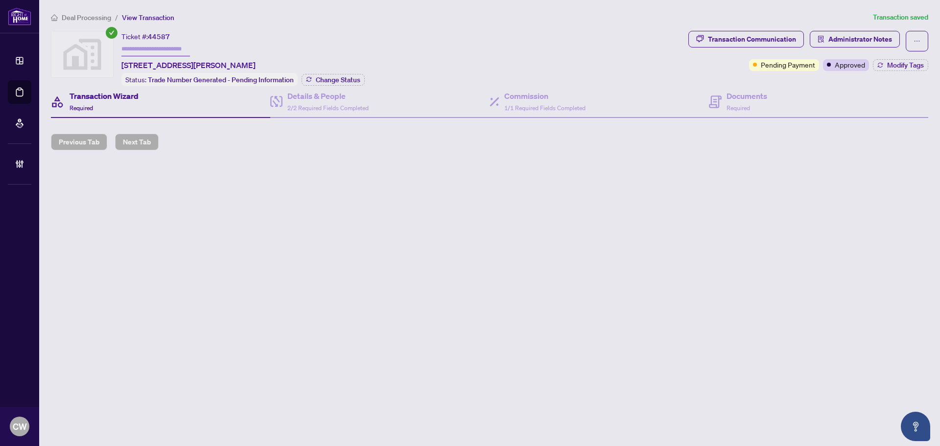
type input "*******"
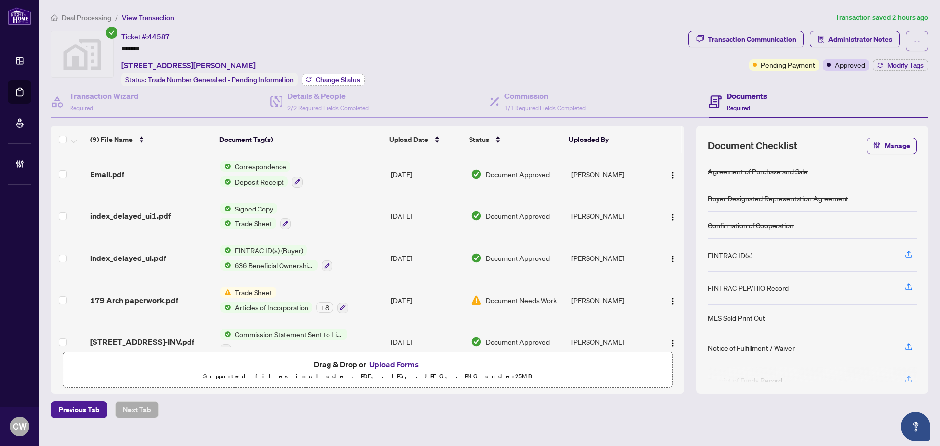
click at [325, 80] on span "Change Status" at bounding box center [338, 79] width 45 height 7
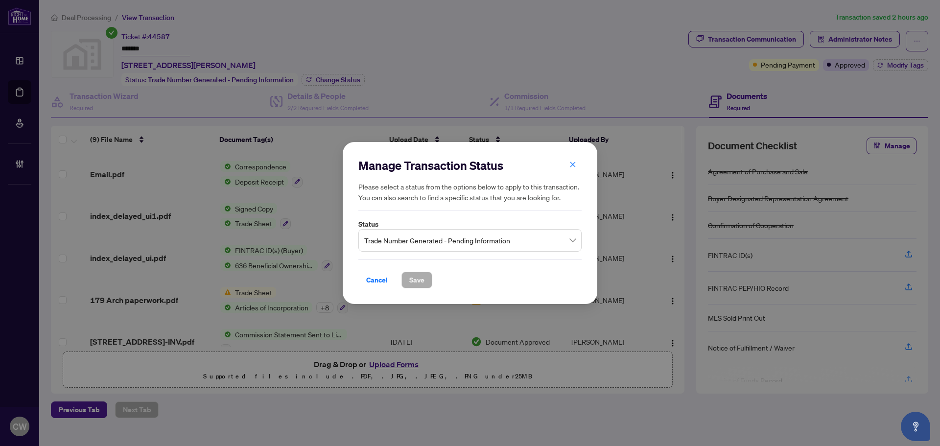
click at [431, 243] on span "Trade Number Generated - Pending Information" at bounding box center [469, 240] width 211 height 19
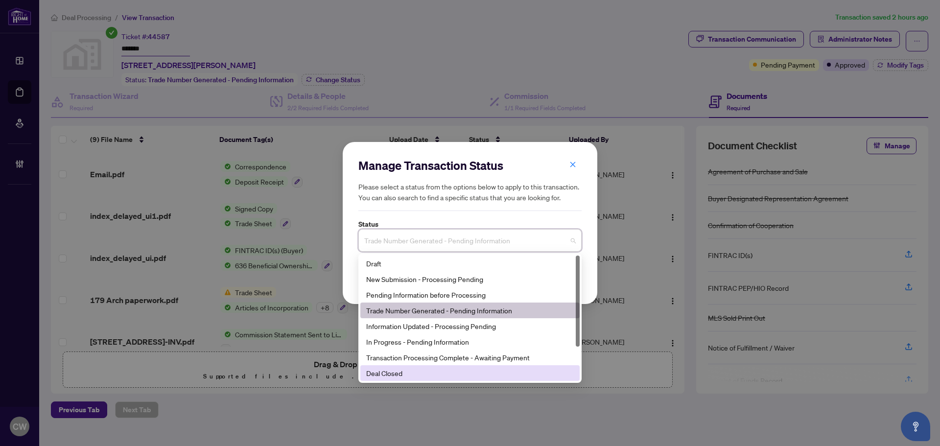
click at [434, 377] on div "Deal Closed" at bounding box center [470, 373] width 208 height 11
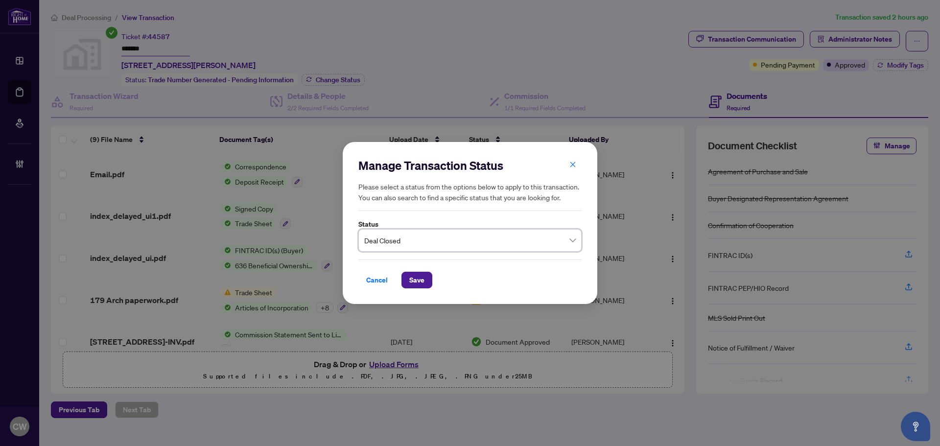
click at [420, 270] on div "Cancel Save" at bounding box center [469, 273] width 223 height 29
click at [418, 277] on span "Save" at bounding box center [416, 280] width 15 height 16
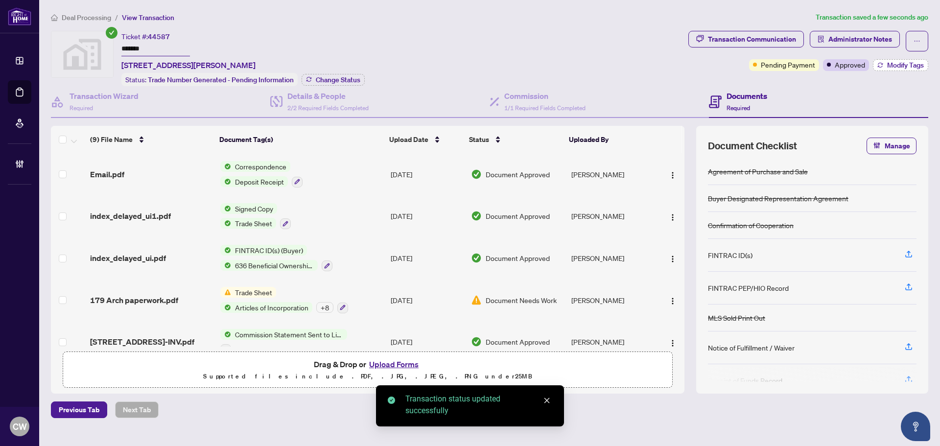
click at [889, 64] on span "Modify Tags" at bounding box center [905, 65] width 37 height 7
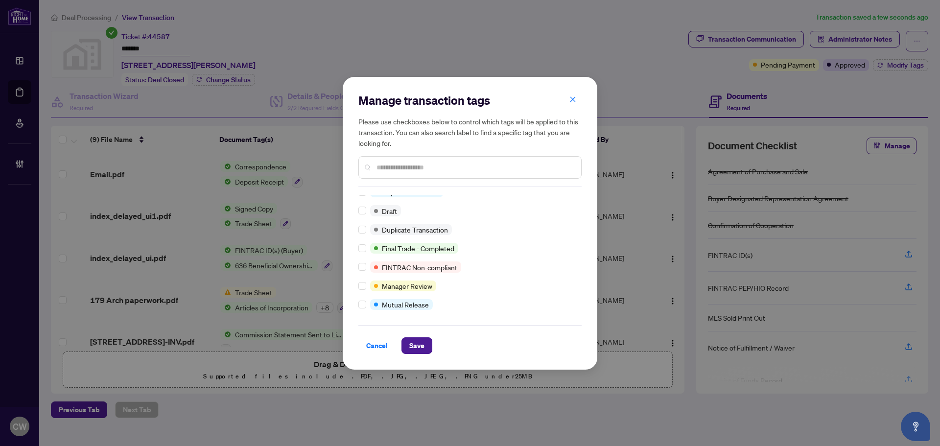
scroll to position [8, 0]
click at [420, 343] on span "Save" at bounding box center [416, 346] width 15 height 16
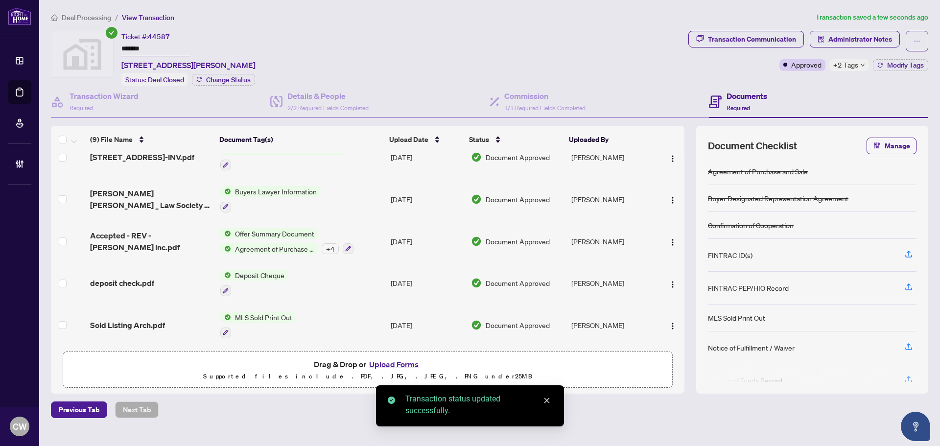
scroll to position [0, 0]
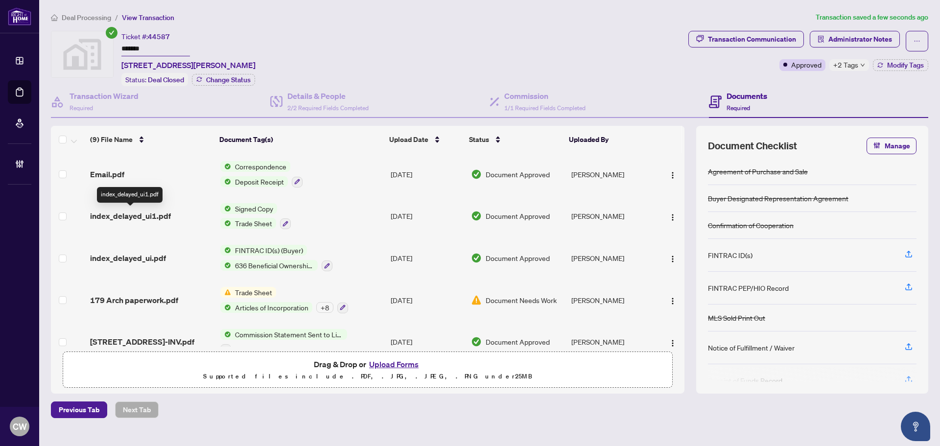
click at [141, 213] on span "index_delayed_ui1.pdf" at bounding box center [130, 216] width 81 height 12
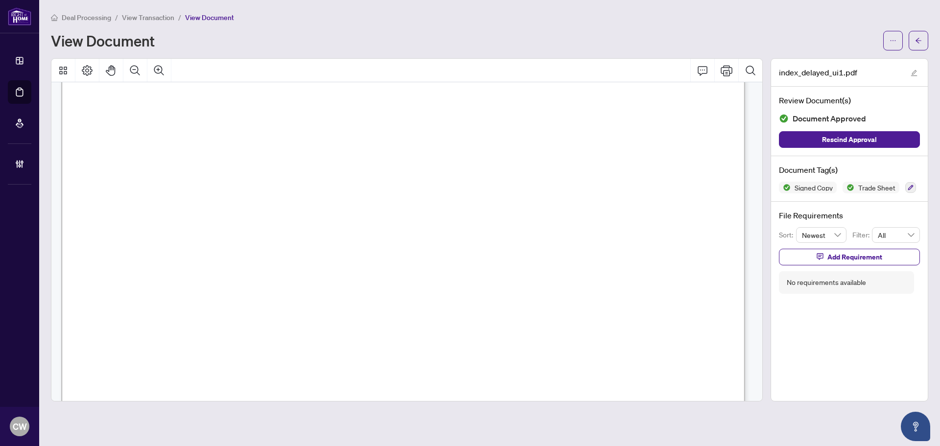
scroll to position [294, 0]
drag, startPoint x: 922, startPoint y: 36, endPoint x: 19, endPoint y: 149, distance: 910.0
click at [922, 36] on button "button" at bounding box center [918, 41] width 20 height 20
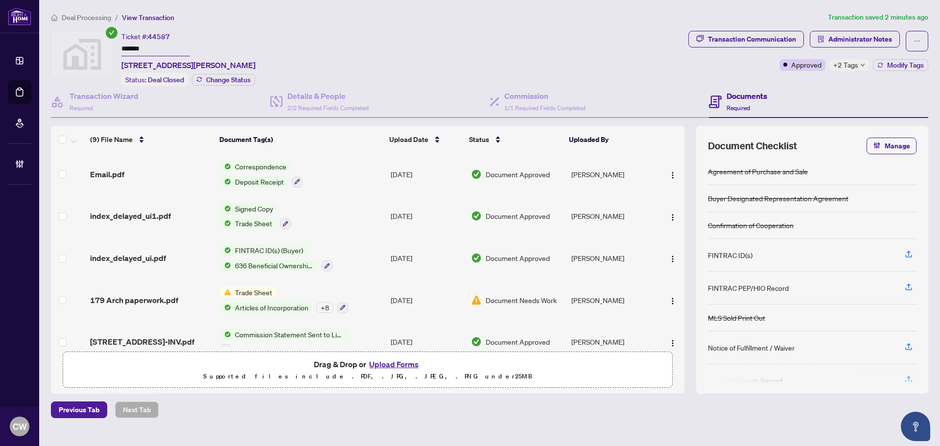
click at [394, 362] on button "Upload Forms" at bounding box center [393, 364] width 55 height 13
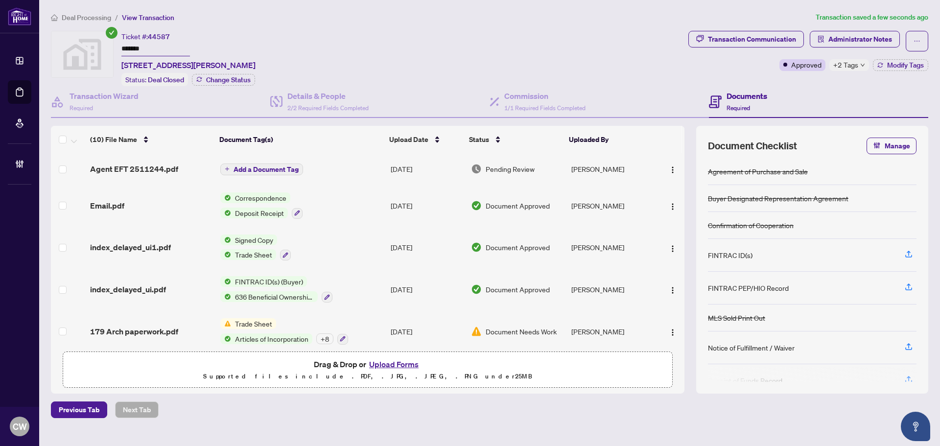
click at [287, 171] on span "Add a Document Tag" at bounding box center [265, 169] width 65 height 7
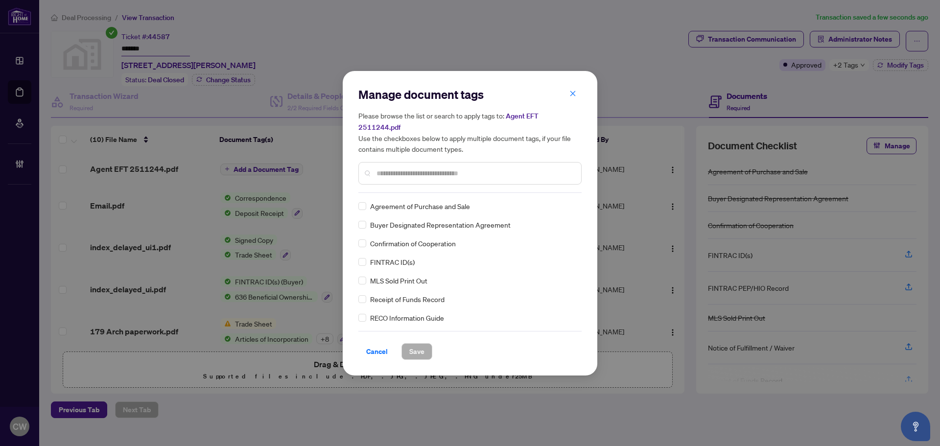
click at [405, 168] on input "text" at bounding box center [474, 173] width 197 height 11
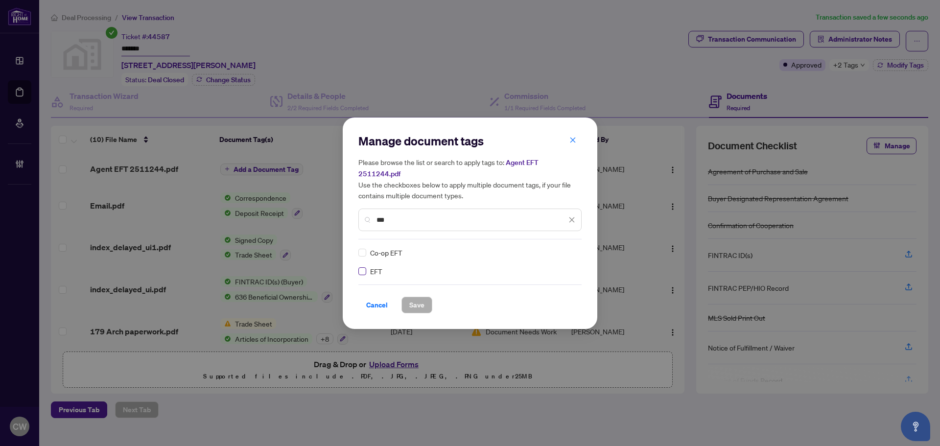
type input "***"
click at [562, 250] on img at bounding box center [561, 253] width 10 height 10
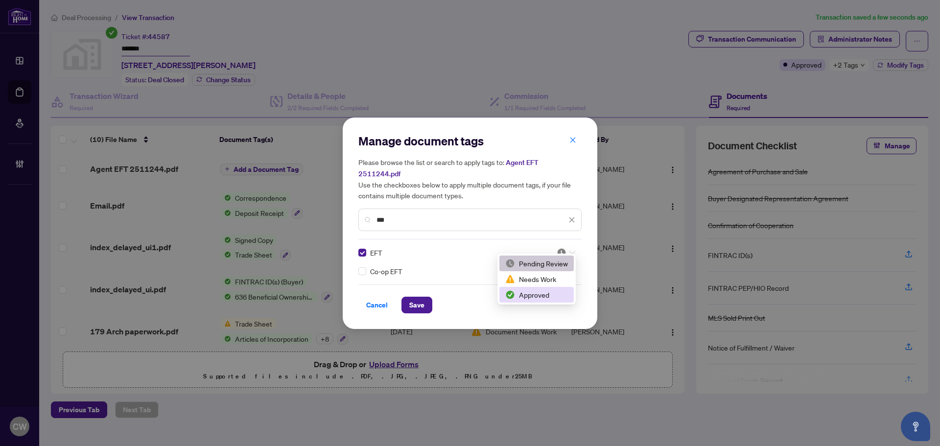
drag, startPoint x: 547, startPoint y: 299, endPoint x: 433, endPoint y: 292, distance: 114.2
click at [546, 299] on div "Approved" at bounding box center [536, 294] width 63 height 11
click at [421, 297] on span "Save" at bounding box center [416, 305] width 15 height 16
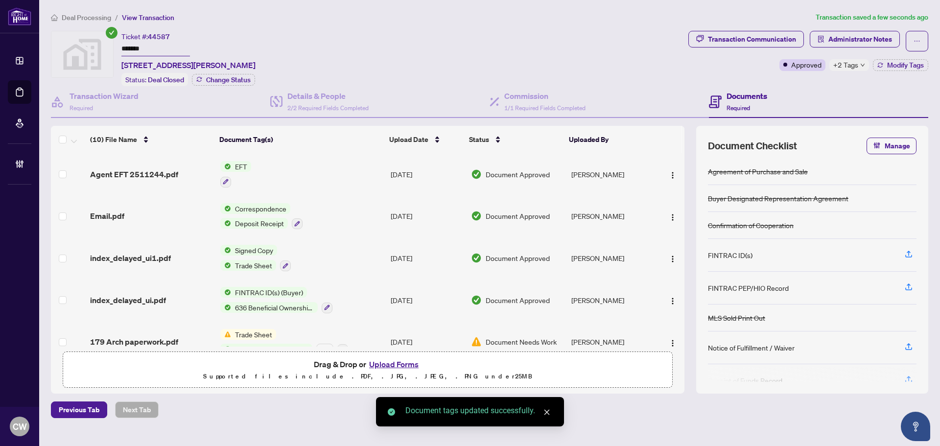
click at [672, 169] on span "button" at bounding box center [673, 174] width 8 height 11
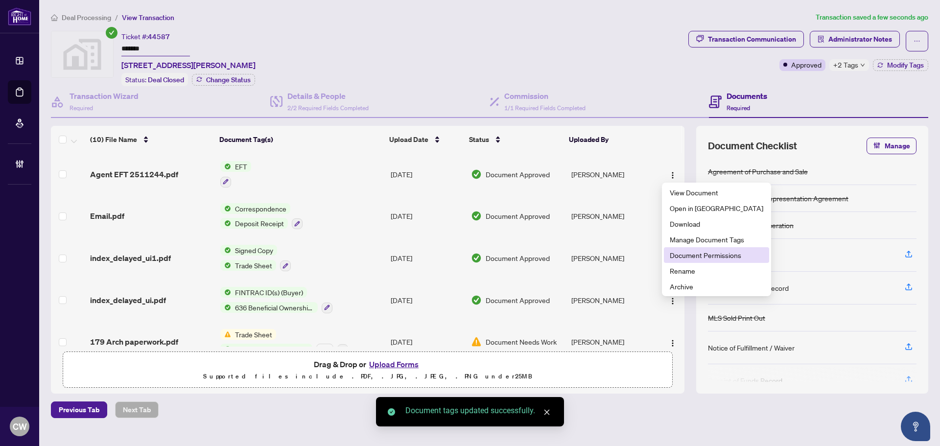
click at [690, 256] on span "Document Permissions" at bounding box center [716, 255] width 93 height 11
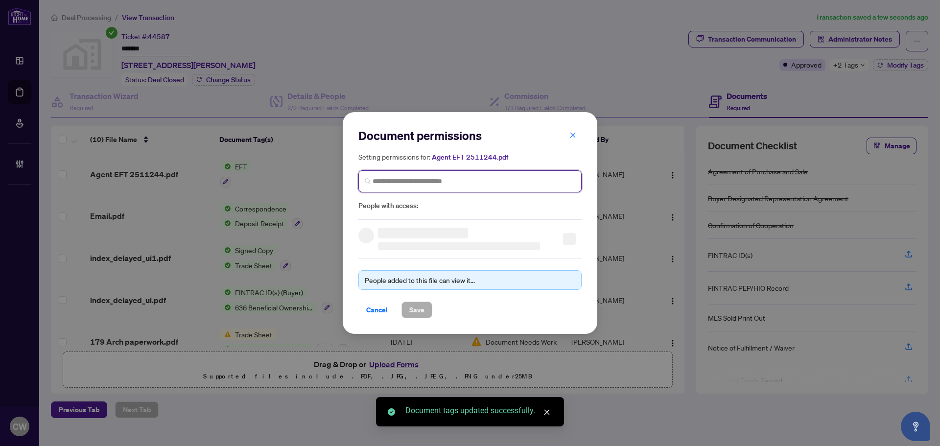
click at [512, 182] on input "search" at bounding box center [473, 181] width 203 height 10
paste input "**********"
type input "**********"
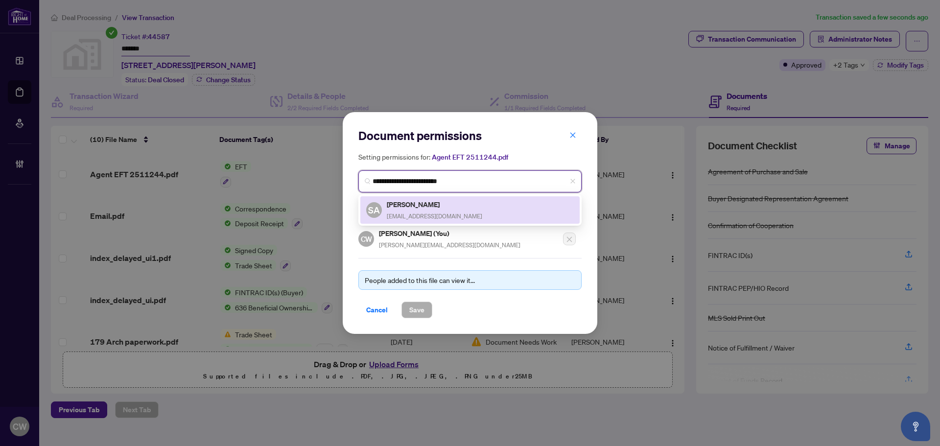
click at [421, 214] on span "[EMAIL_ADDRESS][DOMAIN_NAME]" at bounding box center [434, 215] width 95 height 7
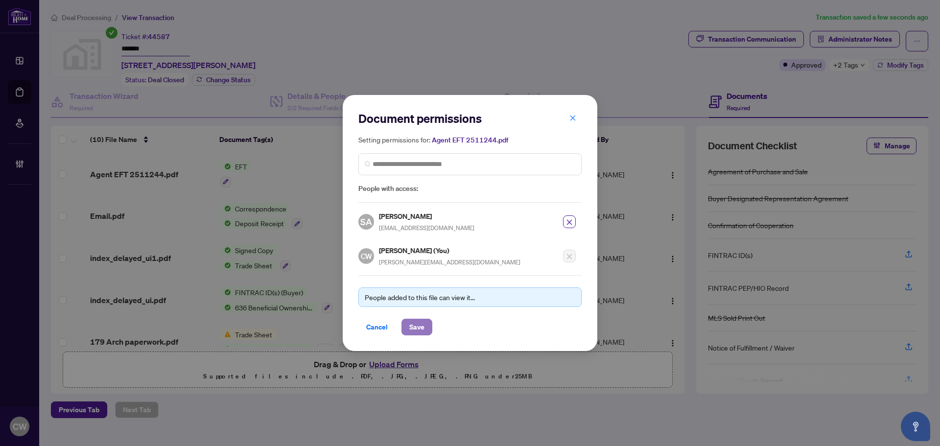
click at [419, 323] on span "Save" at bounding box center [416, 327] width 15 height 16
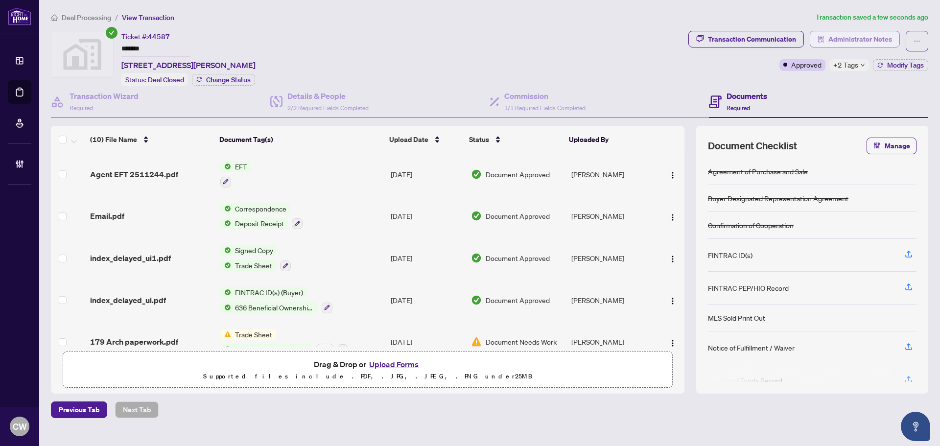
click at [874, 36] on span "Administrator Notes" at bounding box center [860, 39] width 64 height 16
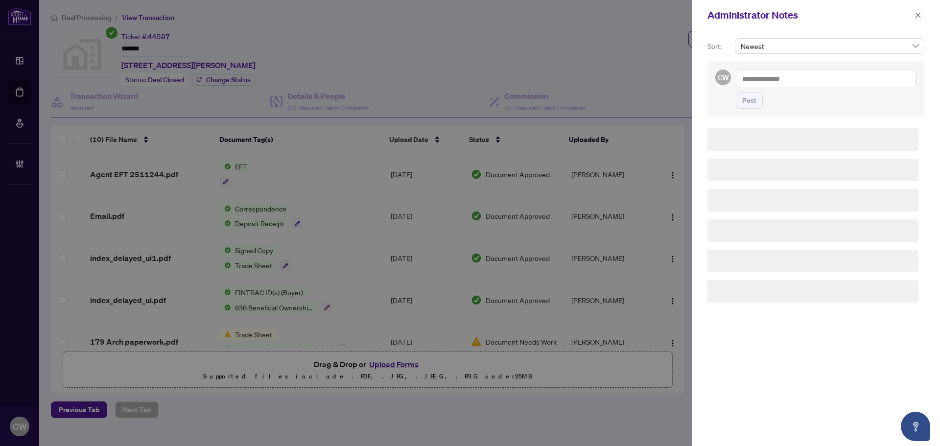
click at [794, 83] on textarea at bounding box center [826, 78] width 181 height 19
paste textarea "**********"
type textarea "**********"
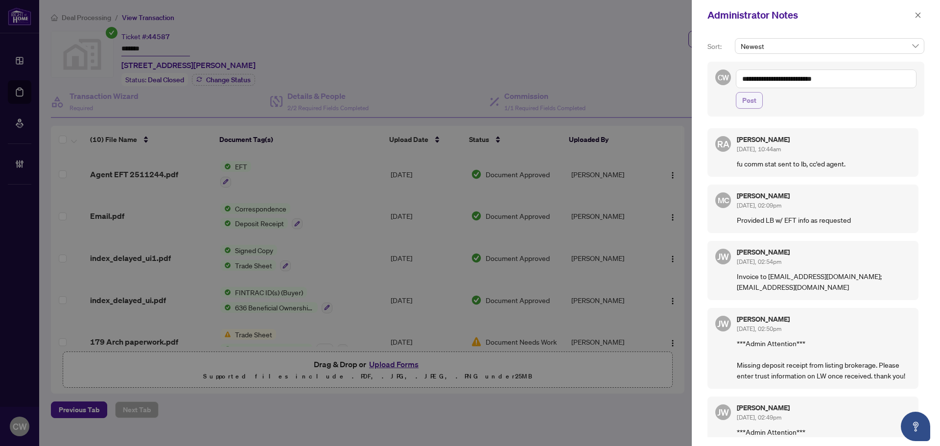
click at [753, 104] on span "Post" at bounding box center [749, 100] width 14 height 16
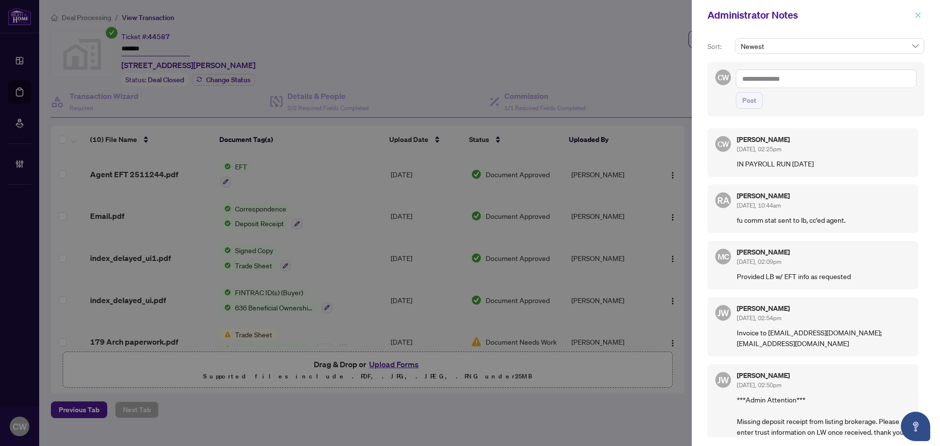
click at [915, 17] on icon "close" at bounding box center [917, 15] width 7 height 7
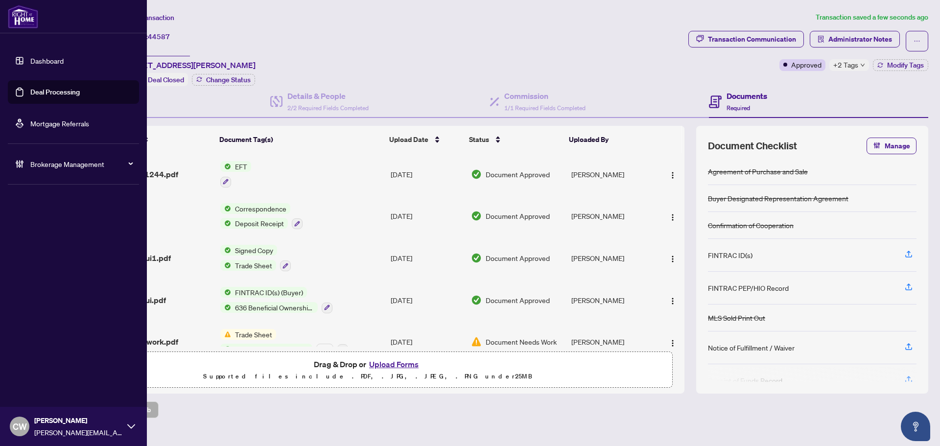
click at [35, 88] on link "Deal Processing" at bounding box center [54, 92] width 49 height 9
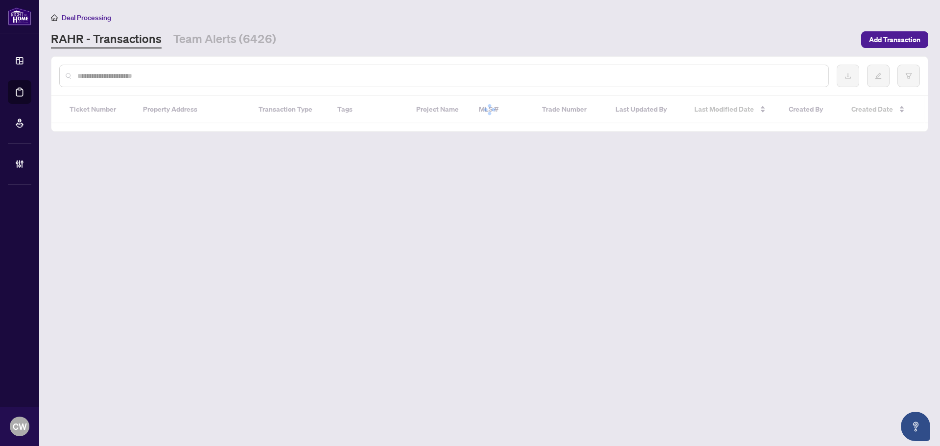
click at [178, 71] on input "text" at bounding box center [448, 75] width 743 height 11
paste input "*******"
type input "*******"
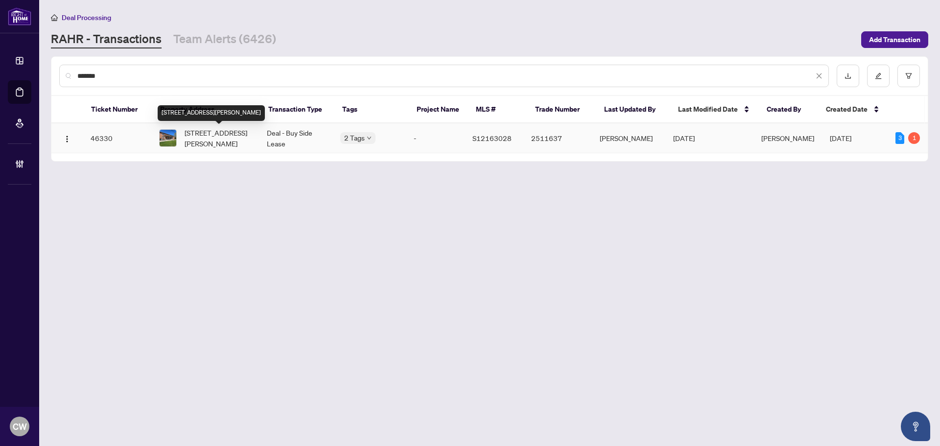
click at [214, 137] on span "[STREET_ADDRESS][PERSON_NAME]" at bounding box center [218, 138] width 67 height 22
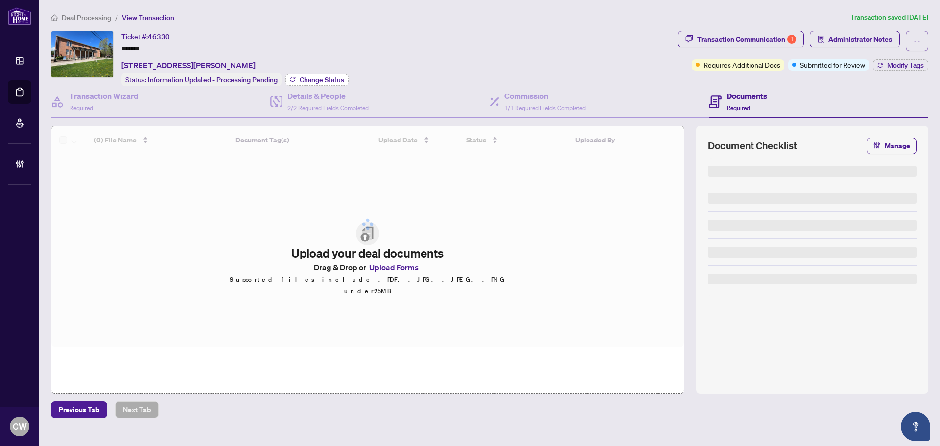
click at [327, 76] on span "Change Status" at bounding box center [322, 79] width 45 height 7
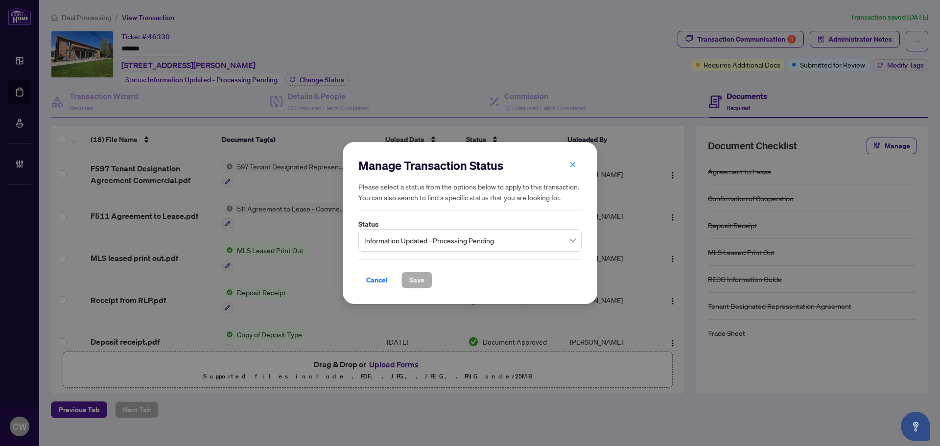
click at [437, 242] on span "Information Updated - Processing Pending" at bounding box center [469, 240] width 211 height 19
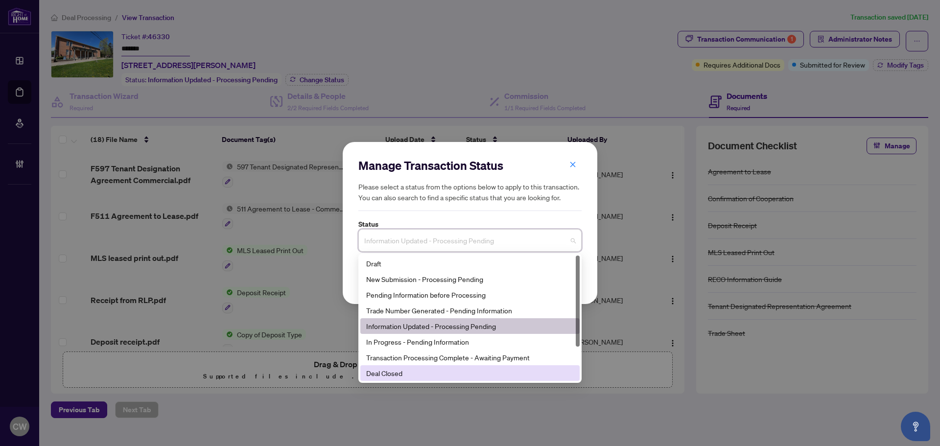
drag, startPoint x: 440, startPoint y: 376, endPoint x: 428, endPoint y: 334, distance: 43.8
click at [439, 376] on div "Deal Closed" at bounding box center [470, 373] width 208 height 11
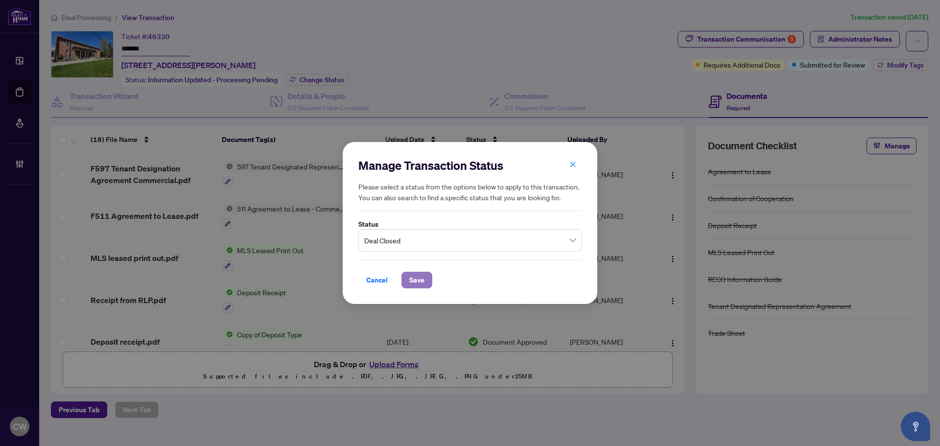
click at [415, 279] on span "Save" at bounding box center [416, 280] width 15 height 16
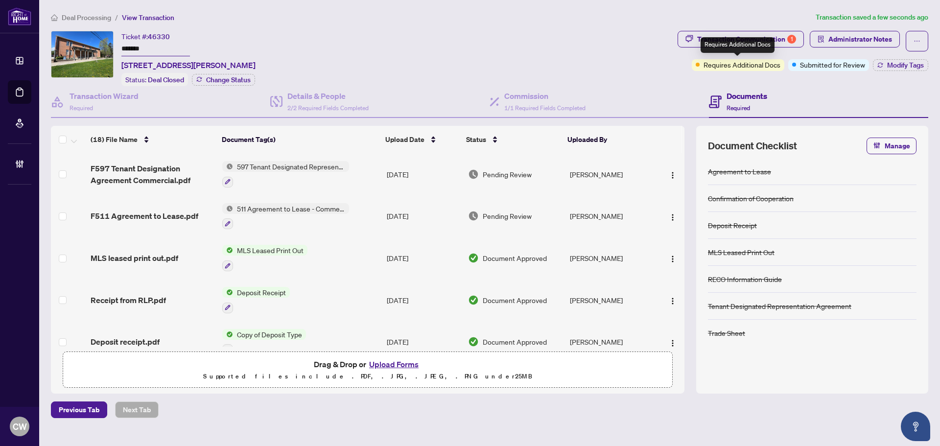
click at [768, 42] on div "Requires Additional Docs" at bounding box center [737, 45] width 74 height 16
click at [784, 39] on div "Transaction Communication 1" at bounding box center [746, 39] width 99 height 16
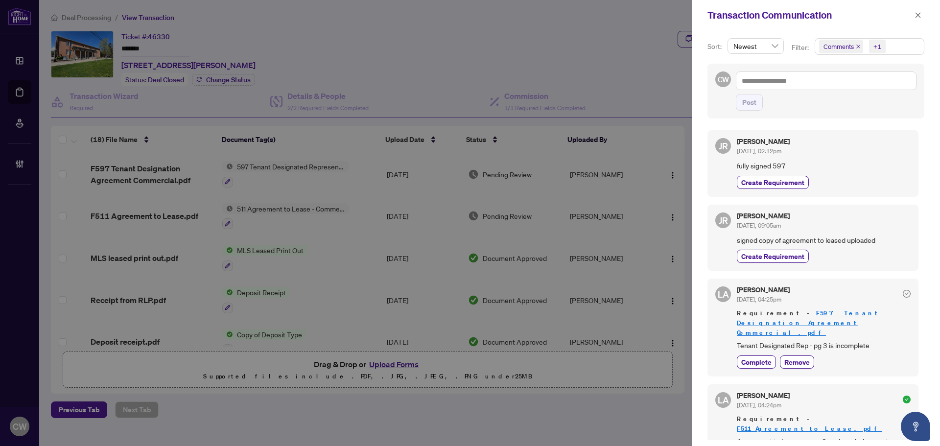
click at [856, 45] on icon "close" at bounding box center [858, 46] width 5 height 5
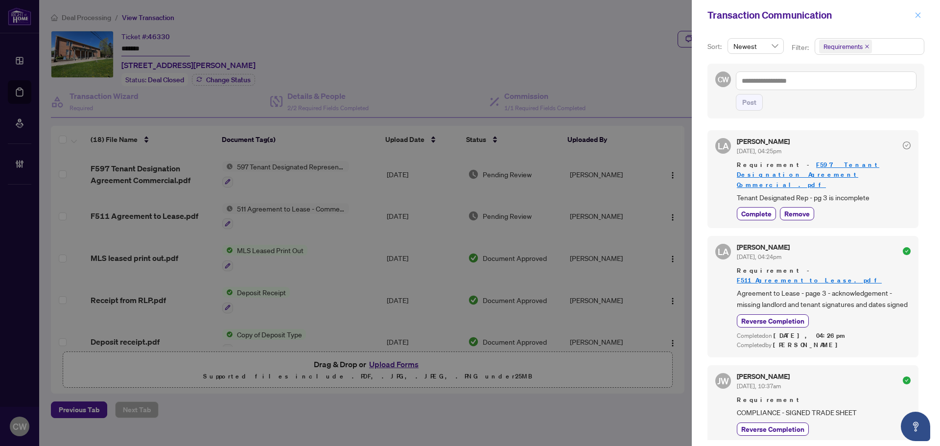
click at [919, 11] on span "button" at bounding box center [917, 15] width 7 height 16
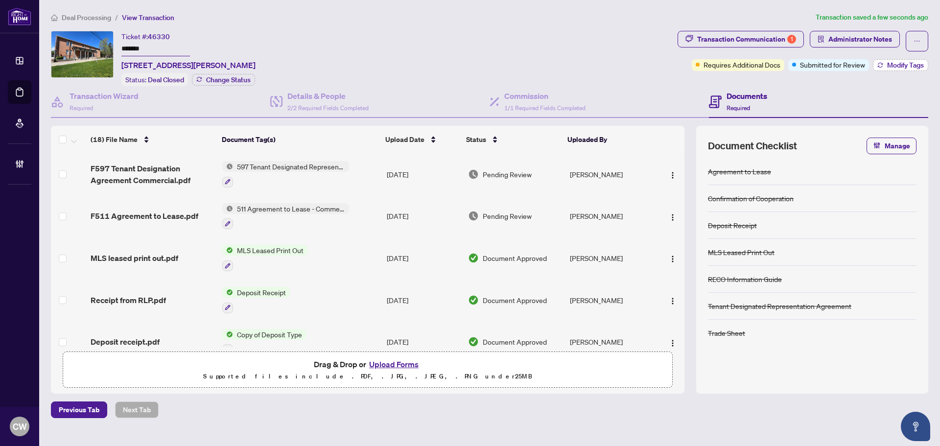
click at [900, 67] on span "Modify Tags" at bounding box center [905, 65] width 37 height 7
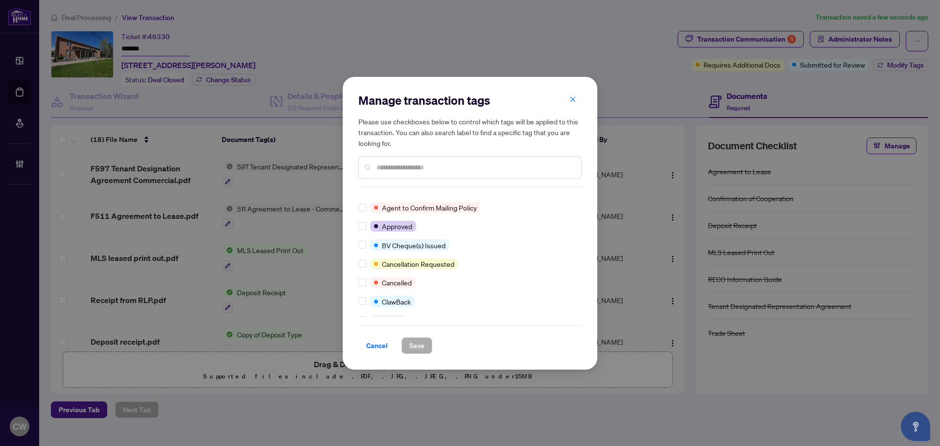
scroll to position [98, 0]
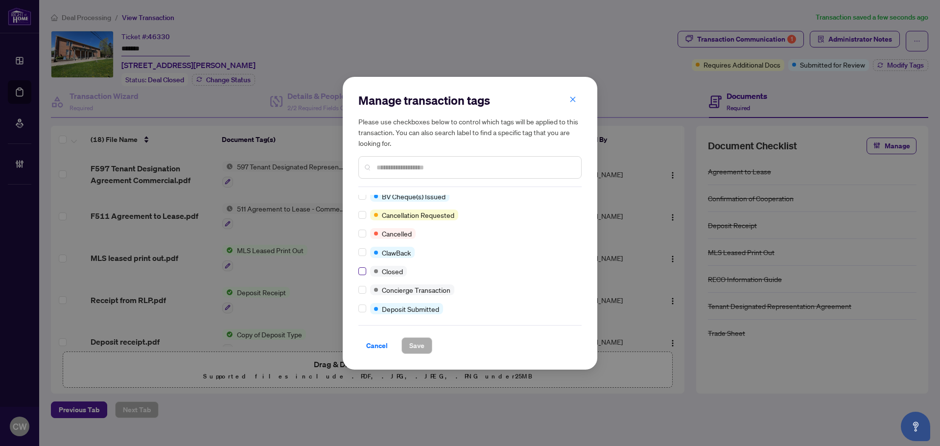
click at [362, 266] on label at bounding box center [362, 271] width 8 height 11
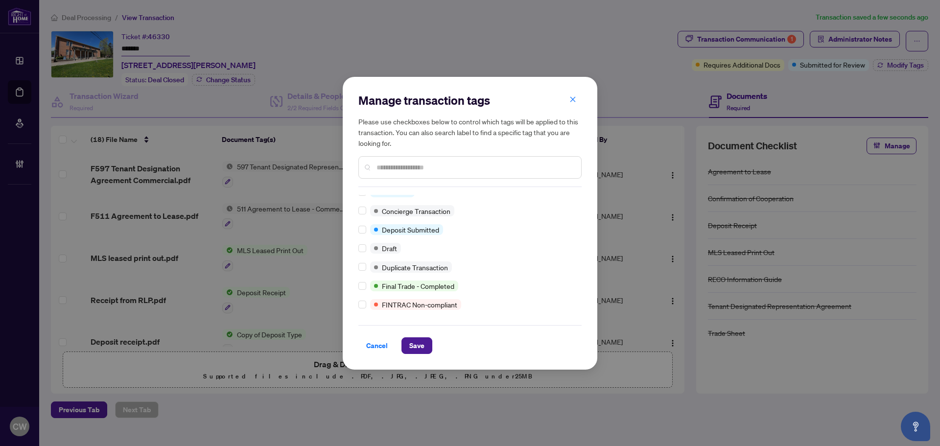
scroll to position [0, 0]
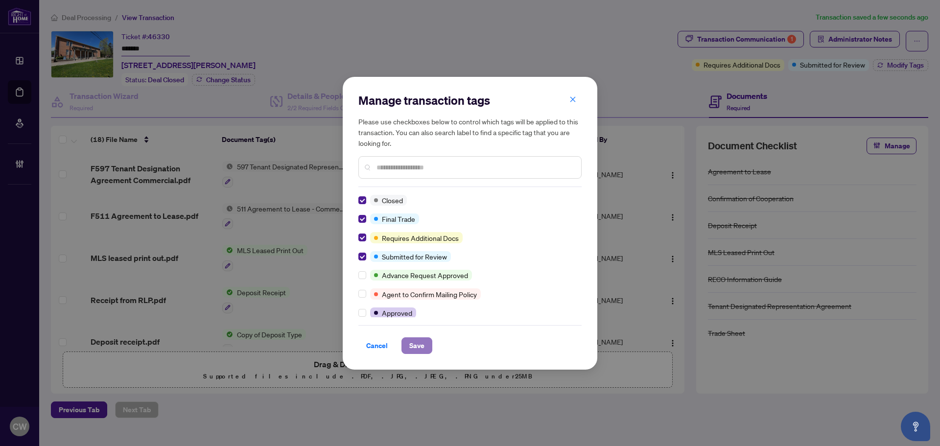
click at [420, 342] on span "Save" at bounding box center [416, 346] width 15 height 16
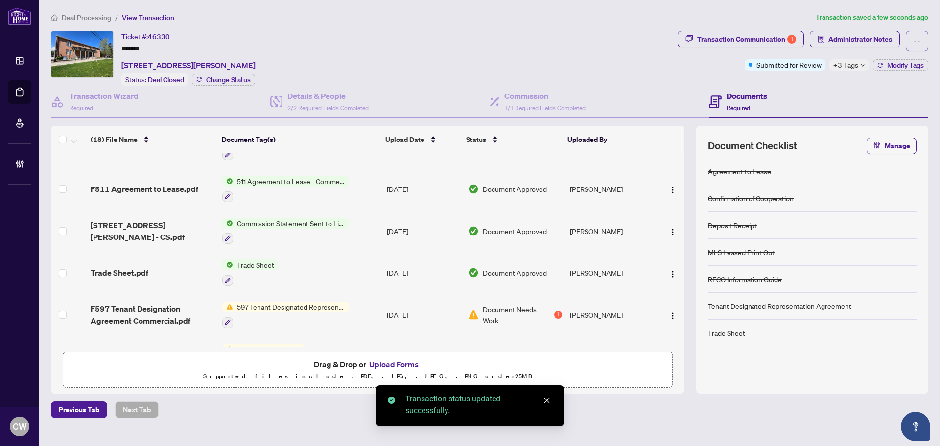
scroll to position [196, 0]
click at [131, 272] on span "Trade Sheet.pdf" at bounding box center [120, 272] width 58 height 12
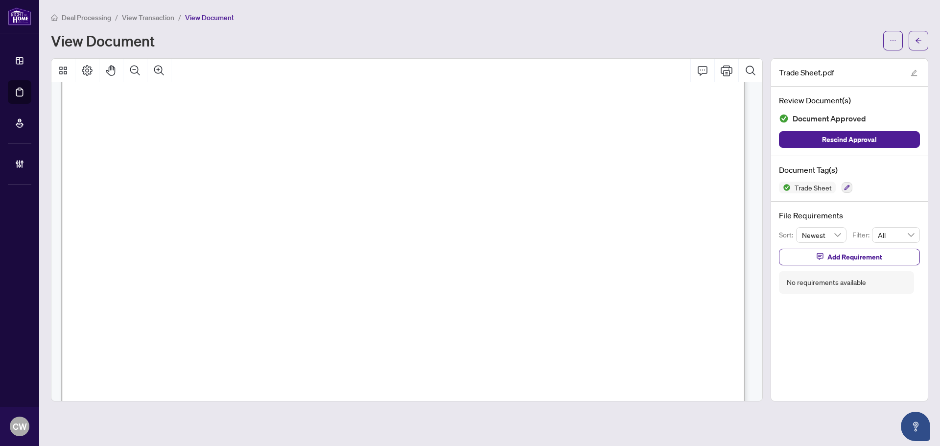
scroll to position [294, 0]
click at [918, 40] on icon "arrow-left" at bounding box center [918, 40] width 7 height 7
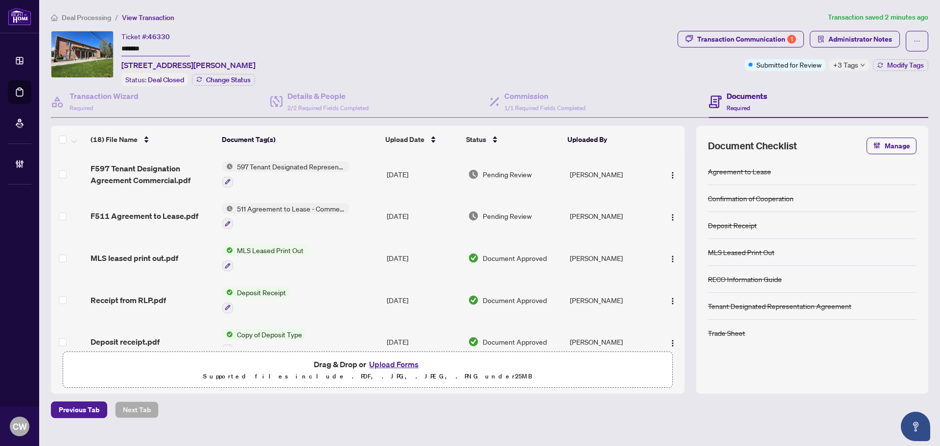
click at [386, 361] on button "Upload Forms" at bounding box center [393, 364] width 55 height 13
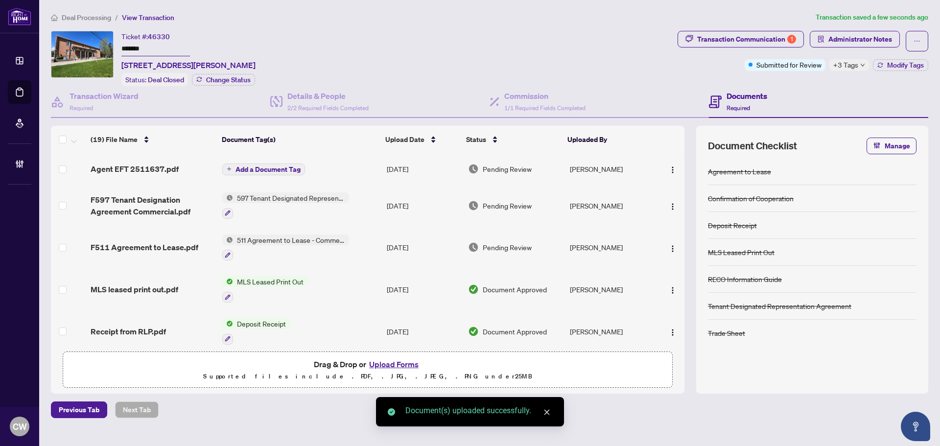
click at [274, 166] on span "Add a Document Tag" at bounding box center [267, 169] width 65 height 7
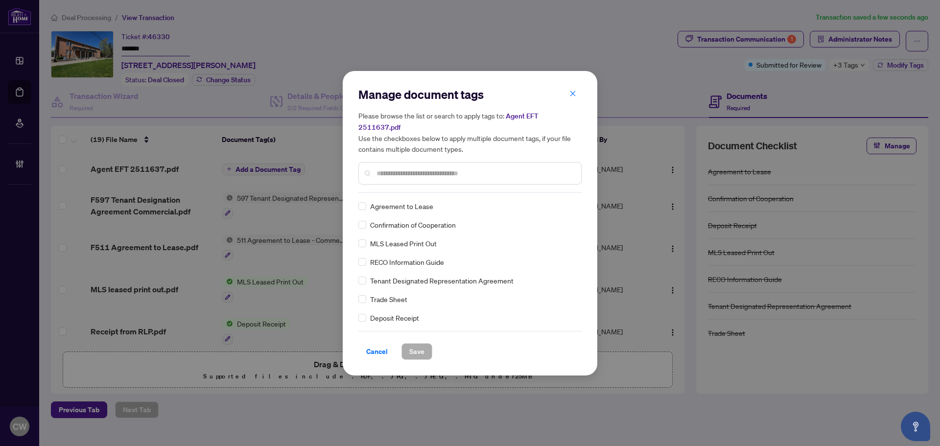
click at [428, 168] on input "text" at bounding box center [474, 173] width 197 height 11
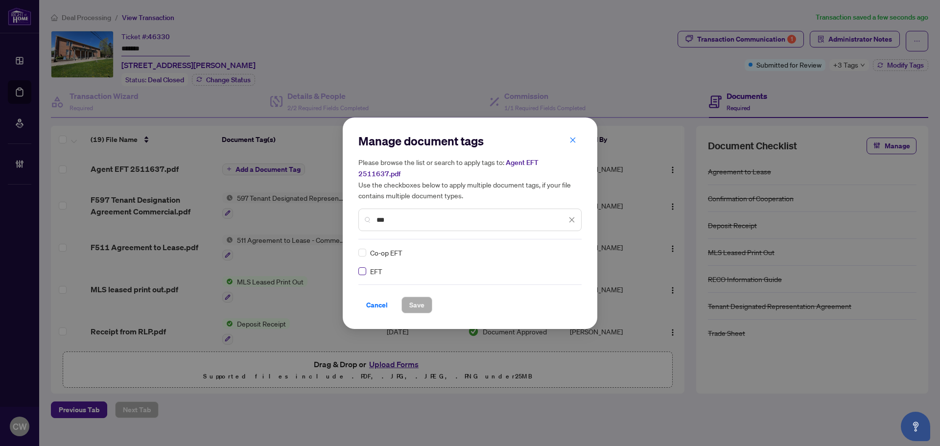
type input "***"
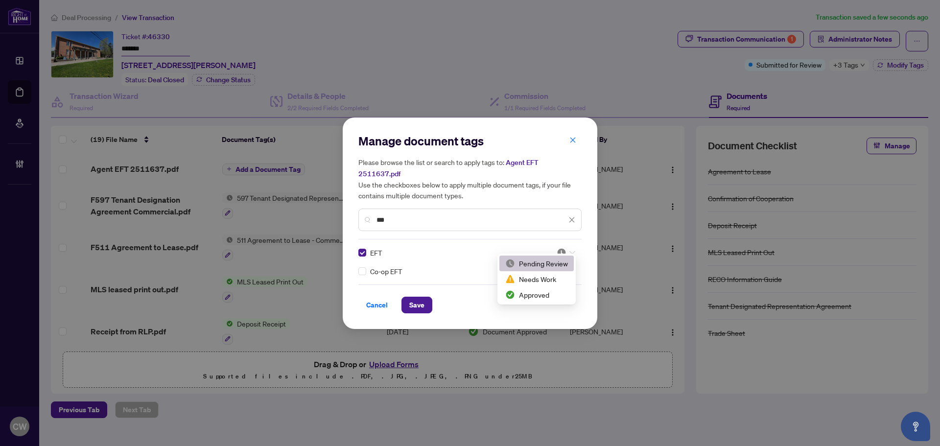
drag, startPoint x: 568, startPoint y: 242, endPoint x: 547, endPoint y: 273, distance: 37.6
click at [567, 248] on div at bounding box center [565, 253] width 19 height 10
click at [535, 295] on div "Approved" at bounding box center [536, 294] width 63 height 11
click at [419, 297] on span "Save" at bounding box center [416, 305] width 15 height 16
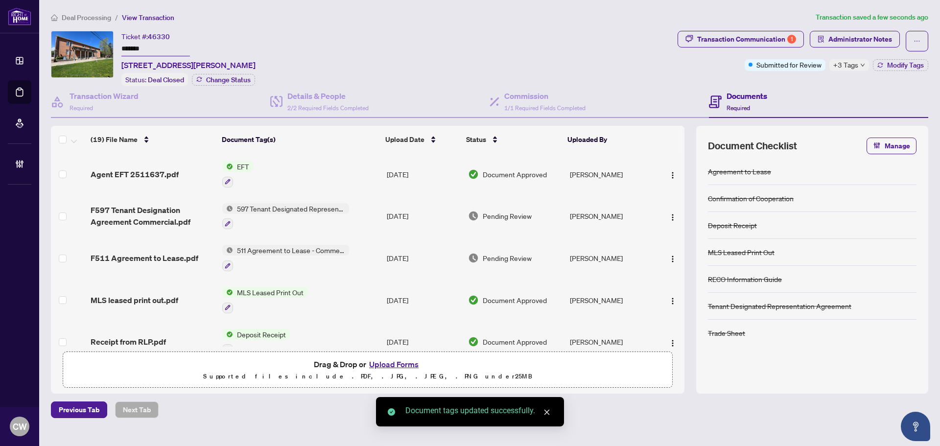
click at [670, 169] on span "button" at bounding box center [673, 174] width 8 height 11
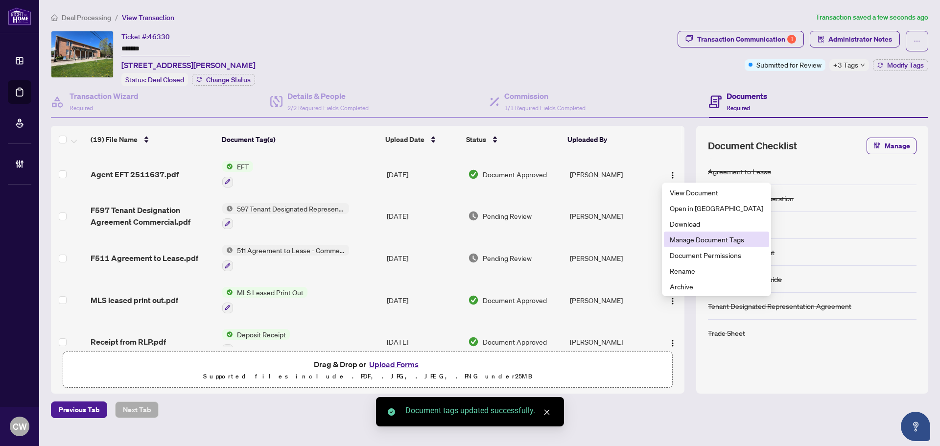
click at [674, 245] on li "Manage Document Tags" at bounding box center [716, 239] width 105 height 16
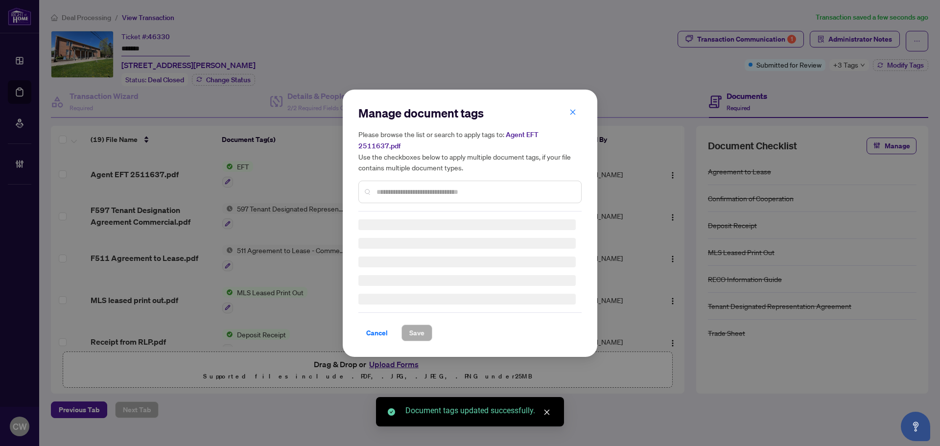
click at [538, 130] on span "Agent EFT 2511637.pdf" at bounding box center [448, 140] width 180 height 20
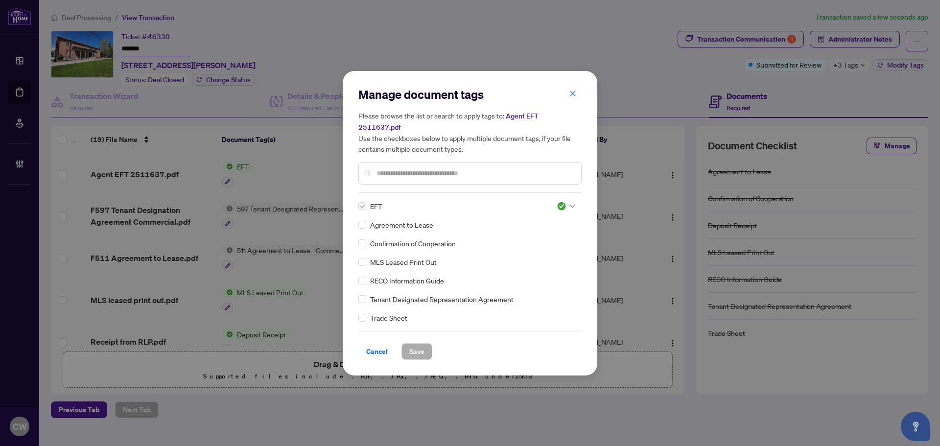
click at [668, 172] on div "Manage document tags Please browse the list or search to apply tags to: Agent E…" at bounding box center [470, 223] width 940 height 446
click at [575, 97] on icon "close" at bounding box center [572, 93] width 7 height 7
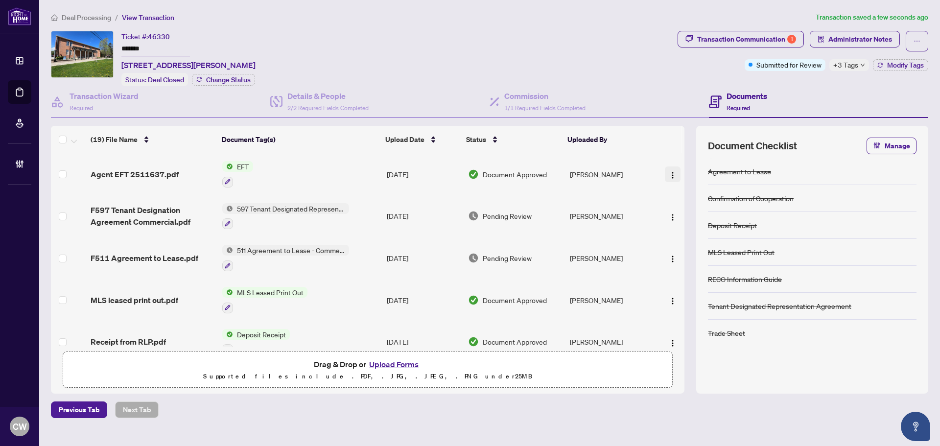
click at [674, 170] on button "button" at bounding box center [673, 174] width 16 height 16
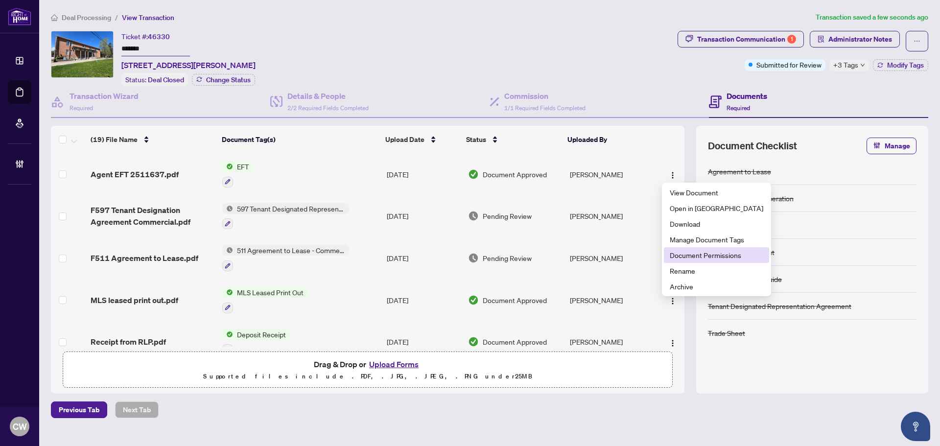
click at [683, 254] on span "Document Permissions" at bounding box center [716, 255] width 93 height 11
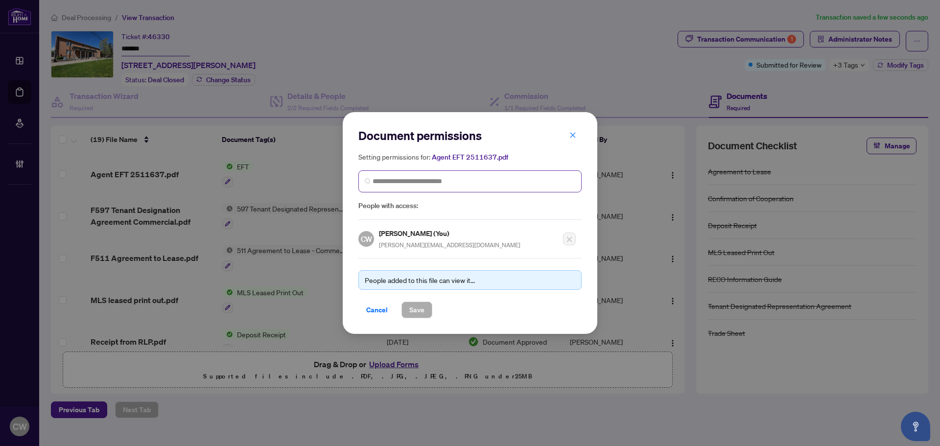
click at [408, 175] on span at bounding box center [469, 181] width 223 height 22
paste input "**********"
type input "**********"
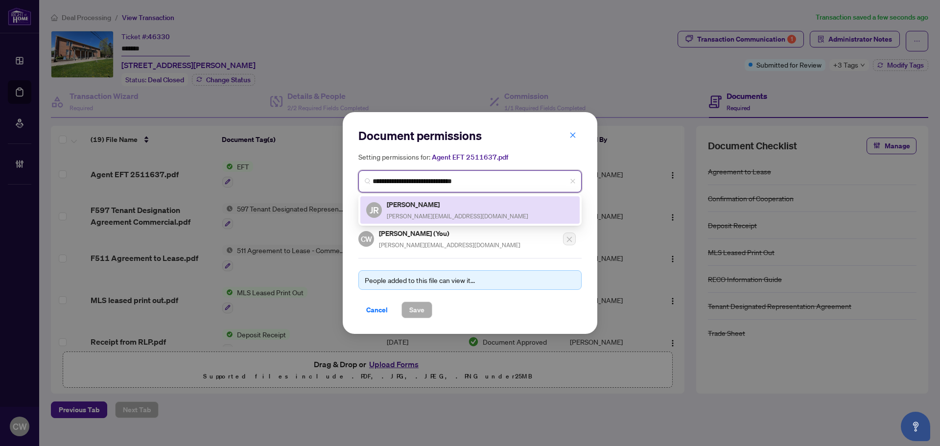
drag, startPoint x: 407, startPoint y: 205, endPoint x: 436, endPoint y: 301, distance: 101.1
click at [407, 204] on h5 "[PERSON_NAME]" at bounding box center [457, 204] width 141 height 11
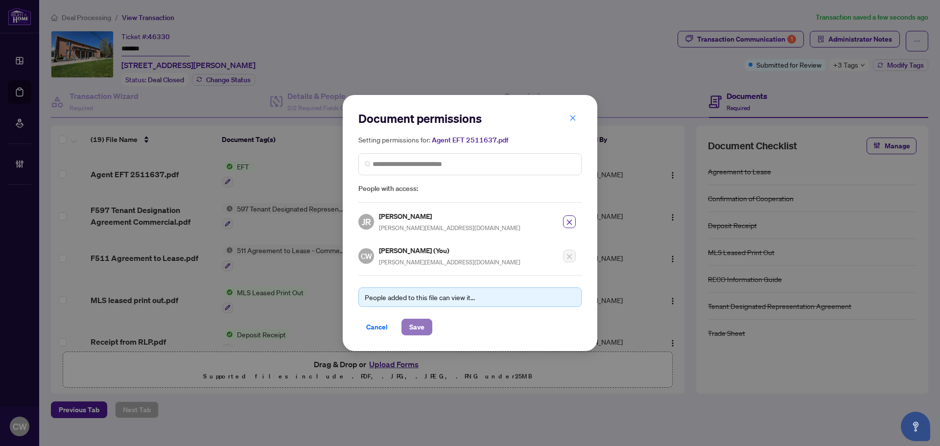
click at [421, 328] on span "Save" at bounding box center [416, 327] width 15 height 16
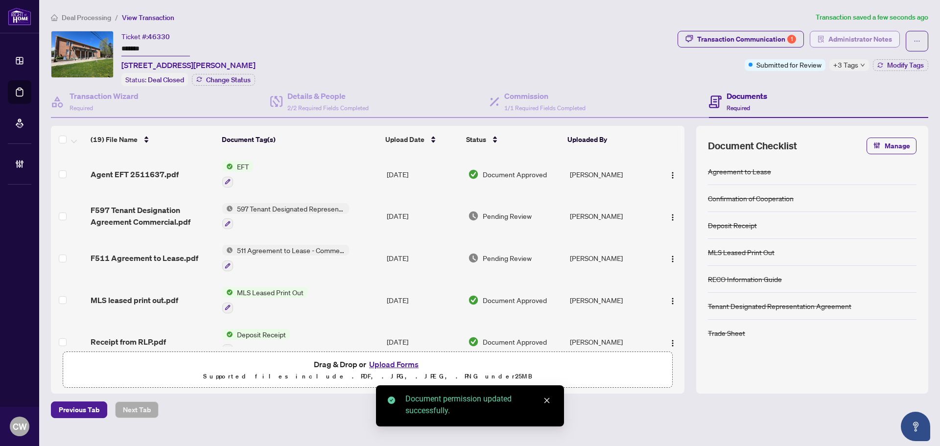
click at [860, 37] on span "Administrator Notes" at bounding box center [860, 39] width 64 height 16
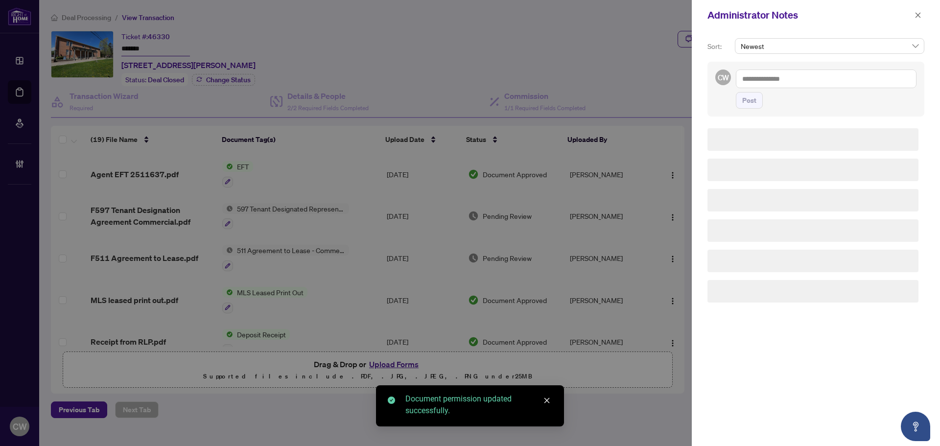
click at [787, 74] on textarea at bounding box center [826, 78] width 181 height 19
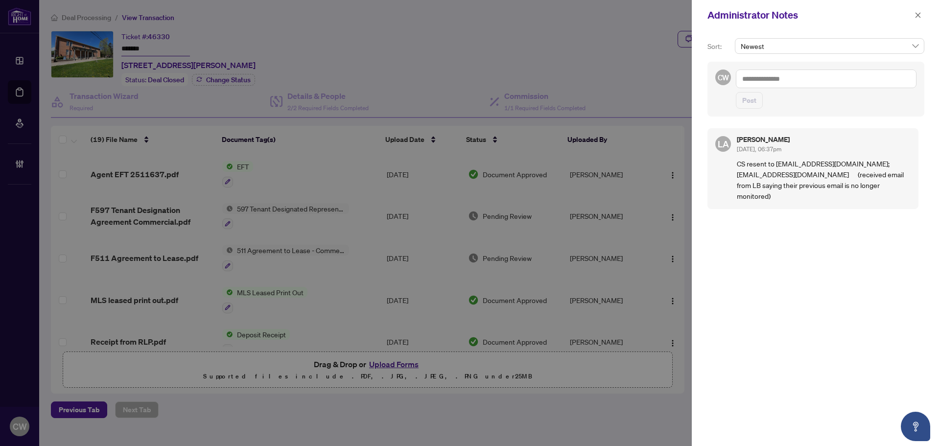
paste textarea "**********"
type textarea "**********"
click at [753, 101] on span "Post" at bounding box center [749, 100] width 14 height 16
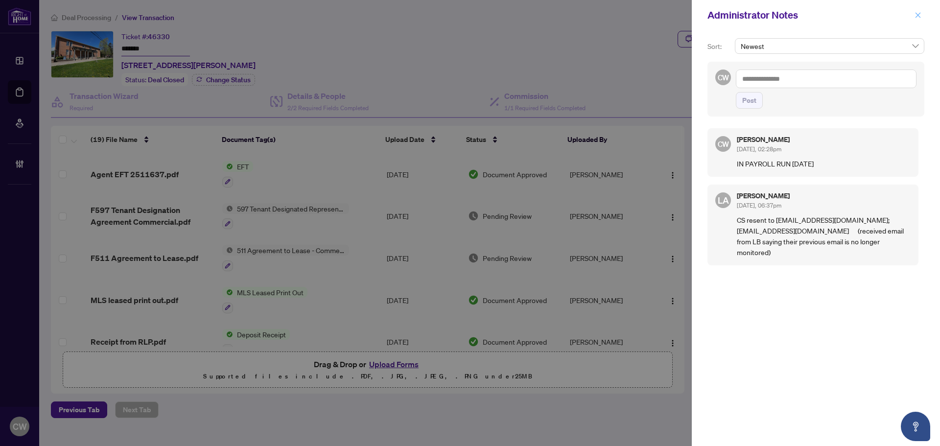
click at [921, 16] on icon "close" at bounding box center [917, 15] width 7 height 7
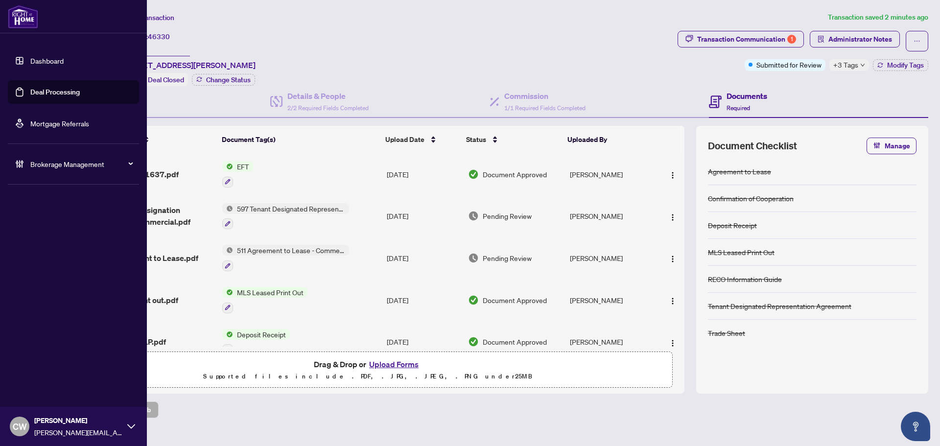
click at [34, 93] on link "Deal Processing" at bounding box center [54, 92] width 49 height 9
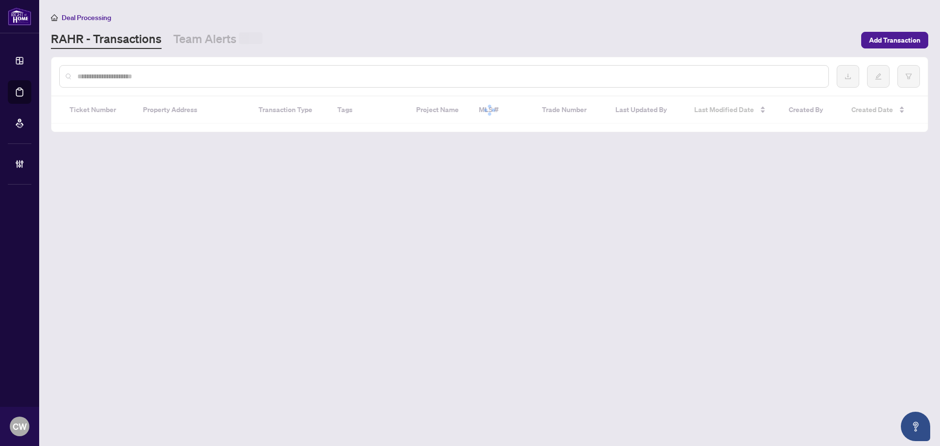
click at [172, 75] on input "text" at bounding box center [448, 76] width 743 height 11
paste input "*******"
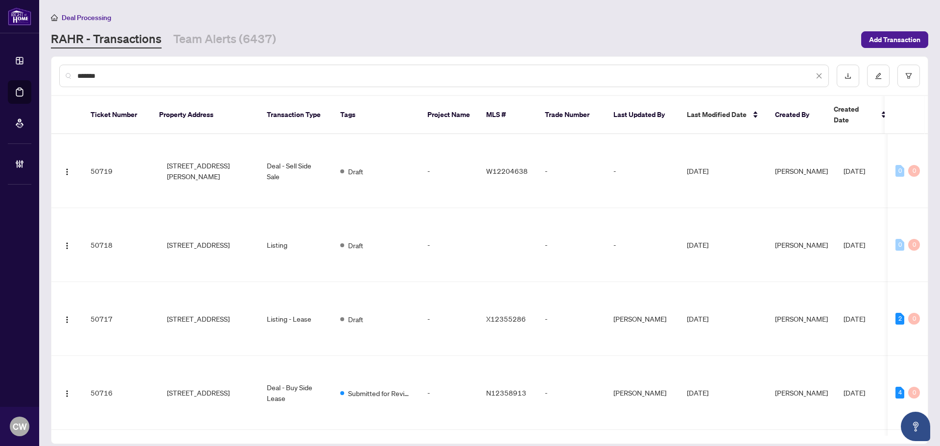
type input "*******"
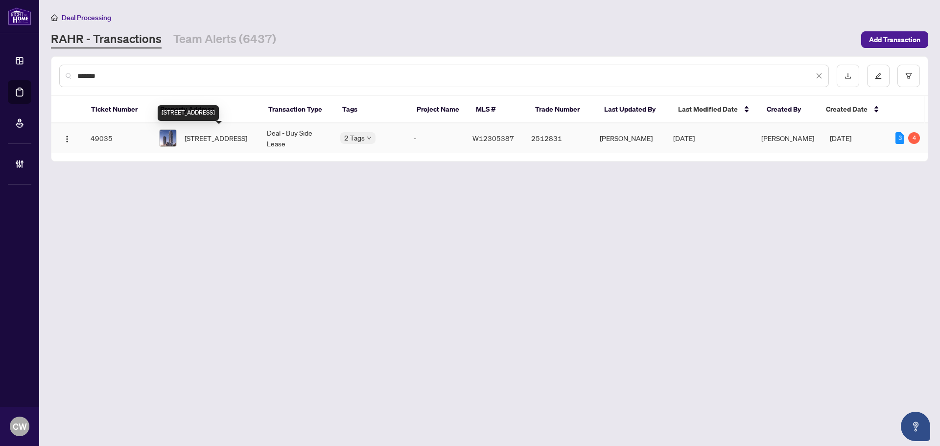
click at [229, 135] on span "[STREET_ADDRESS]" at bounding box center [216, 138] width 63 height 11
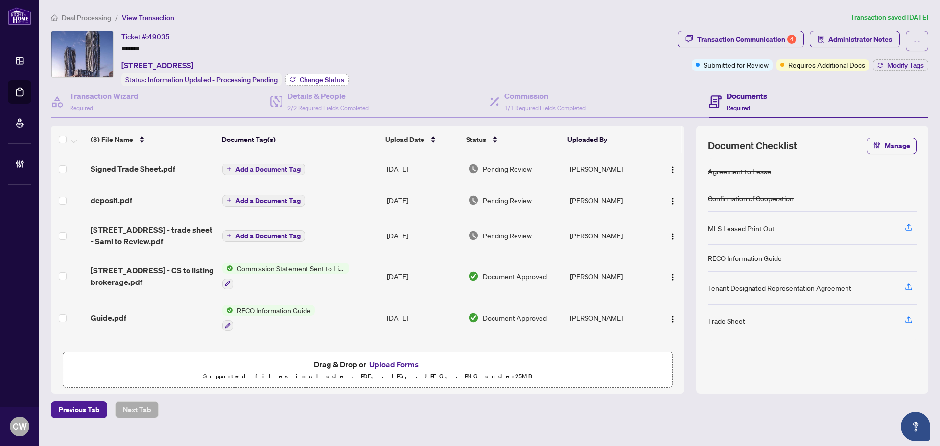
click at [318, 79] on span "Change Status" at bounding box center [322, 79] width 45 height 7
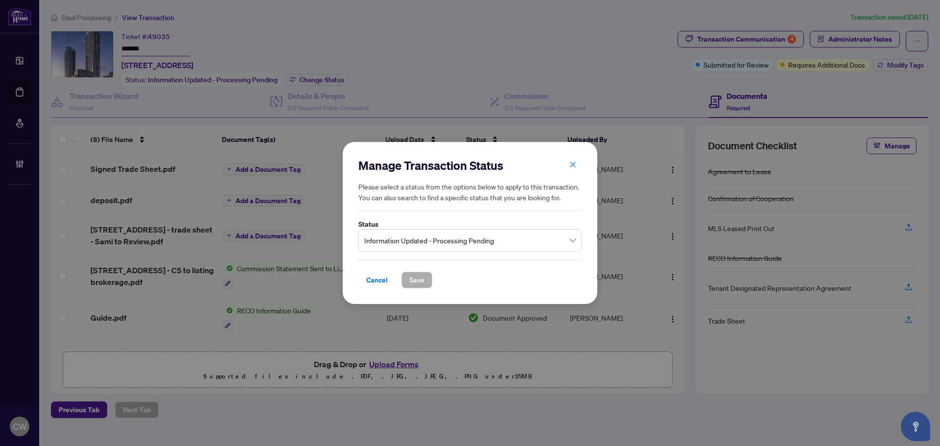
click at [433, 250] on span "Information Updated - Processing Pending" at bounding box center [469, 240] width 211 height 19
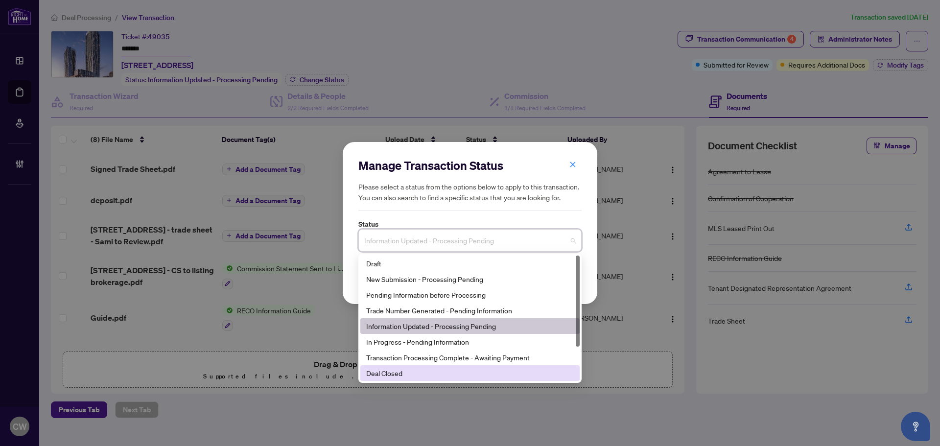
click at [421, 372] on div "Deal Closed" at bounding box center [470, 373] width 208 height 11
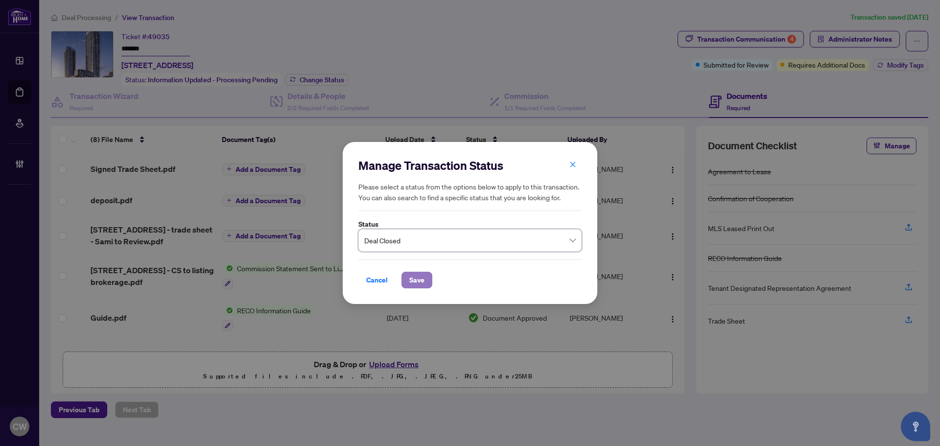
click at [418, 274] on span "Save" at bounding box center [416, 280] width 15 height 16
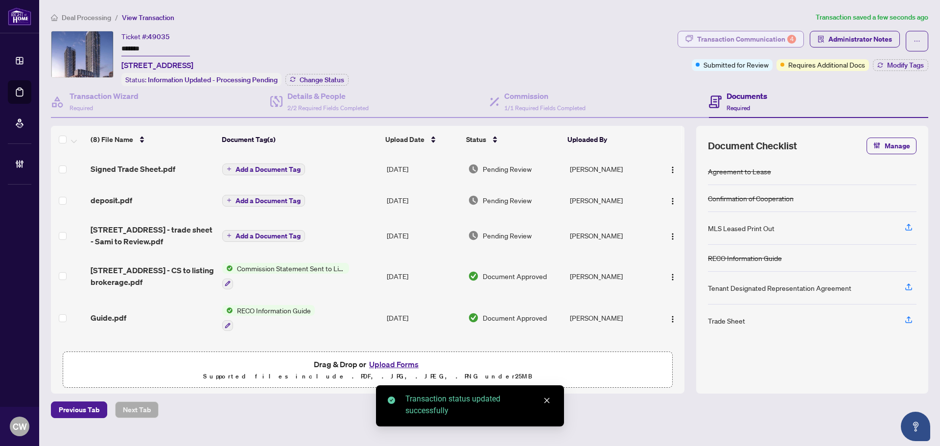
click at [770, 39] on div "Transaction Communication 4" at bounding box center [746, 39] width 99 height 16
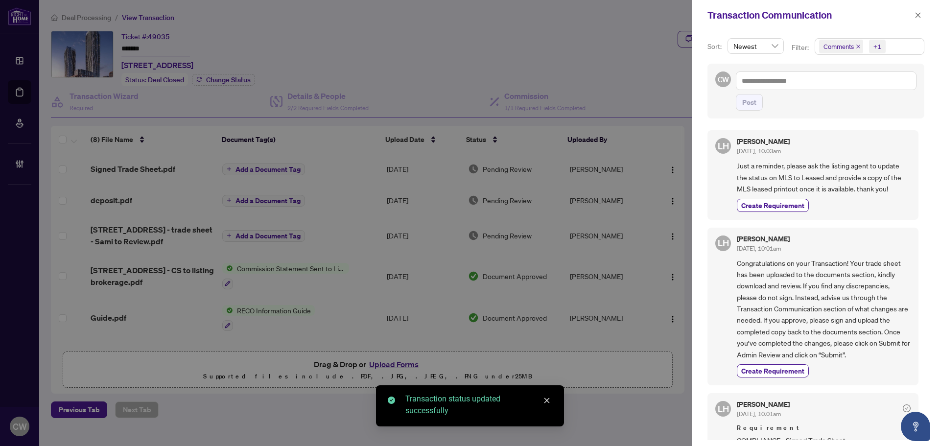
click at [854, 46] on span "Comments" at bounding box center [841, 47] width 44 height 14
click at [856, 46] on icon "close" at bounding box center [858, 46] width 5 height 5
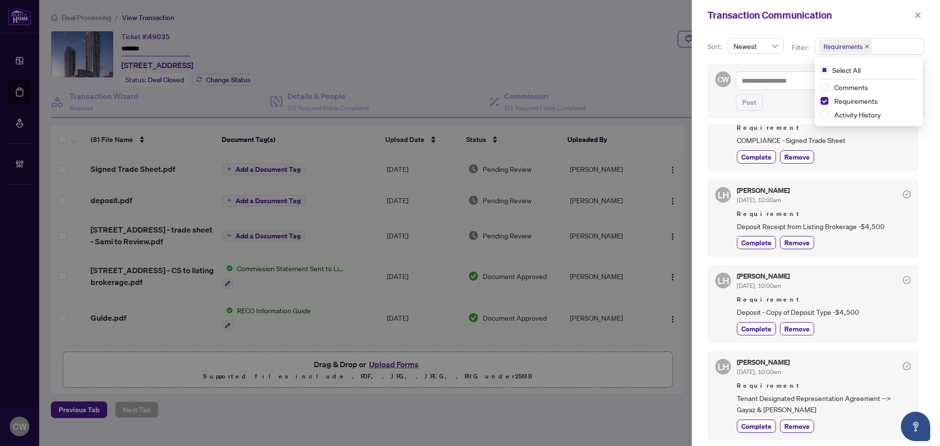
scroll to position [2, 0]
click at [919, 16] on icon "close" at bounding box center [917, 15] width 7 height 7
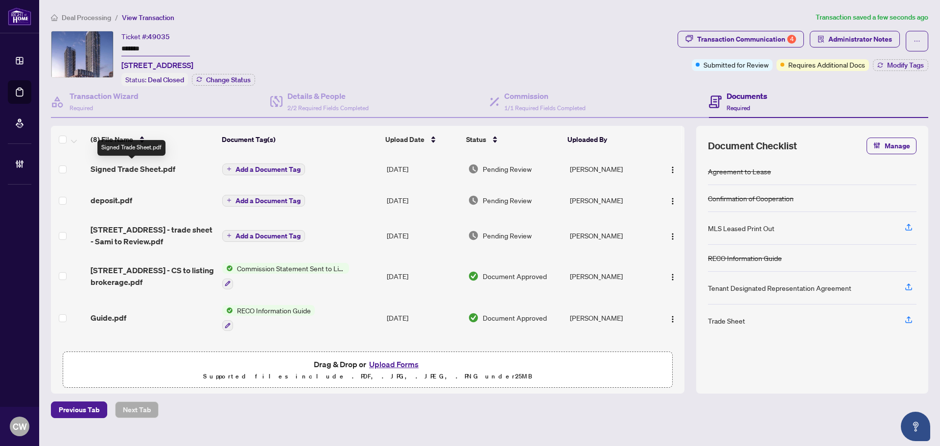
click at [126, 167] on span "Signed Trade Sheet.pdf" at bounding box center [133, 169] width 85 height 12
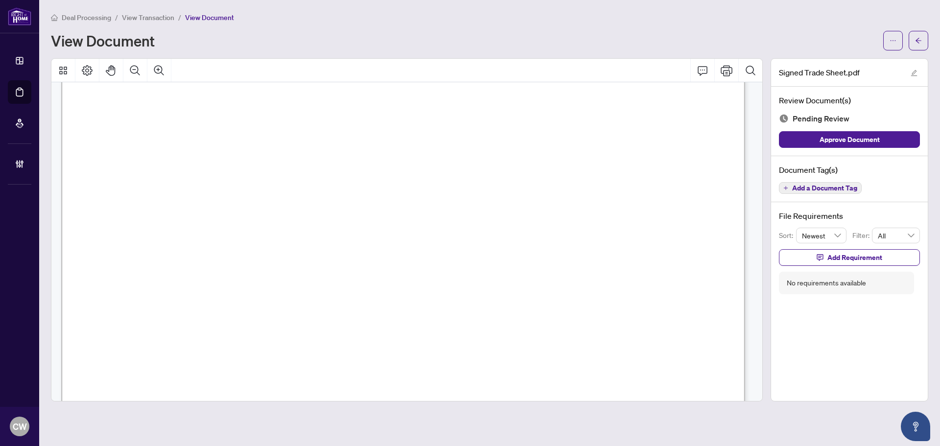
scroll to position [341, 0]
click at [921, 44] on icon "arrow-left" at bounding box center [918, 40] width 7 height 7
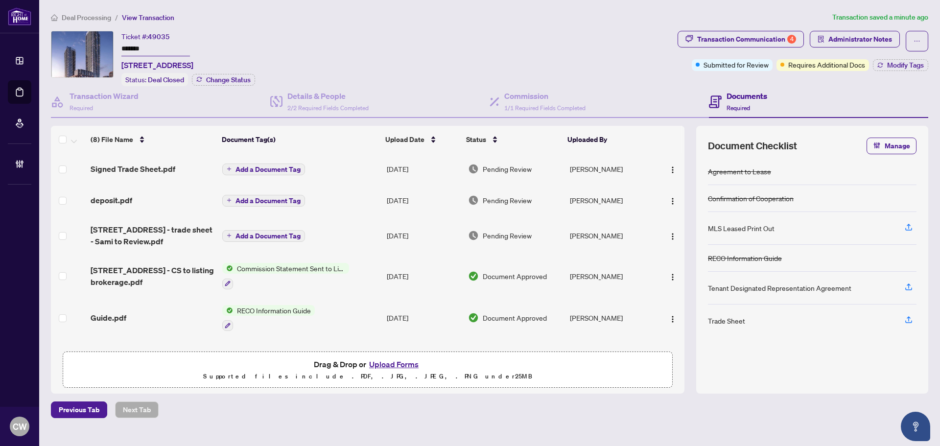
click at [261, 170] on span "Add a Document Tag" at bounding box center [267, 169] width 65 height 7
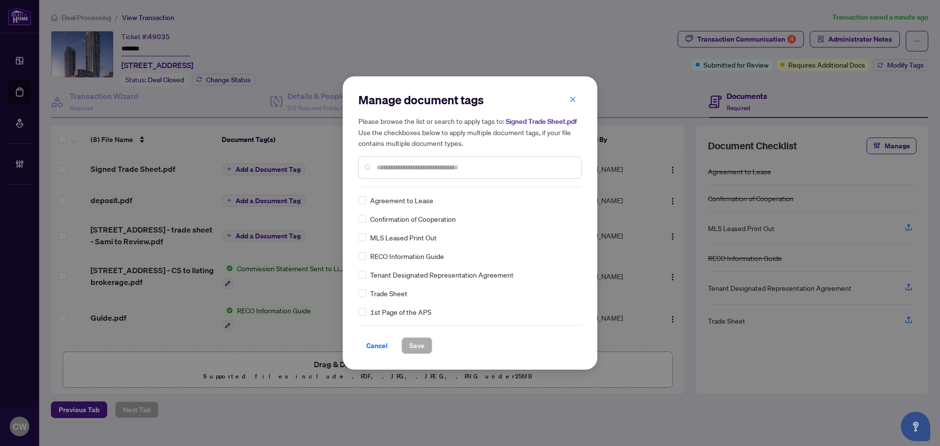
click at [397, 169] on input "text" at bounding box center [474, 167] width 197 height 11
type input "*****"
drag, startPoint x: 566, startPoint y: 203, endPoint x: 530, endPoint y: 242, distance: 52.6
click at [565, 203] on div at bounding box center [565, 200] width 19 height 10
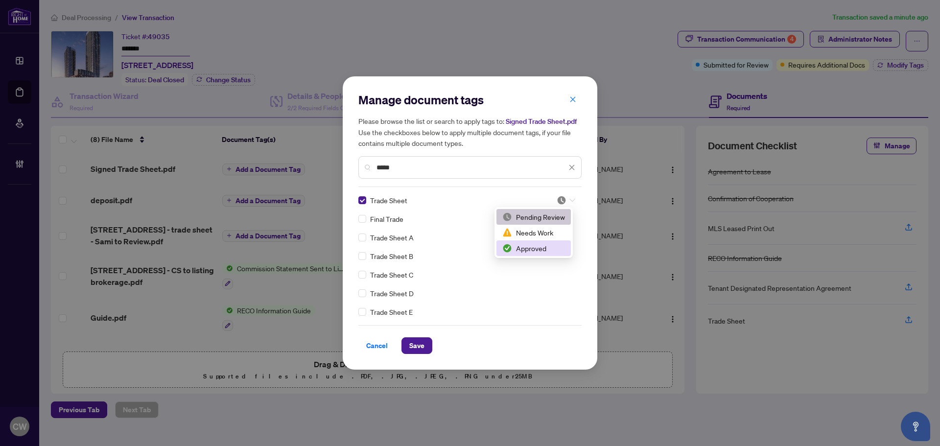
click at [519, 252] on div "Approved" at bounding box center [533, 248] width 63 height 11
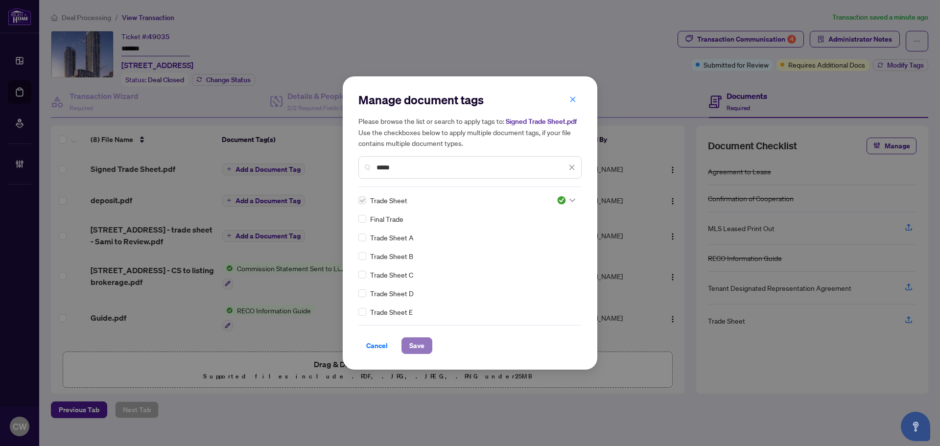
click at [420, 343] on span "Save" at bounding box center [416, 346] width 15 height 16
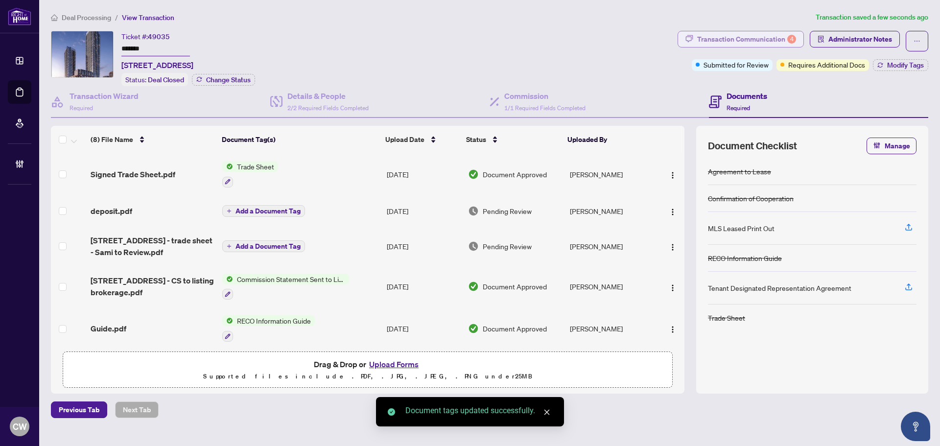
click at [772, 37] on div "Transaction Communication 4" at bounding box center [746, 39] width 99 height 16
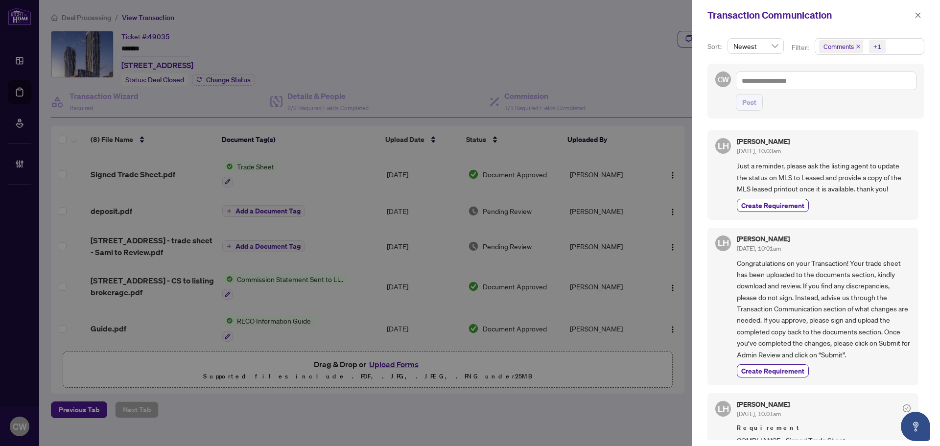
click at [856, 46] on icon "close" at bounding box center [858, 46] width 5 height 5
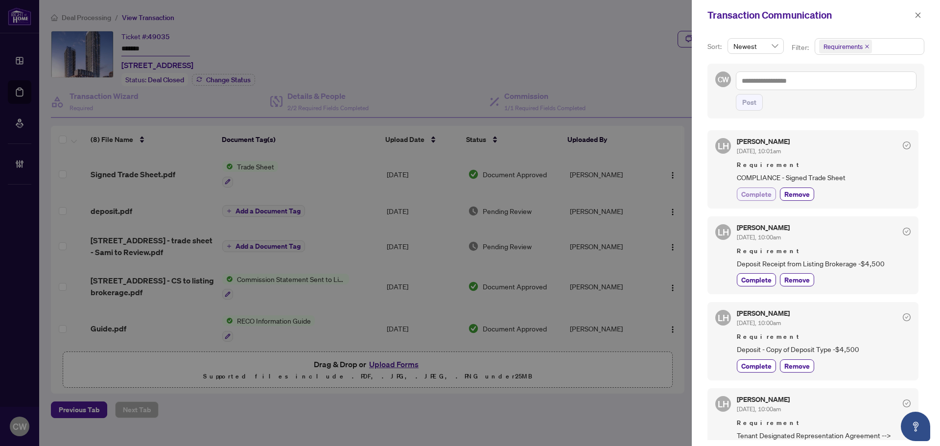
click at [759, 196] on span "Complete" at bounding box center [756, 194] width 30 height 10
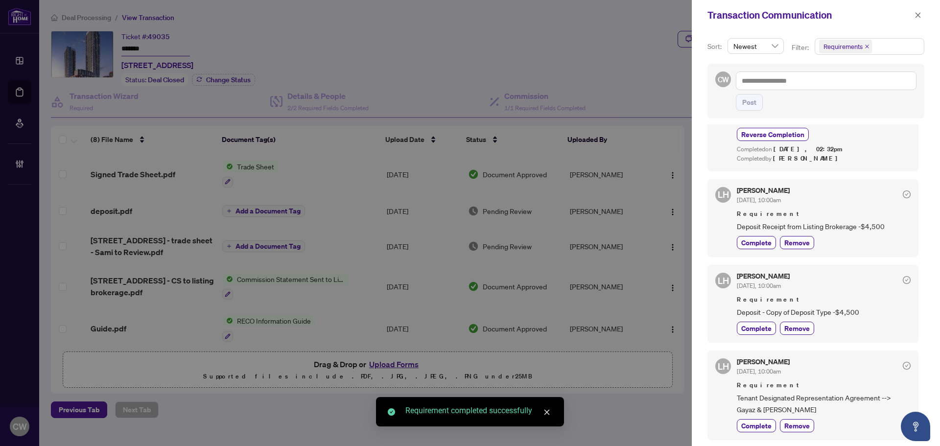
scroll to position [2, 0]
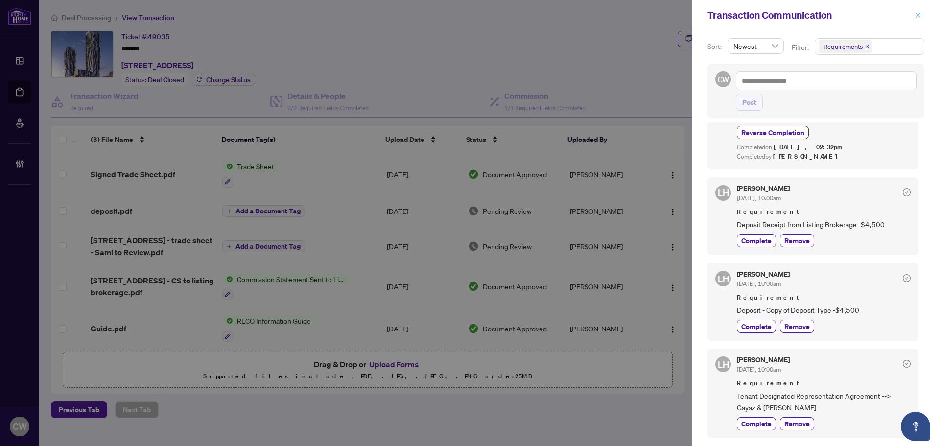
click at [916, 14] on icon "close" at bounding box center [917, 14] width 5 height 5
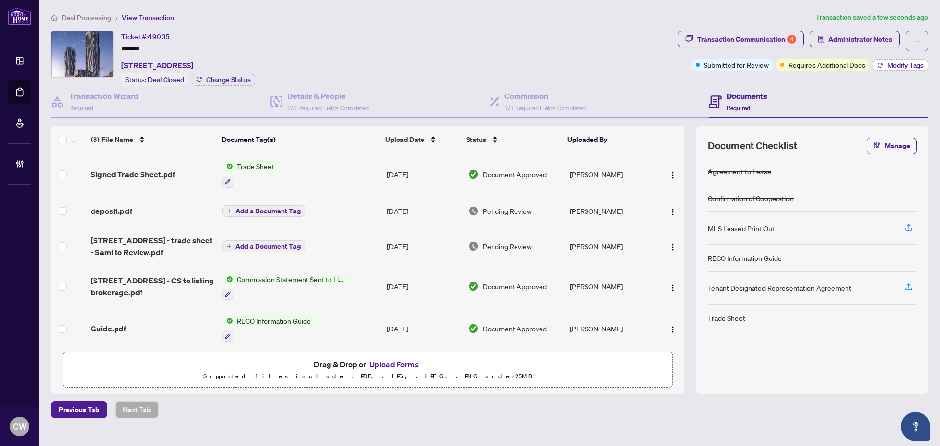
click at [890, 62] on span "Modify Tags" at bounding box center [905, 65] width 37 height 7
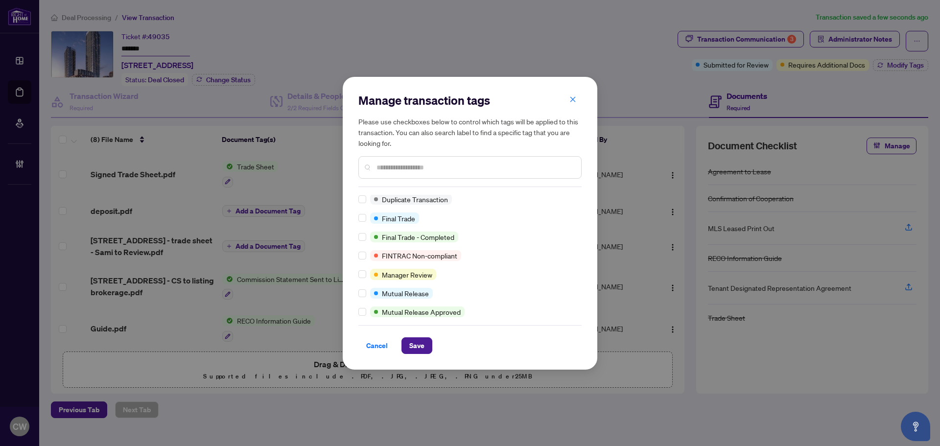
scroll to position [0, 0]
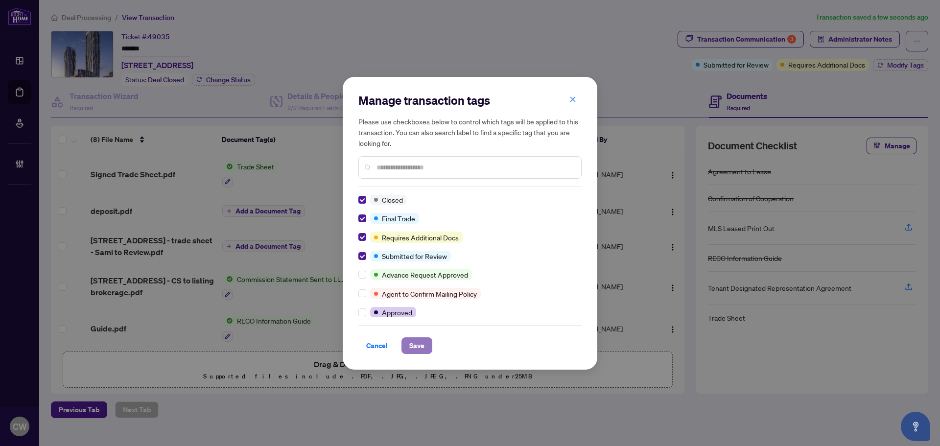
click at [419, 347] on span "Save" at bounding box center [416, 346] width 15 height 16
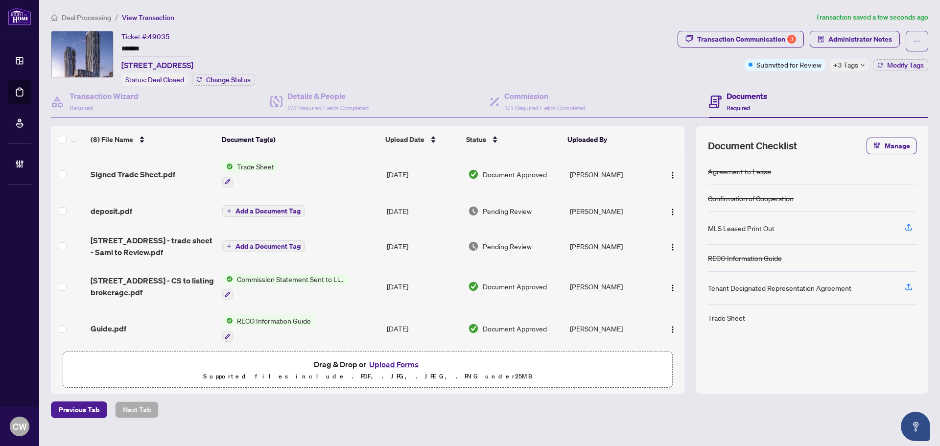
click at [382, 363] on button "Upload Forms" at bounding box center [393, 364] width 55 height 13
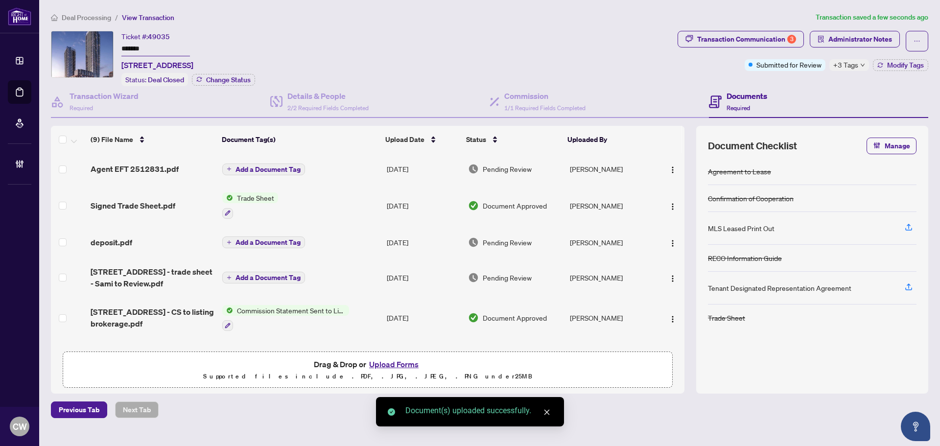
click at [274, 166] on span "Add a Document Tag" at bounding box center [267, 169] width 65 height 7
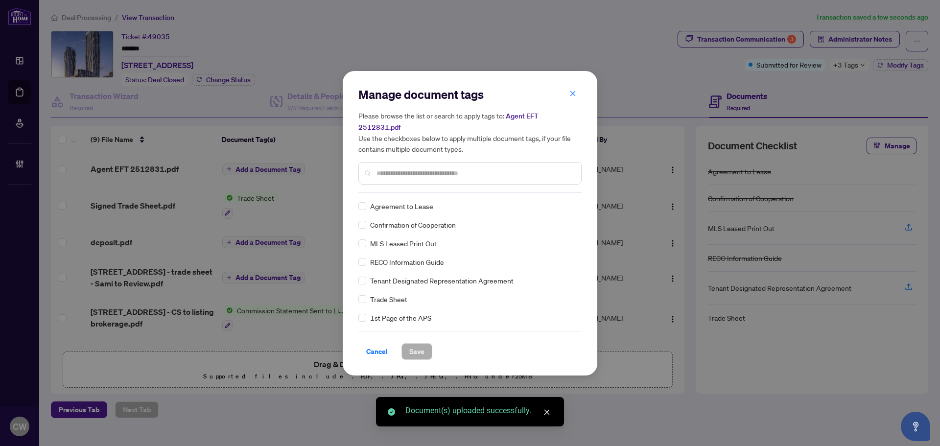
click at [399, 168] on input "text" at bounding box center [474, 173] width 197 height 11
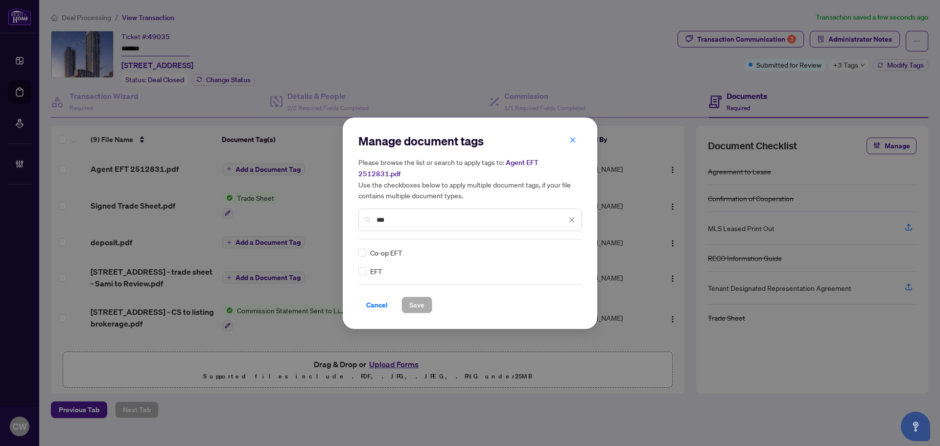
type input "***"
click at [564, 248] on img at bounding box center [561, 253] width 10 height 10
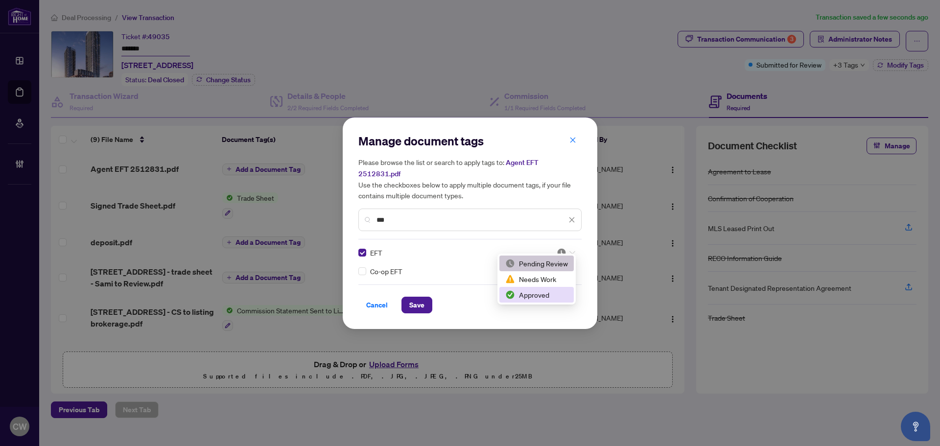
click at [527, 304] on div "Cancel Save" at bounding box center [469, 305] width 223 height 17
click at [524, 298] on div "Cancel Save" at bounding box center [469, 305] width 223 height 17
click at [566, 248] on img at bounding box center [561, 253] width 10 height 10
click at [548, 293] on div "Approved" at bounding box center [536, 294] width 63 height 11
click at [420, 297] on span "Save" at bounding box center [416, 305] width 15 height 16
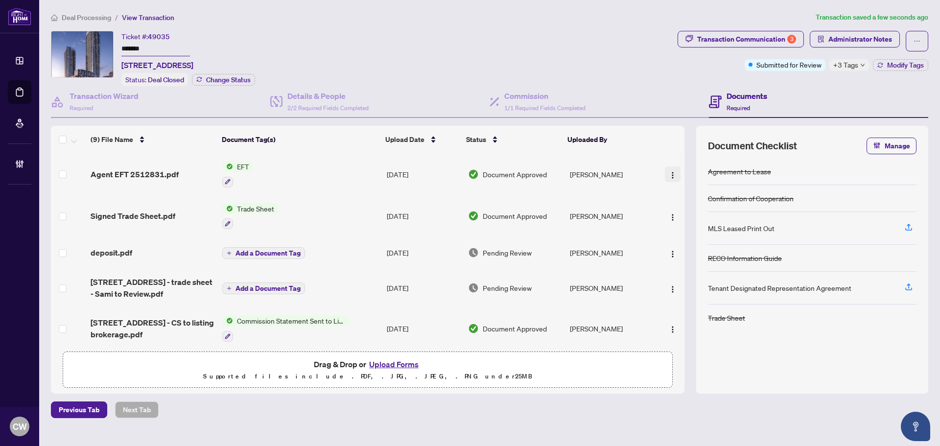
click at [671, 169] on span "button" at bounding box center [673, 174] width 8 height 11
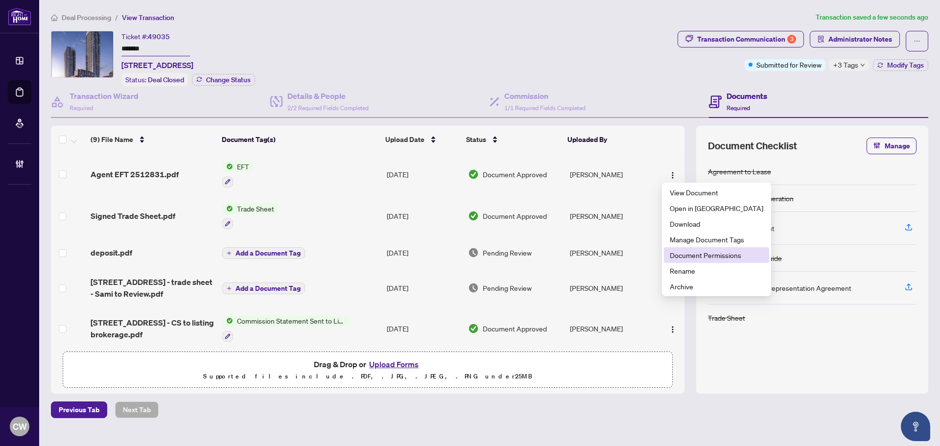
click at [687, 258] on span "Document Permissions" at bounding box center [716, 255] width 93 height 11
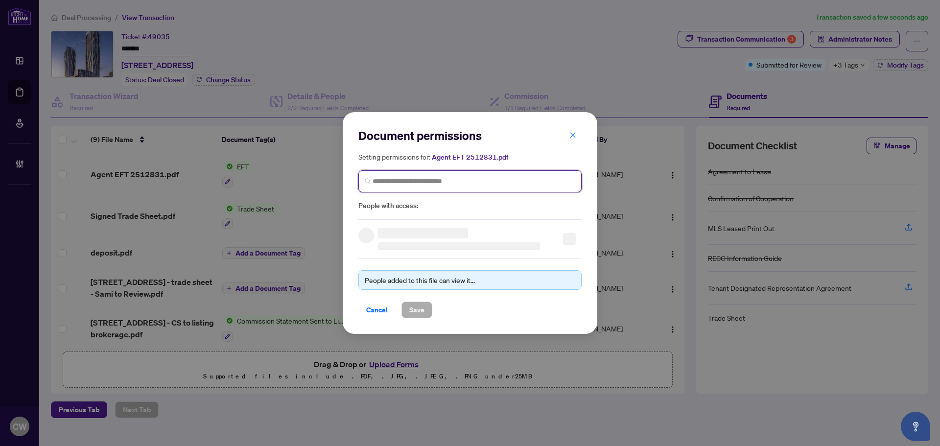
click at [440, 180] on input "search" at bounding box center [473, 181] width 203 height 10
paste input "**********"
type input "**********"
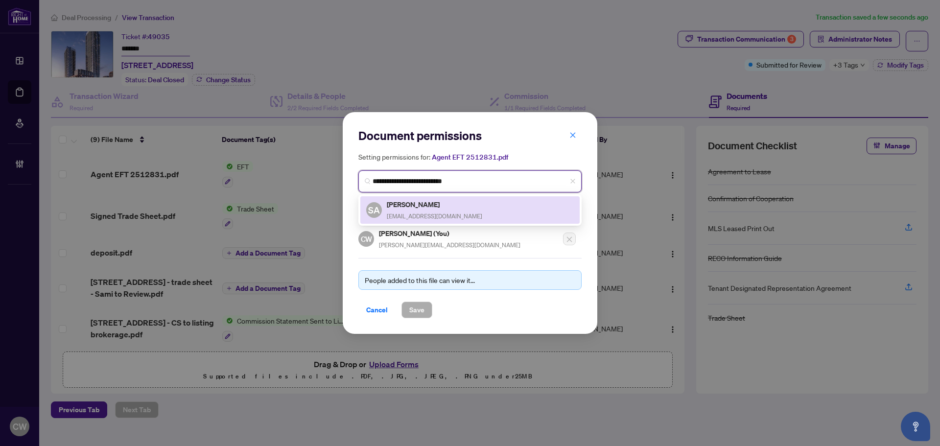
click at [425, 213] on span "[EMAIL_ADDRESS][DOMAIN_NAME]" at bounding box center [434, 215] width 95 height 7
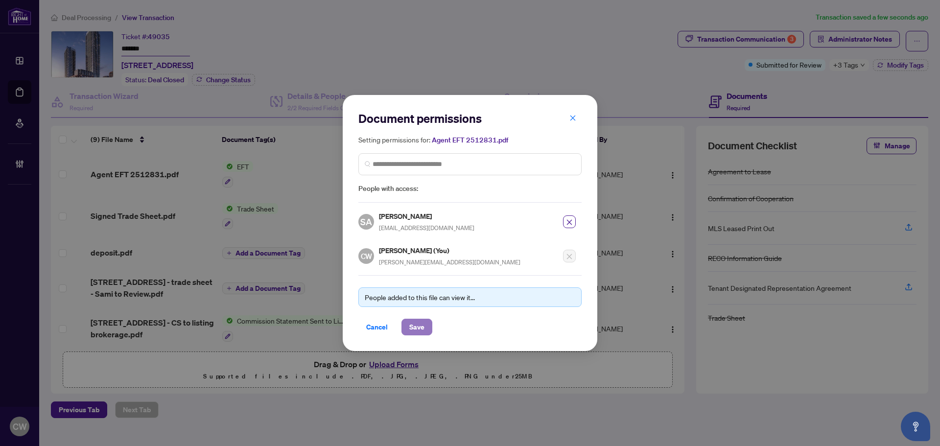
click at [411, 327] on span "Save" at bounding box center [416, 327] width 15 height 16
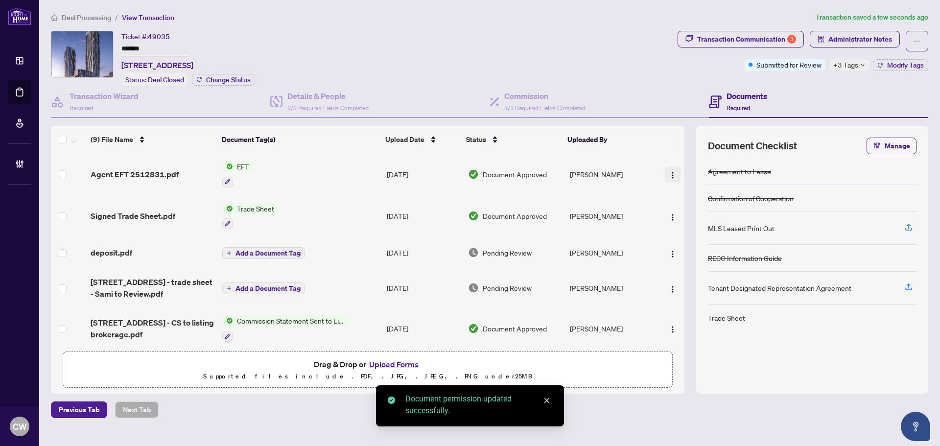
click at [669, 171] on img "button" at bounding box center [673, 175] width 8 height 8
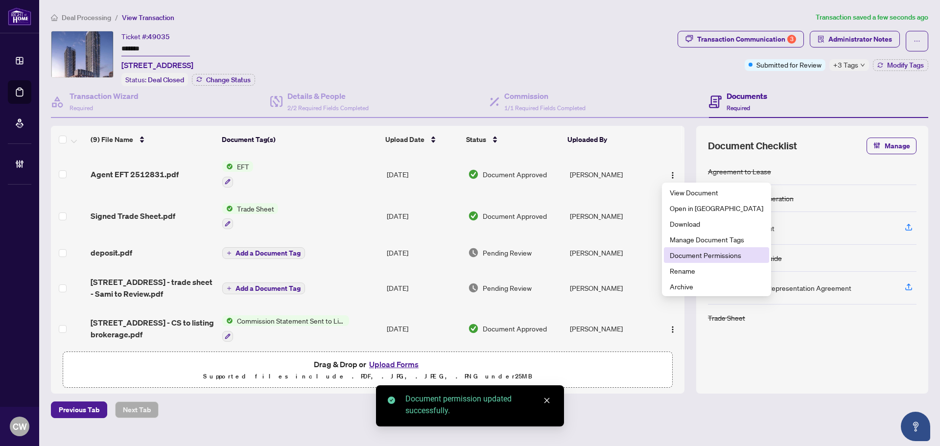
click at [686, 261] on li "Document Permissions" at bounding box center [716, 255] width 105 height 16
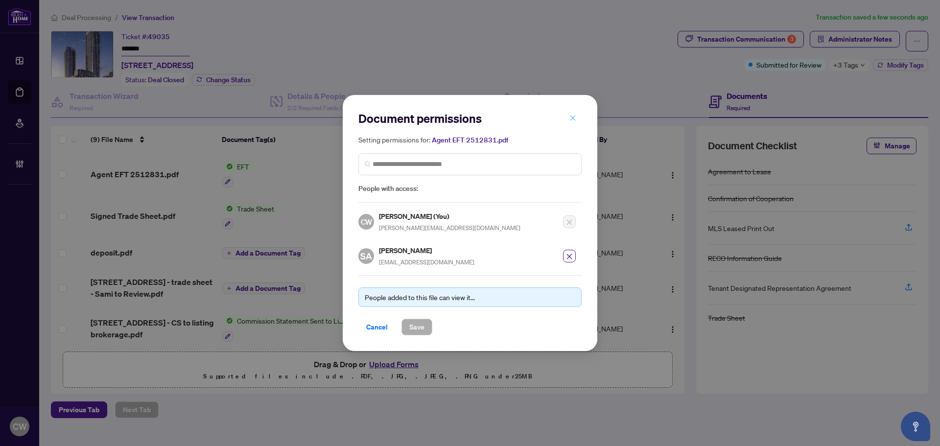
click at [577, 117] on button "button" at bounding box center [573, 118] width 20 height 17
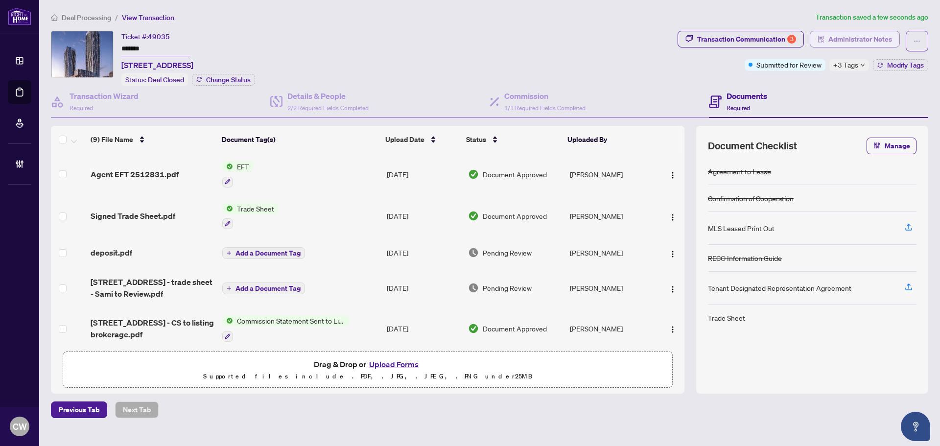
click at [850, 38] on span "Administrator Notes" at bounding box center [860, 39] width 64 height 16
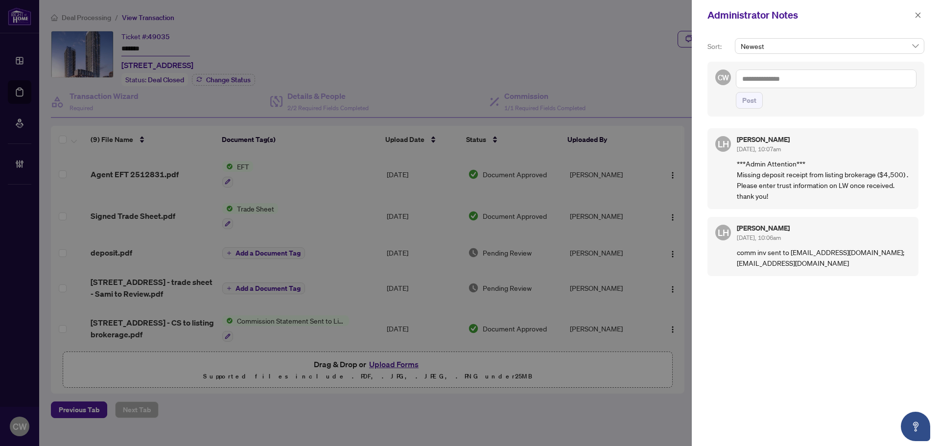
click at [768, 76] on textarea at bounding box center [826, 78] width 181 height 19
paste textarea "**********"
click at [816, 79] on textarea "**********" at bounding box center [826, 78] width 181 height 19
type textarea "**********"
click at [755, 97] on span "Post" at bounding box center [749, 100] width 14 height 16
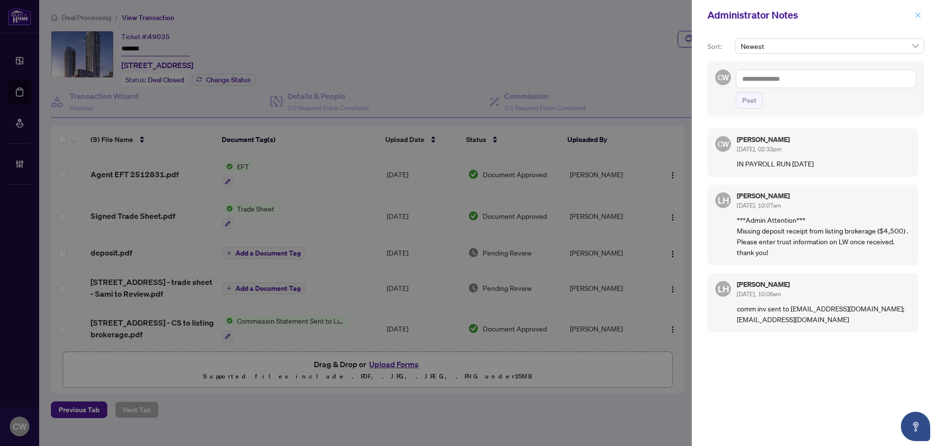
click at [916, 13] on icon "close" at bounding box center [917, 15] width 7 height 7
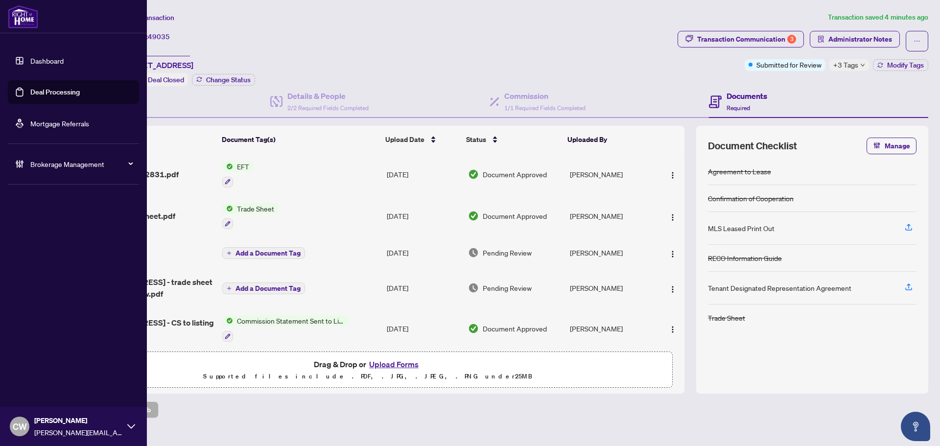
drag, startPoint x: 28, startPoint y: 87, endPoint x: 145, endPoint y: 83, distance: 116.5
click at [30, 88] on link "Deal Processing" at bounding box center [54, 92] width 49 height 9
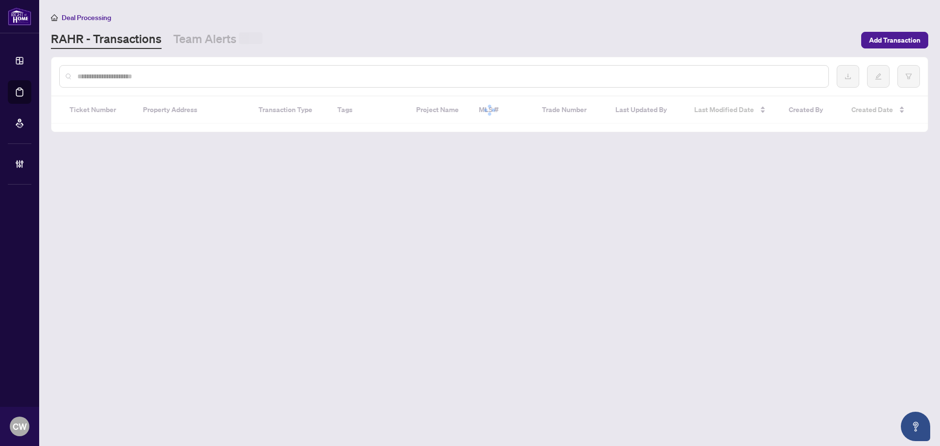
click at [172, 71] on input "text" at bounding box center [448, 76] width 743 height 11
paste input "*******"
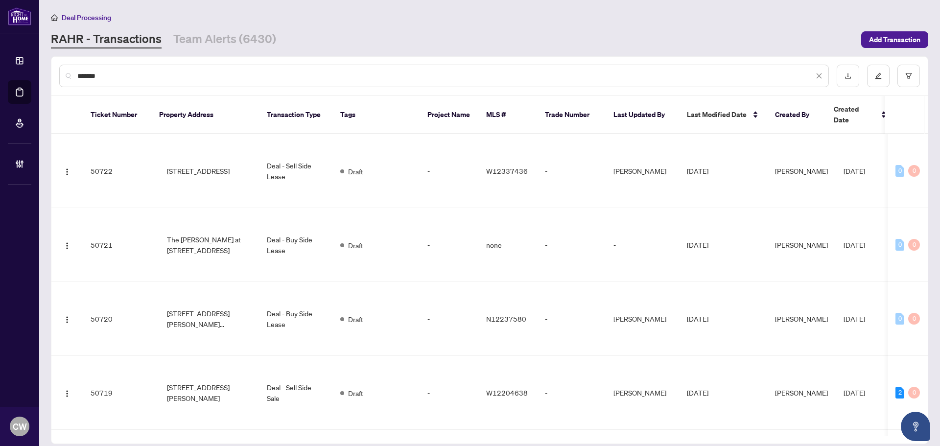
type input "*******"
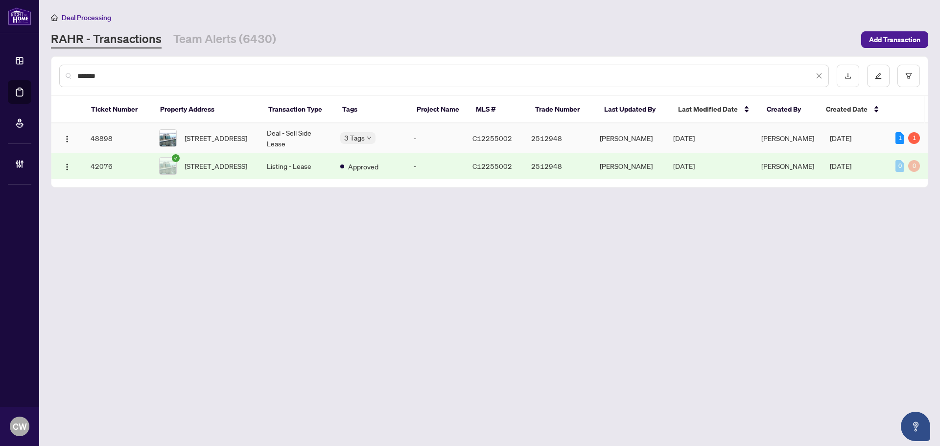
click at [217, 143] on span "[STREET_ADDRESS]" at bounding box center [216, 138] width 63 height 11
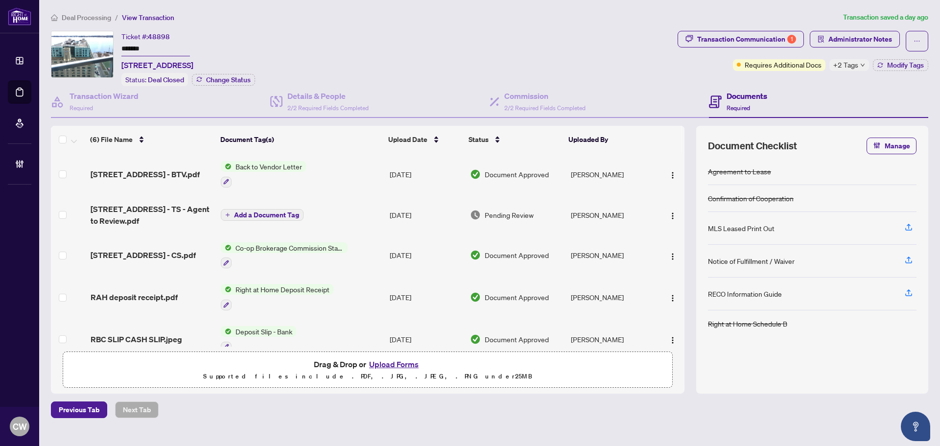
click at [107, 251] on span "[STREET_ADDRESS] - CS.pdf" at bounding box center [143, 255] width 105 height 12
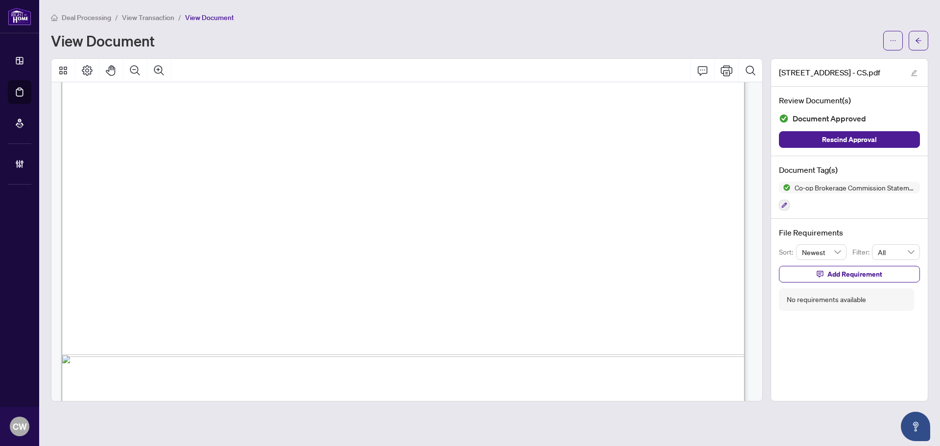
scroll to position [489, 0]
drag, startPoint x: 35, startPoint y: 87, endPoint x: 141, endPoint y: 91, distance: 106.8
click at [0, 0] on link "Deal Processing" at bounding box center [0, 0] width 0 height 0
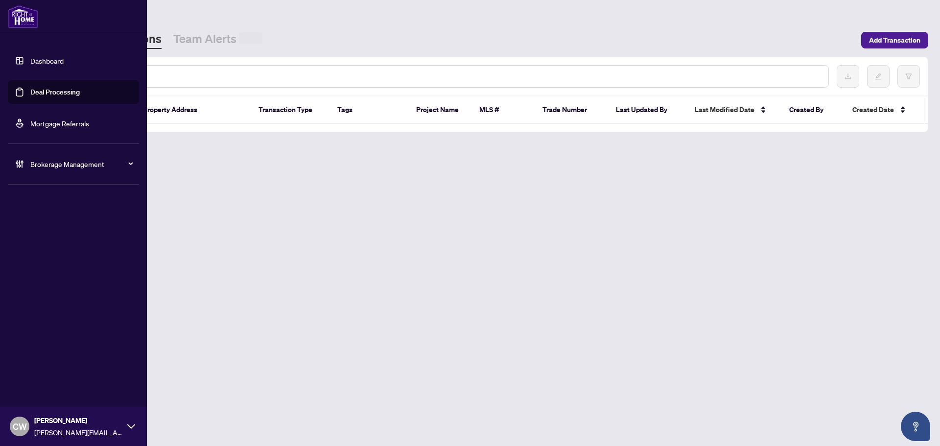
click at [191, 71] on input "text" at bounding box center [448, 76] width 743 height 11
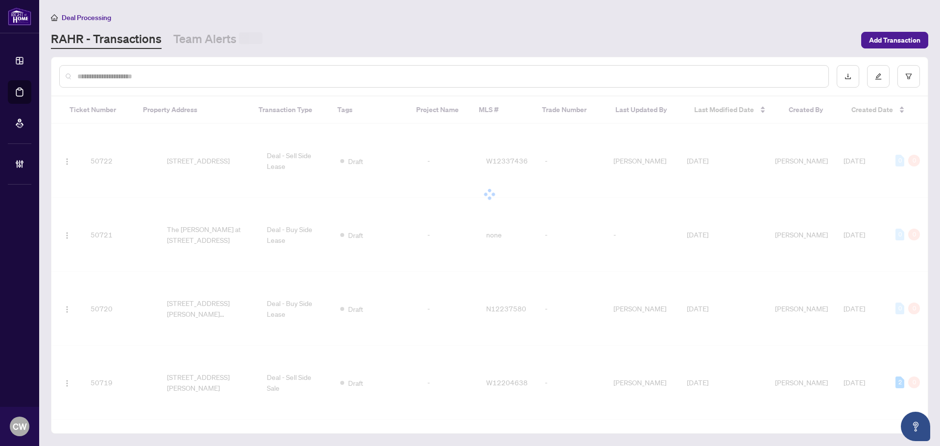
paste input "*******"
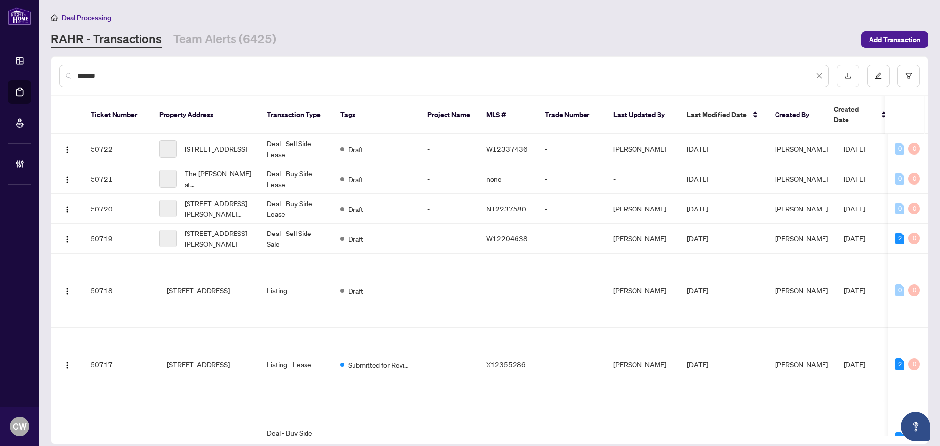
type input "*******"
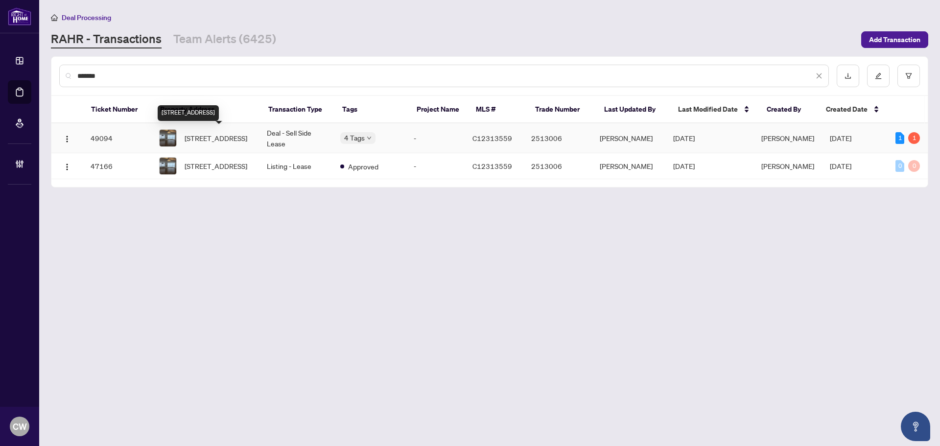
click at [214, 133] on span "[STREET_ADDRESS]" at bounding box center [216, 138] width 63 height 11
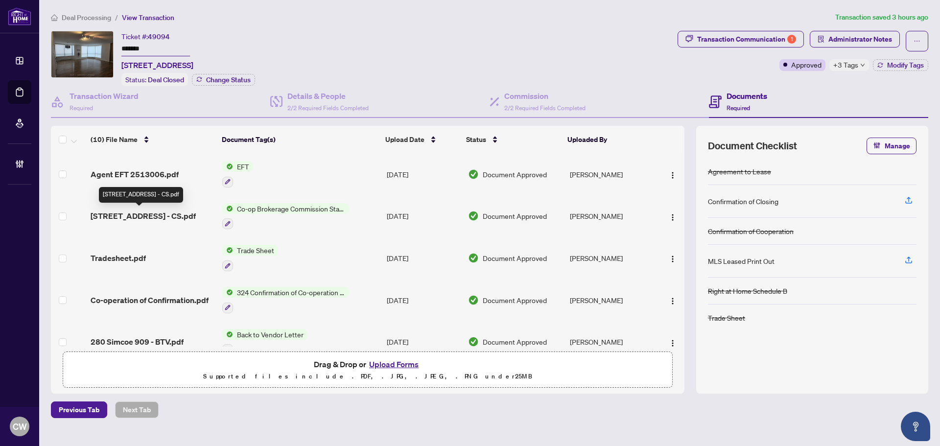
click at [131, 214] on span "[STREET_ADDRESS] - CS.pdf" at bounding box center [143, 216] width 105 height 12
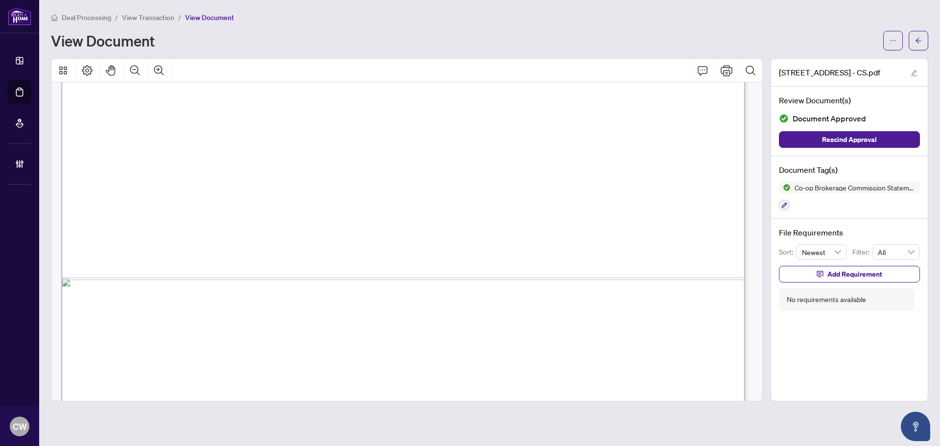
scroll to position [586, 0]
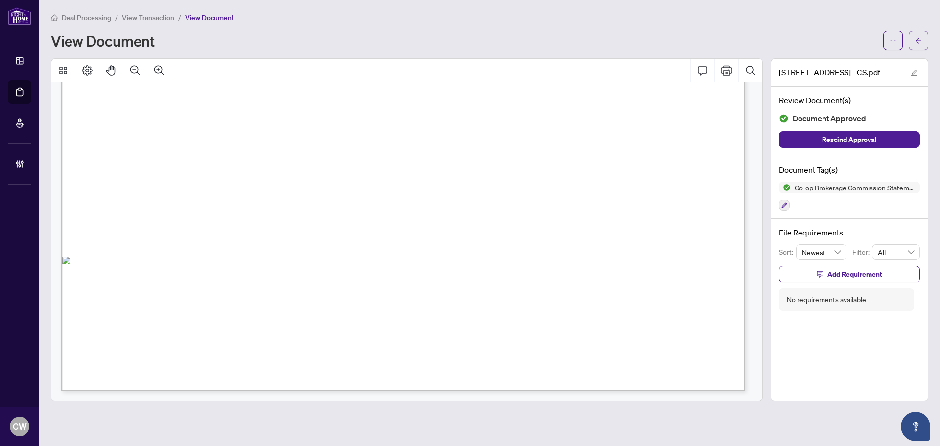
drag, startPoint x: 29, startPoint y: 95, endPoint x: 128, endPoint y: 98, distance: 98.9
click at [0, 0] on link "Deal Processing" at bounding box center [0, 0] width 0 height 0
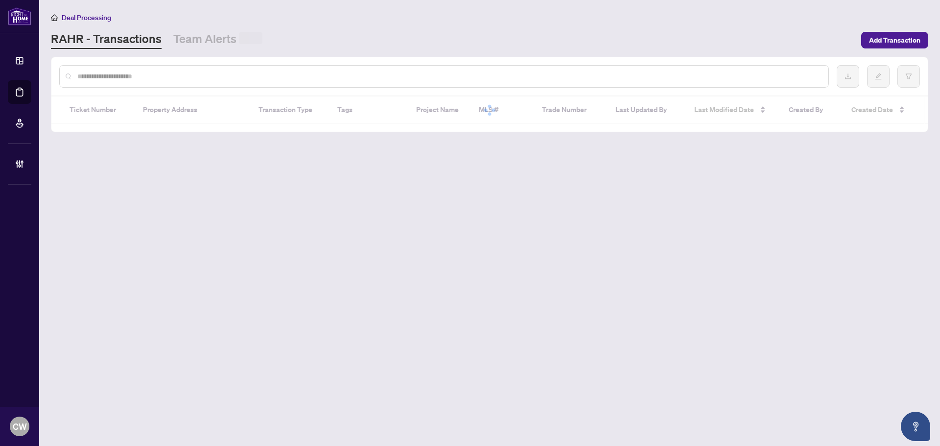
click at [162, 77] on input "text" at bounding box center [448, 76] width 743 height 11
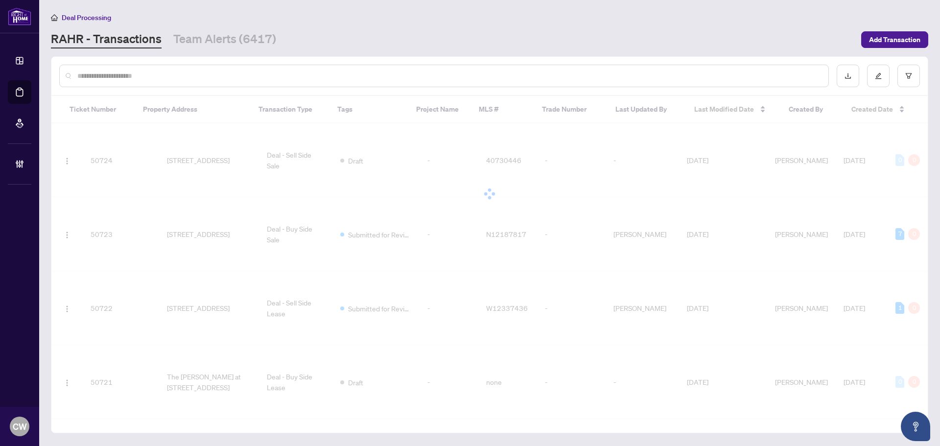
paste input "*******"
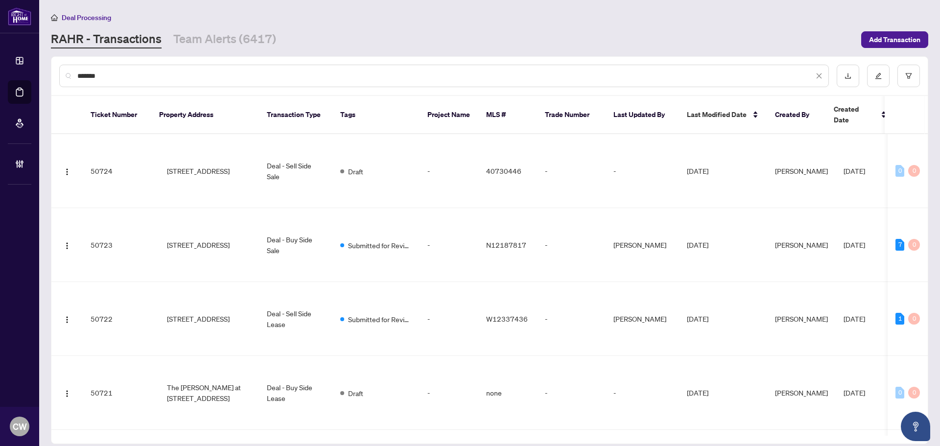
type input "*******"
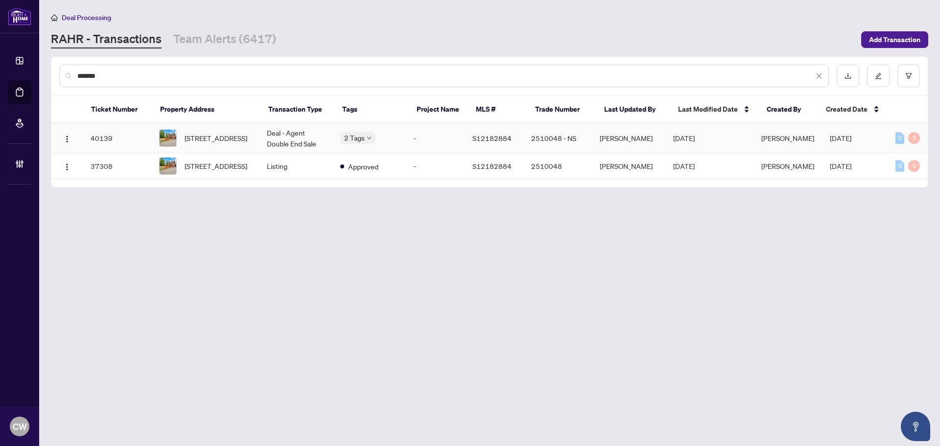
click at [197, 133] on span "[STREET_ADDRESS]" at bounding box center [216, 138] width 63 height 11
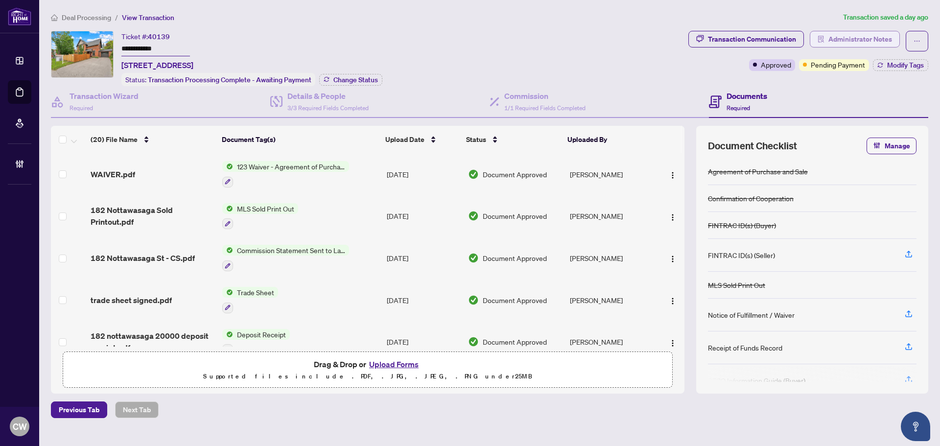
click at [872, 40] on span "Administrator Notes" at bounding box center [860, 39] width 64 height 16
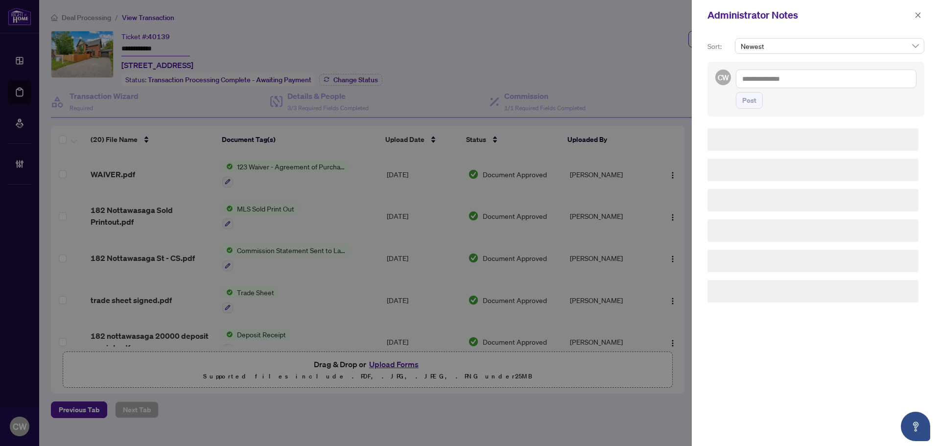
click at [809, 84] on textarea at bounding box center [826, 78] width 181 height 19
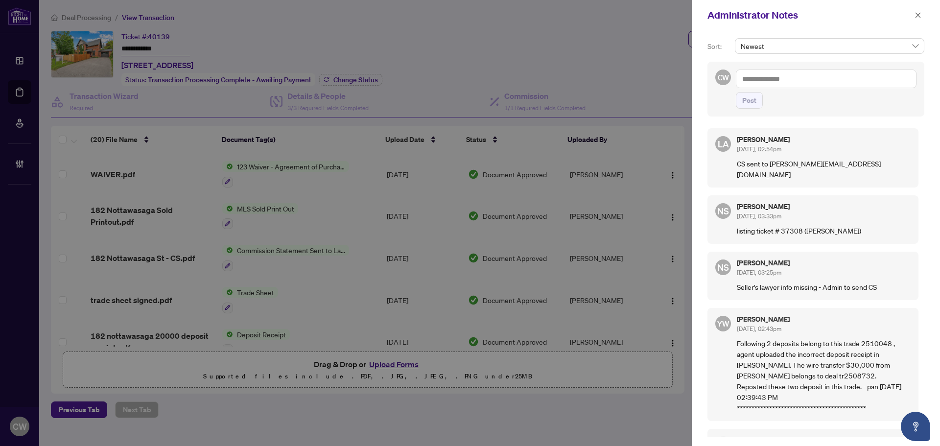
paste textarea "**********"
type textarea "**********"
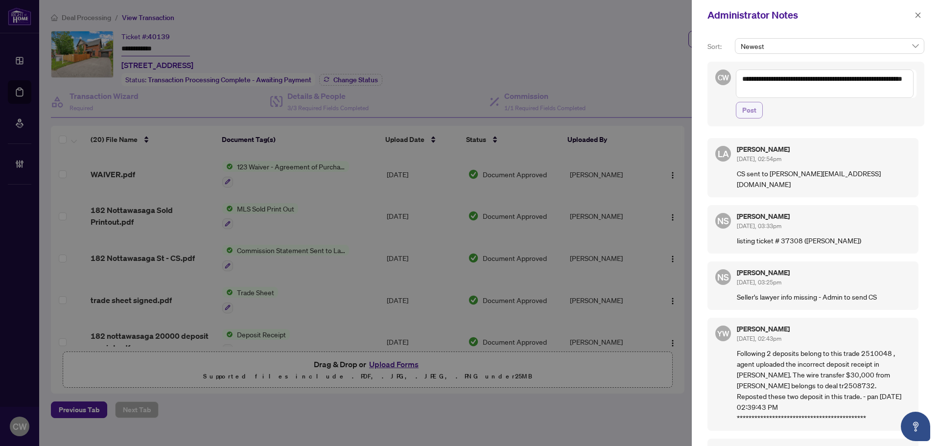
click at [751, 108] on span "Post" at bounding box center [749, 110] width 14 height 16
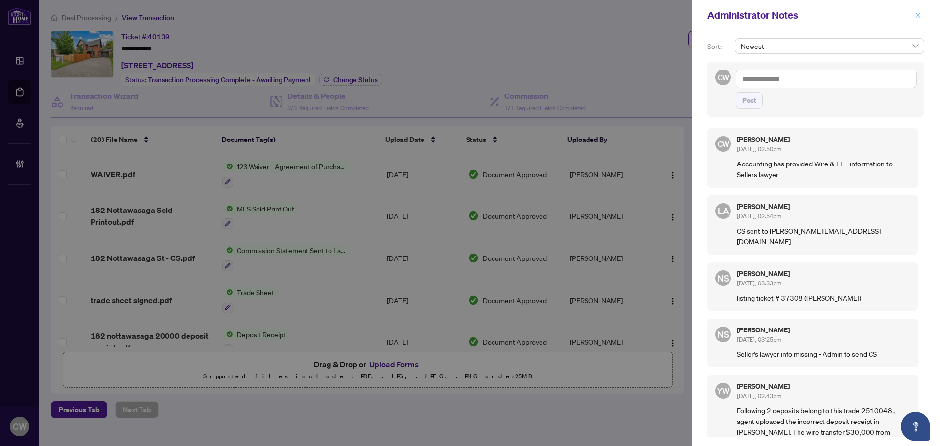
click at [917, 15] on icon "close" at bounding box center [917, 14] width 5 height 5
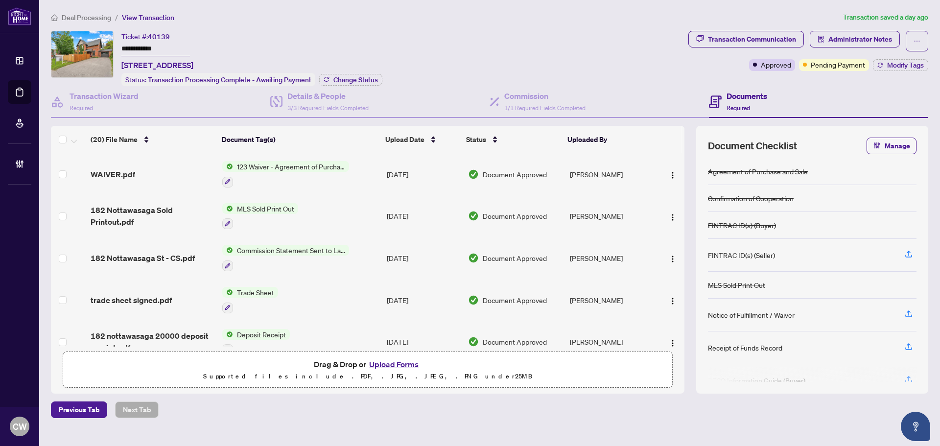
click at [29, 93] on li "Deal Processing" at bounding box center [19, 91] width 23 height 23
click at [30, 92] on li "Deal Processing" at bounding box center [19, 91] width 23 height 23
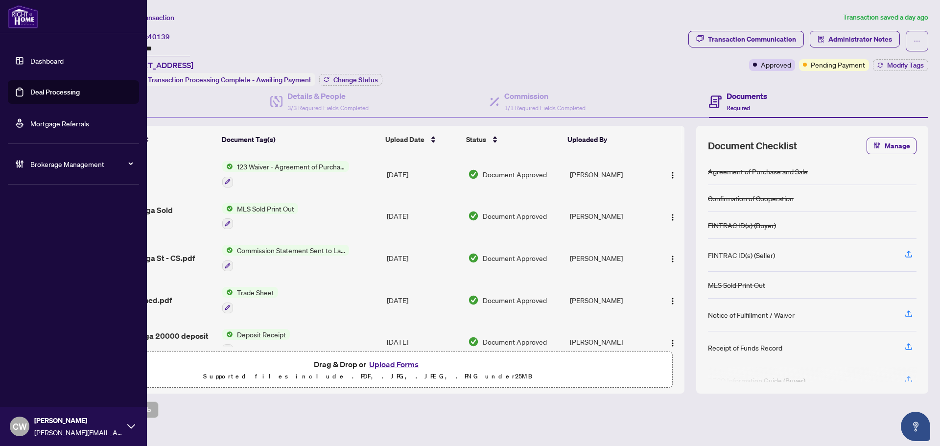
click at [31, 94] on link "Deal Processing" at bounding box center [54, 92] width 49 height 9
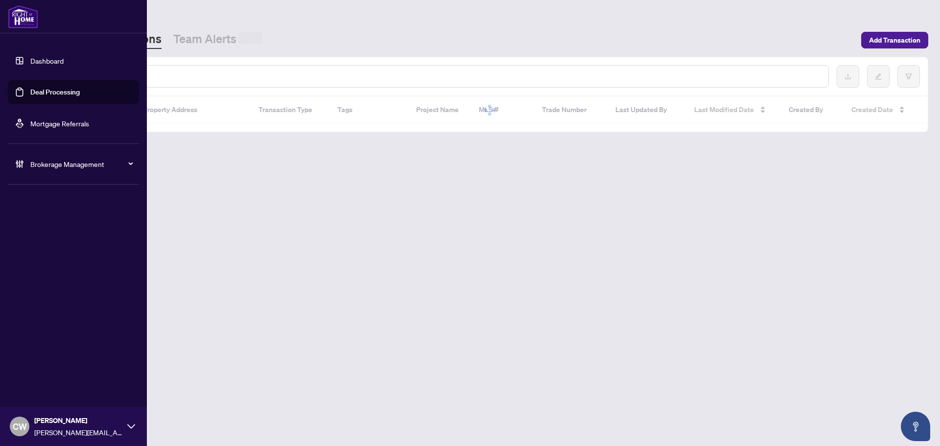
click at [225, 76] on input "text" at bounding box center [448, 76] width 743 height 11
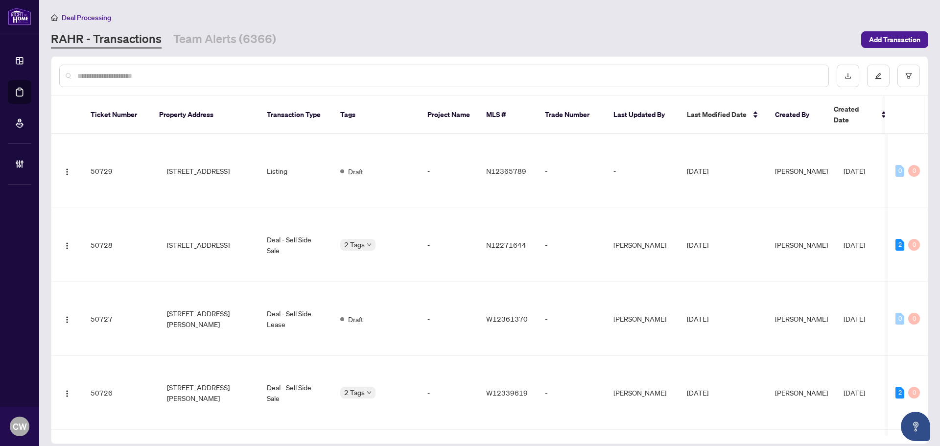
paste input "*******"
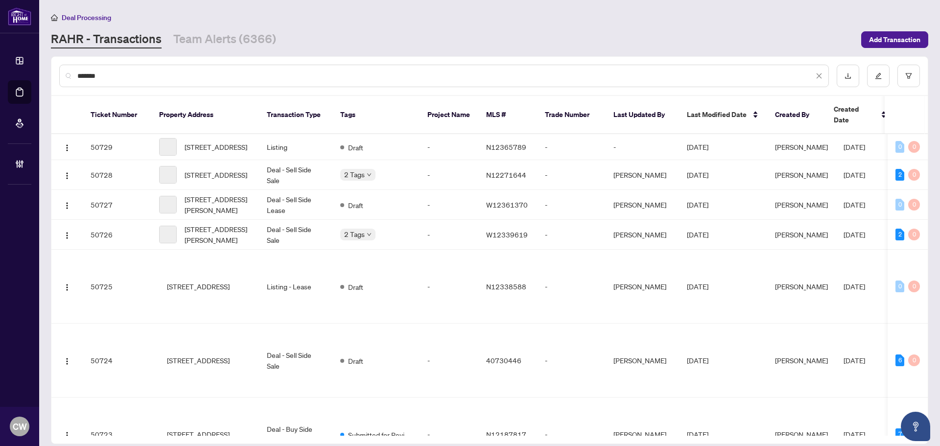
type input "*******"
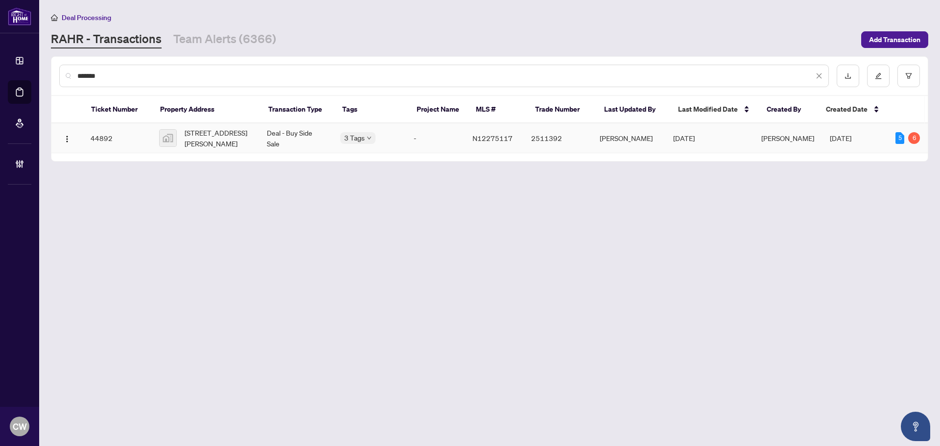
click at [209, 139] on span "[STREET_ADDRESS][PERSON_NAME]" at bounding box center [218, 138] width 67 height 22
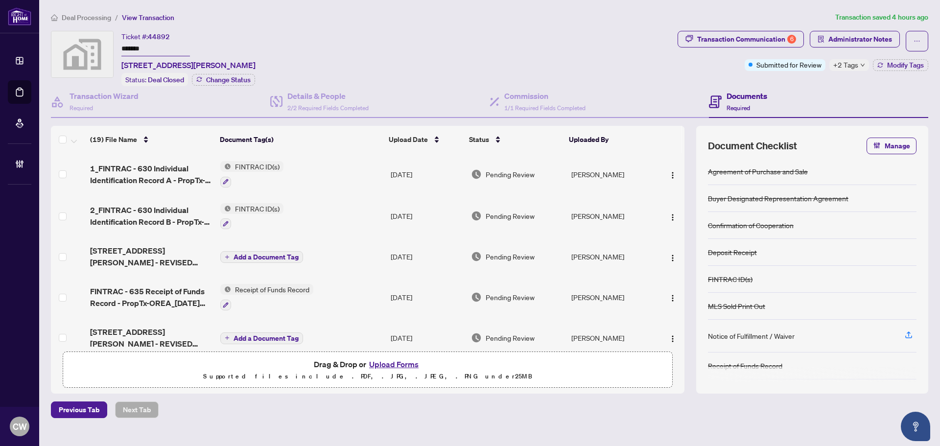
click at [861, 40] on span "Administrator Notes" at bounding box center [860, 39] width 64 height 16
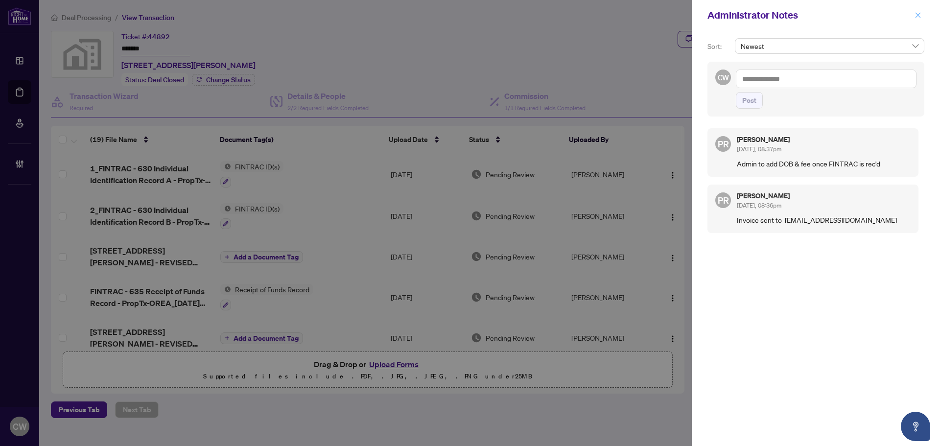
click at [918, 16] on icon "close" at bounding box center [917, 14] width 5 height 5
